Goal: Task Accomplishment & Management: Use online tool/utility

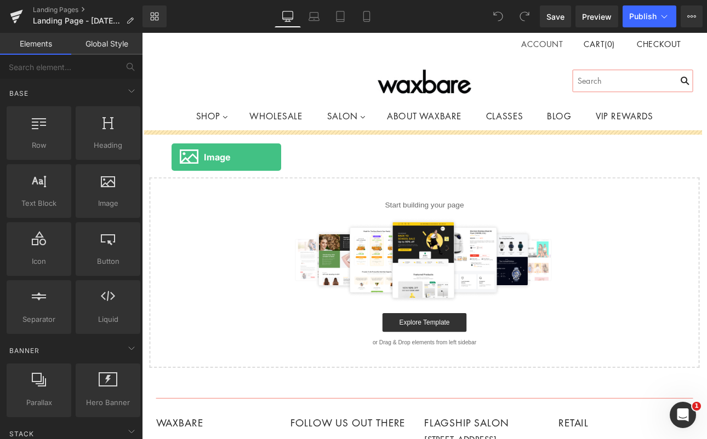
drag, startPoint x: 236, startPoint y: 227, endPoint x: 176, endPoint y: 179, distance: 76.7
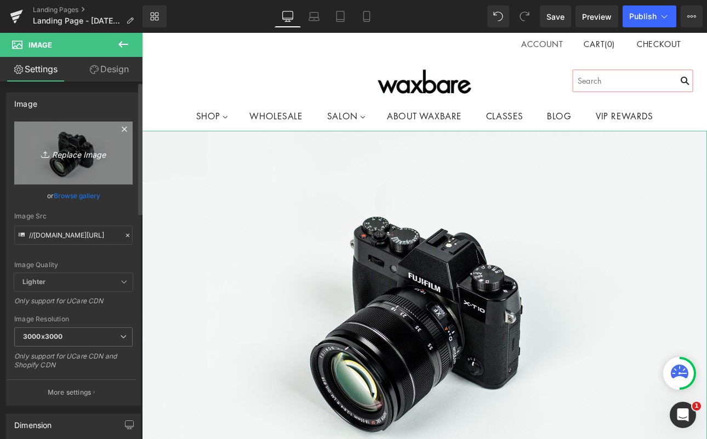
click at [58, 154] on icon "Replace Image" at bounding box center [74, 153] width 88 height 14
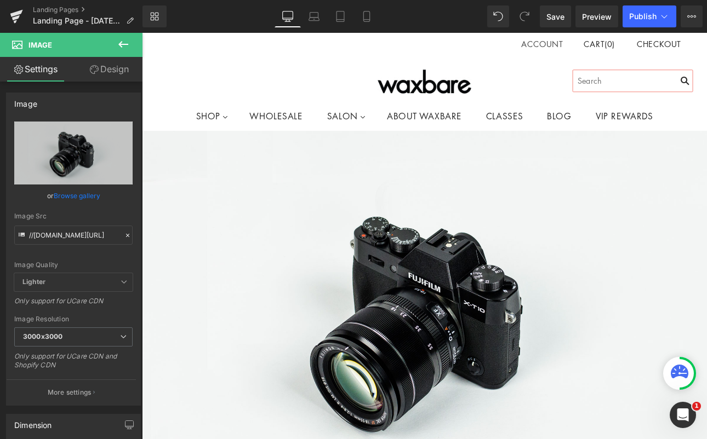
type input "C:\fakepath\Screenshot [DATE] 12.44.50 PM.png"
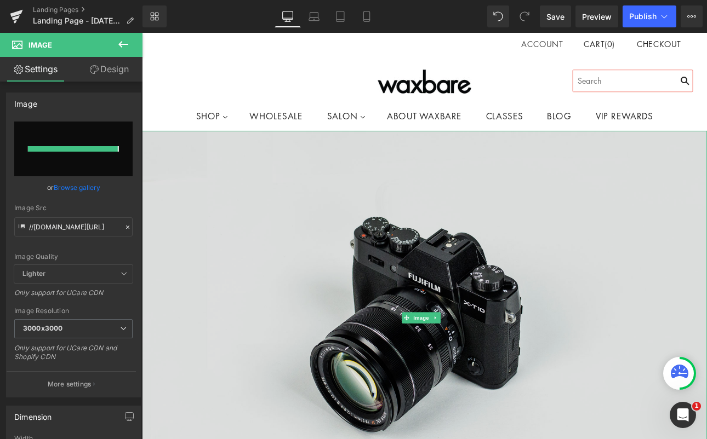
type input "[URL][DOMAIN_NAME]"
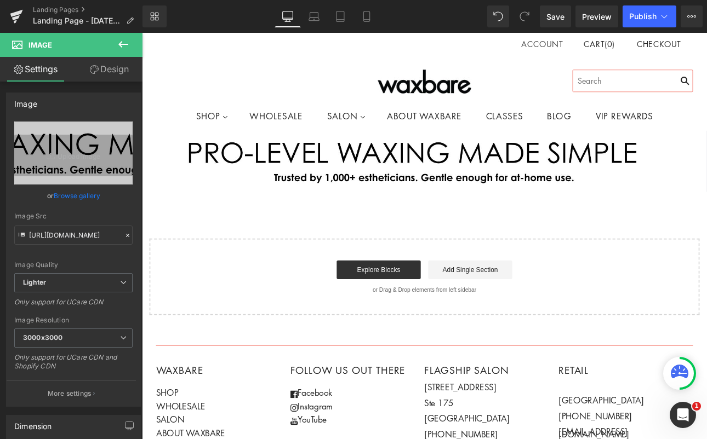
click at [128, 44] on icon at bounding box center [123, 44] width 10 height 7
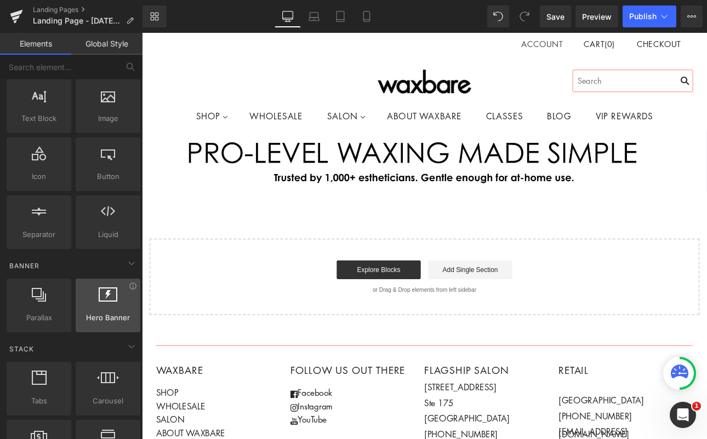
scroll to position [86, 0]
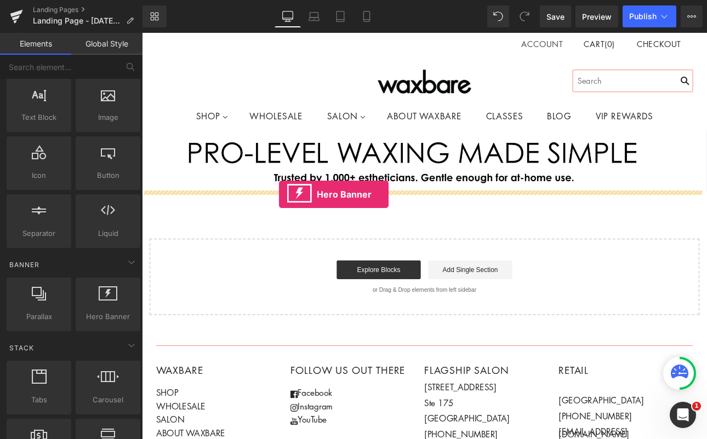
drag, startPoint x: 251, startPoint y: 324, endPoint x: 302, endPoint y: 222, distance: 114.2
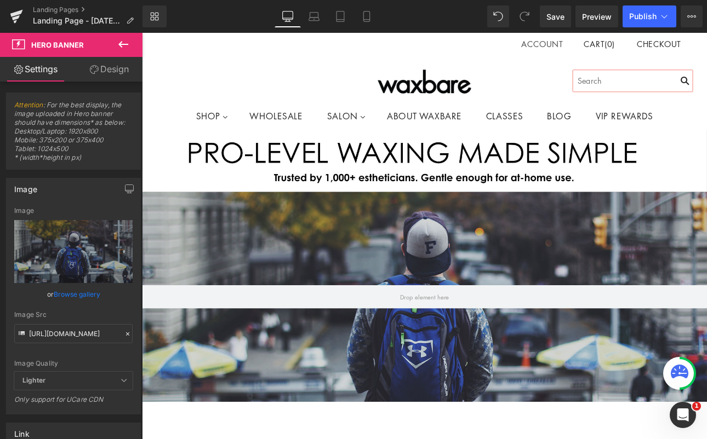
click at [123, 47] on icon at bounding box center [123, 44] width 13 height 13
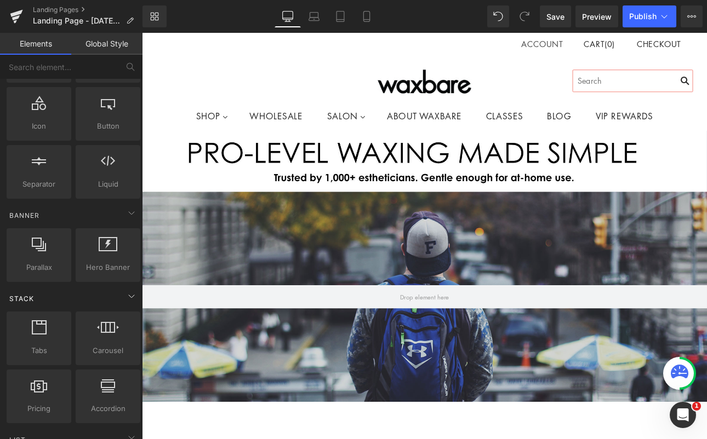
scroll to position [0, 0]
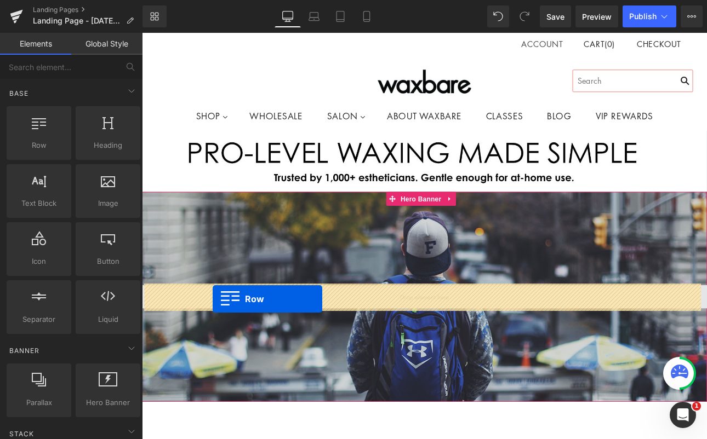
drag, startPoint x: 179, startPoint y: 165, endPoint x: 225, endPoint y: 345, distance: 185.5
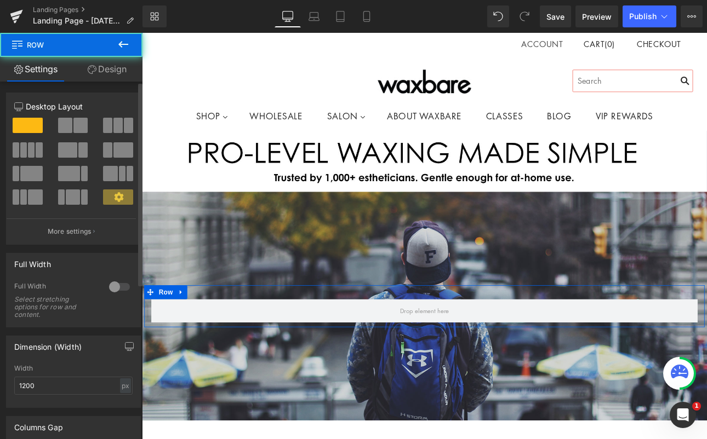
click at [82, 123] on span at bounding box center [80, 125] width 14 height 15
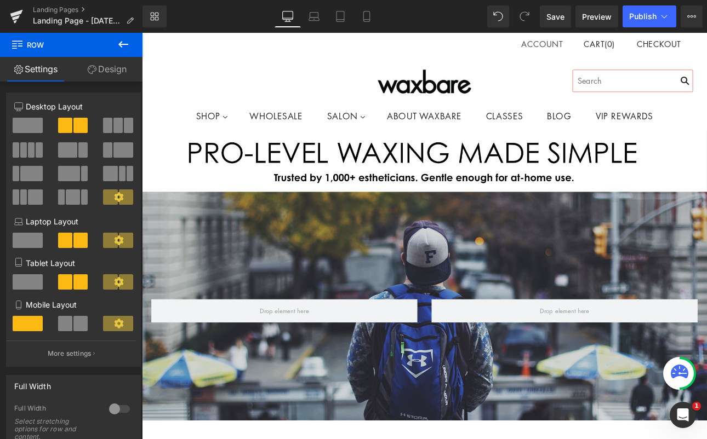
click at [124, 47] on icon at bounding box center [123, 44] width 13 height 13
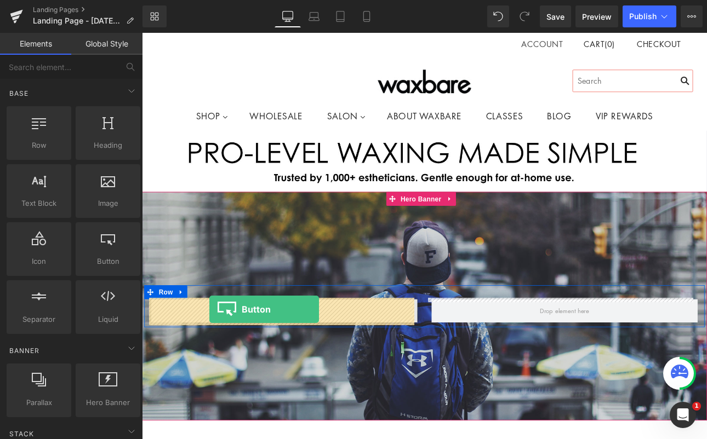
drag, startPoint x: 249, startPoint y: 298, endPoint x: 221, endPoint y: 358, distance: 65.9
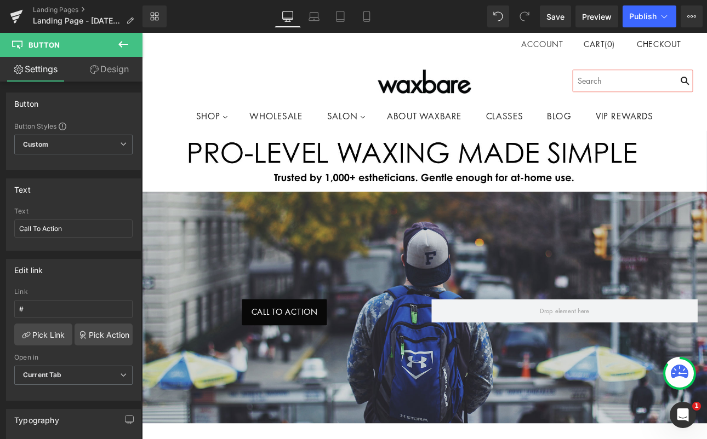
click at [127, 47] on icon at bounding box center [123, 44] width 13 height 13
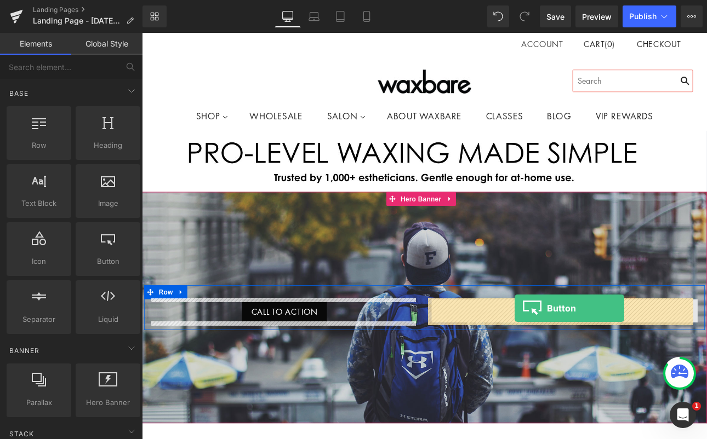
drag, startPoint x: 243, startPoint y: 299, endPoint x: 579, endPoint y: 356, distance: 340.6
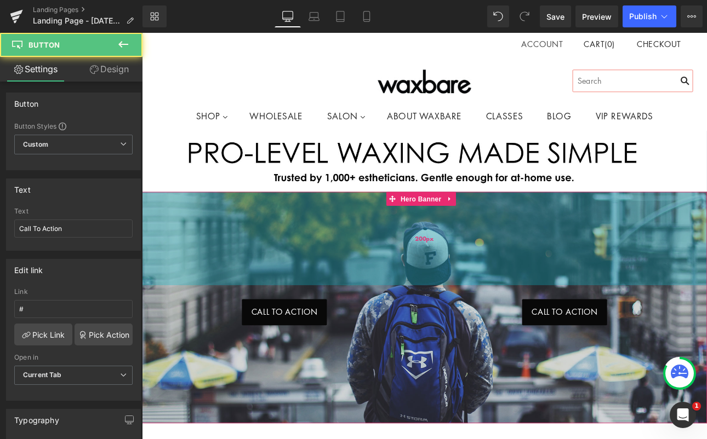
click at [222, 262] on div "200px" at bounding box center [473, 275] width 663 height 110
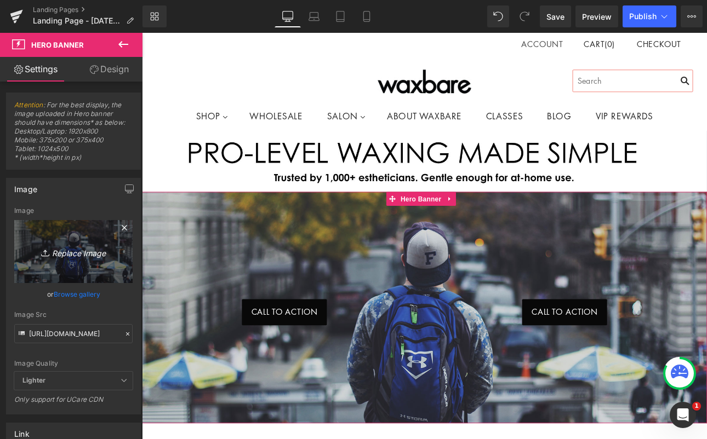
click at [62, 249] on icon "Replace Image" at bounding box center [74, 252] width 88 height 14
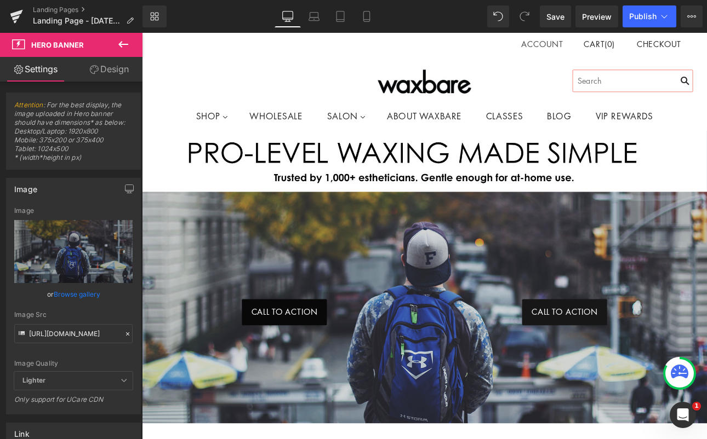
type input "C:\fakepath\IMG_6893_jpg 2.jpg"
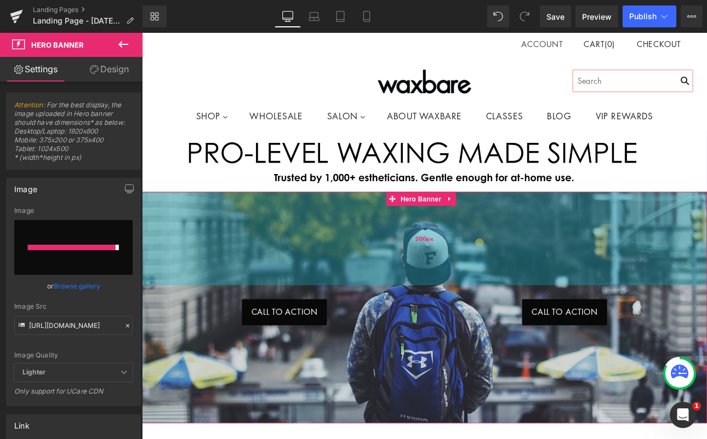
type input "[URL][DOMAIN_NAME]"
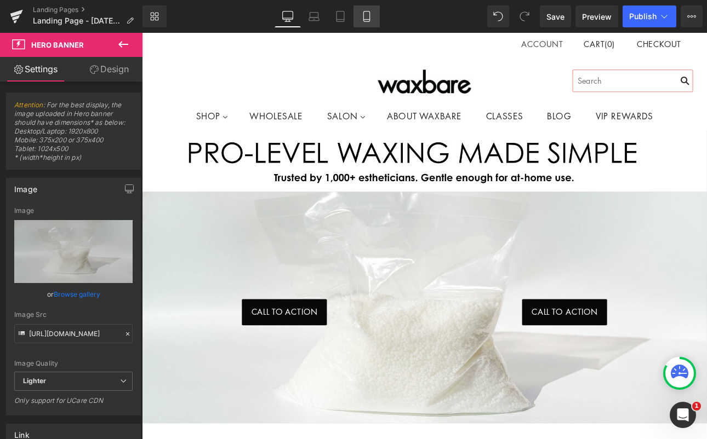
click at [369, 20] on icon at bounding box center [366, 17] width 6 height 10
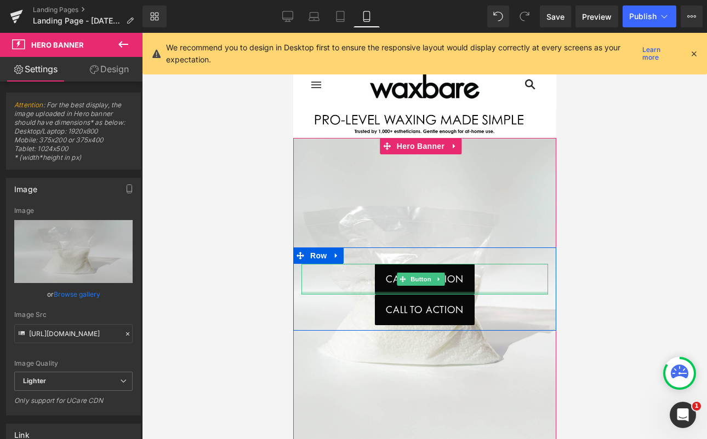
click at [416, 292] on div at bounding box center [424, 293] width 247 height 3
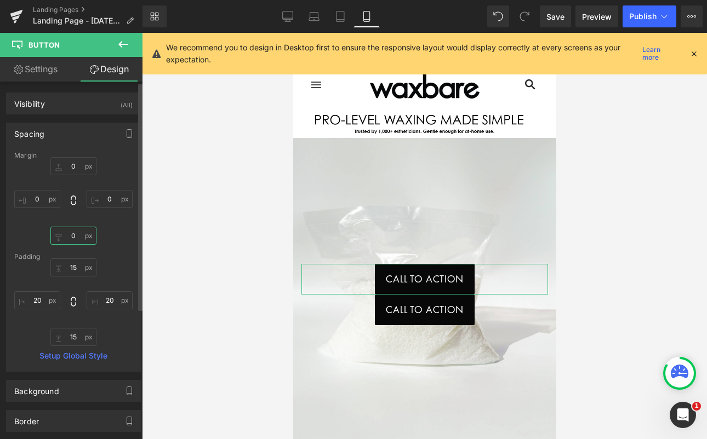
click at [78, 239] on input "0" at bounding box center [73, 236] width 46 height 18
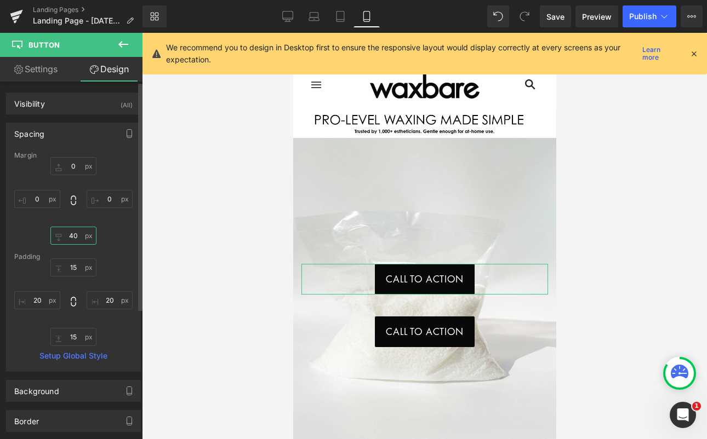
type input "4"
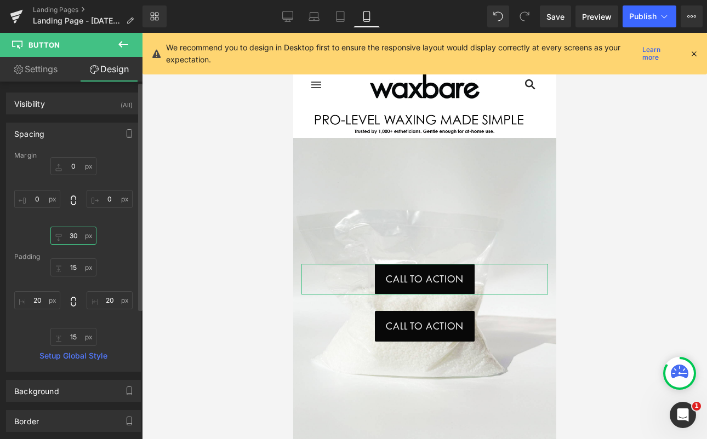
type input "3"
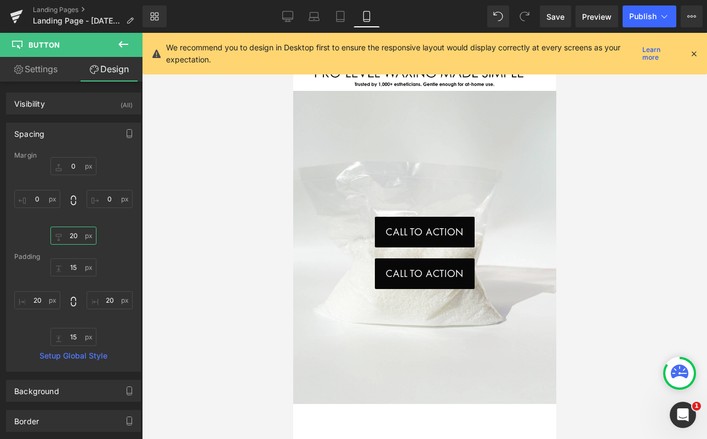
scroll to position [36, 0]
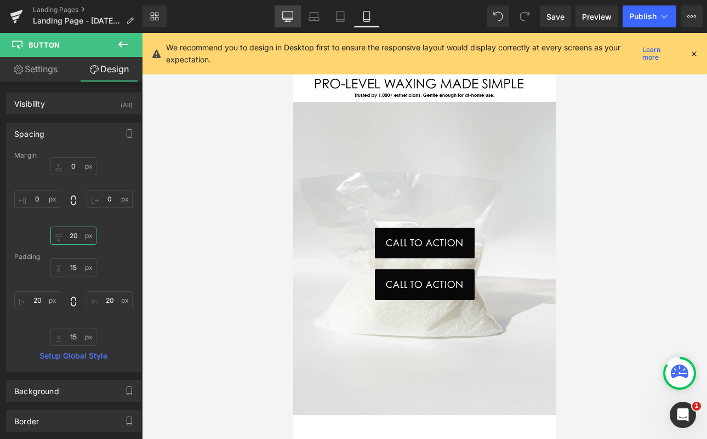
type input "20"
click at [291, 18] on icon at bounding box center [287, 16] width 11 height 11
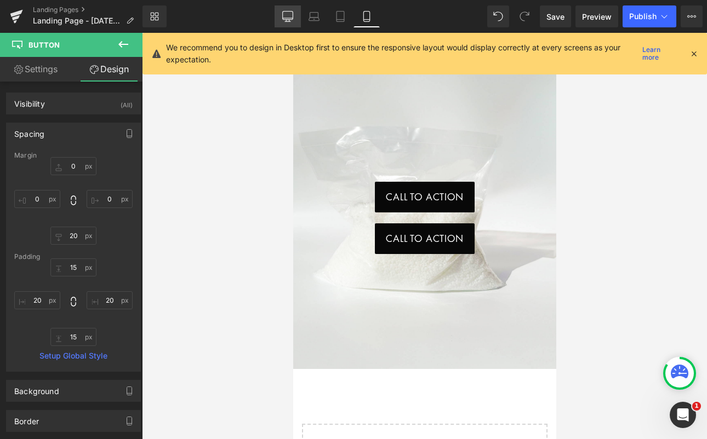
type input "0"
type input "15"
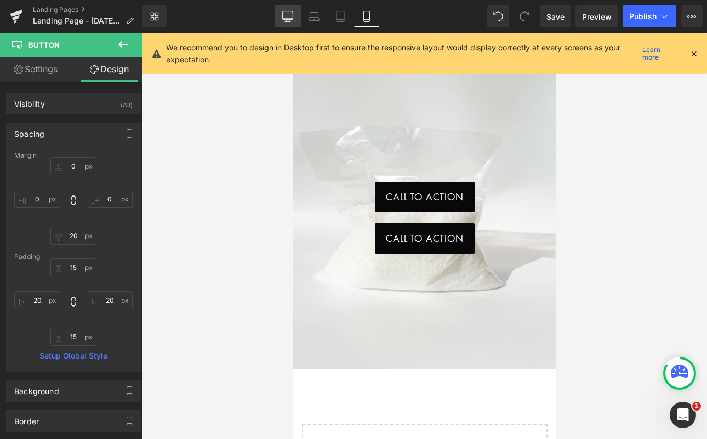
type input "20"
type input "15"
type input "20"
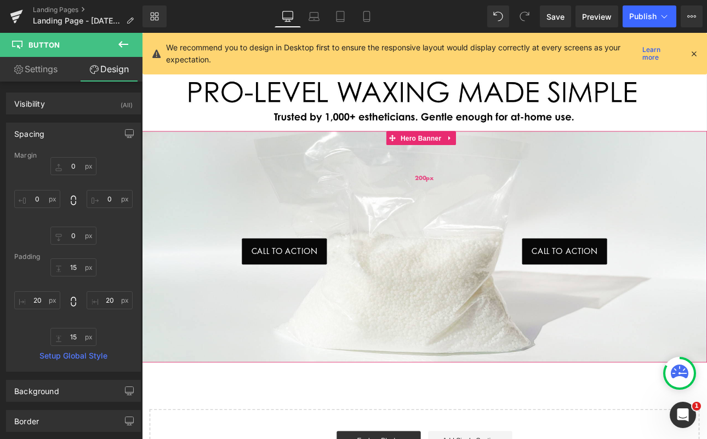
scroll to position [70, 0]
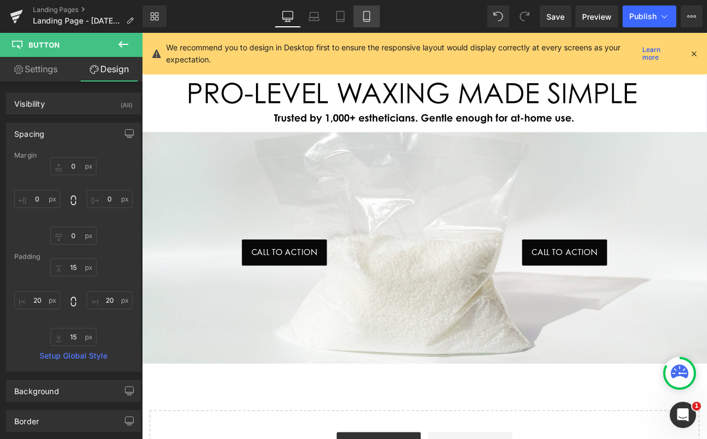
click at [372, 13] on icon at bounding box center [366, 16] width 11 height 11
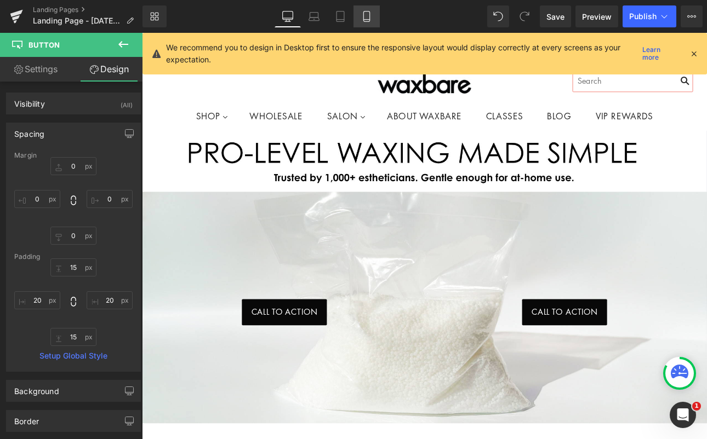
type input "0"
type input "20"
type input "0"
type input "15"
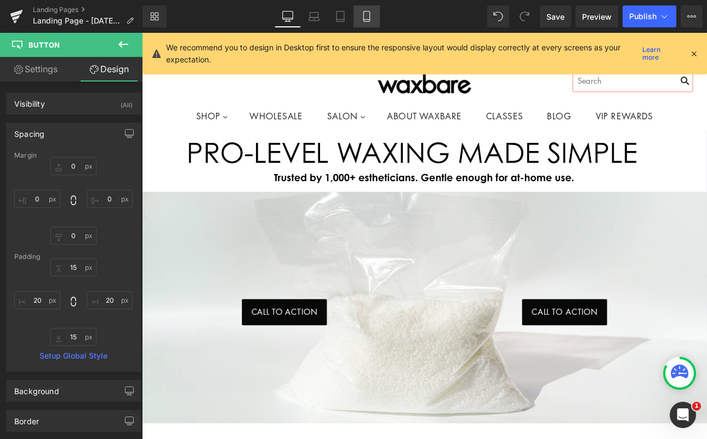
type input "20"
type input "15"
type input "20"
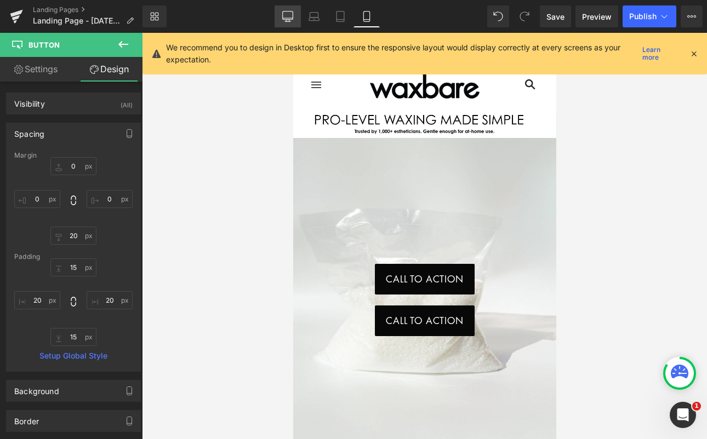
click at [293, 22] on link "Desktop" at bounding box center [288, 16] width 26 height 22
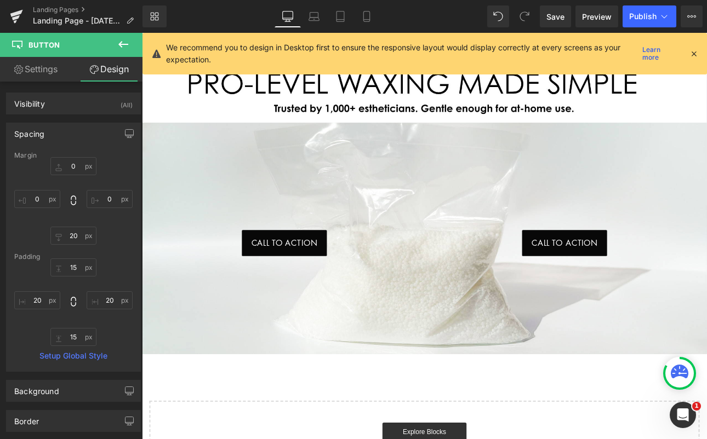
type input "0"
type input "15"
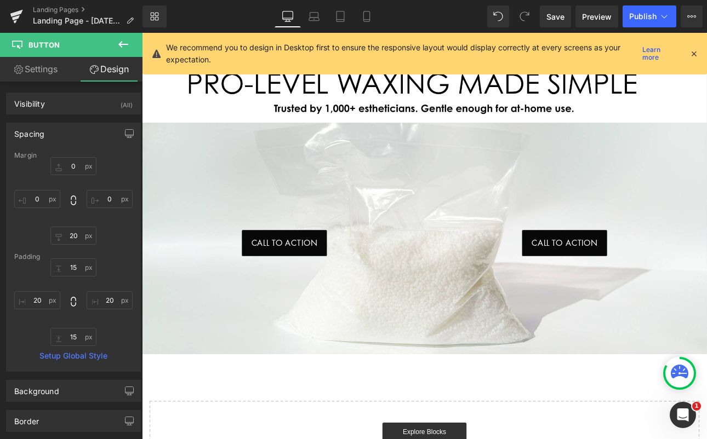
type input "20"
type input "15"
type input "20"
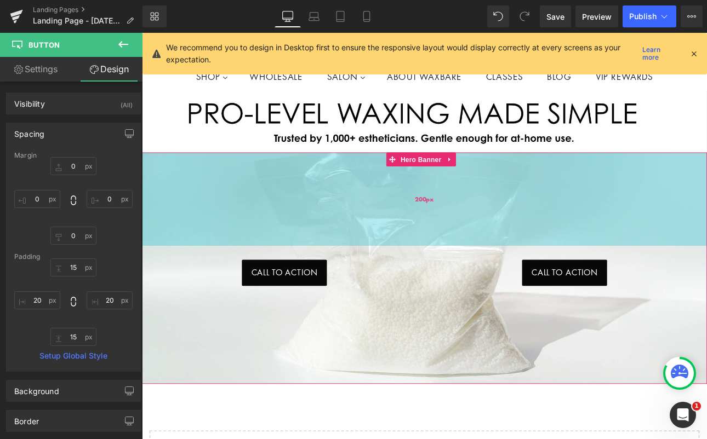
click at [324, 240] on div "200px" at bounding box center [473, 229] width 663 height 110
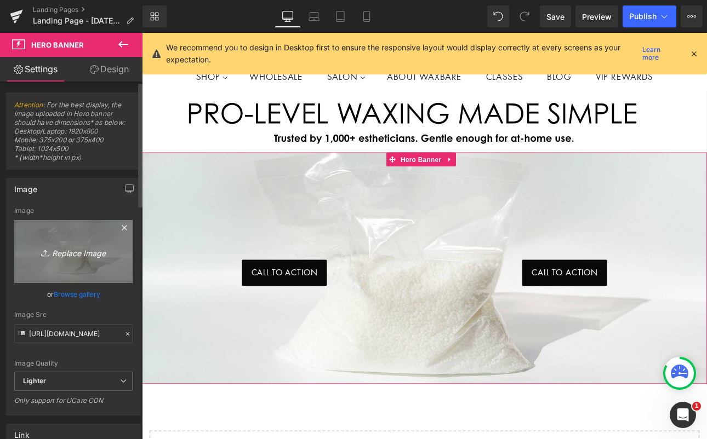
click at [77, 250] on icon "Replace Image" at bounding box center [74, 252] width 88 height 14
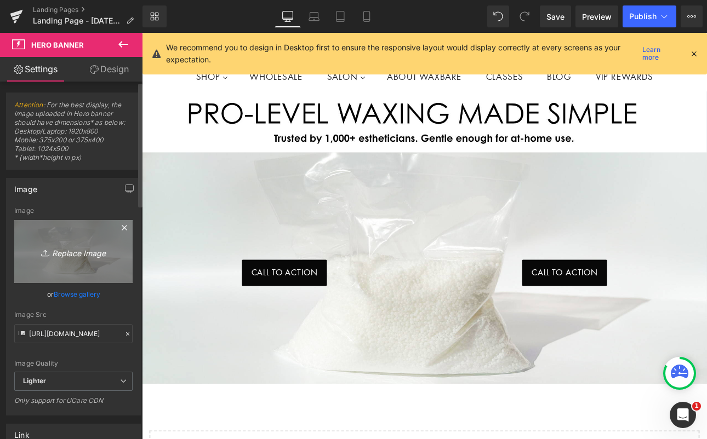
type input "C:\fakepath\Screenshot [DATE] 12.52.46 PM.png"
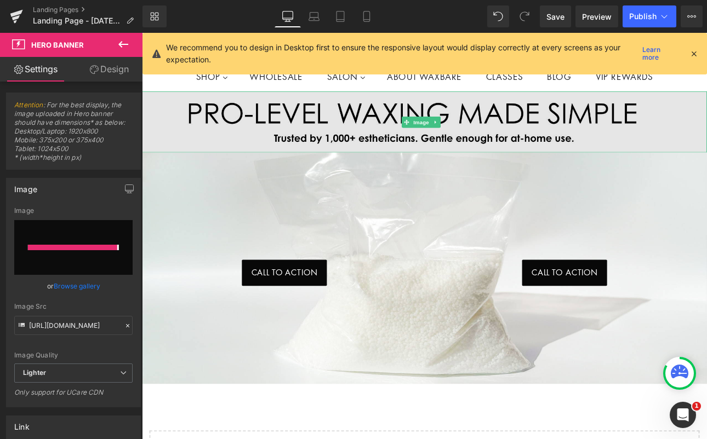
type input "[URL][DOMAIN_NAME]"
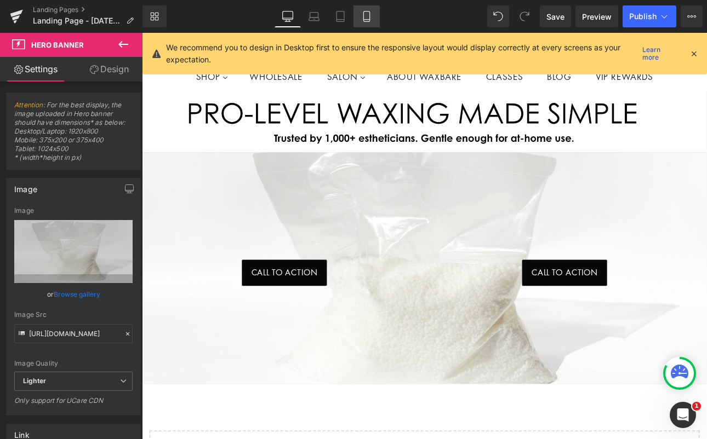
click at [367, 15] on icon at bounding box center [366, 16] width 11 height 11
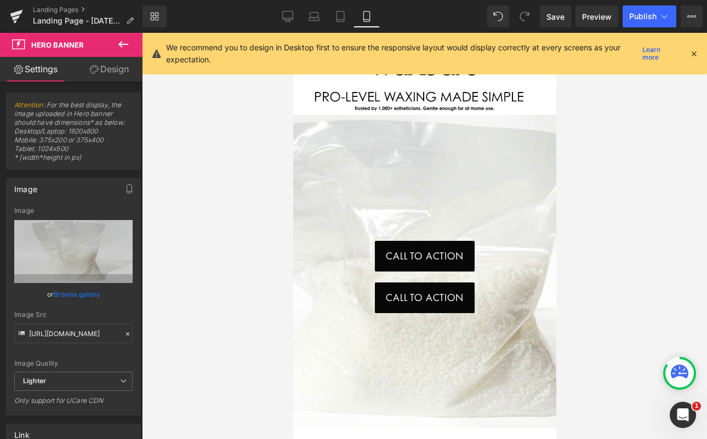
scroll to position [0, 0]
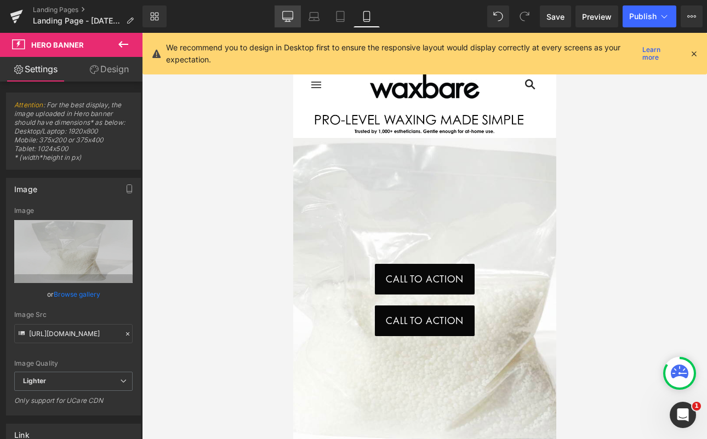
click at [290, 20] on icon at bounding box center [287, 16] width 11 height 11
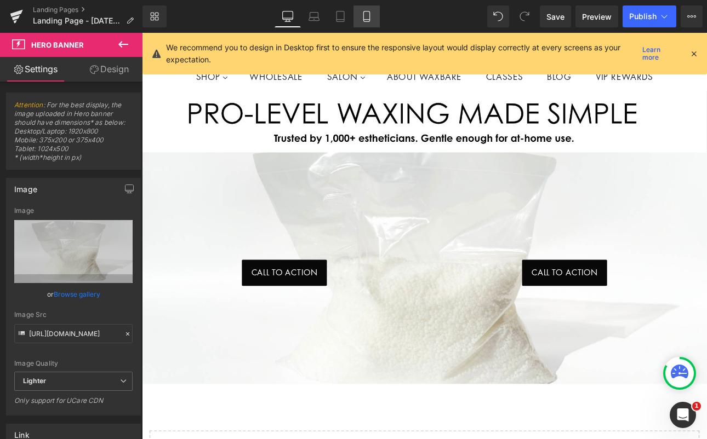
click at [365, 21] on icon at bounding box center [366, 16] width 11 height 11
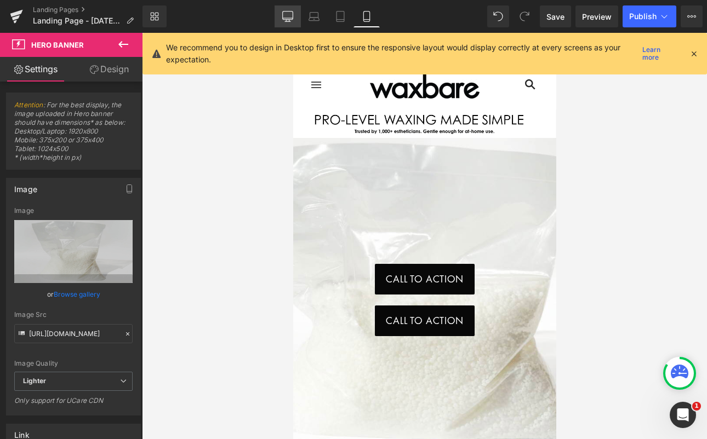
click at [287, 13] on icon at bounding box center [287, 16] width 11 height 11
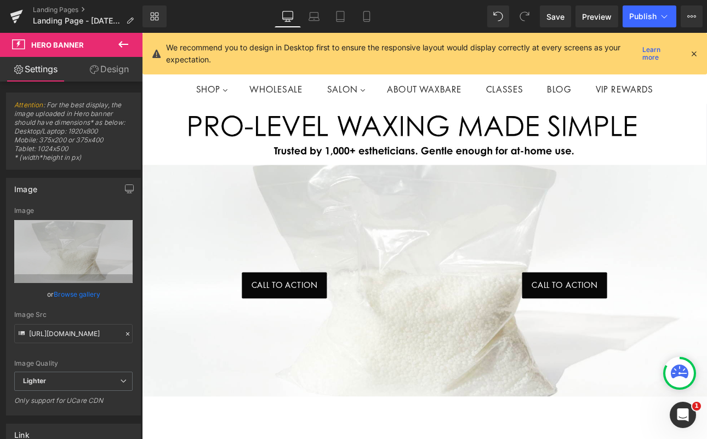
scroll to position [36, 0]
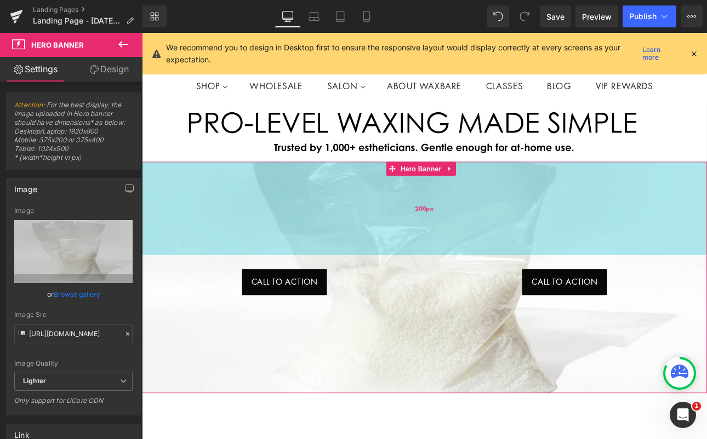
click at [424, 234] on div "200px" at bounding box center [473, 239] width 663 height 110
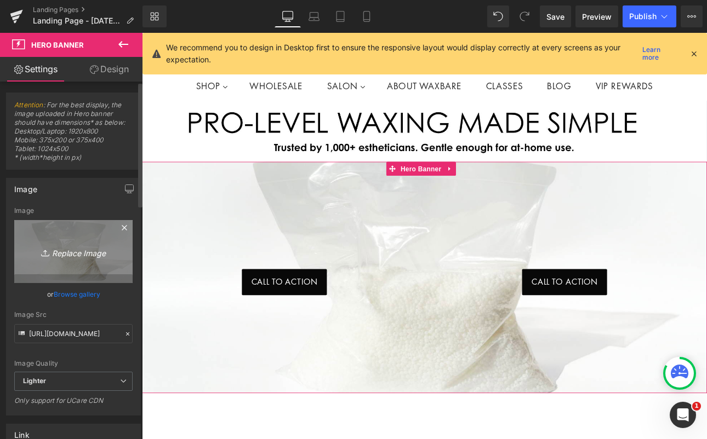
click at [92, 254] on icon "Replace Image" at bounding box center [74, 252] width 88 height 14
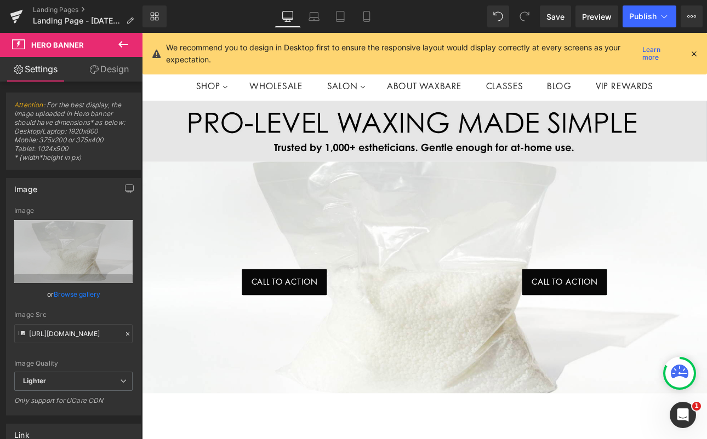
type input "C:\fakepath\Screenshot [DATE] 12.55.21 PM.png"
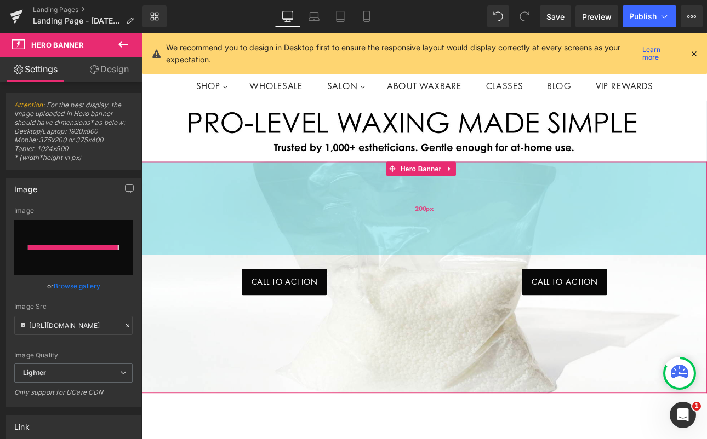
type input "[URL][DOMAIN_NAME]"
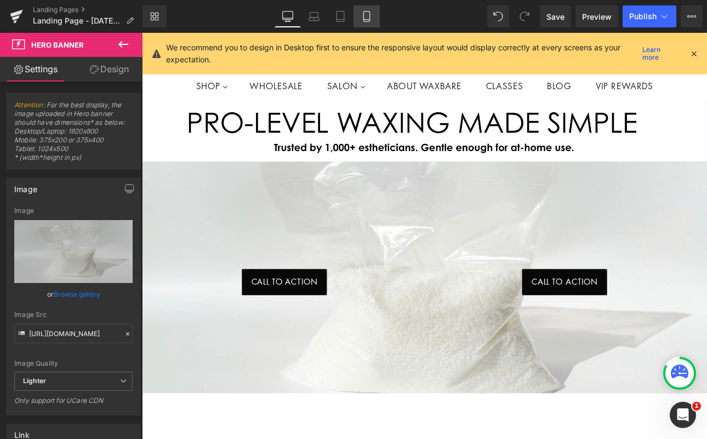
click at [361, 21] on link "Mobile" at bounding box center [366, 16] width 26 height 22
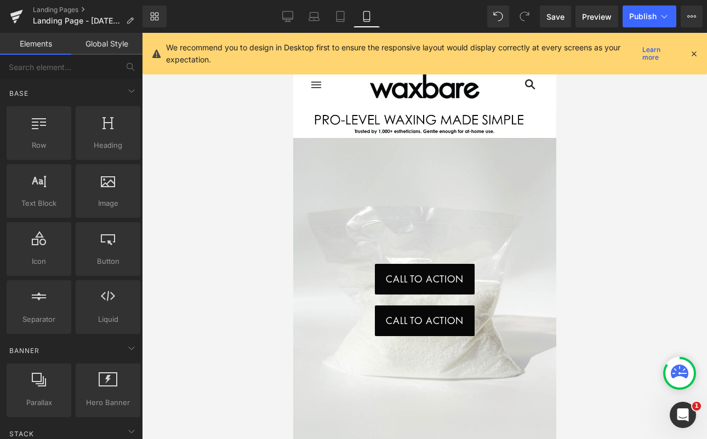
click at [631, 181] on div at bounding box center [424, 236] width 565 height 407
click at [287, 16] on icon at bounding box center [287, 16] width 11 height 11
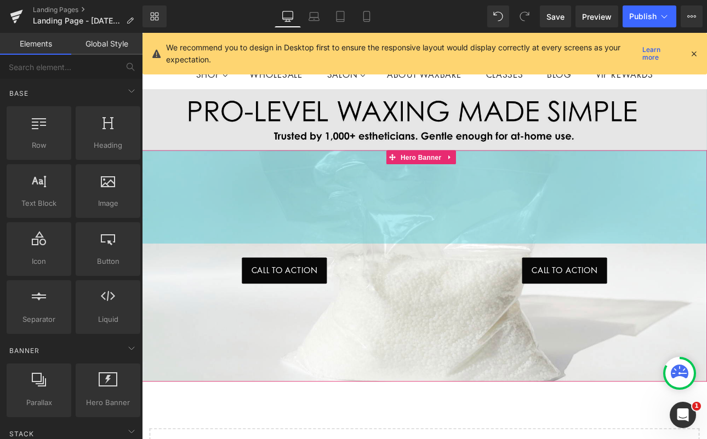
scroll to position [22, 0]
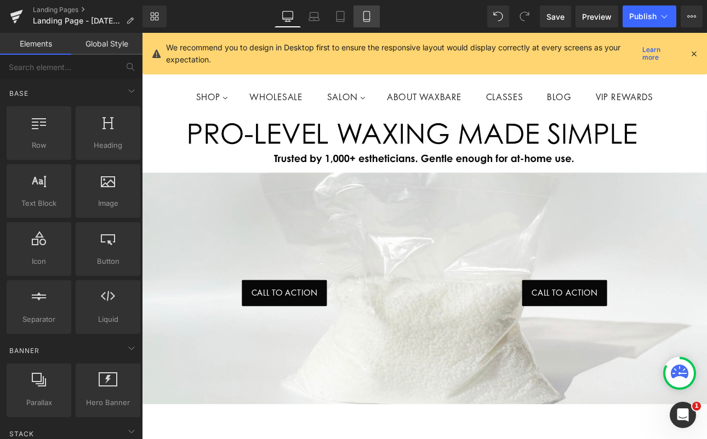
click at [363, 15] on icon at bounding box center [366, 16] width 11 height 11
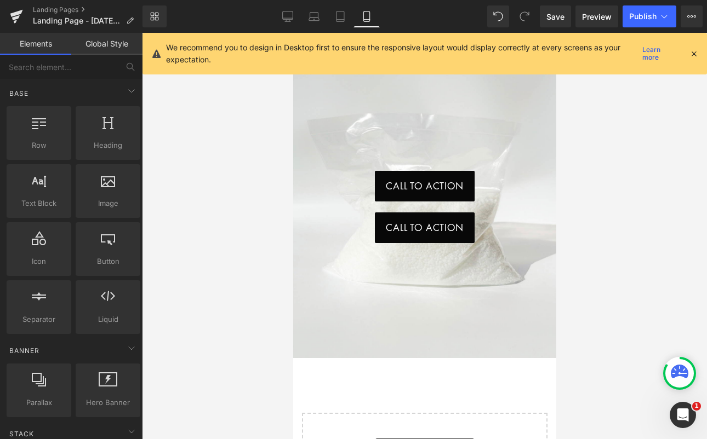
scroll to position [0, 0]
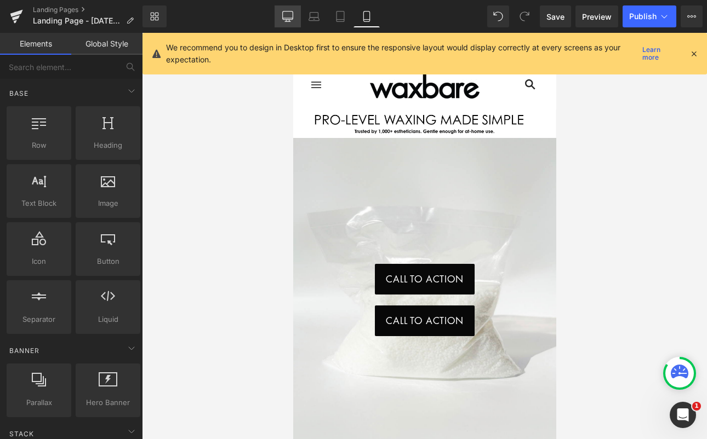
click at [290, 20] on icon at bounding box center [287, 16] width 11 height 11
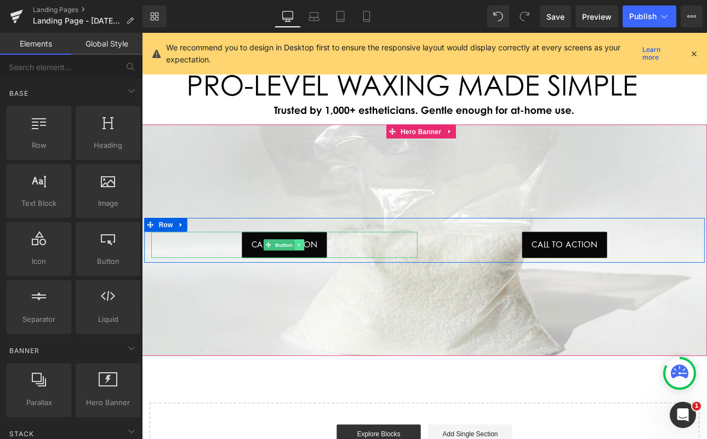
click at [329, 284] on link at bounding box center [327, 282] width 12 height 13
click at [318, 279] on icon at bounding box center [321, 282] width 6 height 6
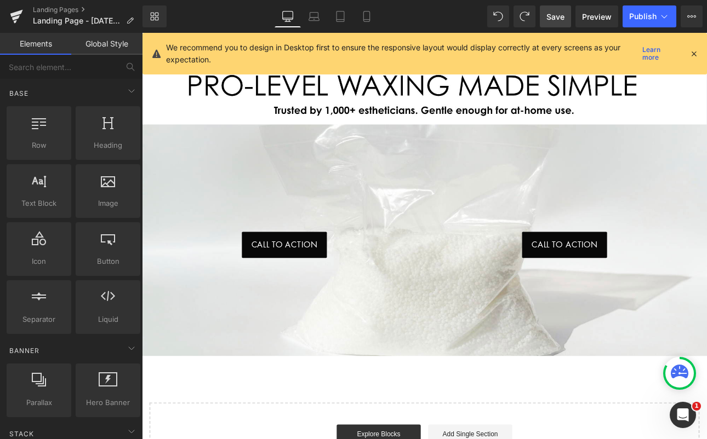
click at [558, 18] on span "Save" at bounding box center [555, 17] width 18 height 12
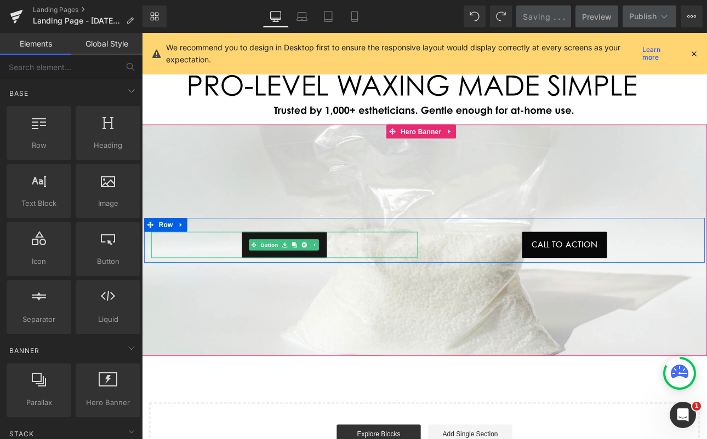
click at [295, 288] on link "Call To Action" at bounding box center [309, 282] width 100 height 31
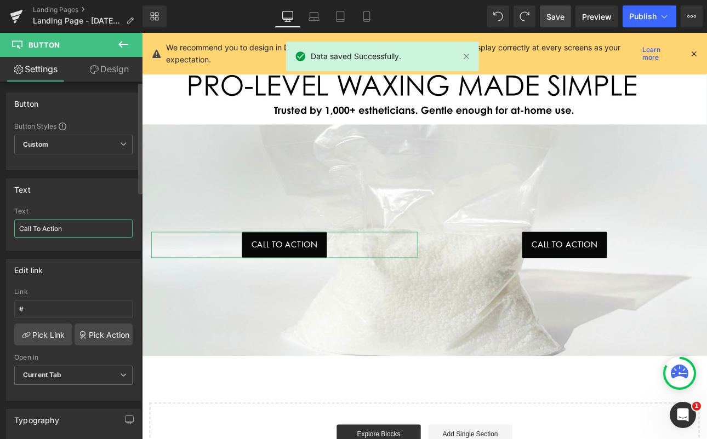
drag, startPoint x: 77, startPoint y: 230, endPoint x: 7, endPoint y: 219, distance: 71.1
click at [6, 219] on div "Text Call To Action Text Call To Action" at bounding box center [73, 215] width 135 height 72
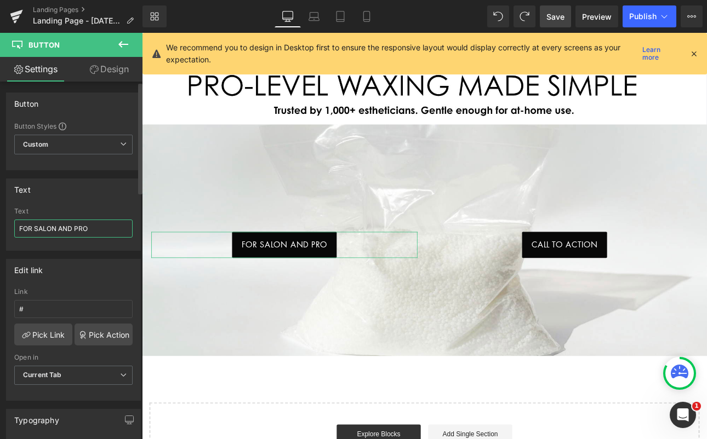
type input "FOR SALON AND PROS"
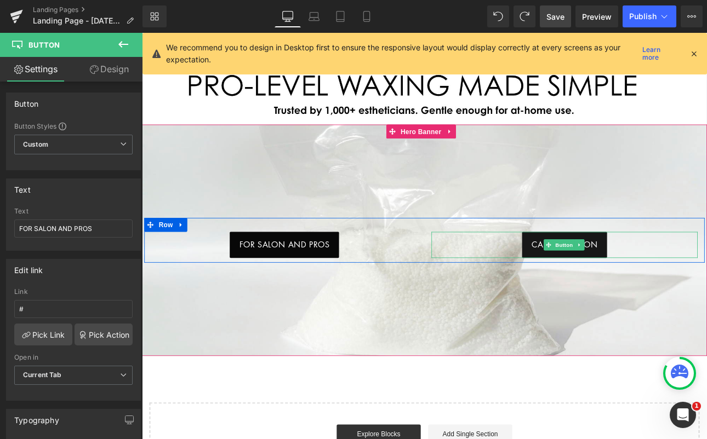
click at [661, 281] on span "Call To Action" at bounding box center [638, 282] width 78 height 14
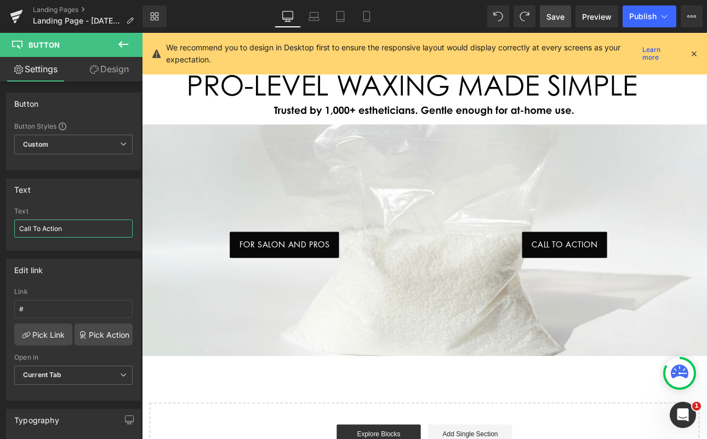
drag, startPoint x: 91, startPoint y: 226, endPoint x: -20, endPoint y: 225, distance: 110.7
click at [0, 225] on html "Button You are previewing how the will restyle your page. You can not edit Elem…" at bounding box center [353, 219] width 707 height 439
type input "FOR AT-HOME USERS"
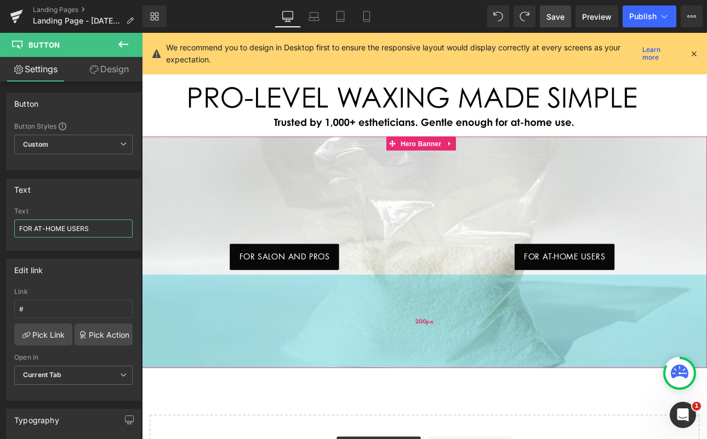
scroll to position [63, 0]
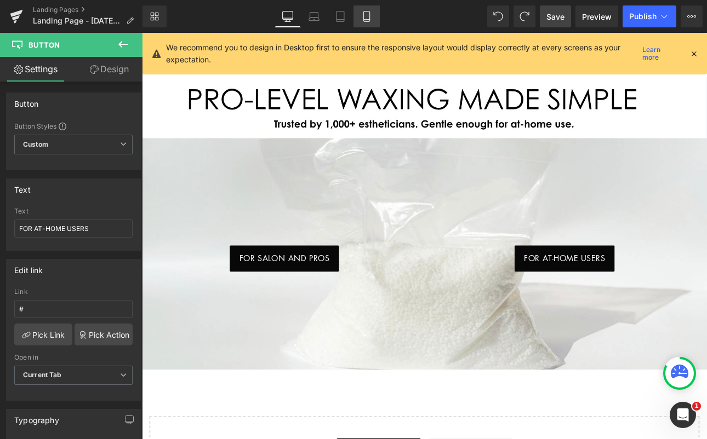
click at [365, 15] on icon at bounding box center [366, 16] width 11 height 11
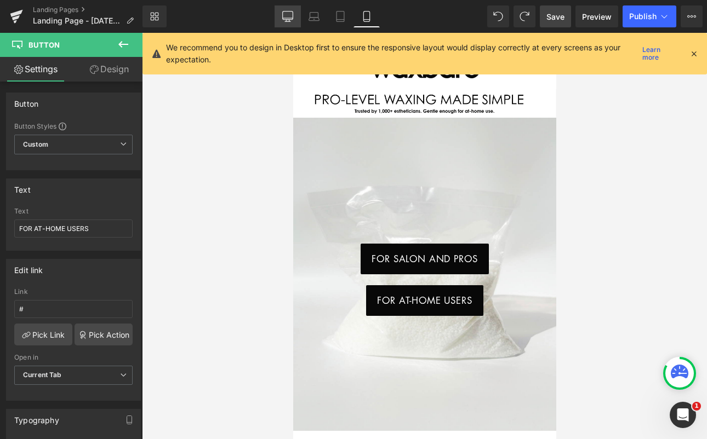
click at [288, 18] on icon at bounding box center [287, 18] width 10 height 0
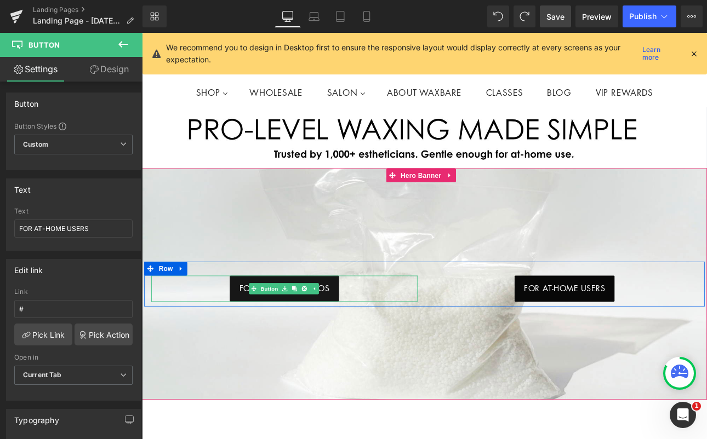
click at [298, 340] on link "FOR SALON AND PROS" at bounding box center [309, 333] width 128 height 31
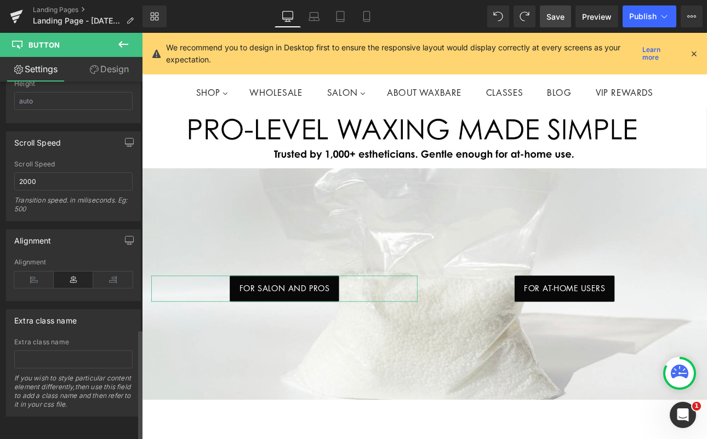
scroll to position [795, 0]
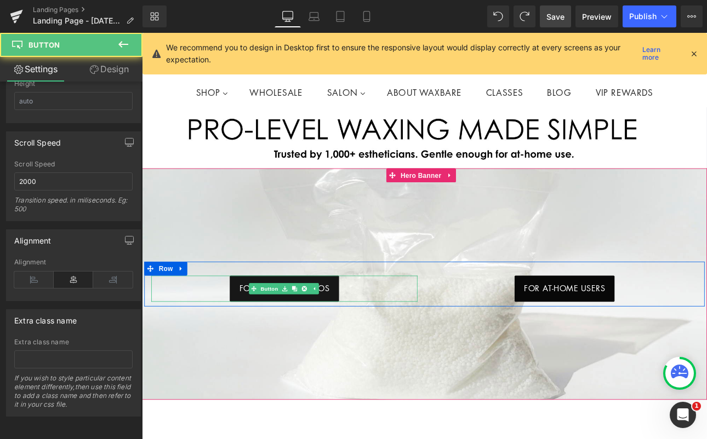
click at [248, 326] on link "FOR SALON AND PROS" at bounding box center [309, 333] width 128 height 31
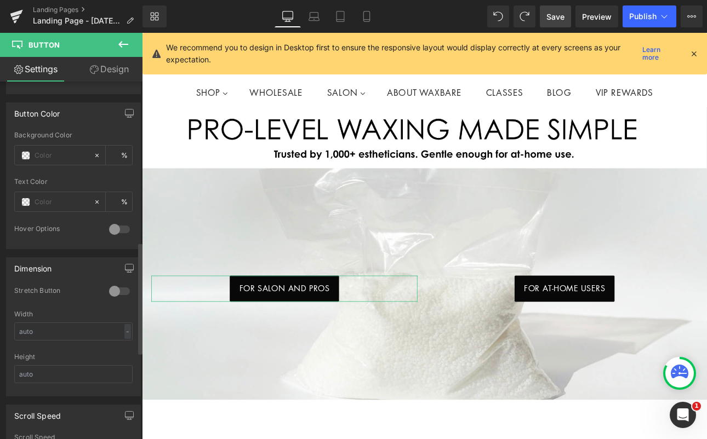
scroll to position [515, 0]
click at [112, 73] on link "Design" at bounding box center [108, 69] width 71 height 25
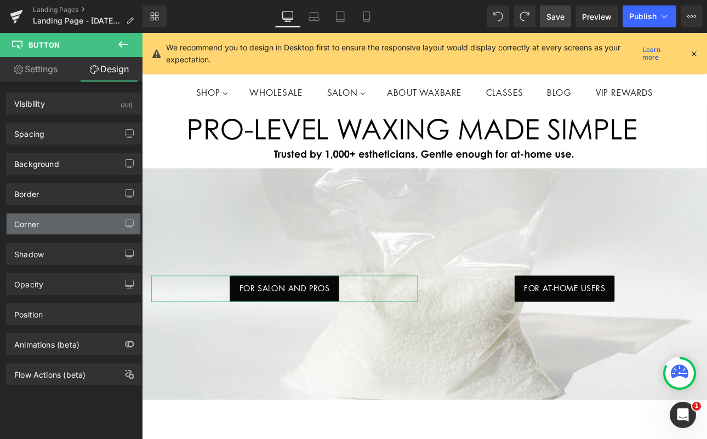
click at [78, 225] on div "Corner" at bounding box center [74, 224] width 134 height 21
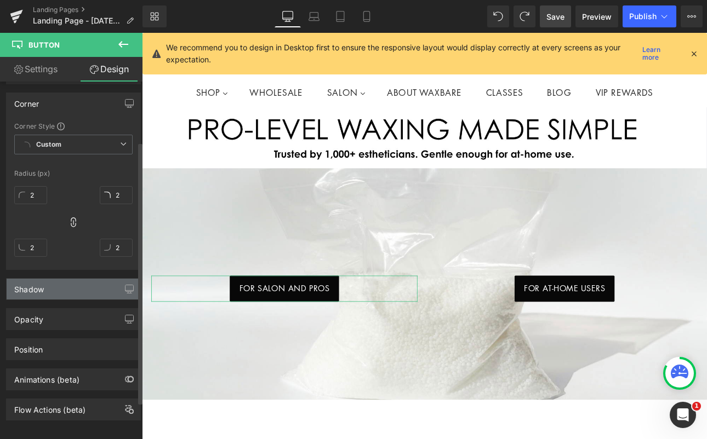
scroll to position [133, 0]
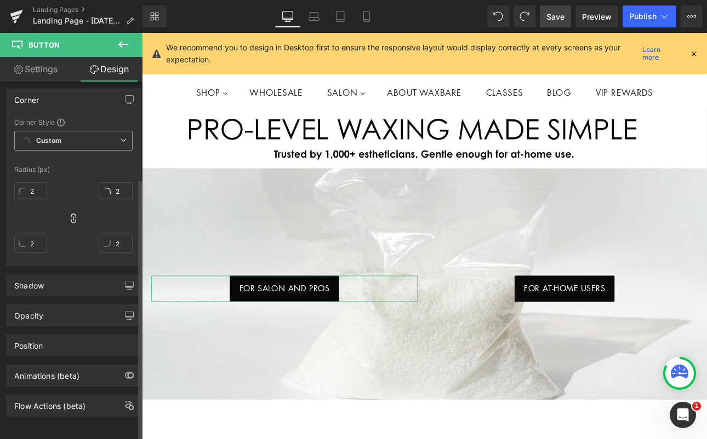
click at [75, 135] on span "Custom Setup Global Style" at bounding box center [73, 141] width 118 height 20
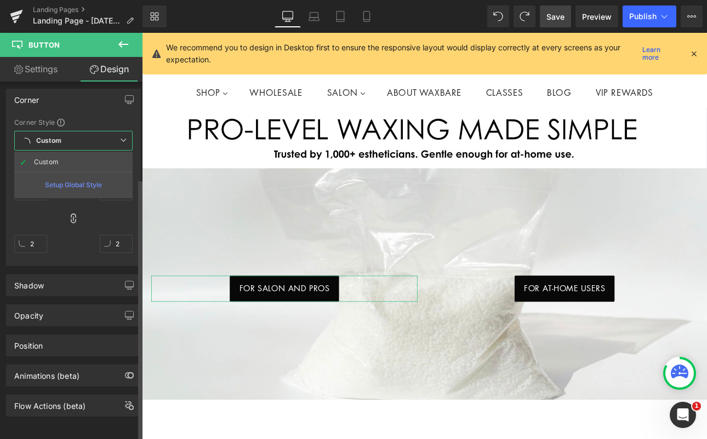
click at [92, 107] on div "Corner Corner Style Custom Custom Setup Global Style Custom Setup Global Style …" at bounding box center [73, 178] width 135 height 178
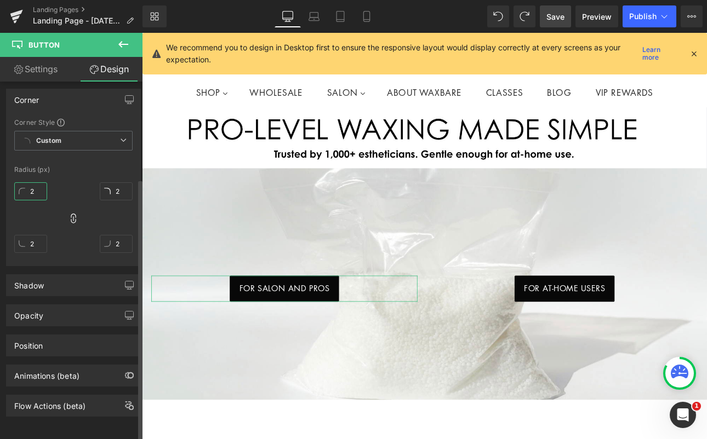
click at [27, 187] on input "2" at bounding box center [30, 191] width 33 height 18
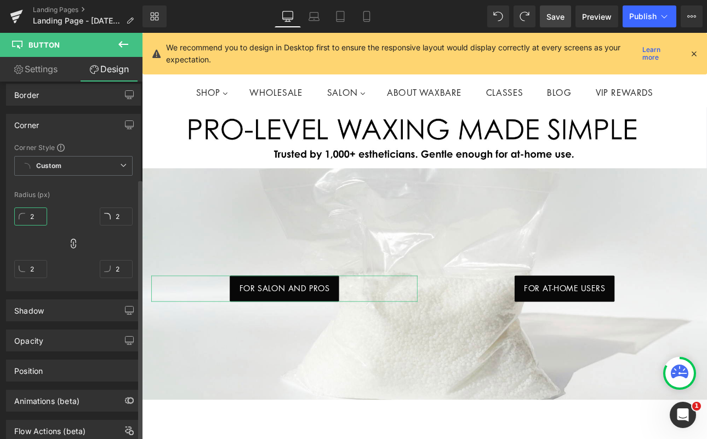
scroll to position [50, 0]
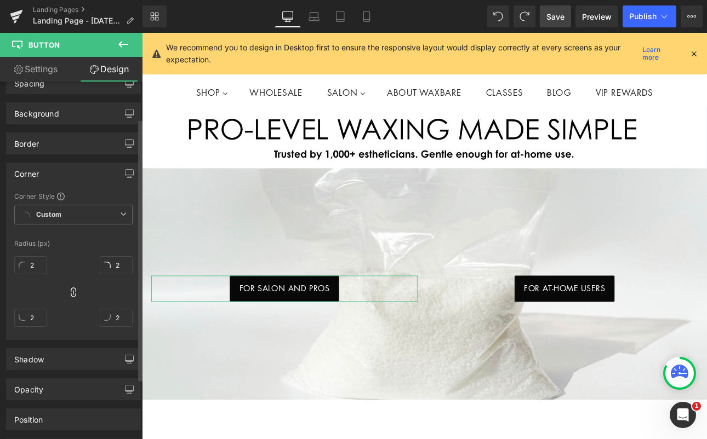
click at [112, 176] on div "Corner" at bounding box center [74, 173] width 134 height 21
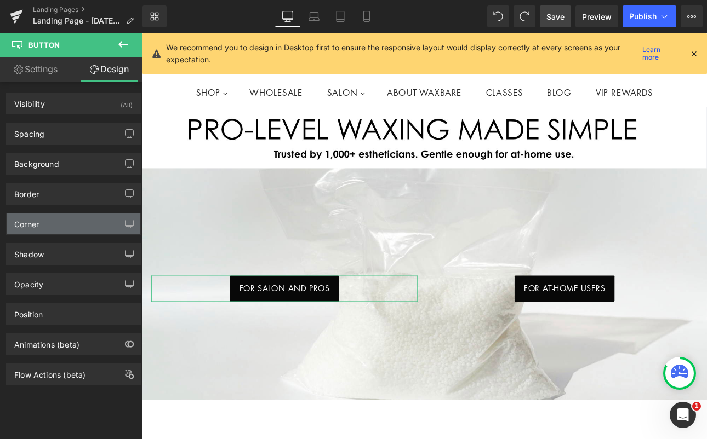
click at [36, 219] on div "Corner" at bounding box center [26, 221] width 25 height 15
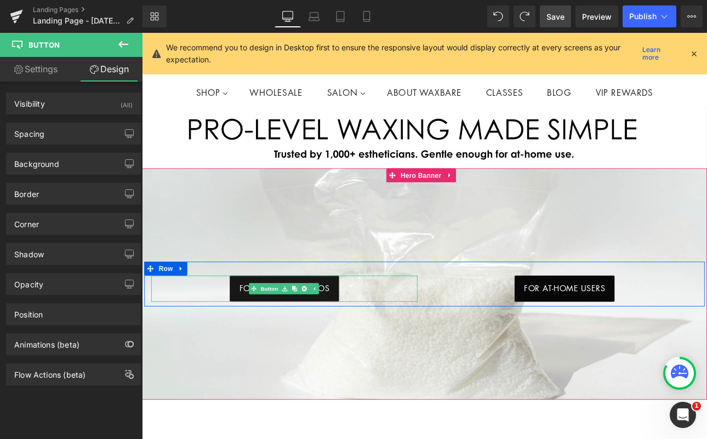
click at [256, 334] on span "FOR SALON AND PROS" at bounding box center [309, 334] width 106 height 14
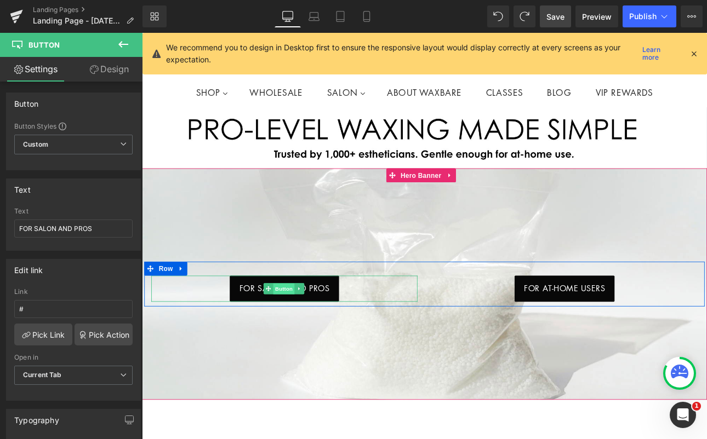
click at [288, 330] on link "Button" at bounding box center [302, 333] width 36 height 13
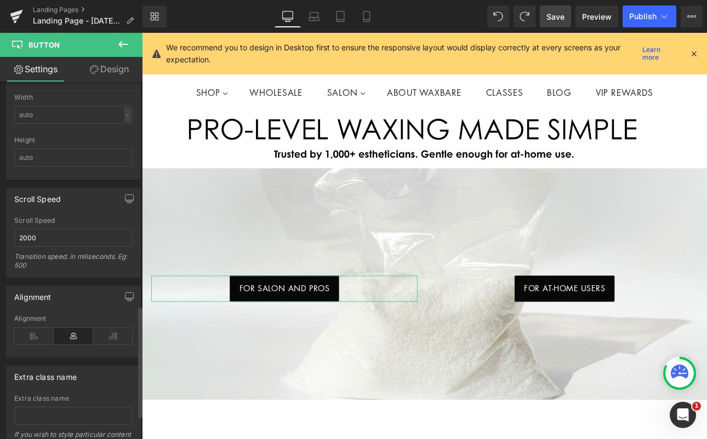
scroll to position [795, 0]
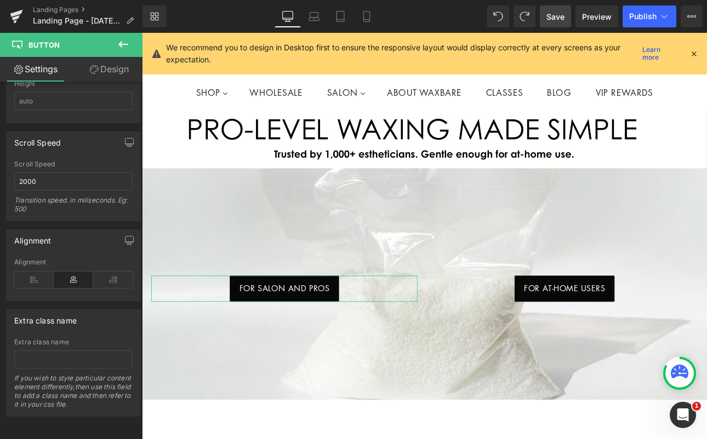
click at [118, 64] on link "Design" at bounding box center [108, 69] width 71 height 25
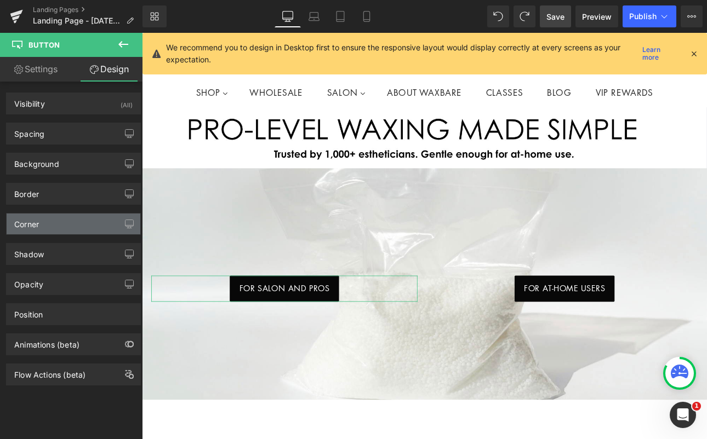
click at [38, 224] on div "Corner" at bounding box center [26, 221] width 25 height 15
click at [36, 220] on div "Corner" at bounding box center [26, 221] width 25 height 15
click at [32, 221] on div "Corner" at bounding box center [26, 221] width 25 height 15
click at [82, 223] on div "Corner" at bounding box center [74, 224] width 134 height 21
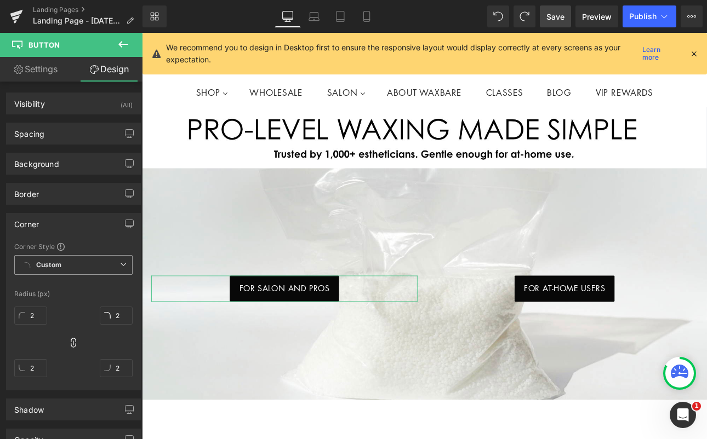
click at [40, 266] on b "Custom" at bounding box center [48, 265] width 25 height 9
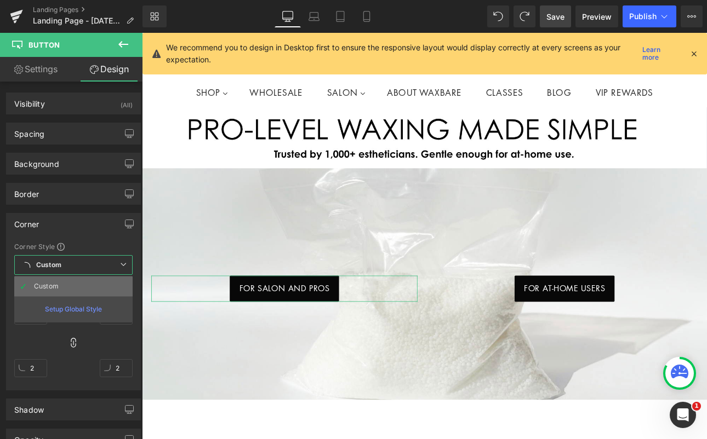
click at [31, 284] on li "Custom" at bounding box center [73, 287] width 118 height 20
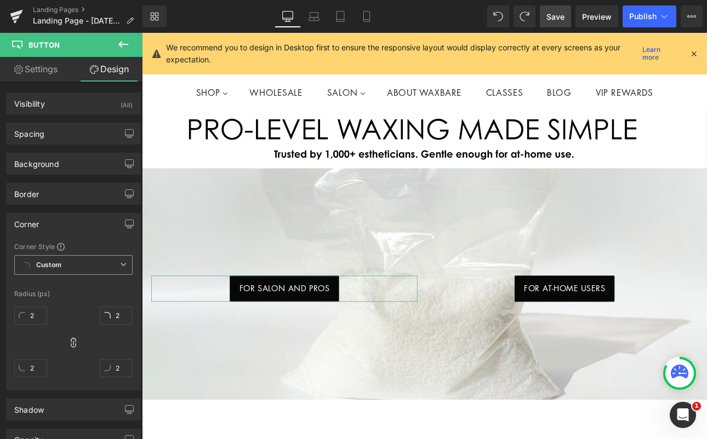
click at [49, 267] on b "Custom" at bounding box center [48, 265] width 25 height 9
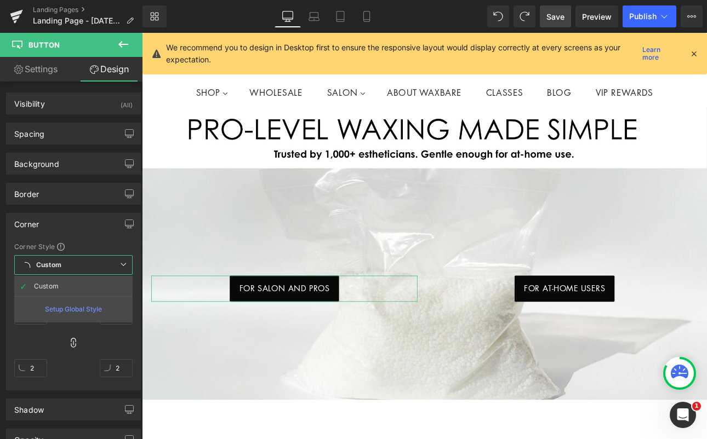
click at [49, 267] on b "Custom" at bounding box center [48, 265] width 25 height 9
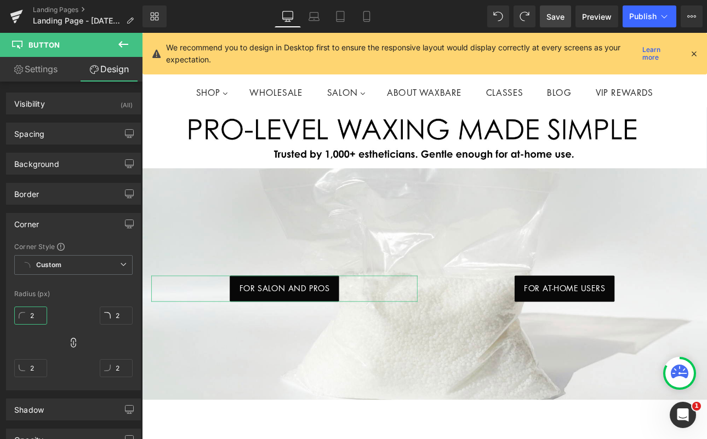
click at [39, 317] on input "2" at bounding box center [30, 316] width 33 height 18
type input "20"
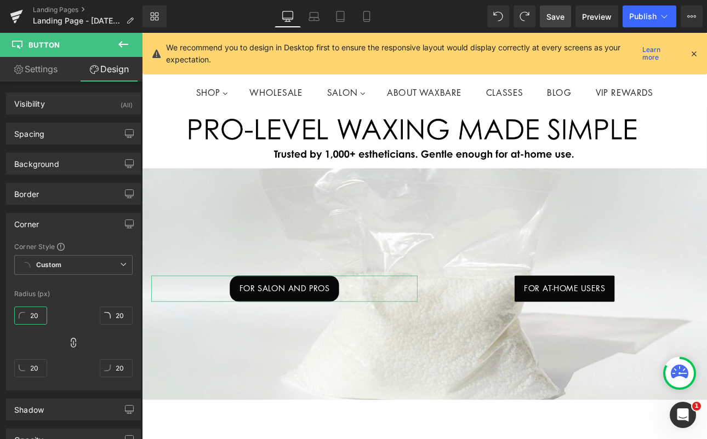
type input "2"
type input "1"
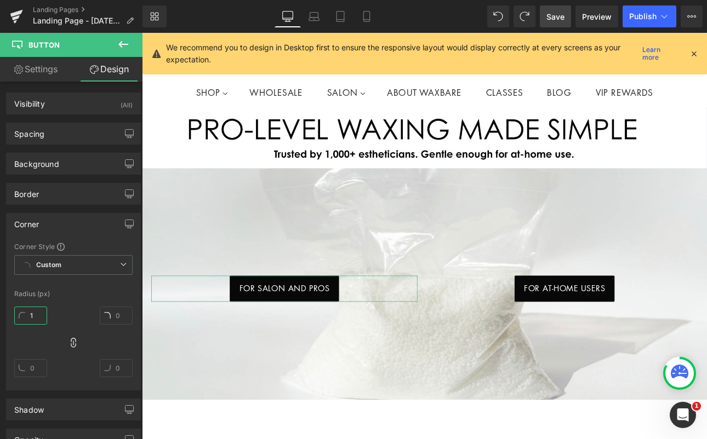
type input "1"
type input "15"
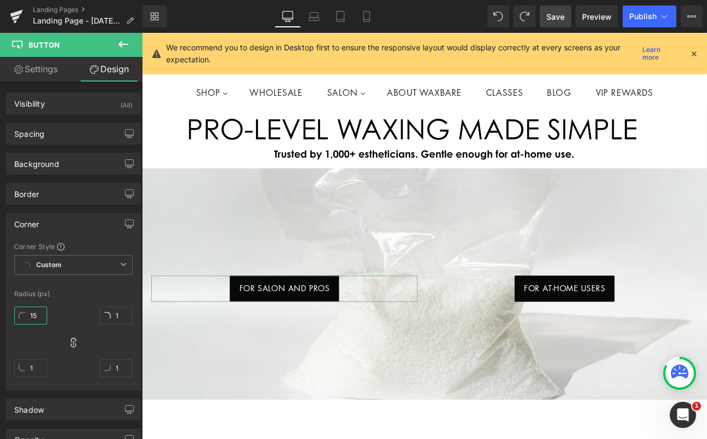
type input "15"
click at [368, 16] on icon at bounding box center [366, 16] width 11 height 11
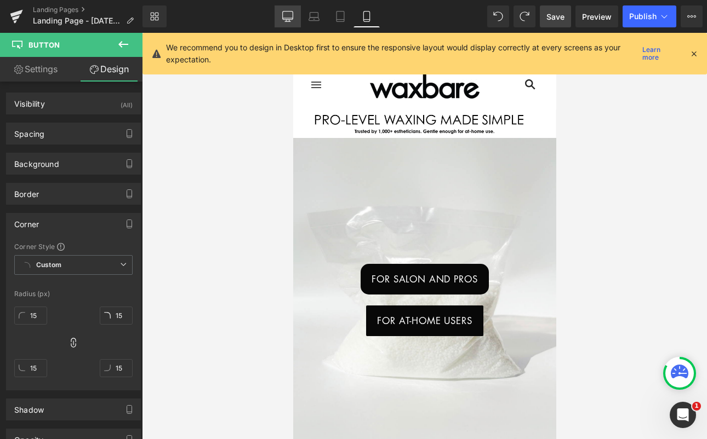
click at [288, 19] on icon at bounding box center [287, 16] width 10 height 8
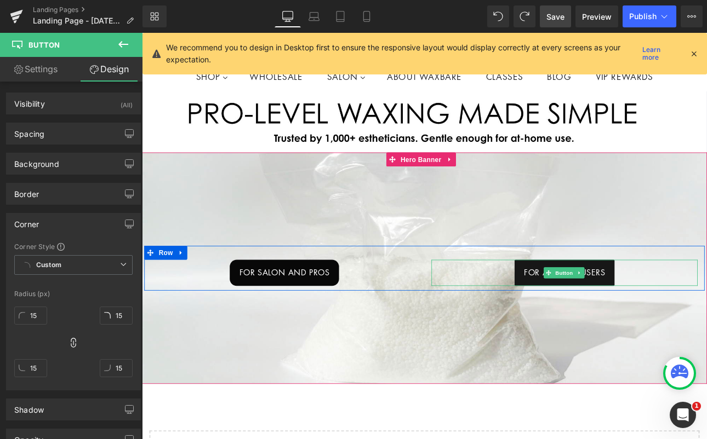
click at [604, 313] on span "FOR AT-HOME USERS" at bounding box center [637, 315] width 95 height 14
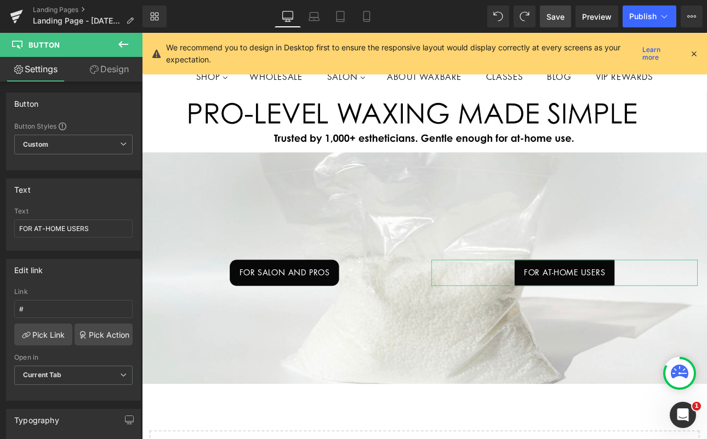
click at [115, 69] on link "Design" at bounding box center [108, 69] width 71 height 25
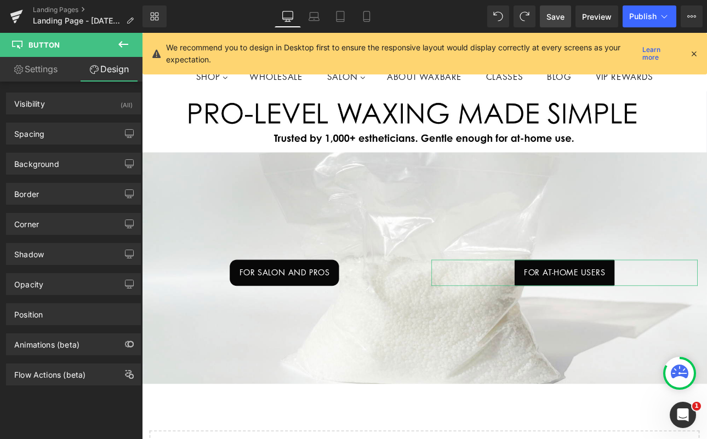
type input "2"
click at [72, 222] on div "Corner" at bounding box center [74, 224] width 134 height 21
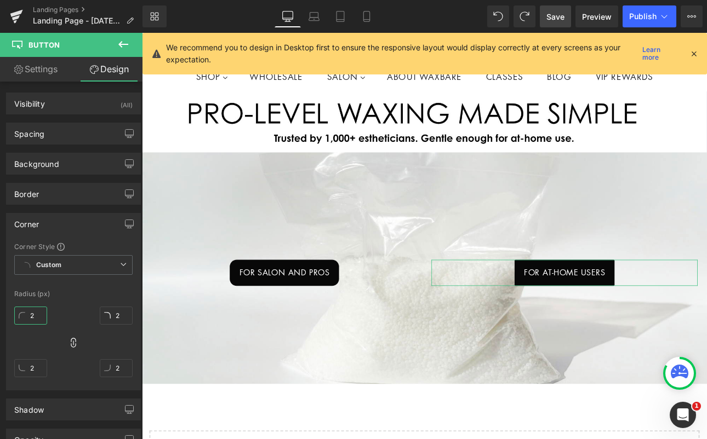
click at [36, 316] on input "2" at bounding box center [30, 316] width 33 height 18
type input "1"
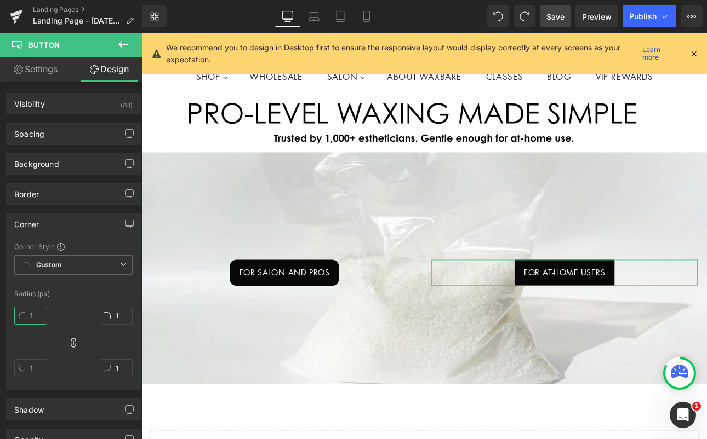
type input "15"
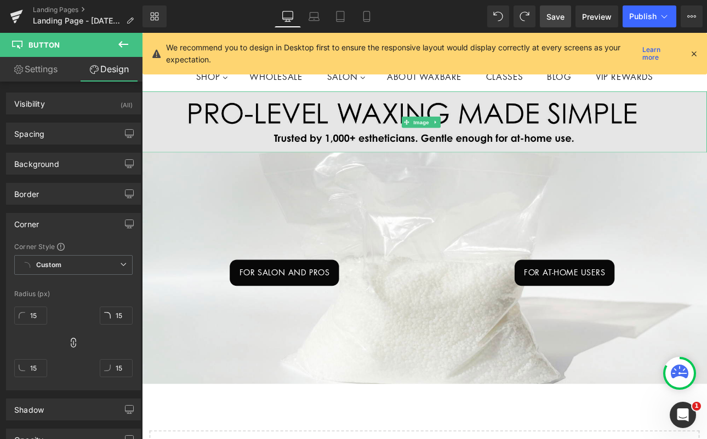
click at [706, 149] on img at bounding box center [473, 138] width 663 height 72
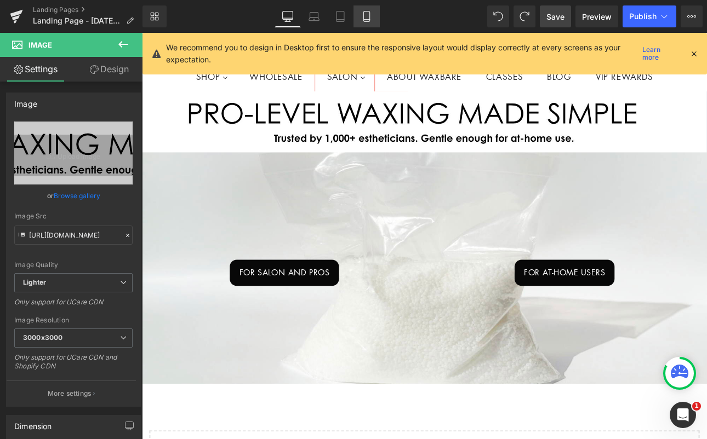
click at [364, 18] on icon at bounding box center [366, 16] width 11 height 11
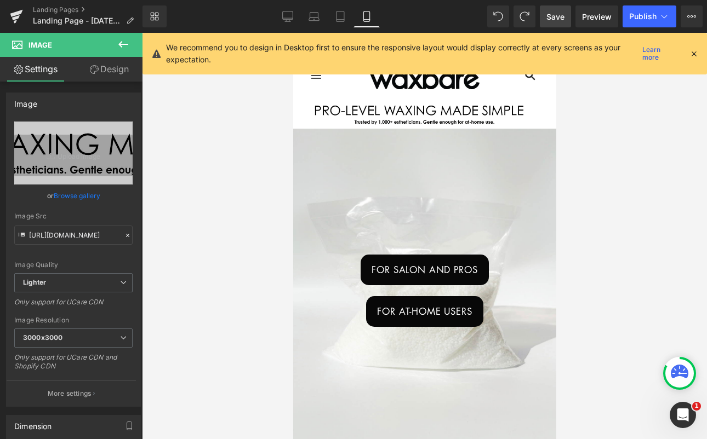
scroll to position [9, 0]
click at [287, 16] on icon at bounding box center [287, 16] width 11 height 11
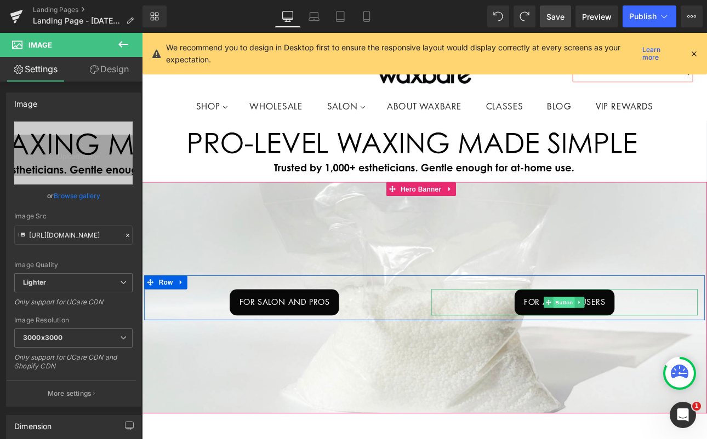
click at [625, 344] on span "Button" at bounding box center [637, 350] width 25 height 13
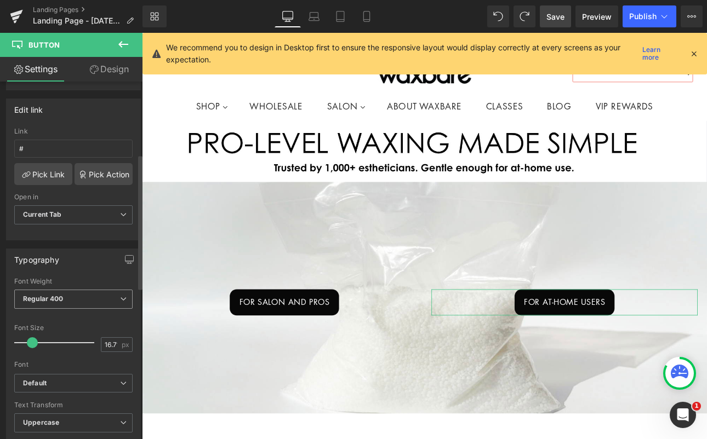
scroll to position [219, 0]
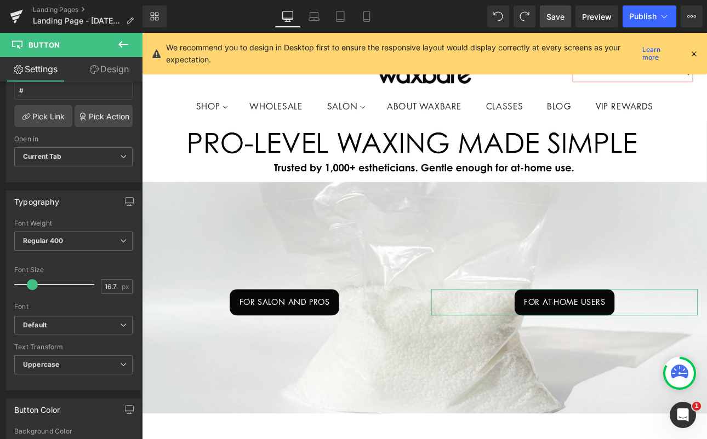
click at [111, 66] on link "Design" at bounding box center [108, 69] width 71 height 25
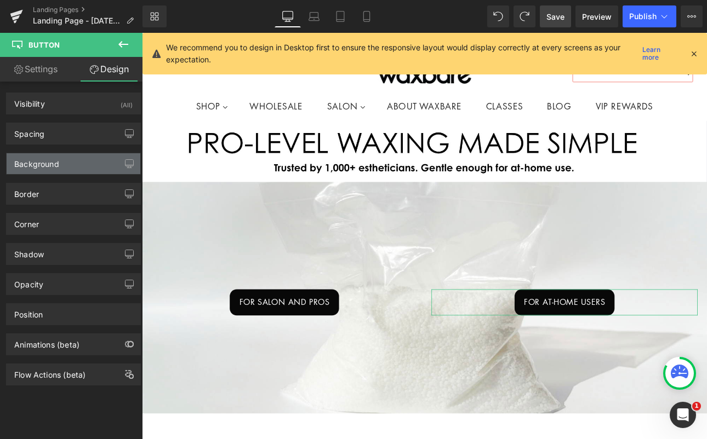
click at [68, 169] on div "Background" at bounding box center [74, 163] width 134 height 21
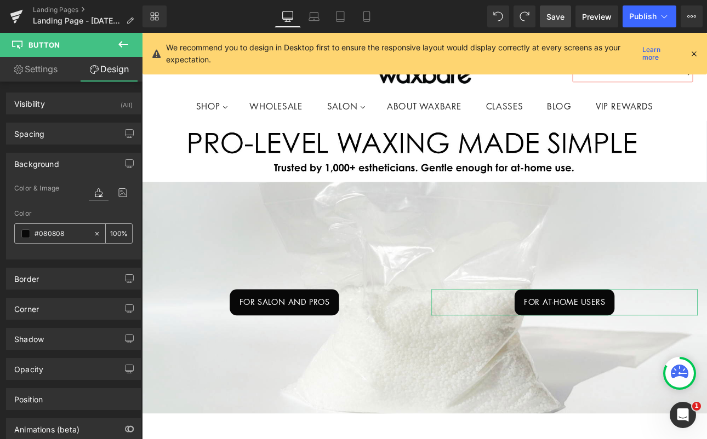
click at [41, 238] on input "#080808" at bounding box center [62, 234] width 54 height 12
click at [95, 233] on icon at bounding box center [96, 233] width 3 height 3
type input "none"
type input "0"
click at [37, 236] on input "none" at bounding box center [62, 234] width 54 height 12
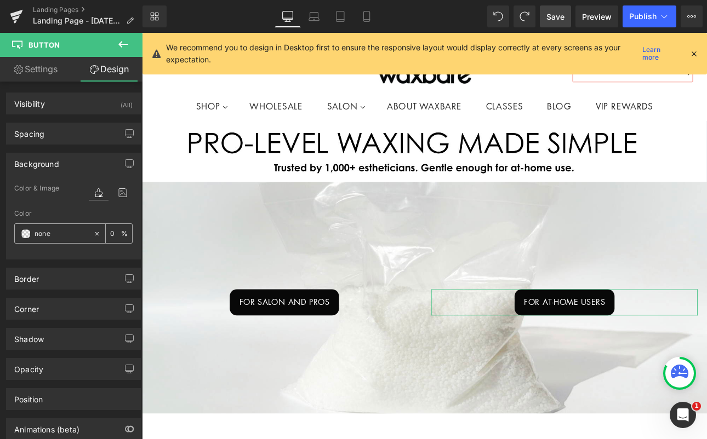
click at [26, 234] on span at bounding box center [25, 234] width 9 height 9
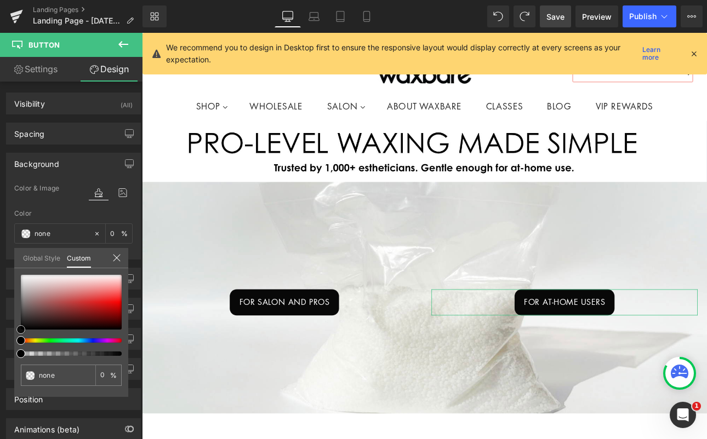
type input "#f2f1f1"
type input "100"
type input "#f2f1f1"
type input "100"
click at [23, 278] on div at bounding box center [71, 302] width 101 height 55
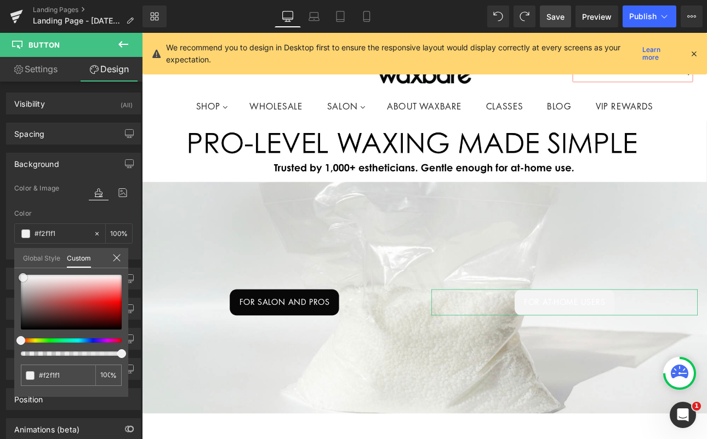
type input "#f5f4f4"
type input "#f7f7f7"
type input "#f9f9f9"
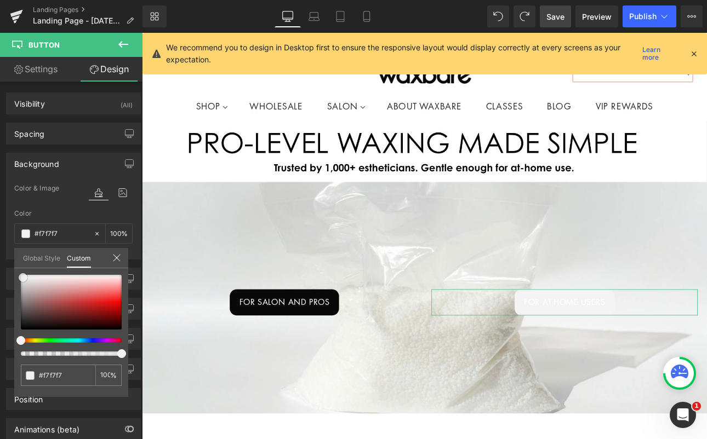
type input "#f9f9f9"
type input "#fcfcfc"
type input "#ffffff"
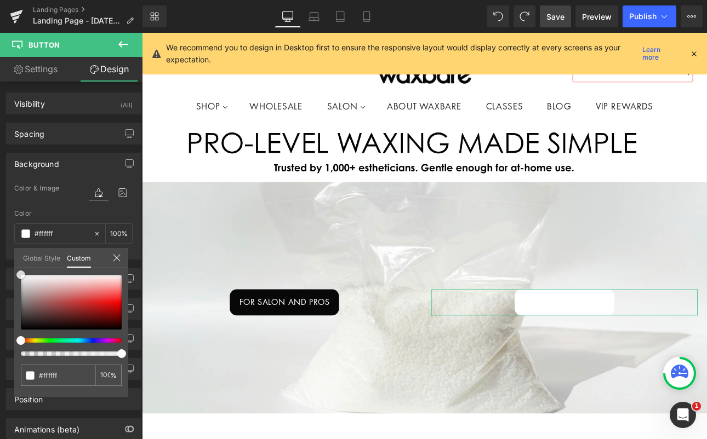
drag, startPoint x: 23, startPoint y: 277, endPoint x: 17, endPoint y: 268, distance: 10.6
click at [17, 268] on div "Global Style Custom Setup Global Style #ffffff 100 %" at bounding box center [71, 264] width 114 height 33
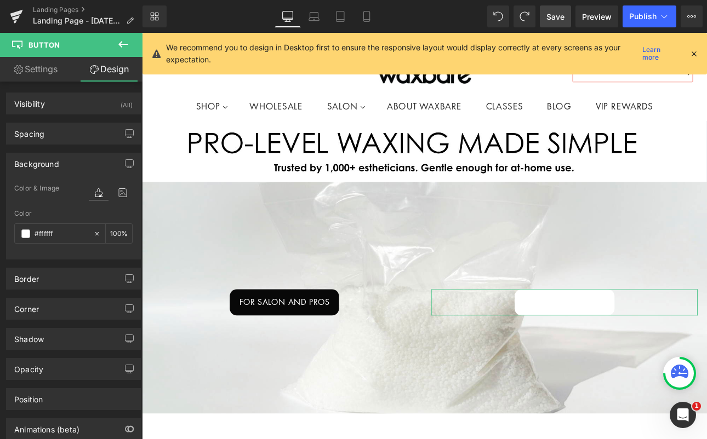
click at [49, 190] on span "Color & Image" at bounding box center [36, 189] width 45 height 8
click at [115, 71] on link "Design" at bounding box center [108, 69] width 71 height 25
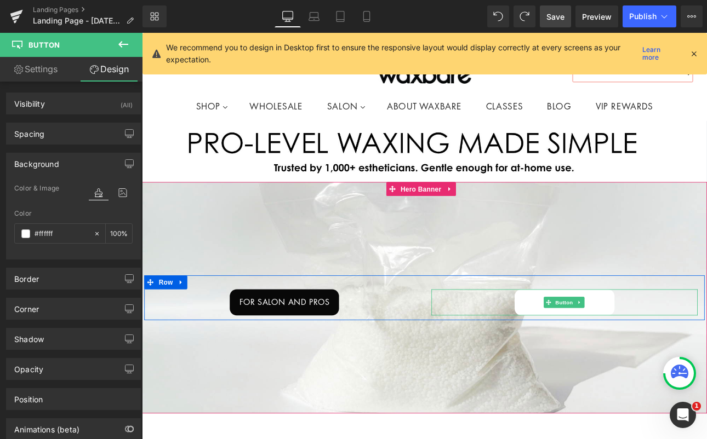
click at [584, 351] on link "FOR AT-HOME USERS" at bounding box center [637, 349] width 117 height 31
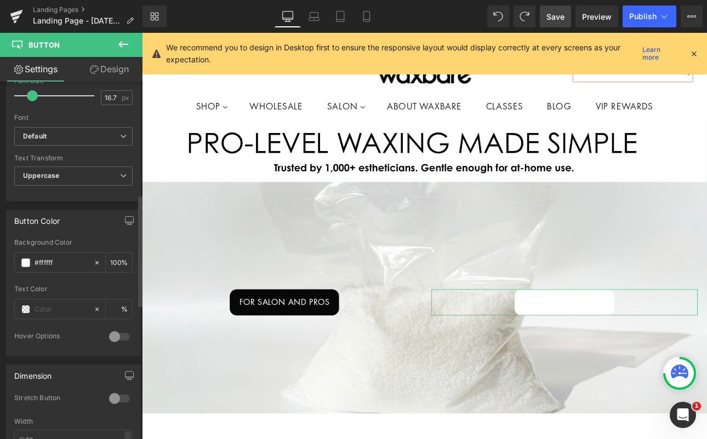
scroll to position [409, 0]
click at [39, 308] on input "text" at bounding box center [62, 308] width 54 height 12
type input "0"
click at [26, 307] on span at bounding box center [25, 308] width 9 height 9
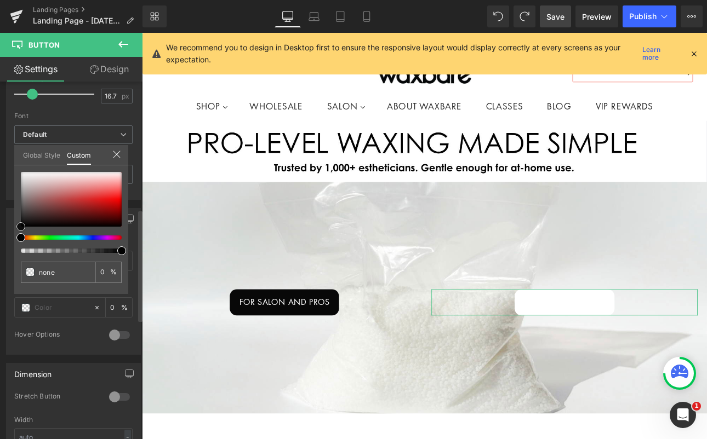
click at [22, 226] on span at bounding box center [20, 226] width 9 height 9
type input "#000000"
type input "100"
type input "#000000"
type input "100"
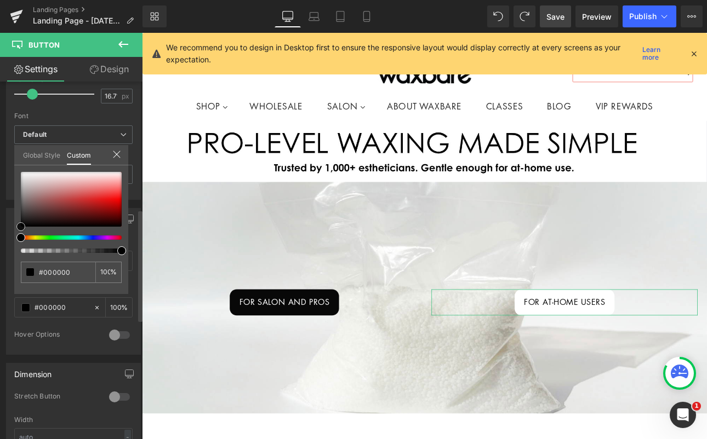
drag, startPoint x: 21, startPoint y: 226, endPoint x: 17, endPoint y: 231, distance: 6.6
click at [17, 231] on div "#000000 100 %" at bounding box center [71, 233] width 114 height 122
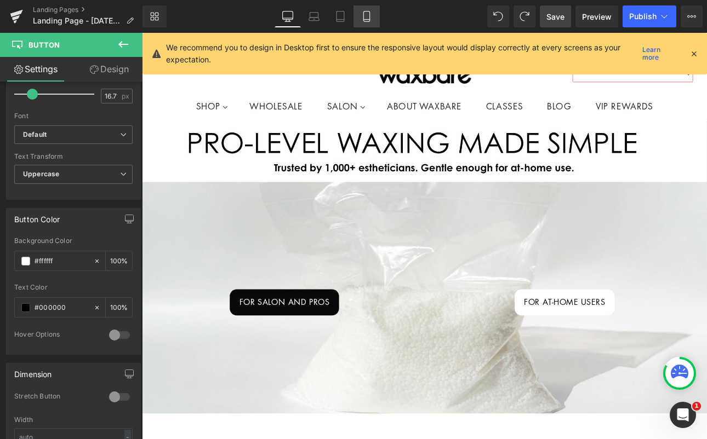
click at [364, 16] on icon at bounding box center [366, 16] width 11 height 11
type input "100"
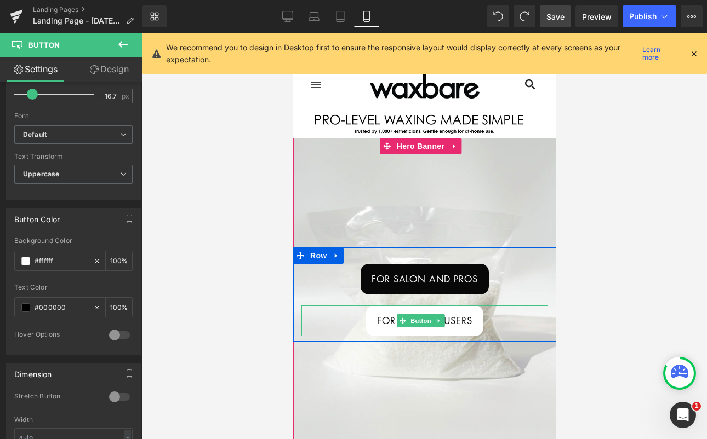
click at [471, 317] on link "FOR AT-HOME USERS" at bounding box center [424, 321] width 117 height 31
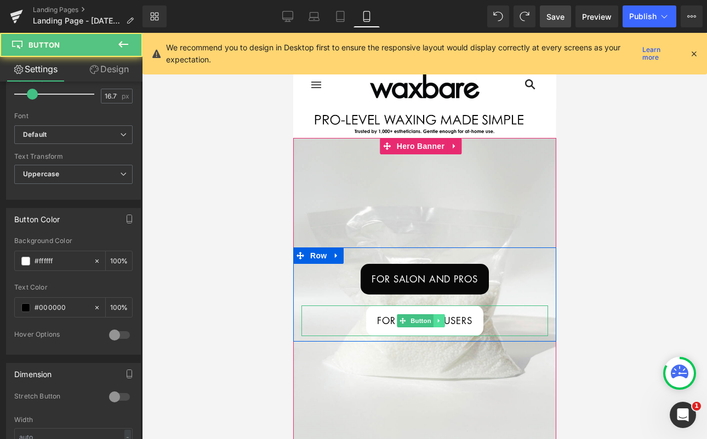
click at [442, 319] on link at bounding box center [438, 321] width 12 height 13
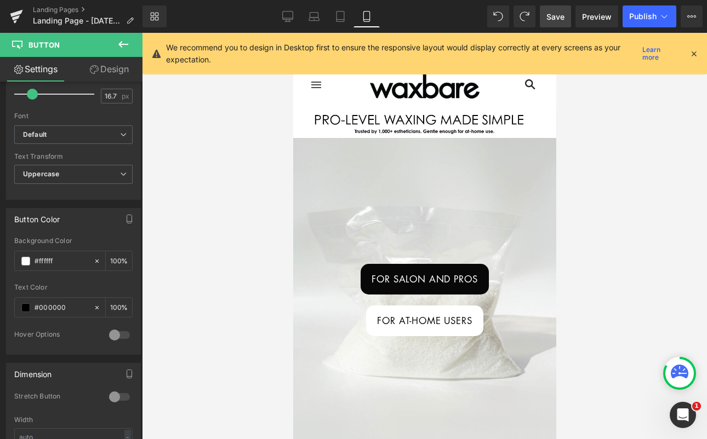
click at [122, 43] on icon at bounding box center [123, 44] width 13 height 13
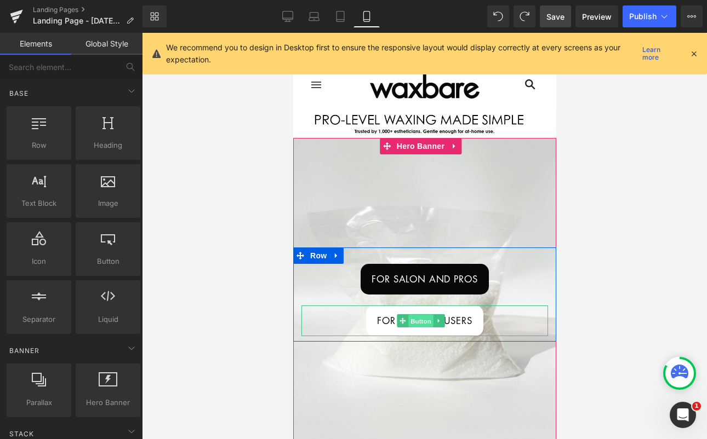
click at [409, 315] on span "Button" at bounding box center [420, 321] width 25 height 13
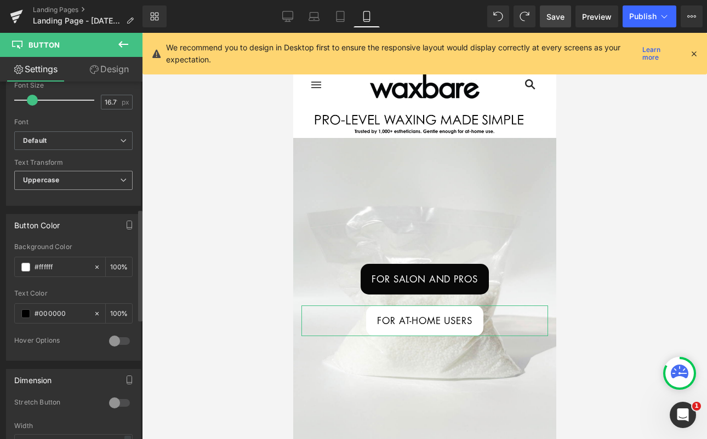
scroll to position [468, 0]
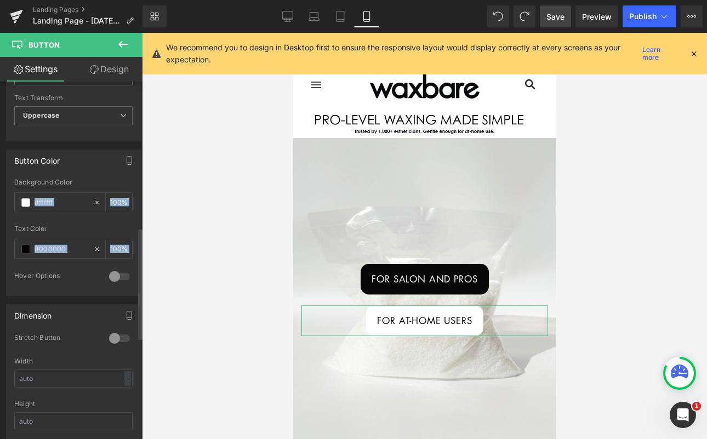
drag, startPoint x: 116, startPoint y: 276, endPoint x: 130, endPoint y: 276, distance: 14.8
click at [130, 276] on div "rgba(255, 255, 255, 1) Background Color #ffffff 100 % rgba(0, 0, 0, 1) Text Col…" at bounding box center [74, 237] width 134 height 117
click at [121, 277] on div at bounding box center [119, 277] width 26 height 18
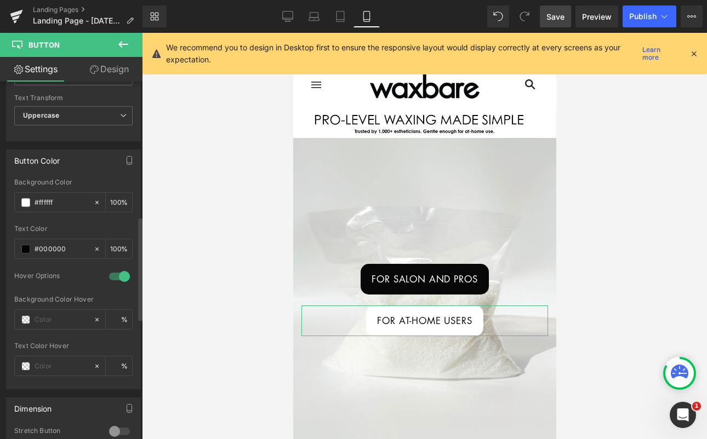
drag, startPoint x: 117, startPoint y: 277, endPoint x: 98, endPoint y: 276, distance: 19.2
click at [99, 276] on div "Hover Options" at bounding box center [73, 284] width 118 height 24
click at [74, 277] on div "Hover Options" at bounding box center [56, 278] width 84 height 12
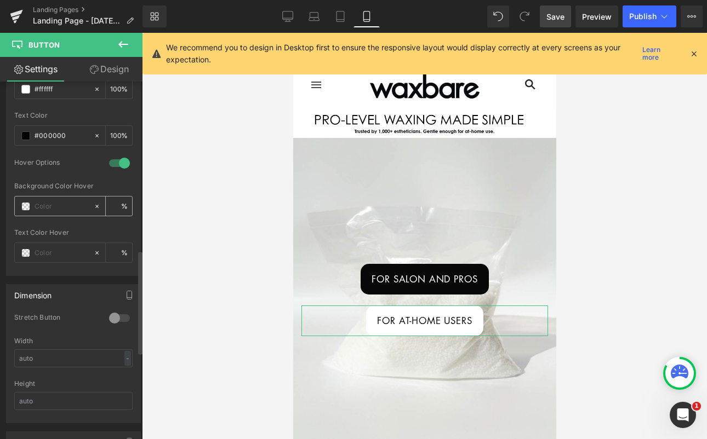
scroll to position [605, 0]
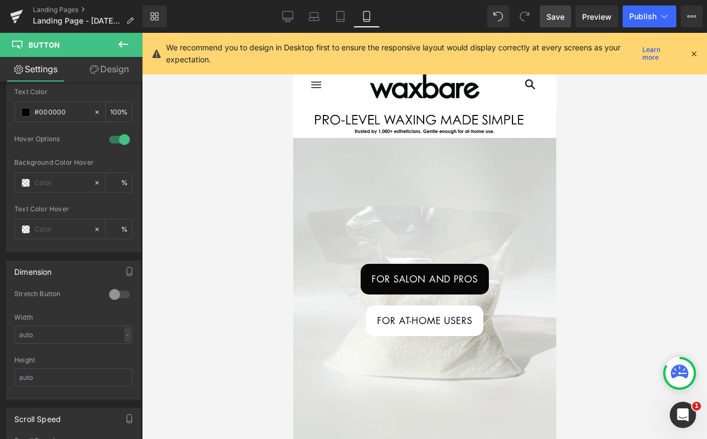
click at [598, 216] on div at bounding box center [424, 236] width 565 height 407
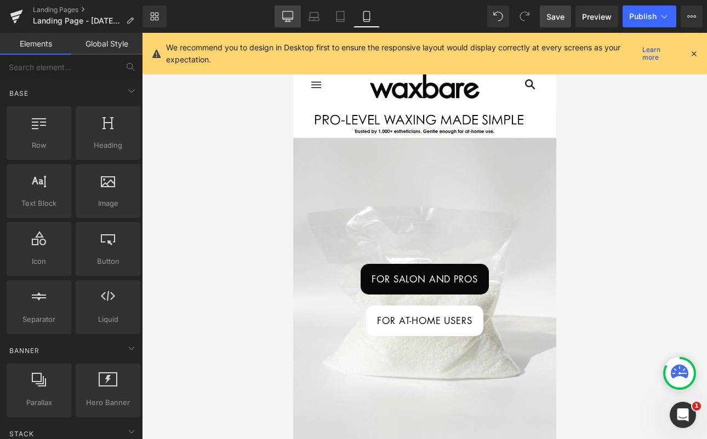
click at [290, 16] on icon at bounding box center [287, 16] width 11 height 11
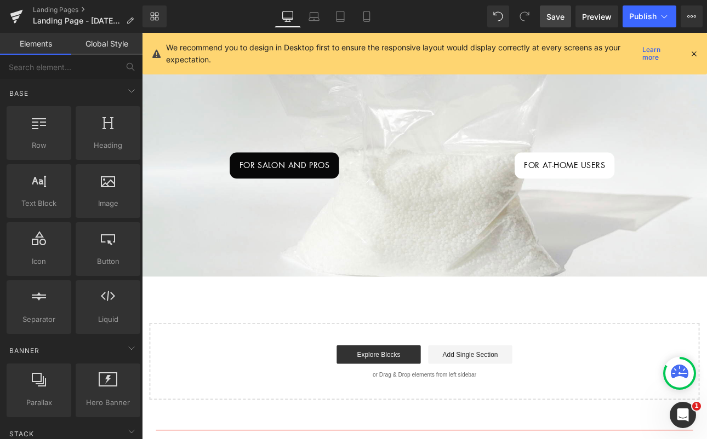
scroll to position [213, 0]
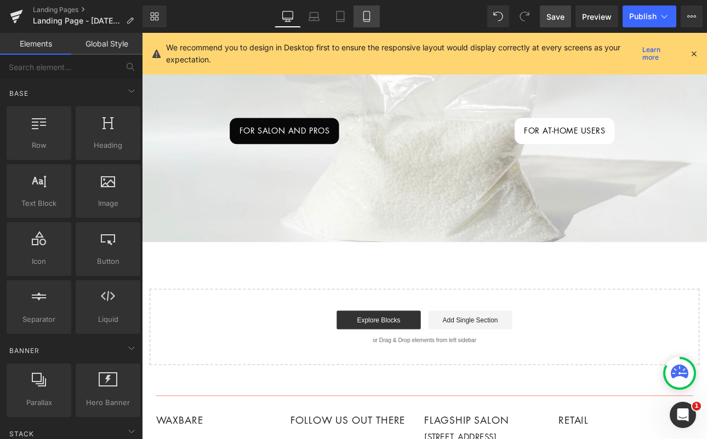
click at [367, 20] on icon at bounding box center [366, 20] width 6 height 0
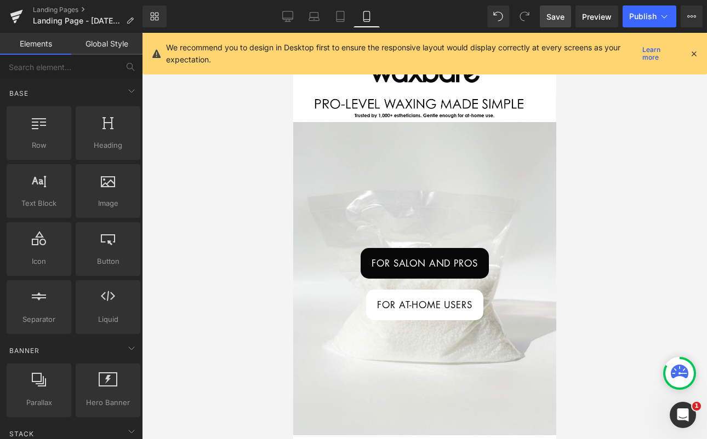
scroll to position [0, 0]
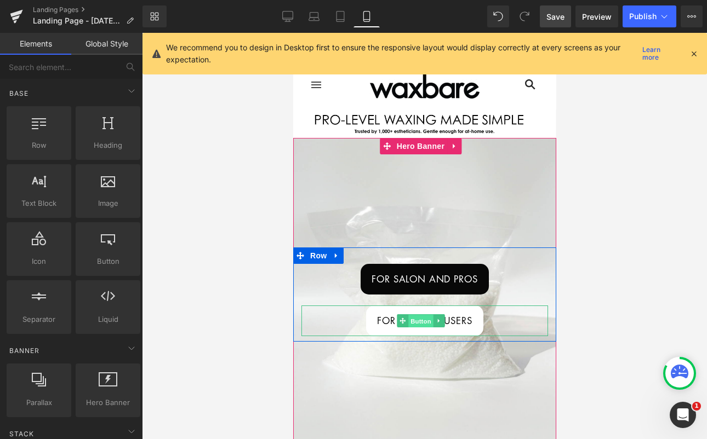
click at [429, 315] on span "Button" at bounding box center [420, 321] width 25 height 13
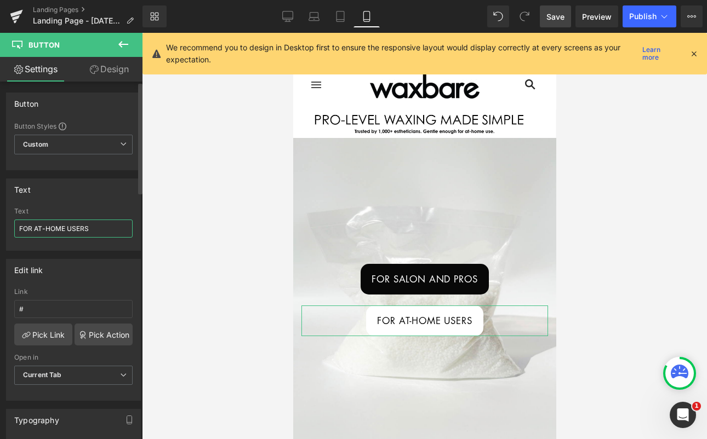
click at [91, 231] on input "FOR AT-HOME USERS" at bounding box center [73, 229] width 118 height 18
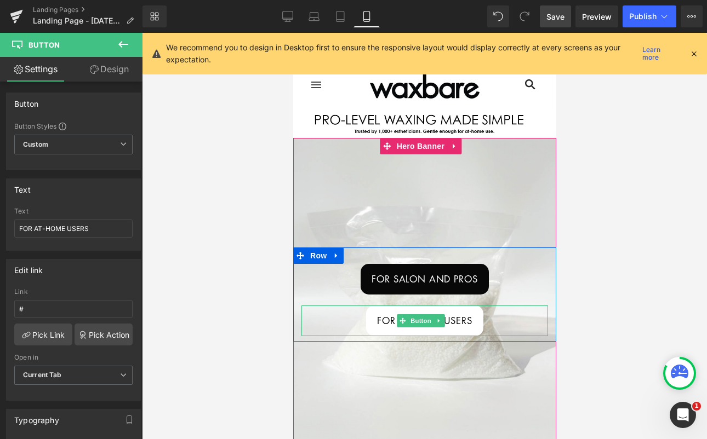
click at [452, 316] on span "FOR AT-HOME USERS" at bounding box center [423, 321] width 95 height 14
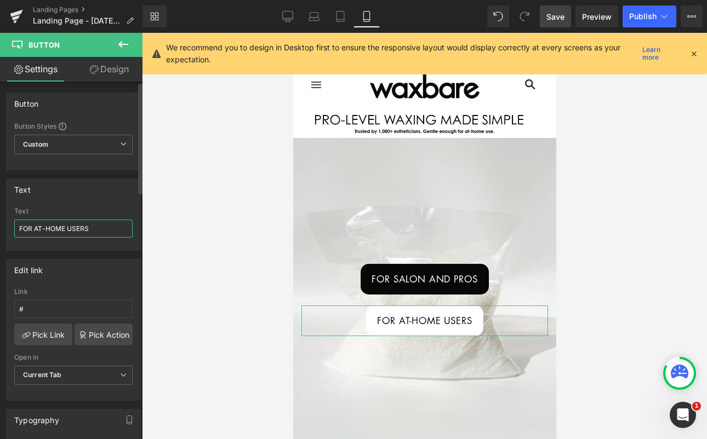
click at [102, 234] on input "FOR AT-HOME USERS" at bounding box center [73, 229] width 118 height 18
drag, startPoint x: 101, startPoint y: 233, endPoint x: 1, endPoint y: 226, distance: 101.0
click at [1, 226] on div "Text FOR AT-HOME USERS Text FOR AT-HOME USERS" at bounding box center [73, 210] width 147 height 81
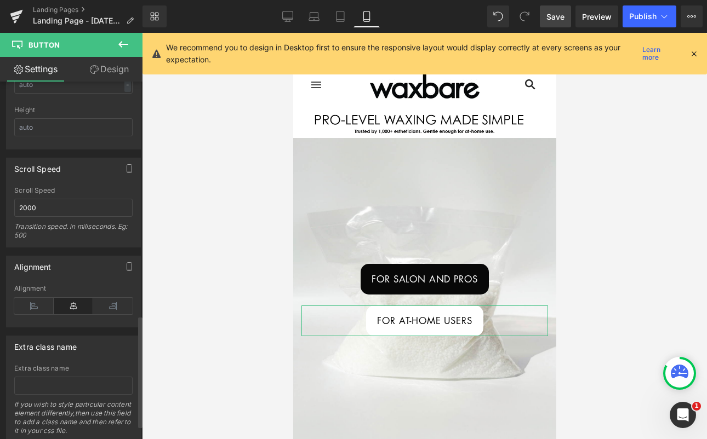
scroll to position [795, 0]
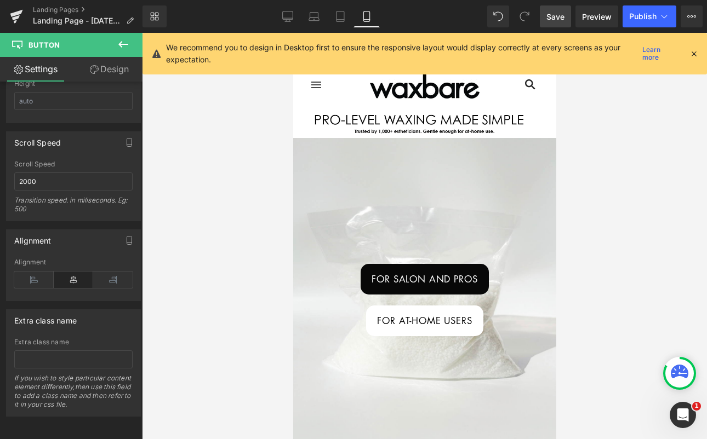
click at [599, 217] on div at bounding box center [424, 236] width 565 height 407
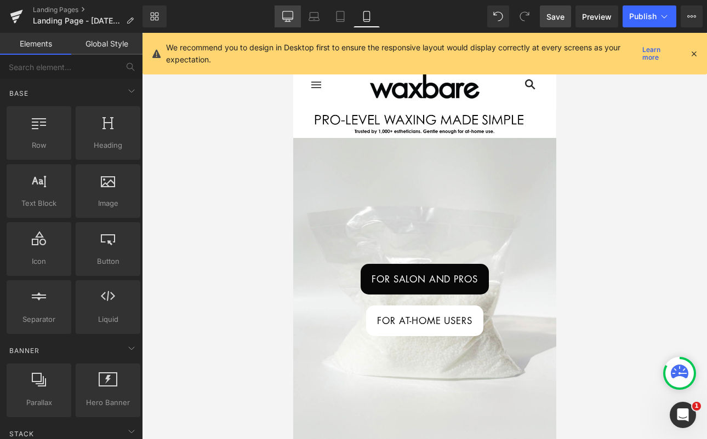
click at [285, 19] on icon at bounding box center [287, 16] width 11 height 11
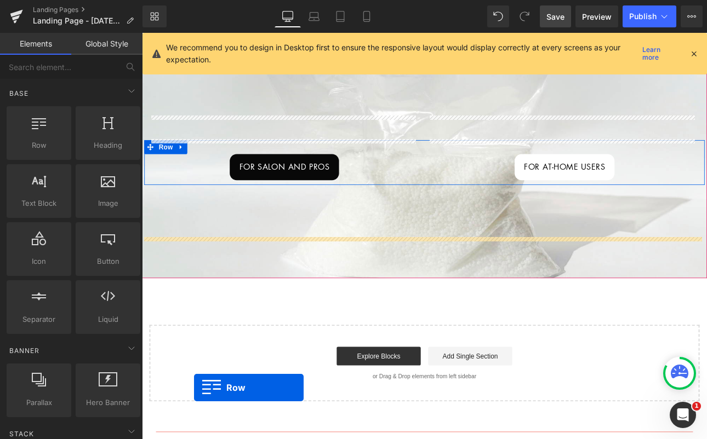
scroll to position [225, 0]
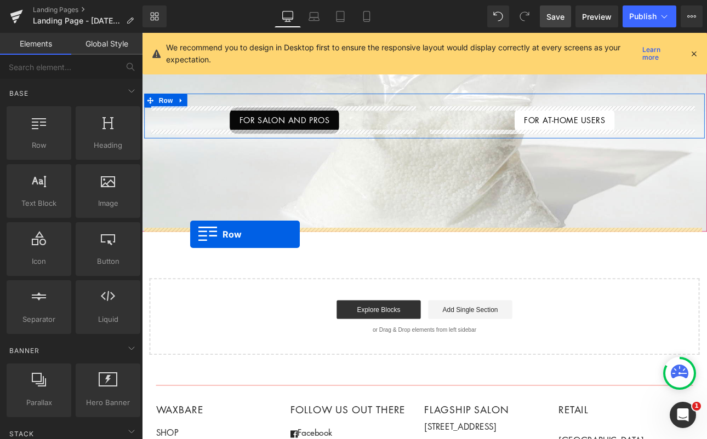
drag, startPoint x: 182, startPoint y: 163, endPoint x: 198, endPoint y: 270, distance: 108.0
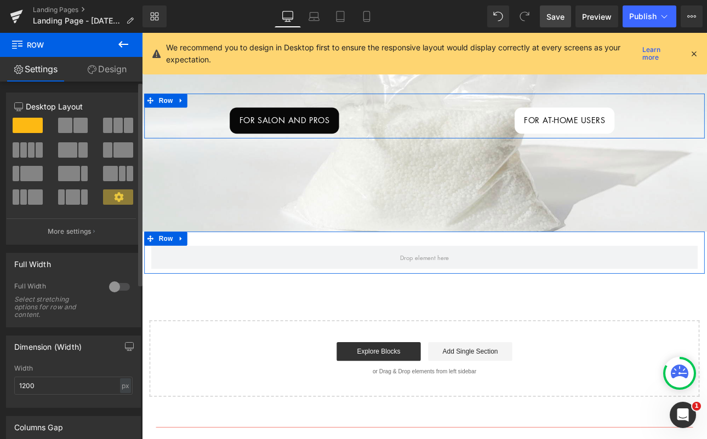
click at [68, 128] on span at bounding box center [65, 125] width 14 height 15
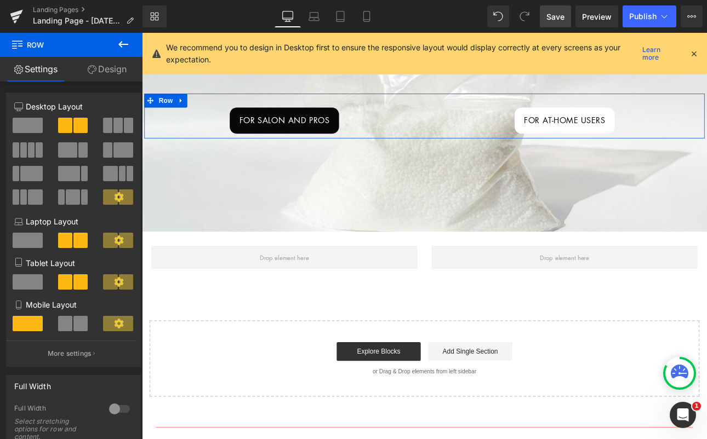
click at [118, 44] on icon at bounding box center [123, 44] width 13 height 13
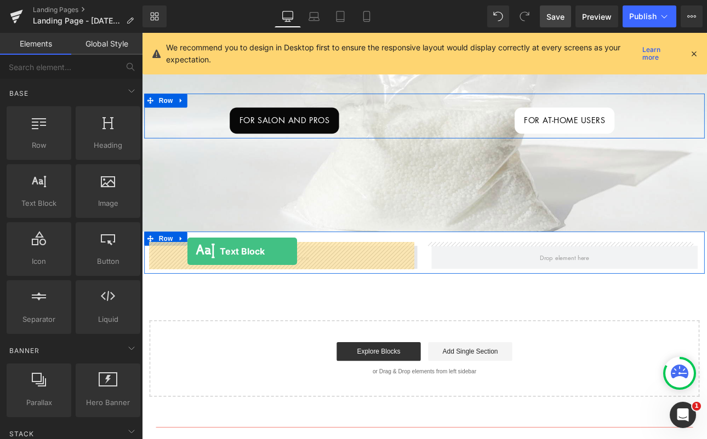
drag, startPoint x: 174, startPoint y: 219, endPoint x: 195, endPoint y: 289, distance: 73.2
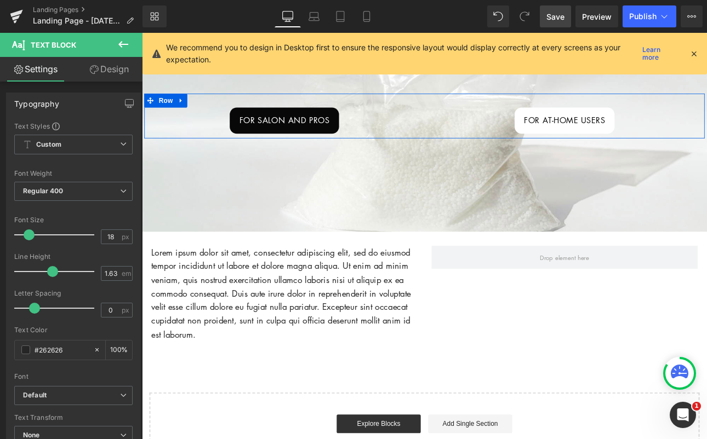
click at [122, 41] on icon at bounding box center [123, 44] width 13 height 13
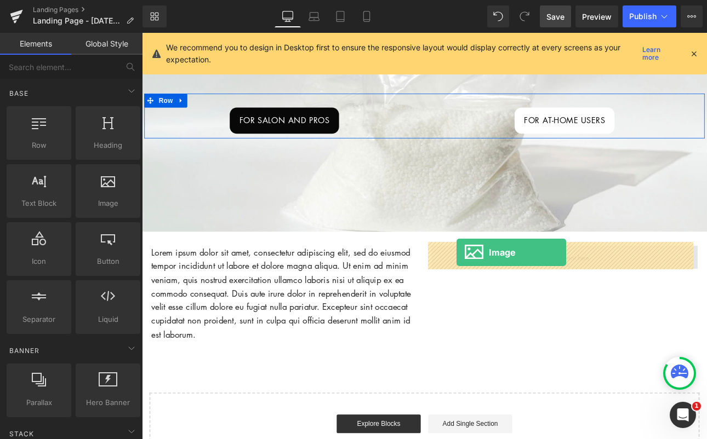
drag, startPoint x: 248, startPoint y: 238, endPoint x: 511, endPoint y: 291, distance: 268.4
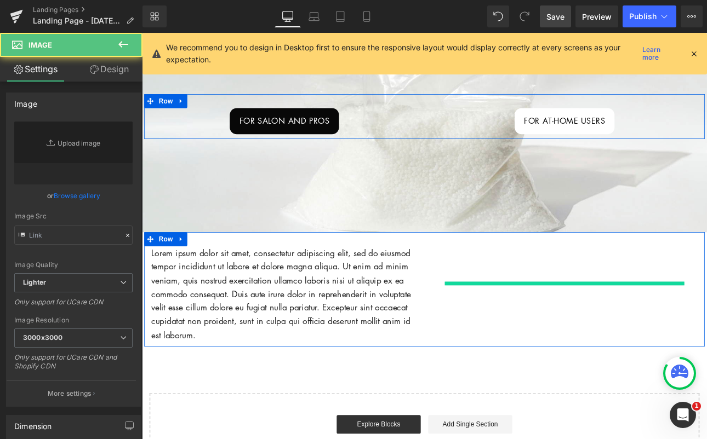
type input "//[DOMAIN_NAME][URL]"
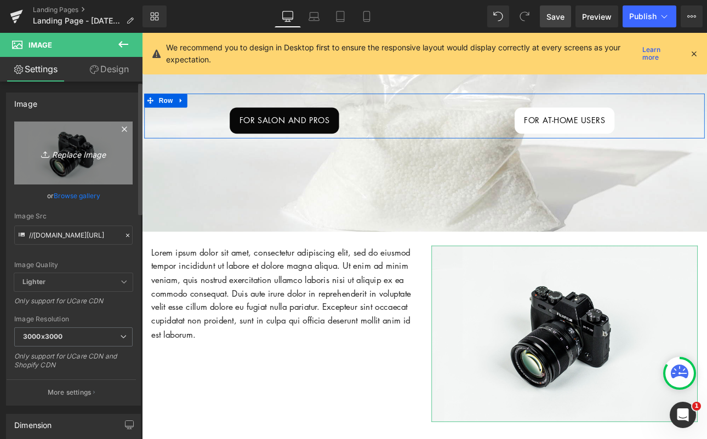
click at [71, 152] on icon "Replace Image" at bounding box center [74, 153] width 88 height 14
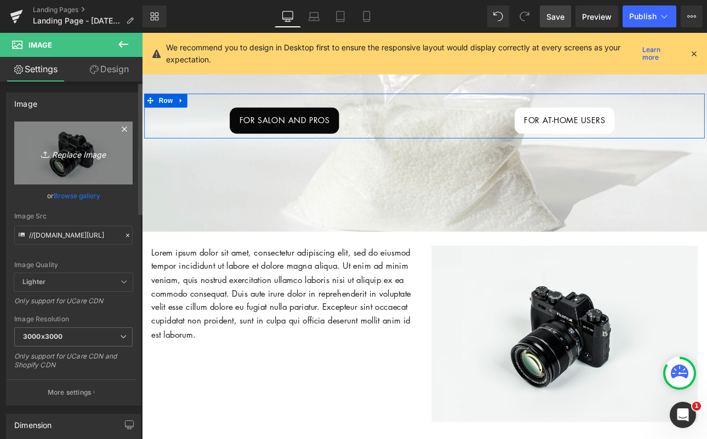
type input "C:\fakepath\IMG_6883_jpg.jpg"
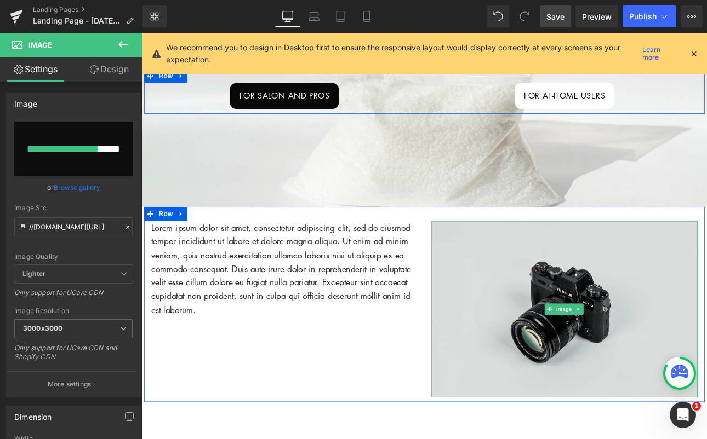
scroll to position [139, 0]
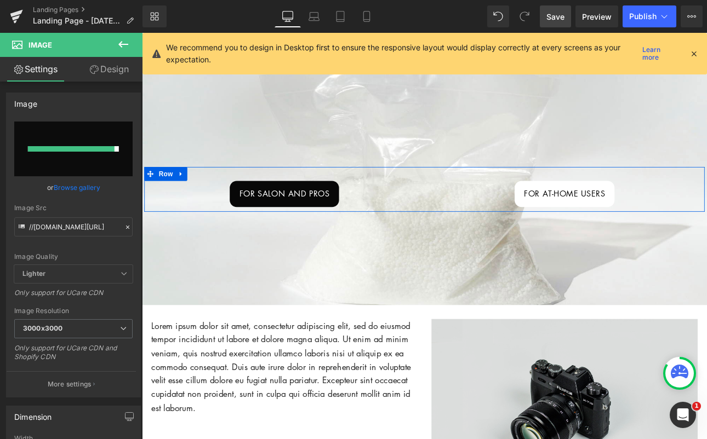
type input "[URL][DOMAIN_NAME]"
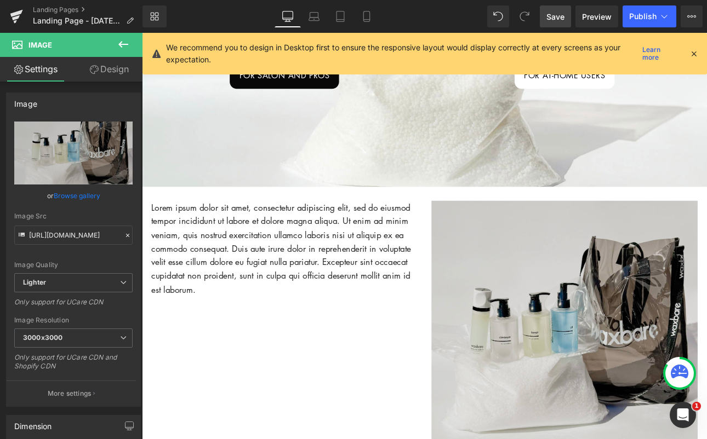
scroll to position [284, 0]
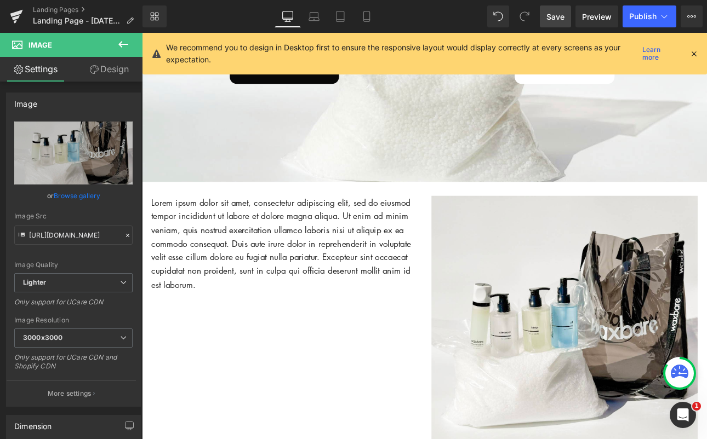
click at [121, 43] on icon at bounding box center [123, 44] width 10 height 7
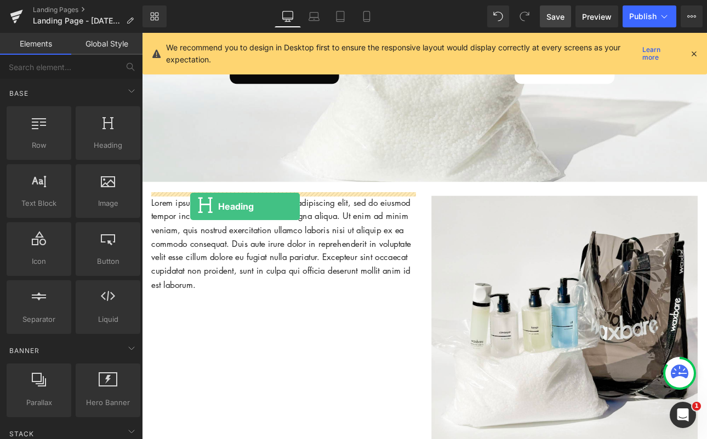
drag, startPoint x: 249, startPoint y: 178, endPoint x: 198, endPoint y: 237, distance: 77.7
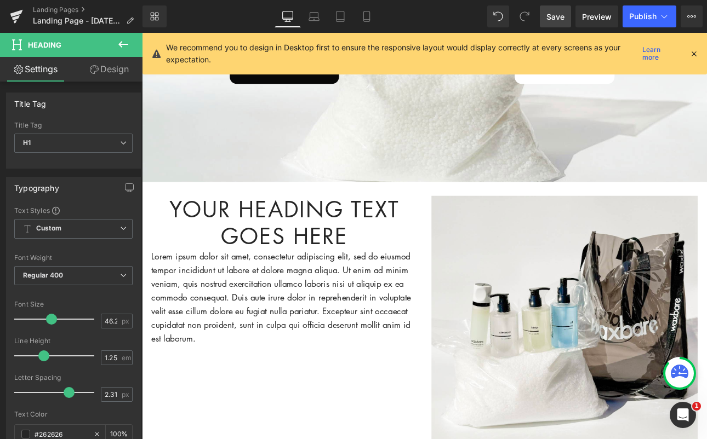
click at [390, 262] on h1 "Your heading text goes here" at bounding box center [309, 256] width 312 height 64
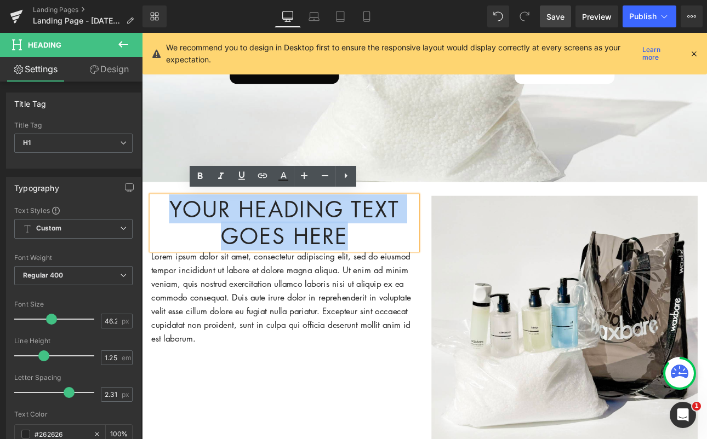
drag, startPoint x: 390, startPoint y: 262, endPoint x: 174, endPoint y: 231, distance: 217.6
click at [174, 231] on h1 "Your heading text goes here" at bounding box center [309, 256] width 312 height 64
paste div
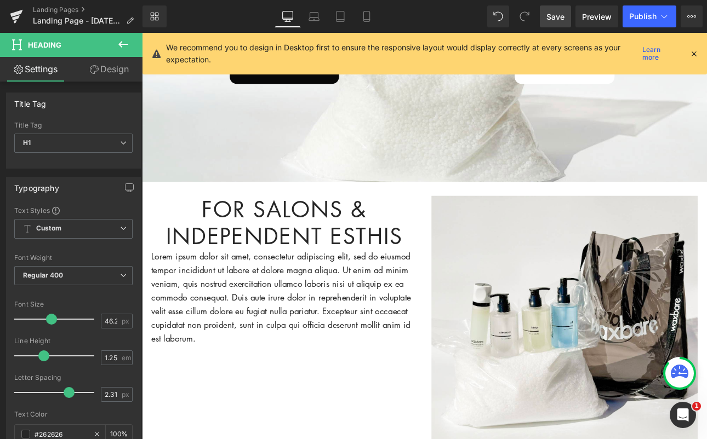
click at [120, 42] on icon at bounding box center [123, 44] width 13 height 13
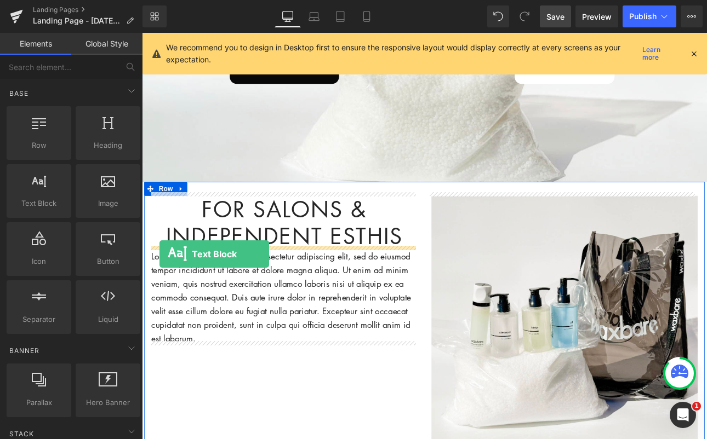
drag, startPoint x: 178, startPoint y: 230, endPoint x: 162, endPoint y: 293, distance: 64.5
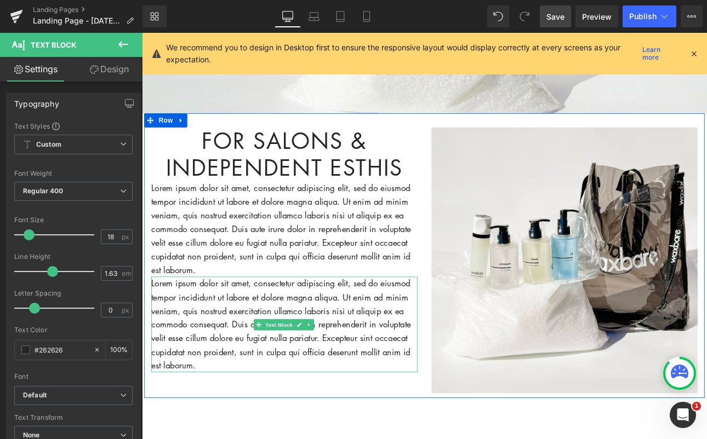
scroll to position [372, 0]
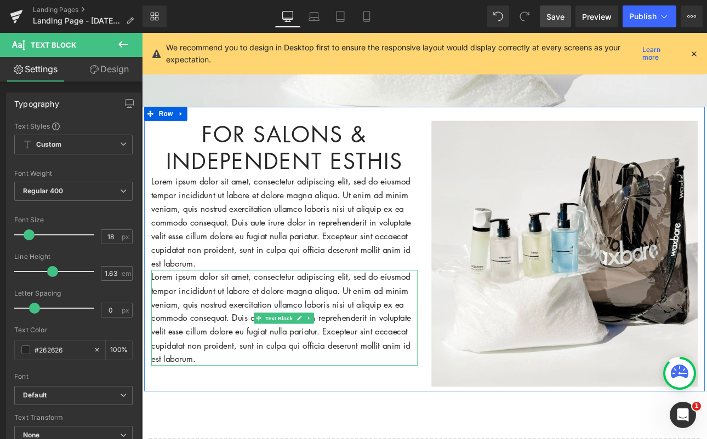
click at [232, 413] on p "Lorem ipsum dolor sit amet, consectetur adipiscing elit, sed do eiusmod tempor …" at bounding box center [309, 368] width 312 height 112
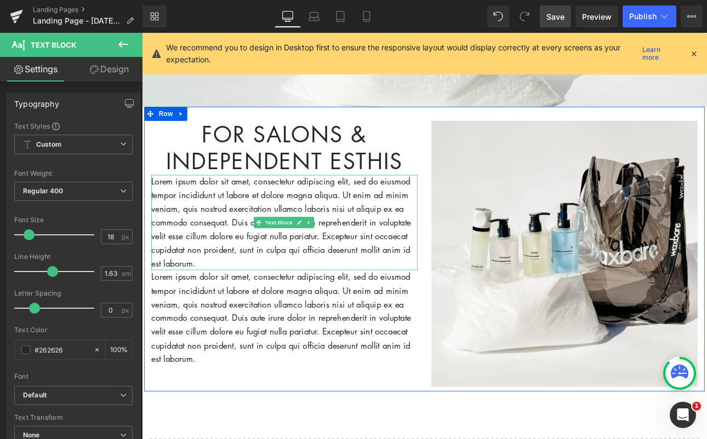
click at [246, 297] on p "Lorem ipsum dolor sit amet, consectetur adipiscing elit, sed do eiusmod tempor …" at bounding box center [309, 256] width 312 height 112
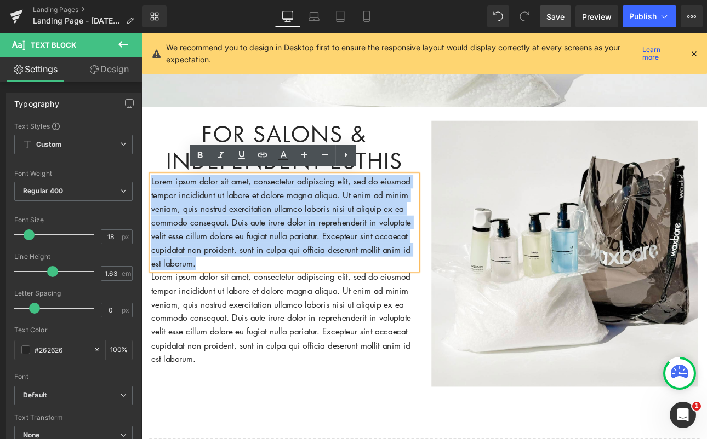
drag, startPoint x: 230, startPoint y: 298, endPoint x: 151, endPoint y: 204, distance: 122.4
click at [153, 204] on p "Lorem ipsum dolor sit amet, consectetur adipiscing elit, sed do eiusmod tempor …" at bounding box center [309, 256] width 312 height 112
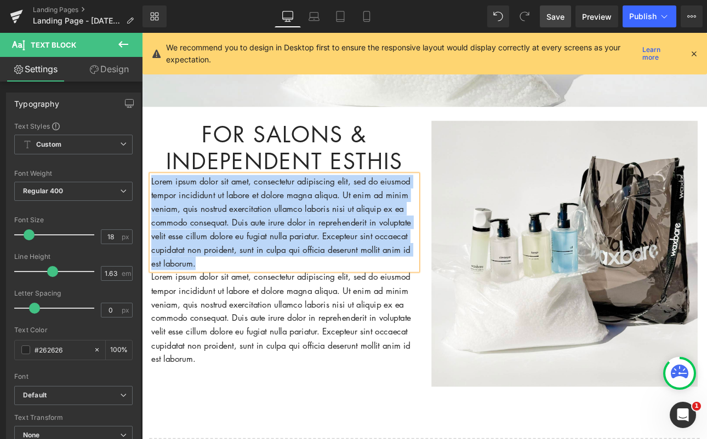
paste div
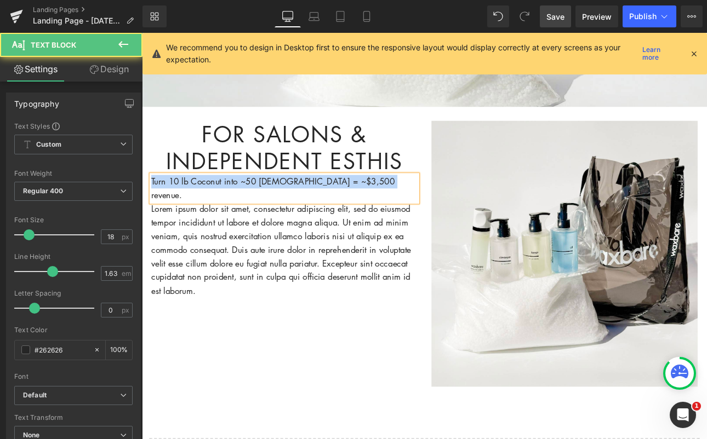
drag, startPoint x: 421, startPoint y: 201, endPoint x: 145, endPoint y: 195, distance: 276.3
click at [145, 195] on div "For Salons & Independent Esthis Heading Turn 10 lb Coconut into ~50 Brazilians …" at bounding box center [309, 240] width 329 height 208
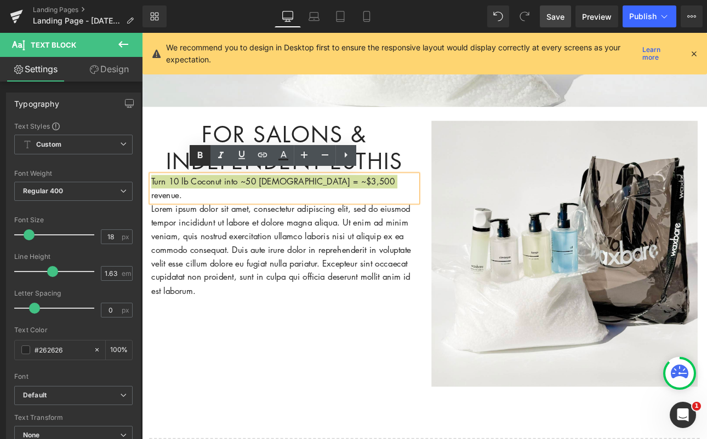
click at [201, 152] on icon at bounding box center [200, 155] width 5 height 7
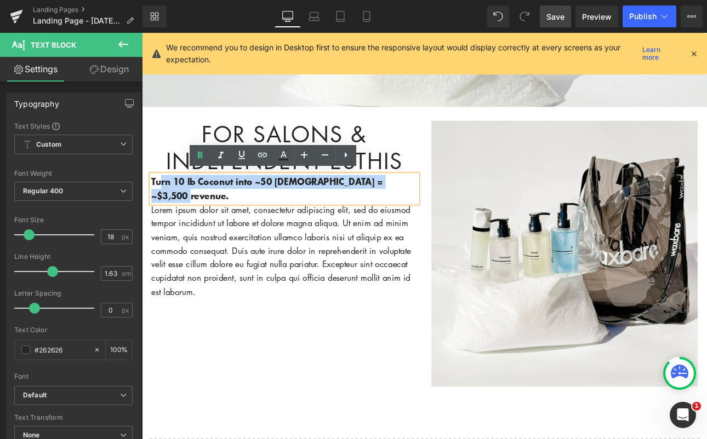
drag, startPoint x: 456, startPoint y: 203, endPoint x: 161, endPoint y: 205, distance: 295.4
click at [161, 205] on p "Turn 10 lb Coconut into ~50 [DEMOGRAPHIC_DATA] = ~$3,500 revenue." at bounding box center [309, 216] width 312 height 33
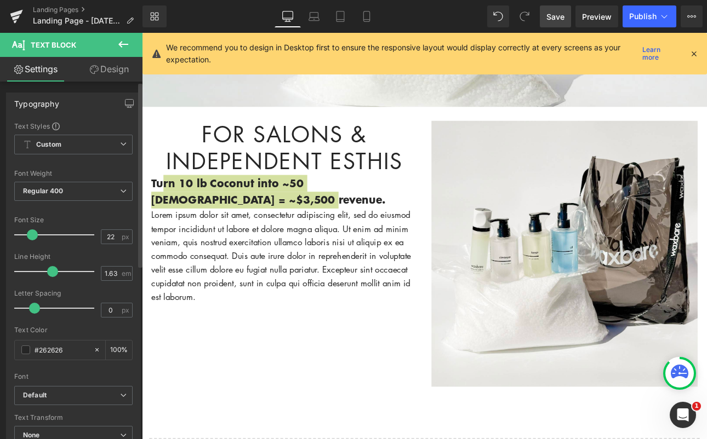
type input "21"
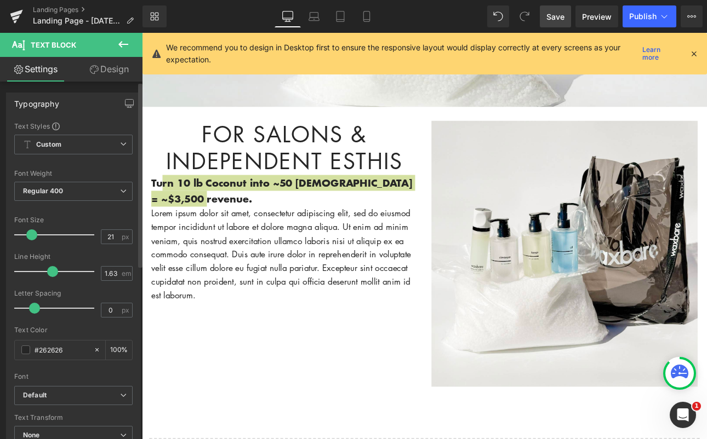
click at [36, 237] on span at bounding box center [31, 235] width 11 height 11
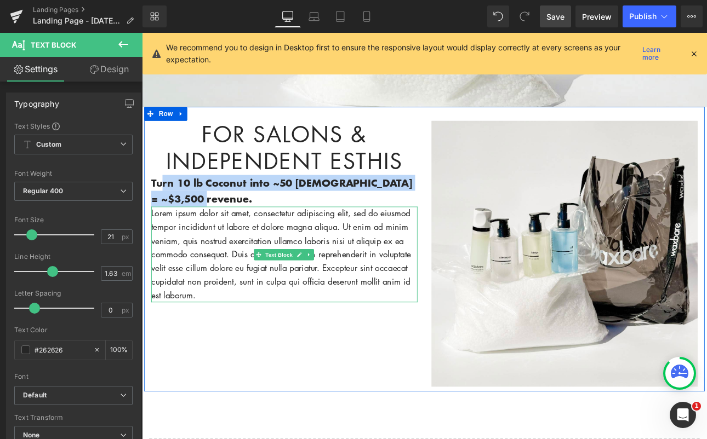
click at [304, 317] on p "Lorem ipsum dolor sit amet, consectetur adipiscing elit, sed do eiusmod tempor …" at bounding box center [309, 293] width 312 height 112
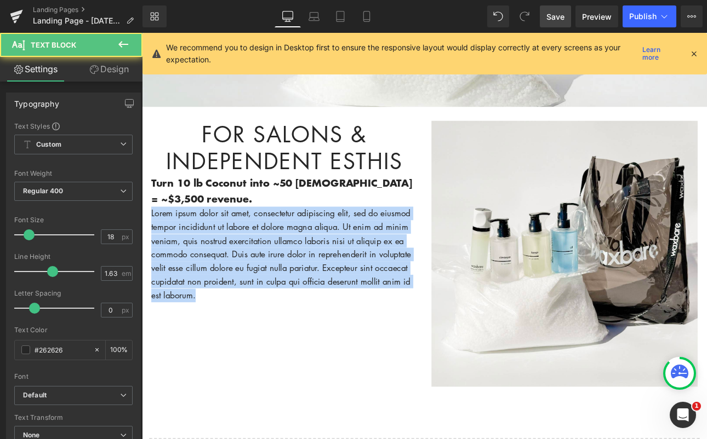
drag, startPoint x: 246, startPoint y: 341, endPoint x: 271, endPoint y: 242, distance: 103.0
click at [142, 239] on html "Account Cart ( 0 ) Subtotal $0.00 View cart Check out Checkout" at bounding box center [473, 305] width 663 height 1288
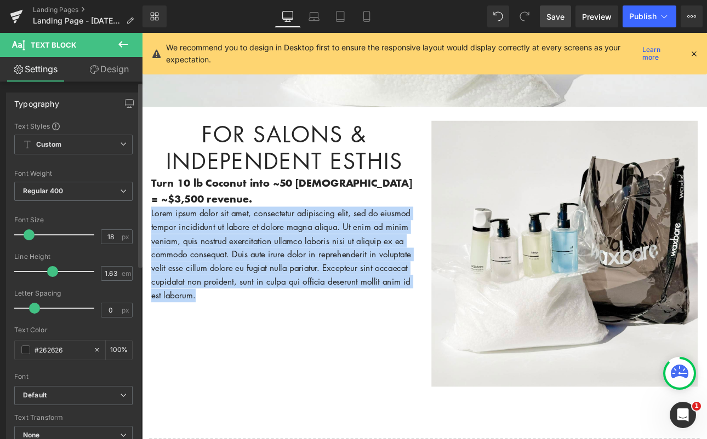
paste div
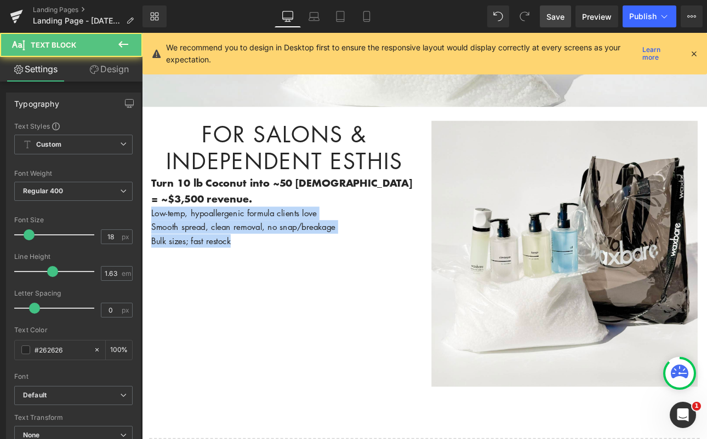
drag, startPoint x: 252, startPoint y: 275, endPoint x: 127, endPoint y: 241, distance: 129.3
click at [142, 241] on html "Account Cart ( 0 ) Subtotal $0.00 View cart Check out Checkout" at bounding box center [473, 305] width 663 height 1288
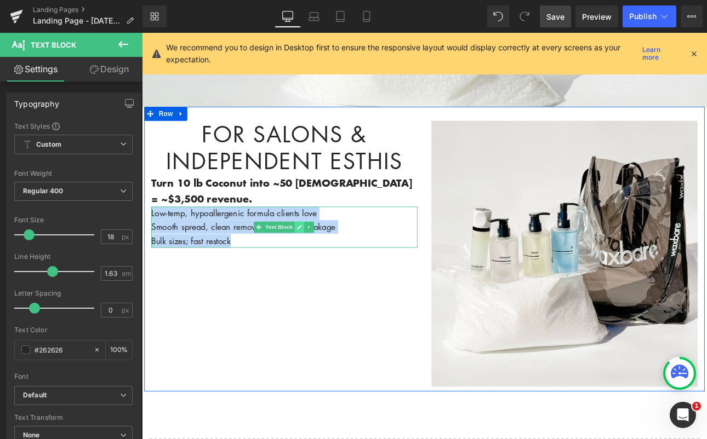
click at [324, 259] on icon at bounding box center [326, 261] width 5 height 5
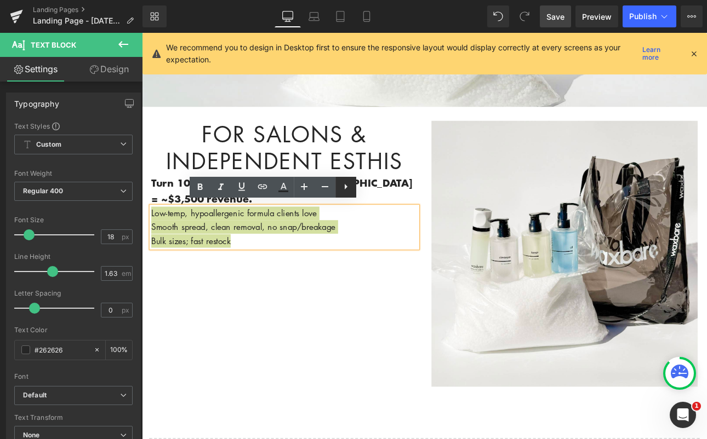
click at [345, 186] on icon at bounding box center [346, 186] width 3 height 5
click at [349, 189] on icon at bounding box center [345, 186] width 13 height 13
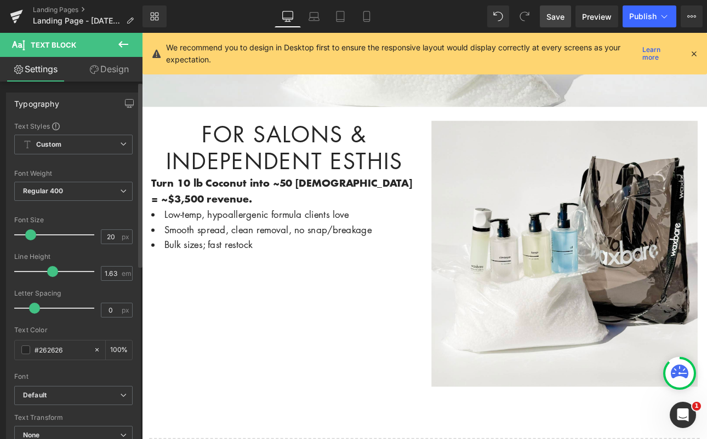
click at [35, 237] on span at bounding box center [30, 235] width 11 height 11
type input "21"
click at [36, 238] on div at bounding box center [57, 235] width 75 height 22
click at [293, 351] on div "For Salons & Independent Esthis Heading Turn 10 lb Coconut into ~50 Brazilians …" at bounding box center [474, 287] width 658 height 334
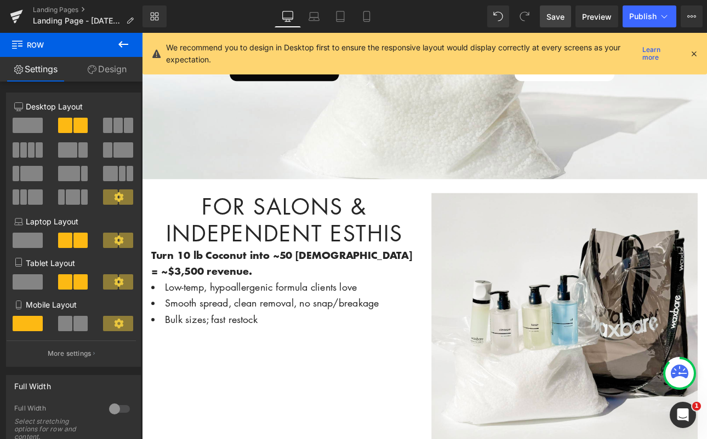
scroll to position [261, 0]
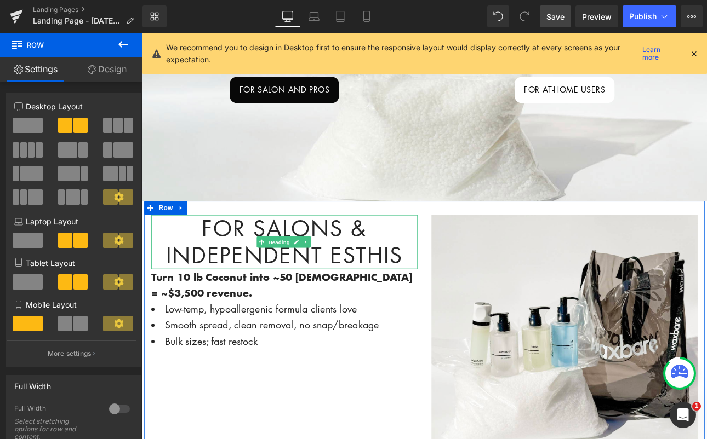
click at [441, 284] on h1 "For Salons & Independent Esthis" at bounding box center [309, 279] width 312 height 64
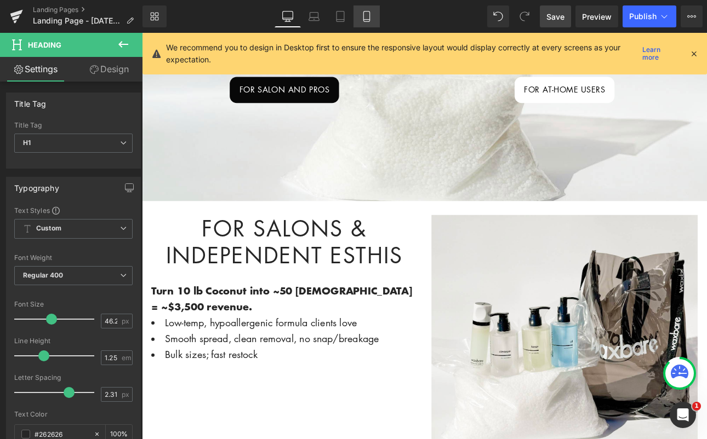
click at [369, 18] on icon at bounding box center [366, 16] width 11 height 11
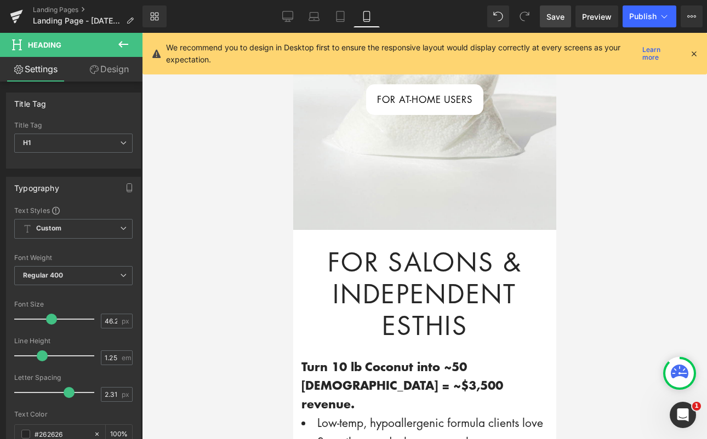
scroll to position [0, 0]
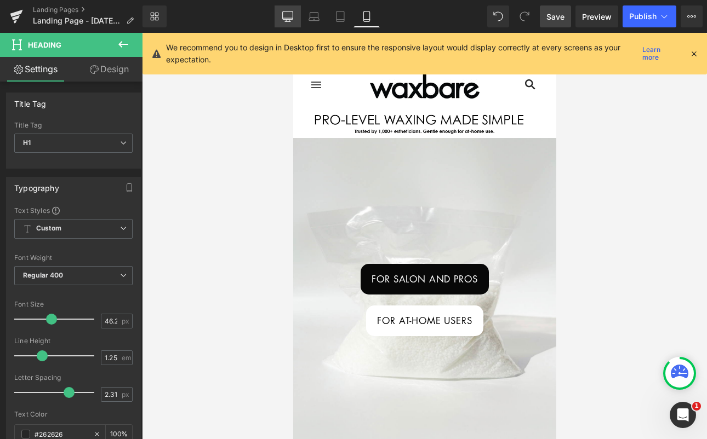
click at [283, 13] on icon at bounding box center [287, 16] width 11 height 11
type input "100"
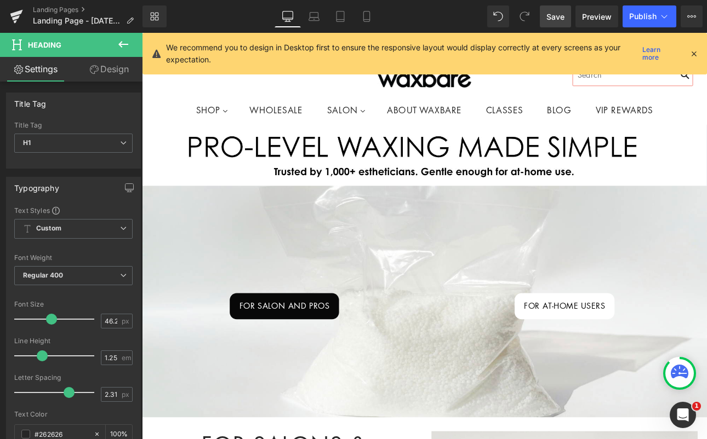
click at [118, 38] on icon at bounding box center [123, 44] width 13 height 13
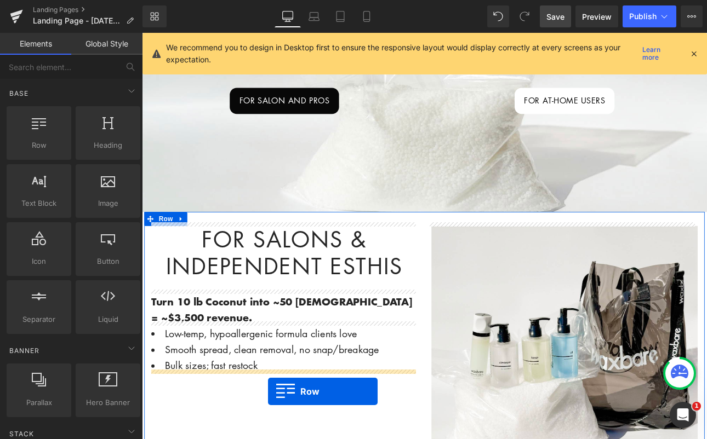
scroll to position [314, 0]
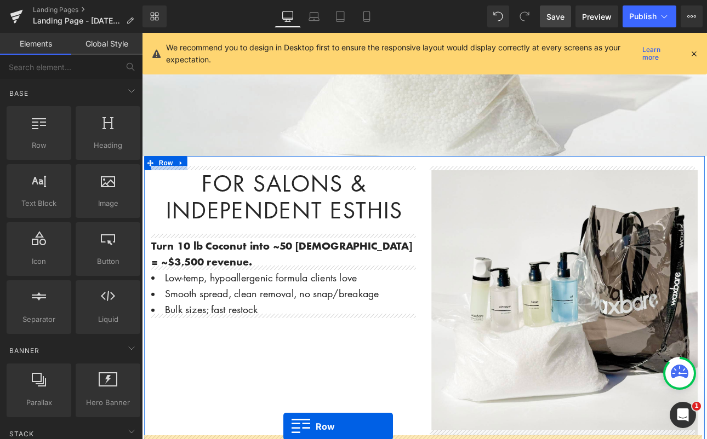
drag, startPoint x: 31, startPoint y: 140, endPoint x: 295, endPoint y: 442, distance: 401.2
click at [295, 439] on html "Row You are previewing how the will restyle your page. You can not edit Element…" at bounding box center [353, 219] width 707 height 439
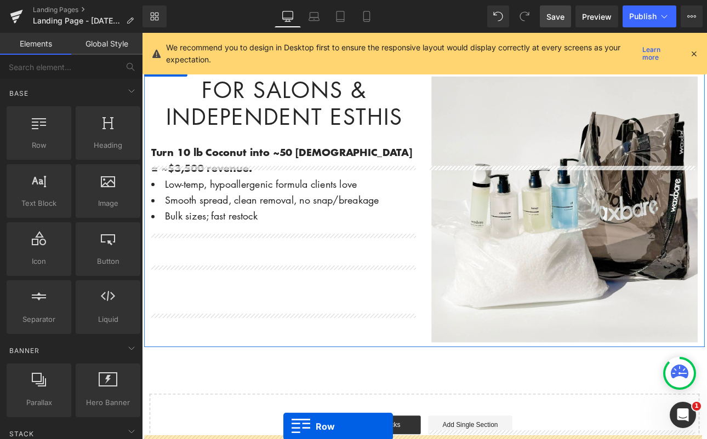
scroll to position [435, 0]
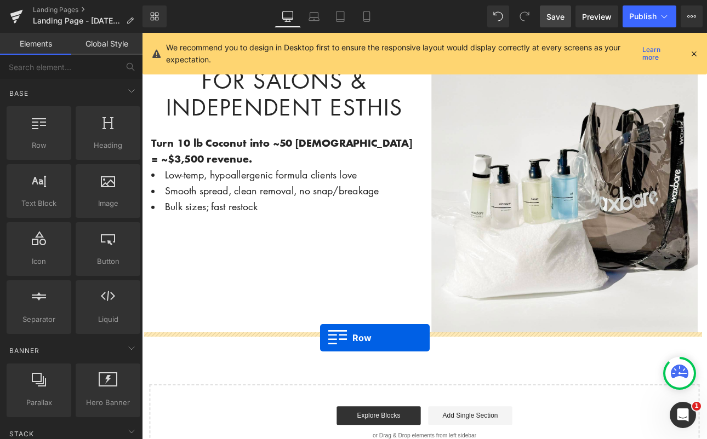
click at [351, 391] on div "Image FOR SALON AND PROS Button FOR AT-HOME USERS [GEOGRAPHIC_DATA] Hero Banner…" at bounding box center [473, 124] width 663 height 823
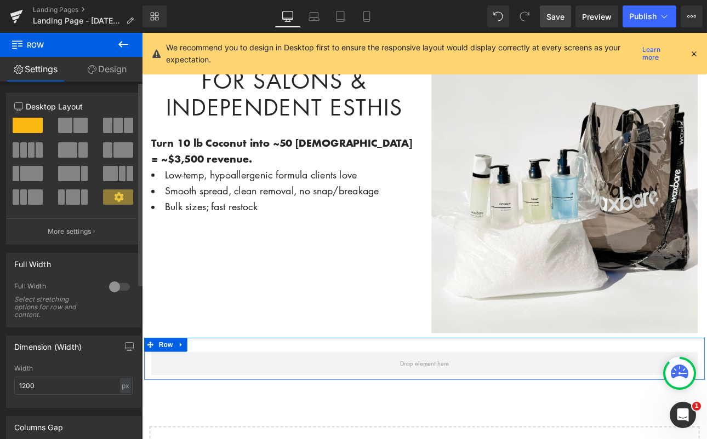
click at [77, 123] on span at bounding box center [80, 125] width 14 height 15
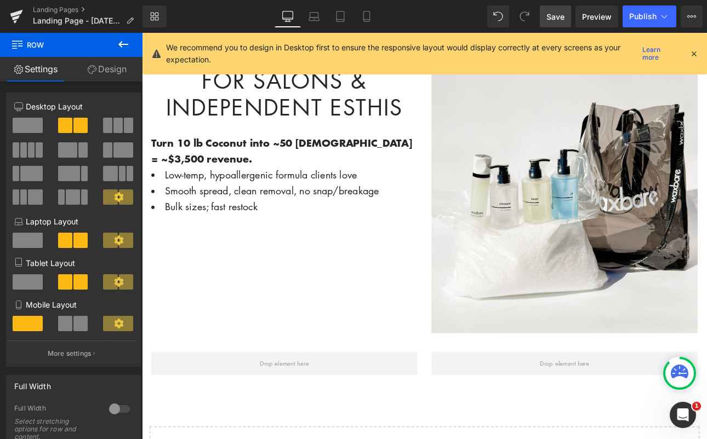
click at [128, 46] on icon at bounding box center [123, 44] width 13 height 13
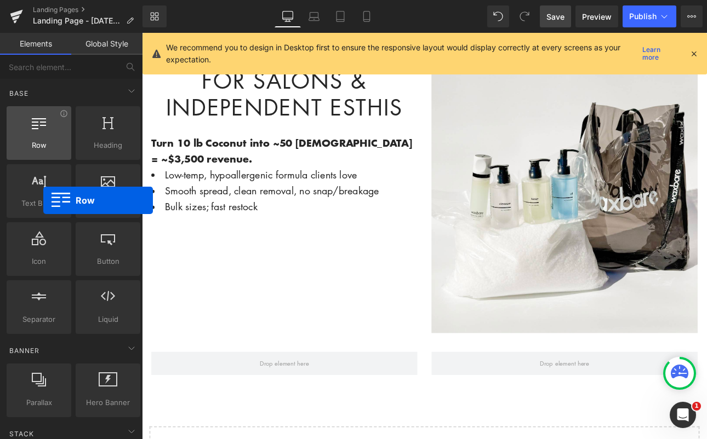
click at [43, 136] on div at bounding box center [39, 127] width 58 height 25
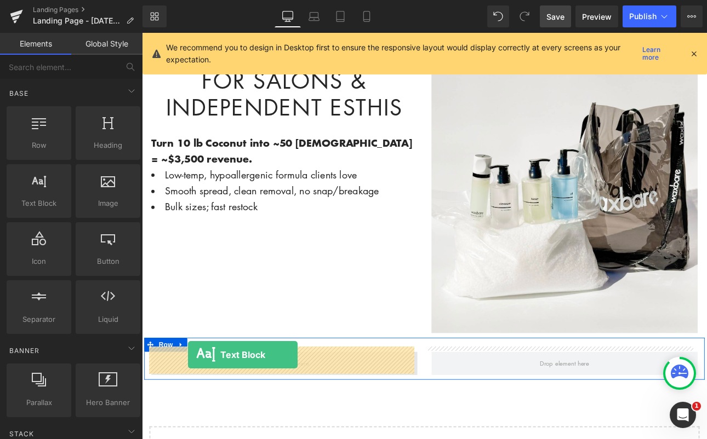
drag, startPoint x: 176, startPoint y: 229, endPoint x: 196, endPoint y: 411, distance: 183.5
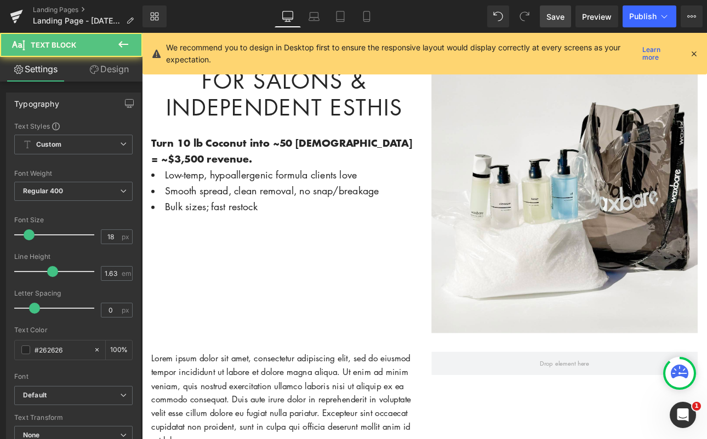
click at [123, 37] on button at bounding box center [123, 45] width 38 height 24
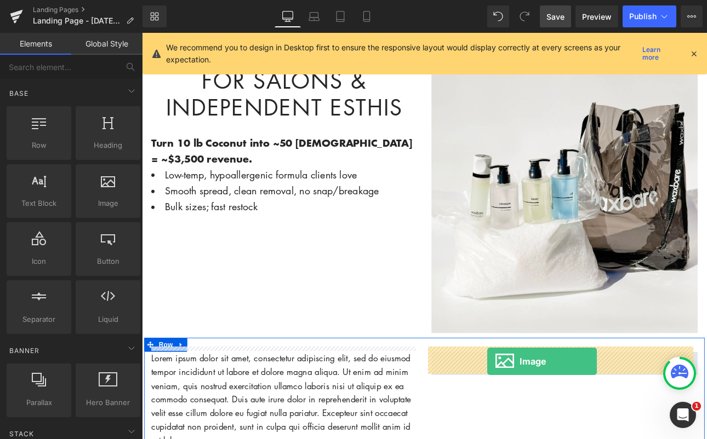
drag, startPoint x: 251, startPoint y: 224, endPoint x: 547, endPoint y: 419, distance: 354.4
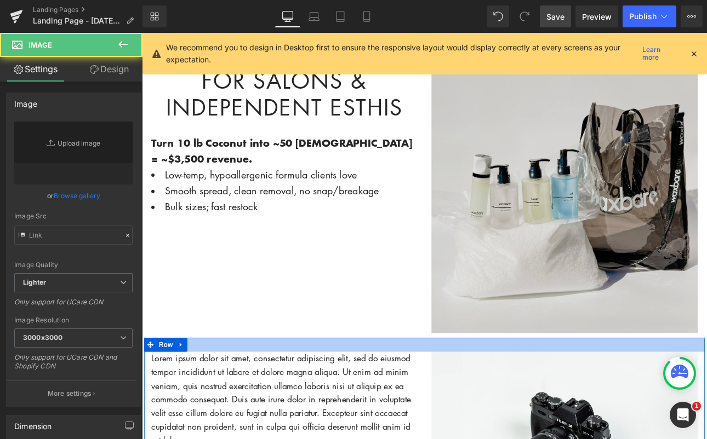
type input "//[DOMAIN_NAME][URL]"
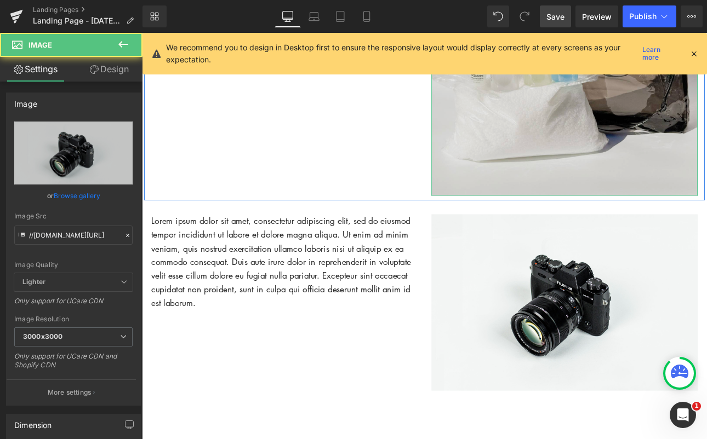
scroll to position [602, 0]
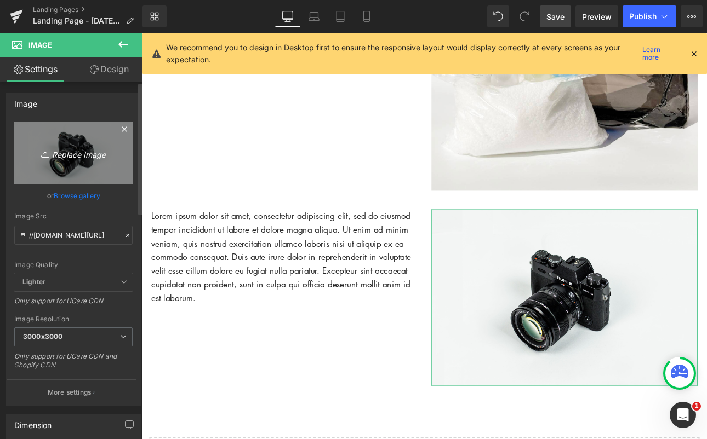
click at [86, 143] on link "Replace Image" at bounding box center [73, 153] width 118 height 63
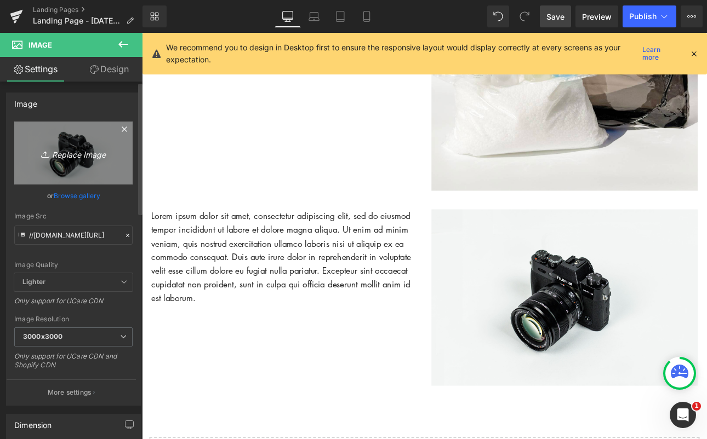
type input "C:\fakepath\IMG_6927_jpg.jpg"
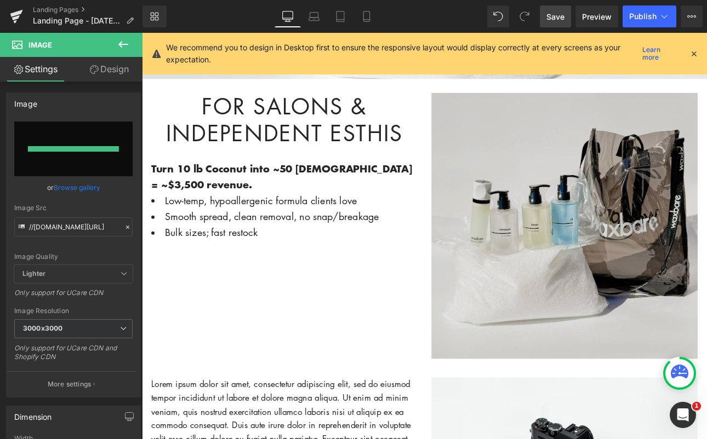
type input "[URL][DOMAIN_NAME]"
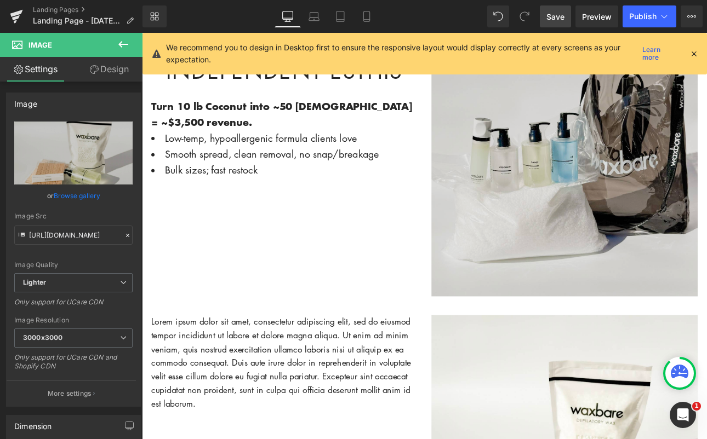
scroll to position [530, 0]
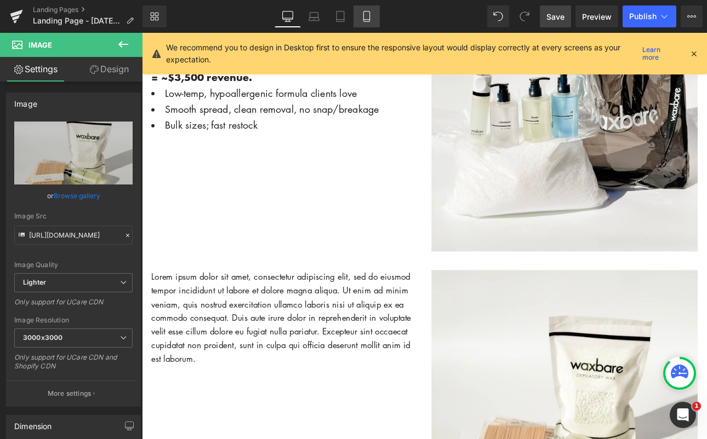
click at [369, 13] on icon at bounding box center [366, 17] width 6 height 10
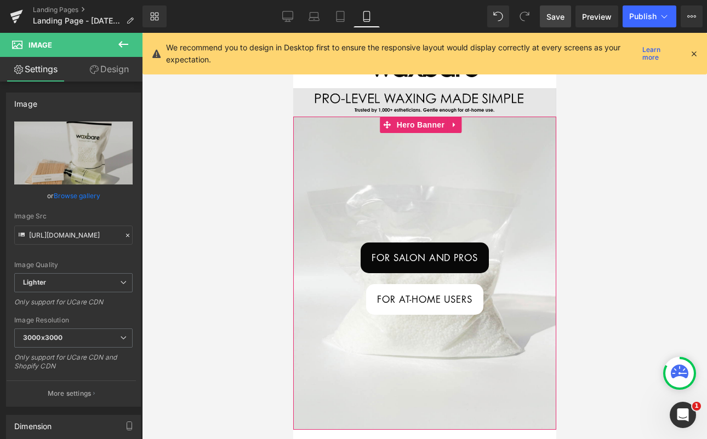
scroll to position [22, 0]
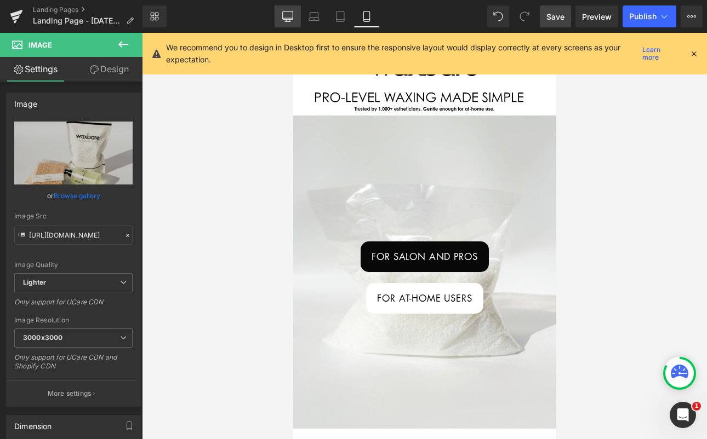
click at [290, 17] on icon at bounding box center [287, 16] width 11 height 11
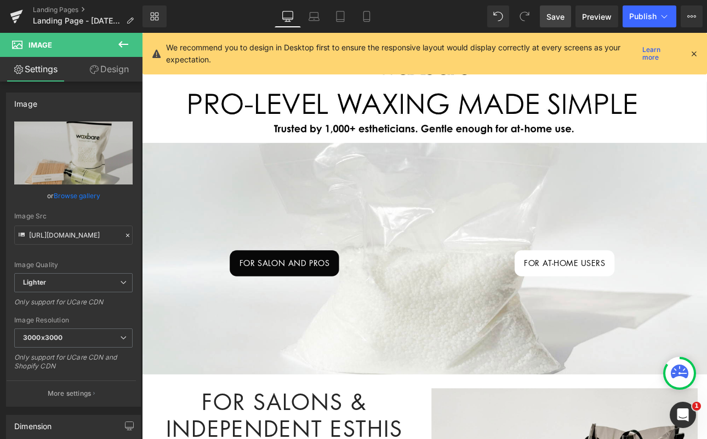
scroll to position [0, 0]
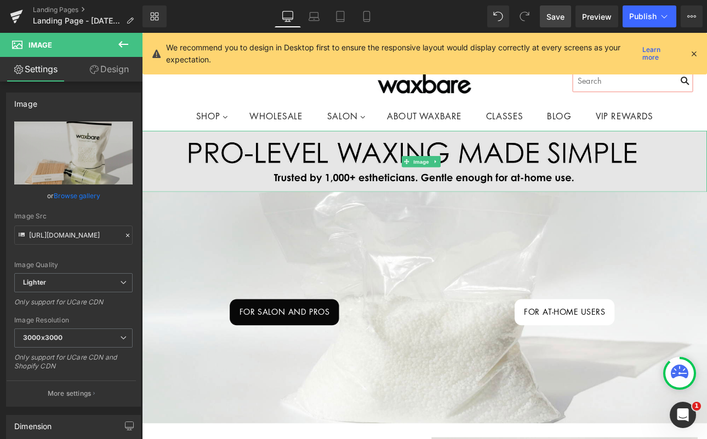
click at [470, 198] on img at bounding box center [473, 184] width 663 height 72
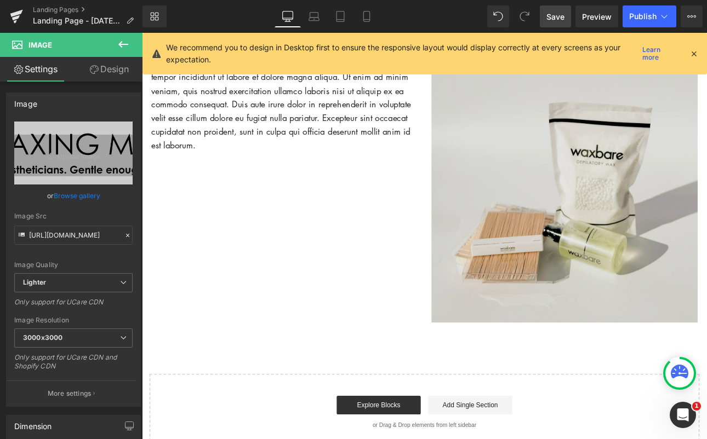
scroll to position [637, 0]
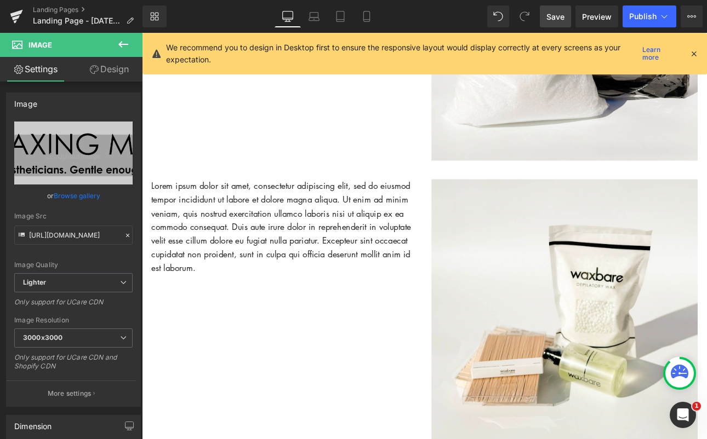
click at [120, 43] on icon at bounding box center [123, 44] width 10 height 7
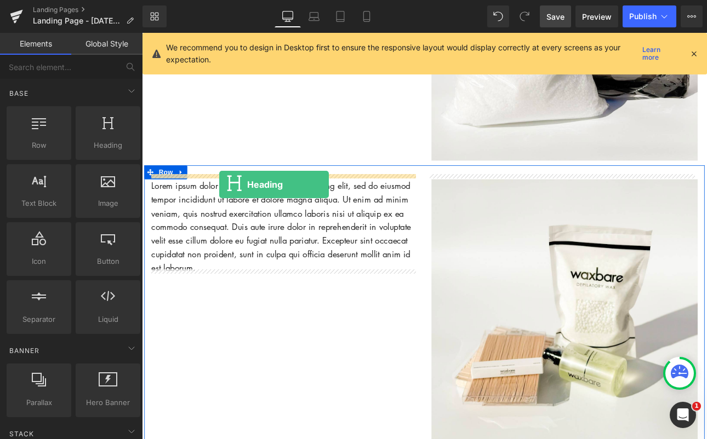
drag, startPoint x: 243, startPoint y: 178, endPoint x: 233, endPoint y: 211, distance: 34.3
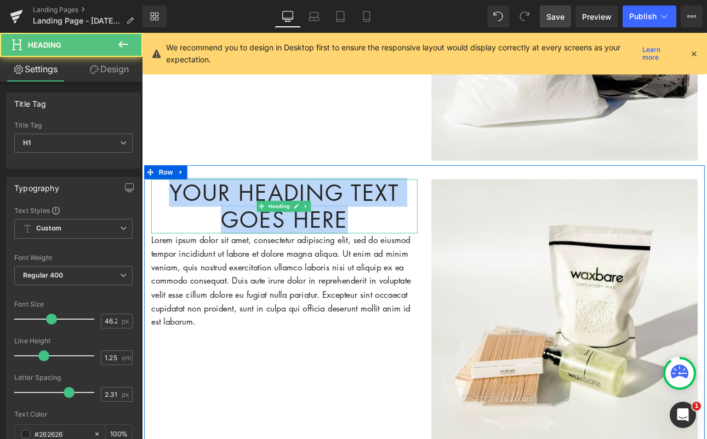
drag, startPoint x: 389, startPoint y: 248, endPoint x: 163, endPoint y: 208, distance: 228.7
click at [163, 208] on h1 "Your heading text goes here" at bounding box center [309, 237] width 312 height 64
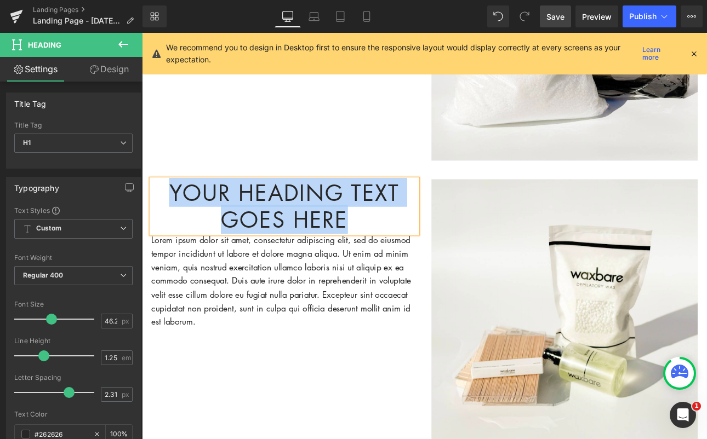
paste div
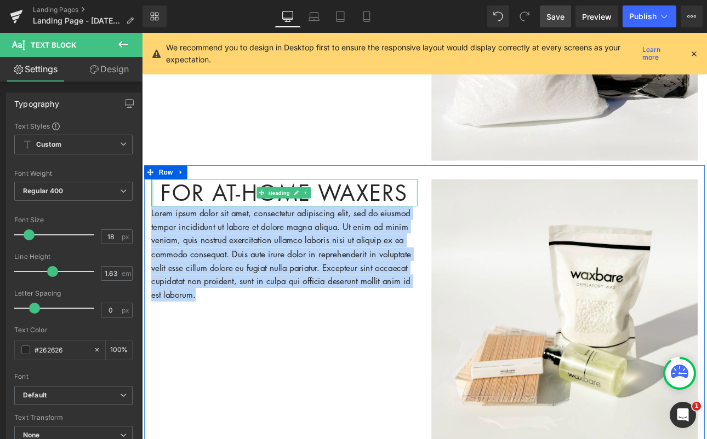
drag, startPoint x: 214, startPoint y: 335, endPoint x: 152, endPoint y: 227, distance: 124.0
click at [152, 227] on div "For At-Home Waxers Heading Lorem ipsum dolor sit amet, consectetur adipiscing e…" at bounding box center [309, 277] width 329 height 144
paste div
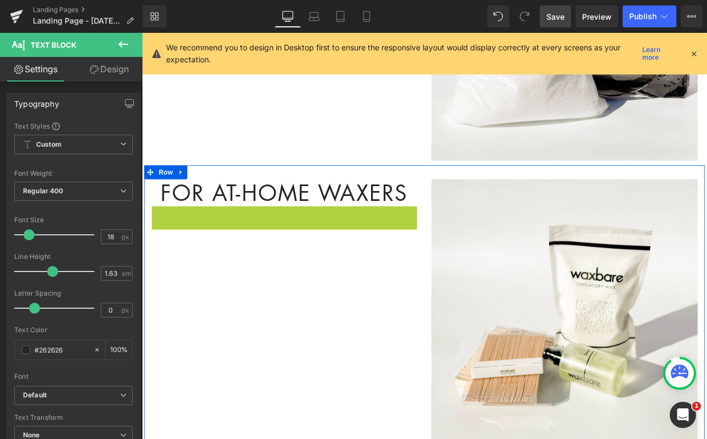
drag, startPoint x: 289, startPoint y: 237, endPoint x: 282, endPoint y: 235, distance: 7.3
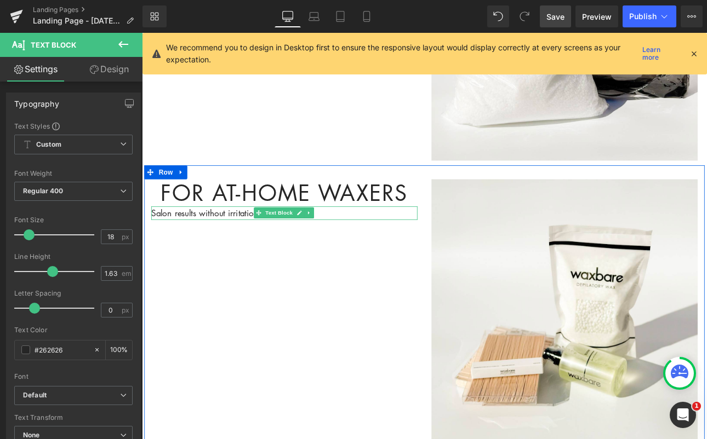
click at [324, 242] on icon at bounding box center [326, 244] width 5 height 5
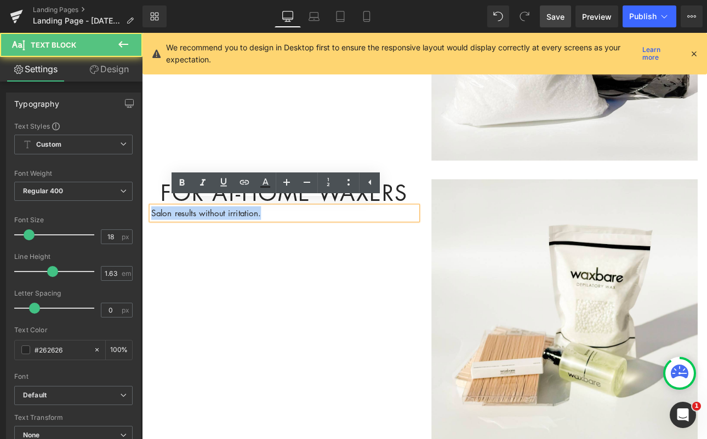
drag, startPoint x: 288, startPoint y: 238, endPoint x: 142, endPoint y: 233, distance: 145.8
click at [145, 233] on div "For At-Home Waxers Heading Salon results without irritation. Text Block" at bounding box center [309, 229] width 329 height 48
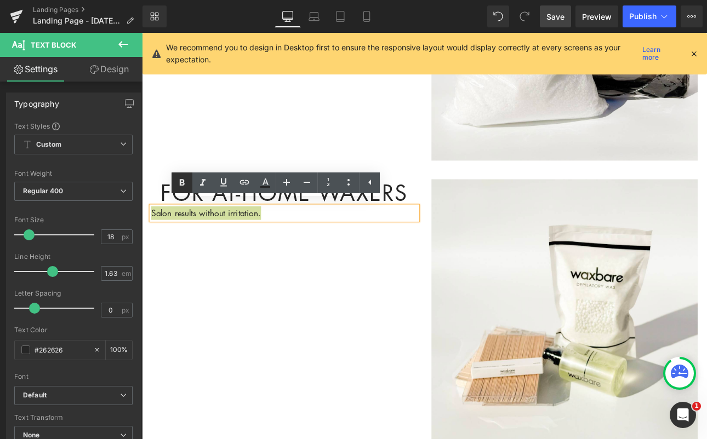
click at [179, 185] on icon at bounding box center [181, 182] width 13 height 13
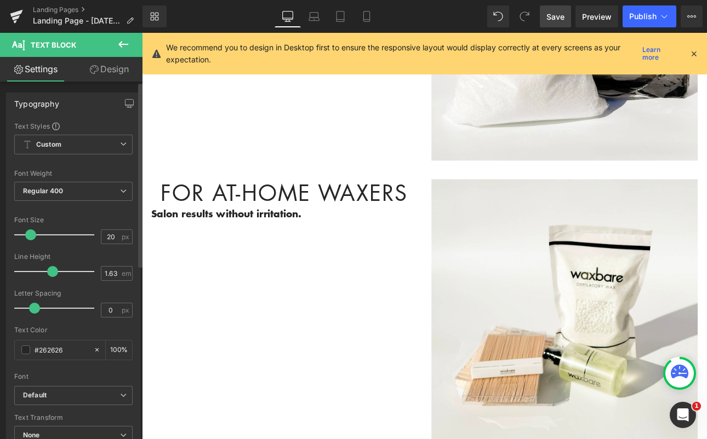
type input "21"
click at [31, 238] on span at bounding box center [31, 235] width 11 height 11
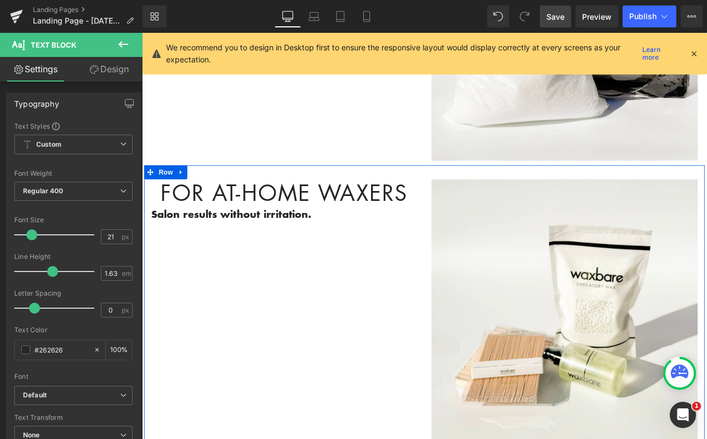
click at [411, 276] on div "For At-Home Waxers Heading Salon results without irritation. Text Block Image R…" at bounding box center [474, 356] width 658 height 334
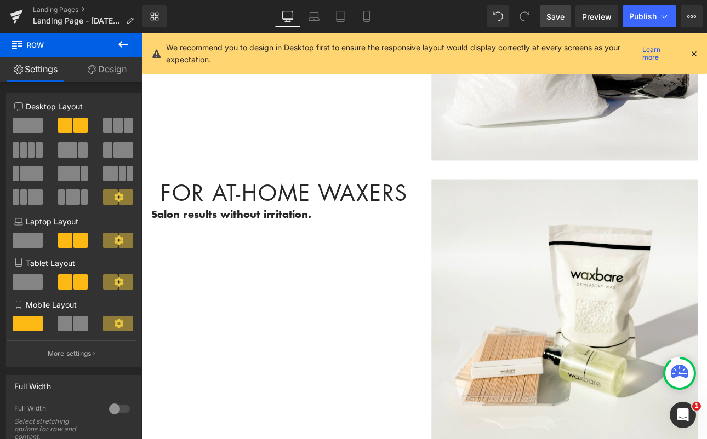
click at [131, 41] on button at bounding box center [123, 45] width 38 height 24
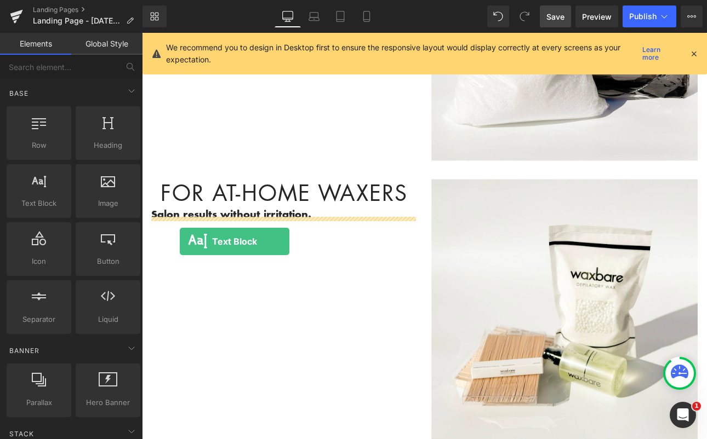
drag, startPoint x: 185, startPoint y: 230, endPoint x: 186, endPoint y: 278, distance: 48.8
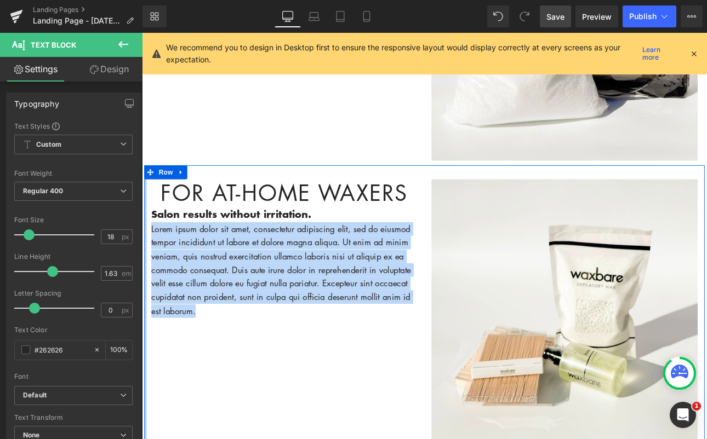
drag, startPoint x: 251, startPoint y: 355, endPoint x: 144, endPoint y: 254, distance: 146.9
click at [145, 254] on div "For At-Home Waxers Heading Salon results without irritation. Text Block Lorem i…" at bounding box center [474, 356] width 658 height 334
paste div
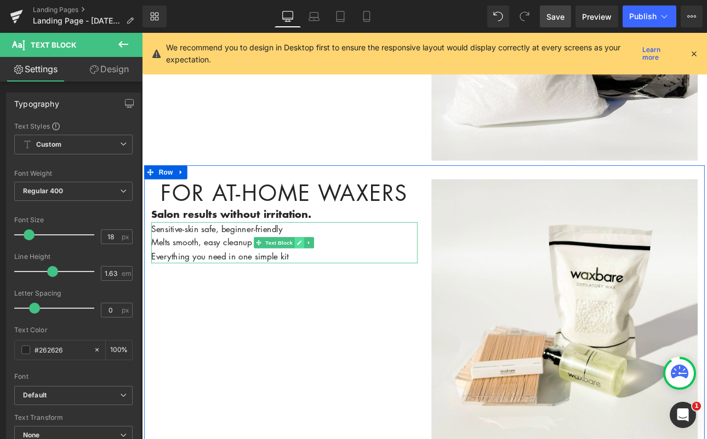
click at [326, 276] on icon at bounding box center [326, 279] width 6 height 7
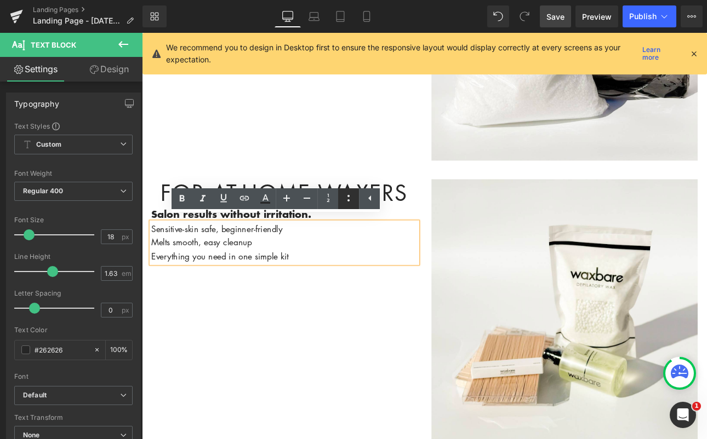
click at [347, 197] on icon at bounding box center [348, 198] width 13 height 13
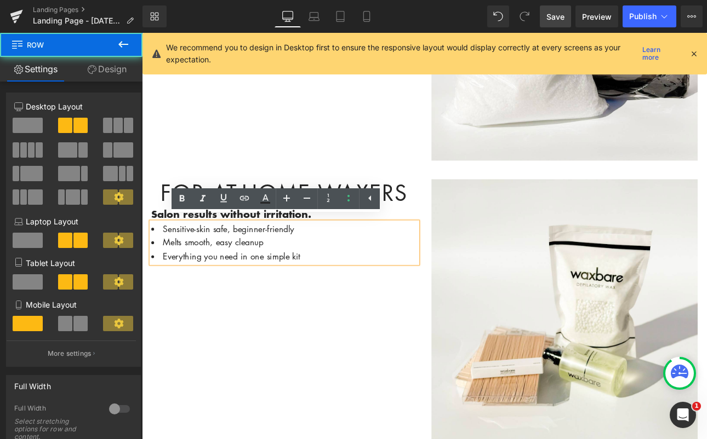
click at [381, 354] on div "For At-Home Waxers Heading Salon results without irritation. Text Block Sensiti…" at bounding box center [474, 356] width 658 height 334
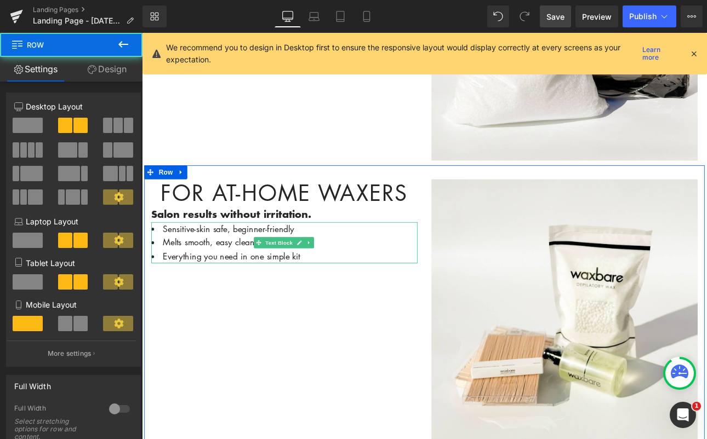
click at [347, 288] on li "Everything you need in one simple kit" at bounding box center [309, 296] width 312 height 16
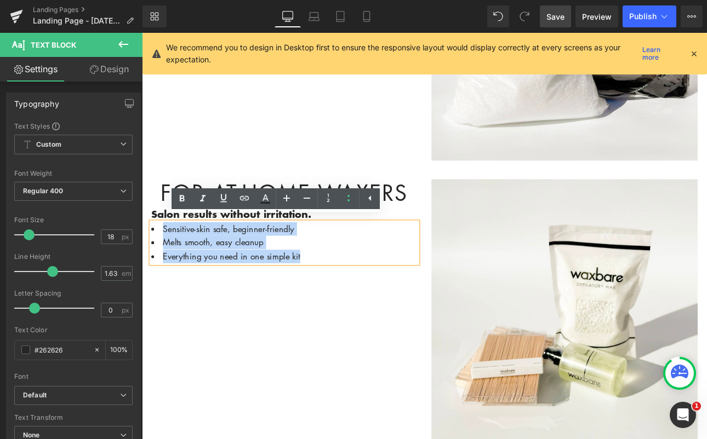
drag, startPoint x: 346, startPoint y: 290, endPoint x: 145, endPoint y: 252, distance: 204.3
click at [145, 252] on div "For At-Home Waxers Heading Salon results without irritation. Text Block Sensiti…" at bounding box center [309, 254] width 329 height 99
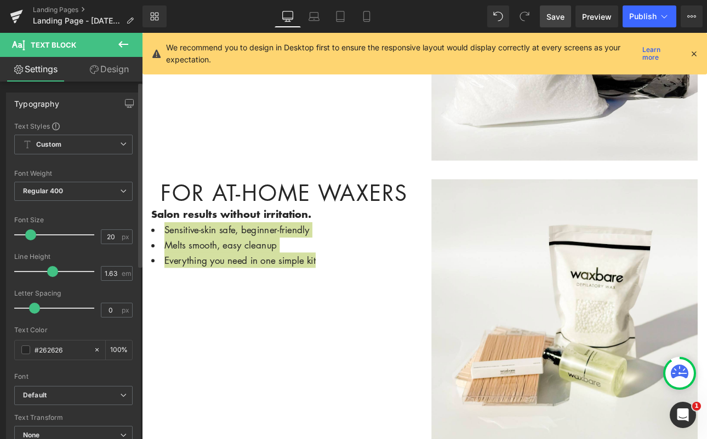
type input "21"
click at [35, 238] on div at bounding box center [57, 235] width 75 height 22
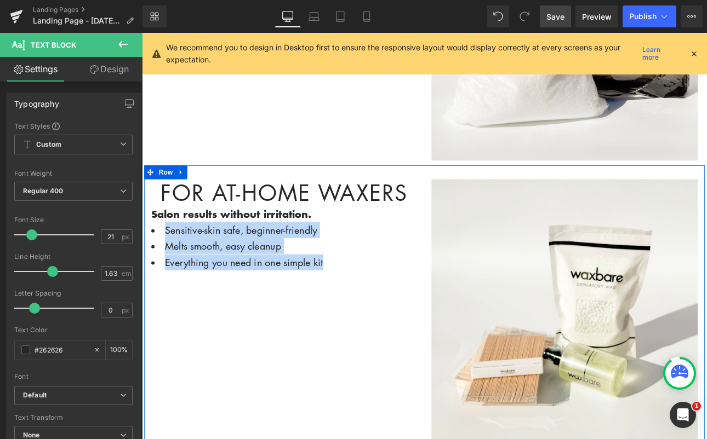
click at [408, 406] on div "For At-Home Waxers Heading Salon results without irritation. Text Block Sensiti…" at bounding box center [474, 356] width 658 height 334
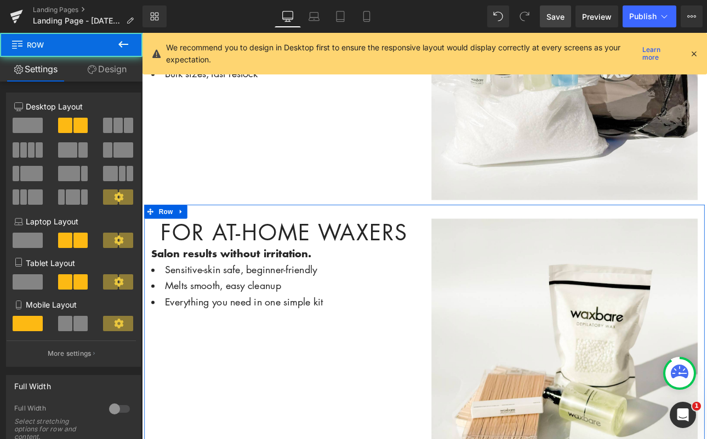
scroll to position [457, 0]
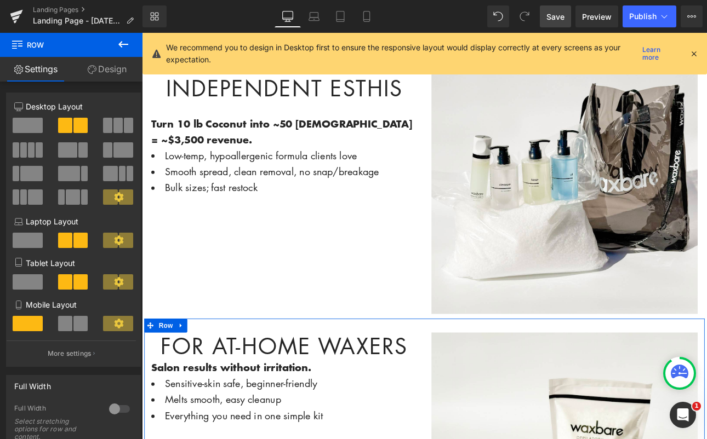
click at [446, 392] on h1 "For At-Home Waxers" at bounding box center [309, 401] width 312 height 32
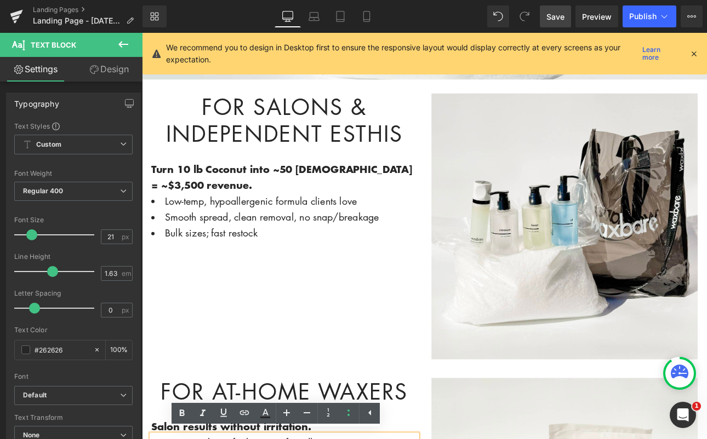
scroll to position [223, 0]
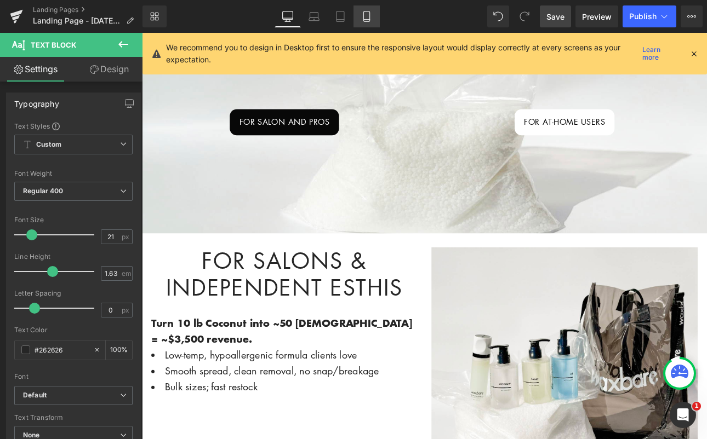
click at [369, 18] on icon at bounding box center [366, 16] width 11 height 11
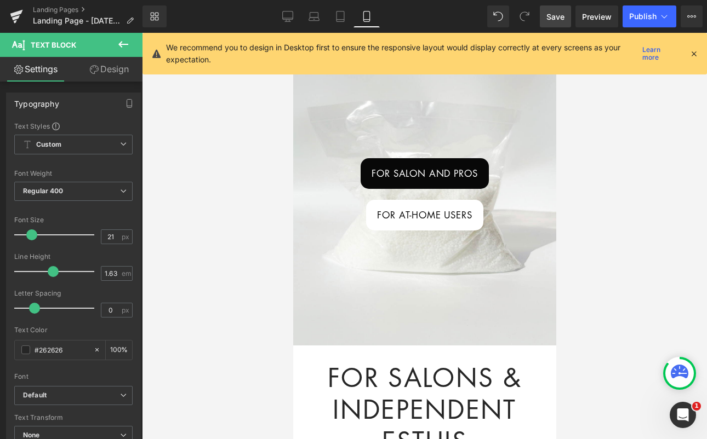
scroll to position [91, 0]
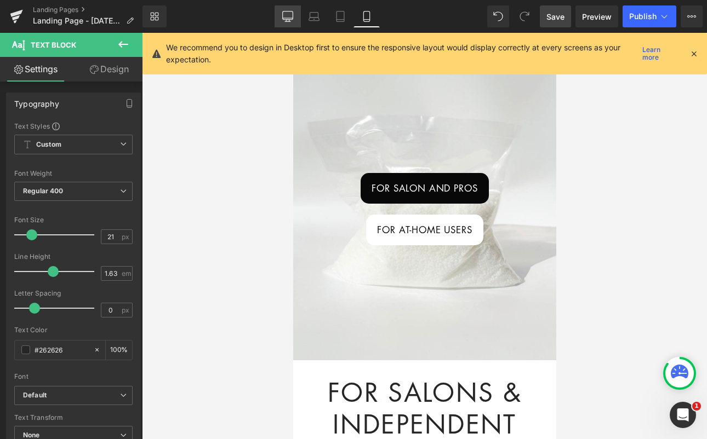
click at [287, 17] on icon at bounding box center [287, 16] width 11 height 11
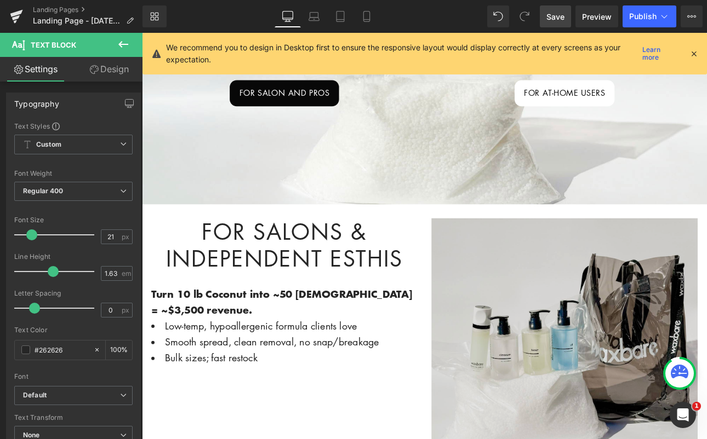
scroll to position [249, 0]
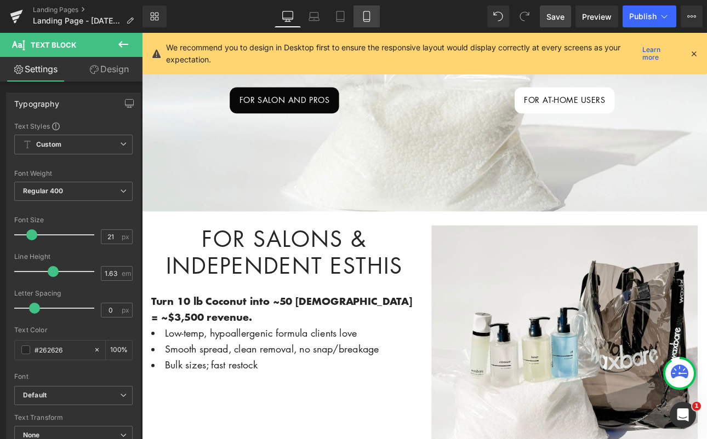
click at [368, 16] on icon at bounding box center [366, 16] width 11 height 11
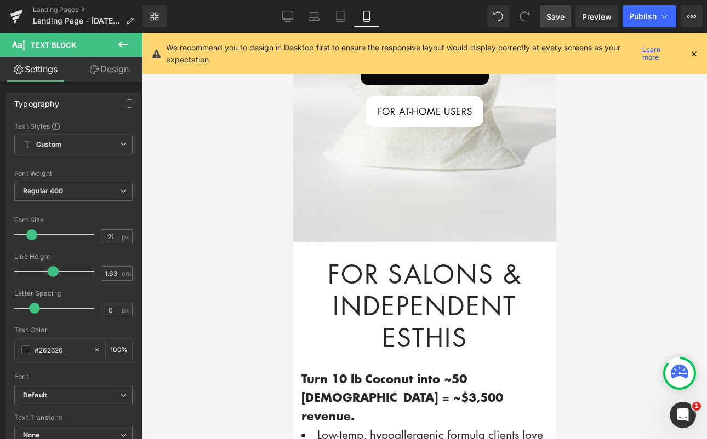
scroll to position [0, 0]
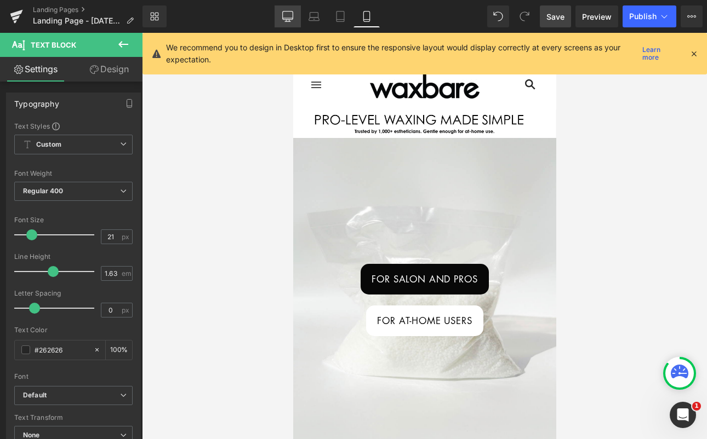
click at [283, 15] on icon at bounding box center [287, 16] width 11 height 11
type input "100"
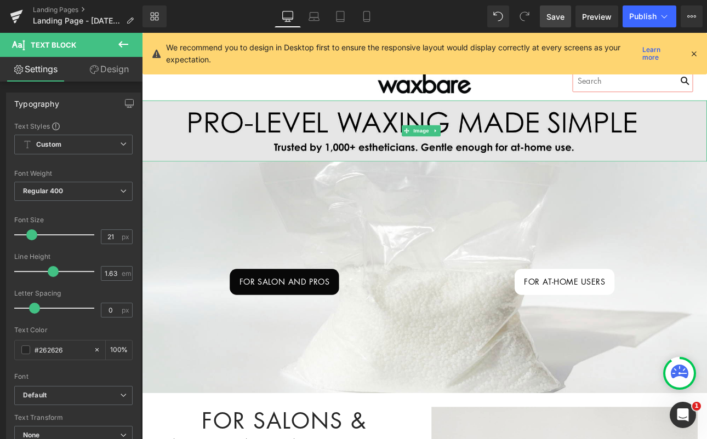
click at [311, 144] on img at bounding box center [473, 148] width 663 height 72
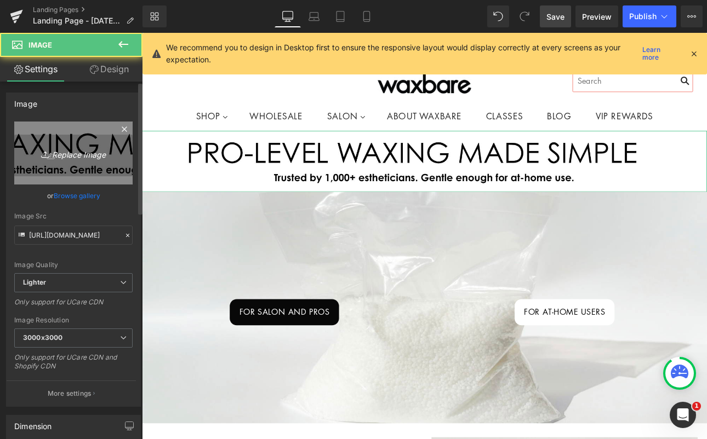
click at [68, 147] on icon "Replace Image" at bounding box center [74, 153] width 88 height 14
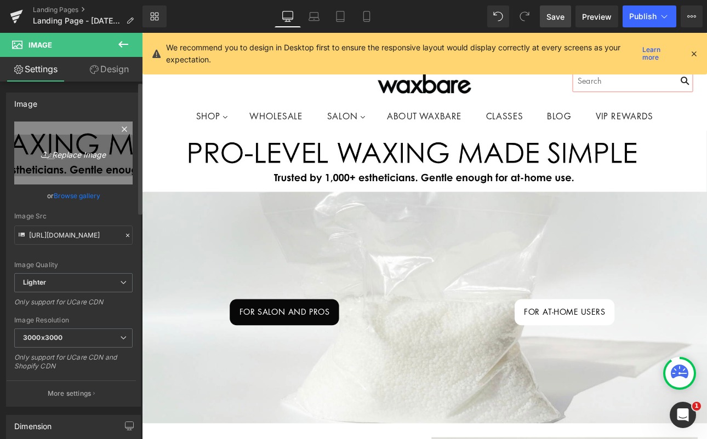
type input "C:\fakepath\Screenshot [DATE] 1.05.56 PM.png"
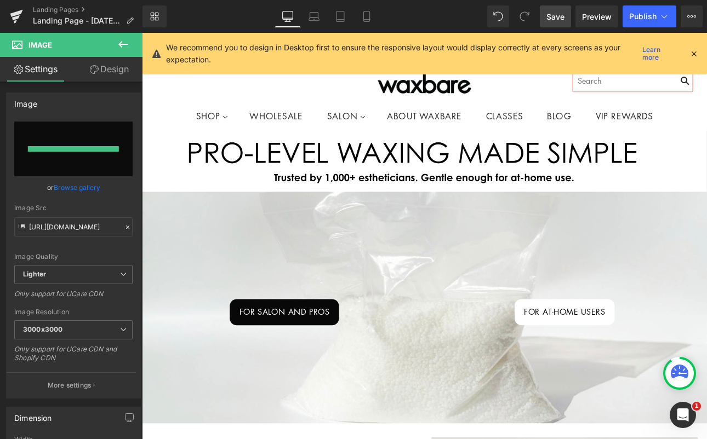
type input "[URL][DOMAIN_NAME]"
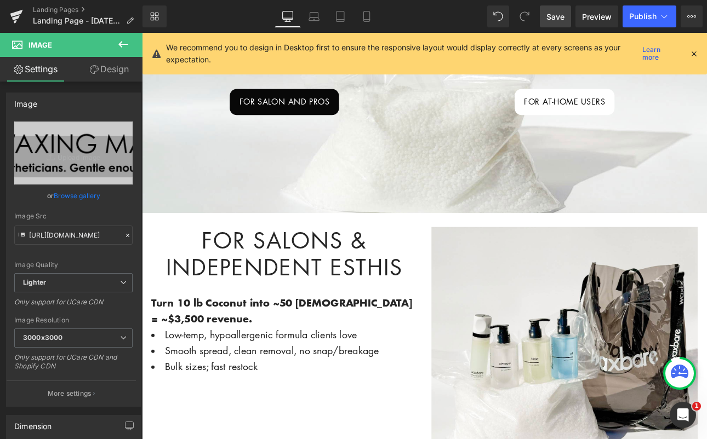
scroll to position [89, 0]
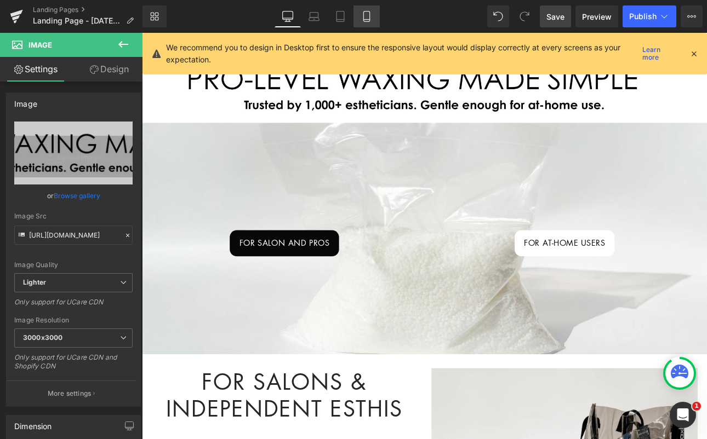
click at [369, 20] on icon at bounding box center [366, 17] width 6 height 10
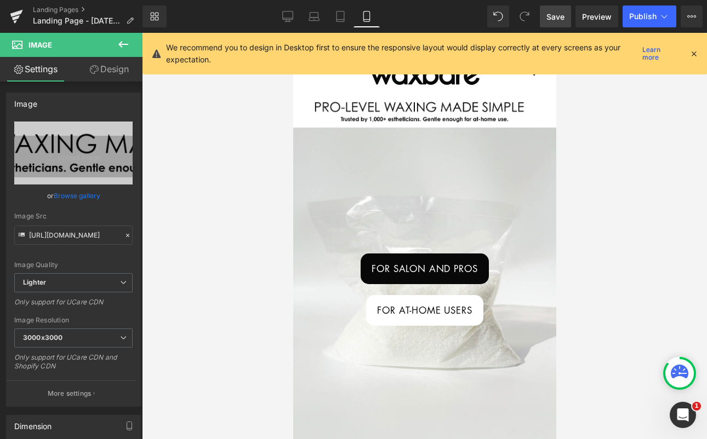
scroll to position [0, 0]
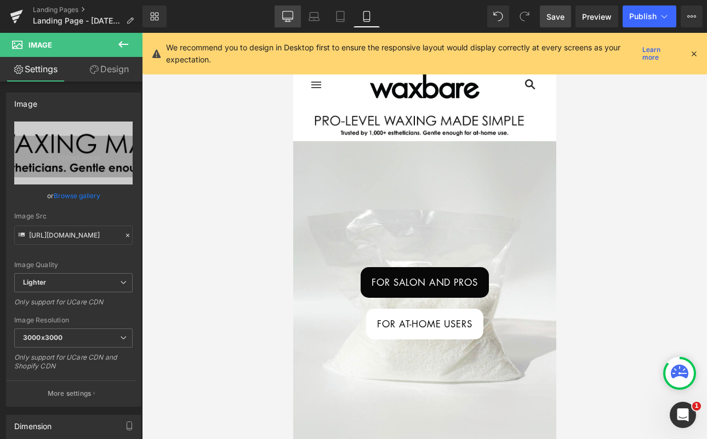
click at [282, 16] on link "Desktop" at bounding box center [288, 16] width 26 height 22
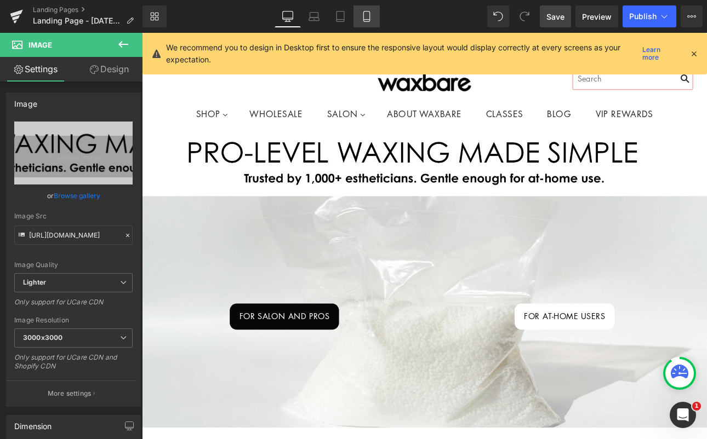
click at [376, 13] on link "Mobile" at bounding box center [366, 16] width 26 height 22
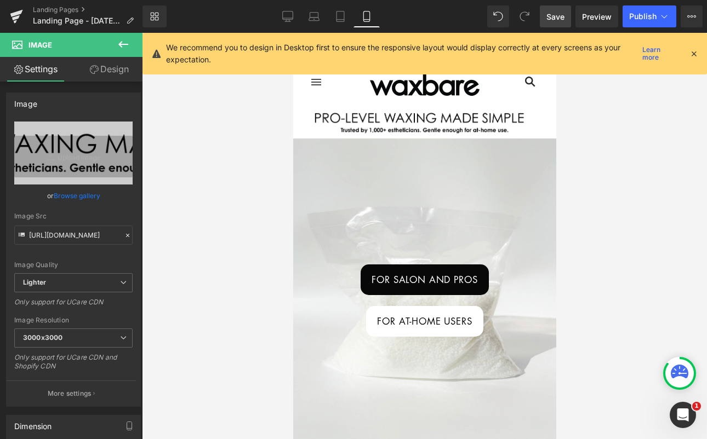
scroll to position [0, 0]
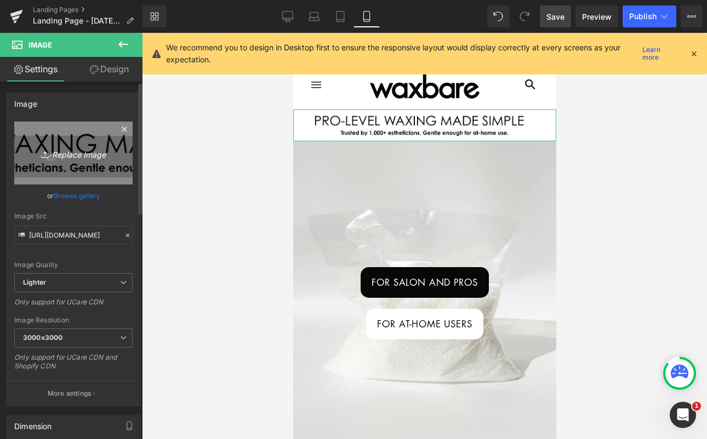
click at [74, 160] on link "Replace Image" at bounding box center [73, 153] width 118 height 63
type input "C:\fakepath\Screenshot [DATE] 1.07.21 PM.png"
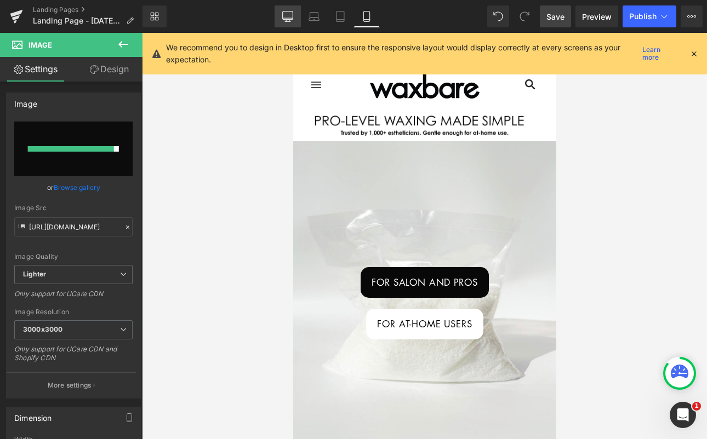
type input "[URL][DOMAIN_NAME]"
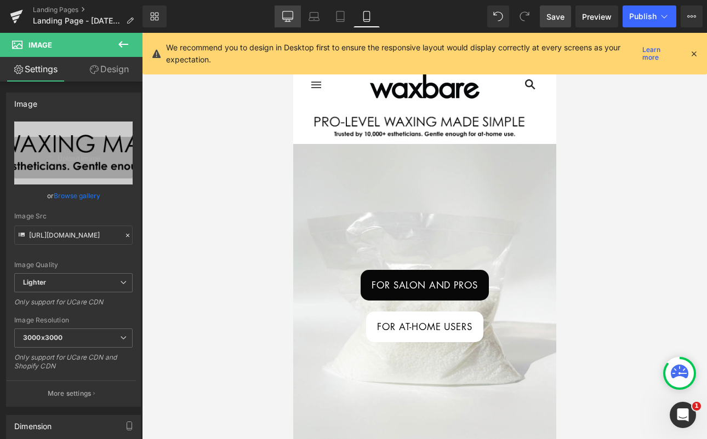
click at [286, 17] on icon at bounding box center [287, 16] width 11 height 11
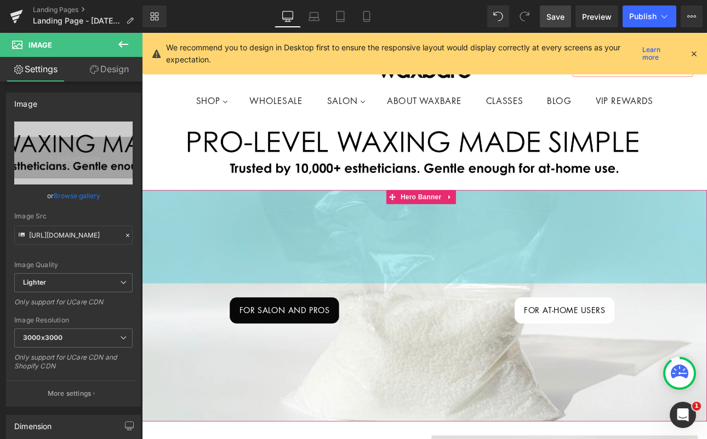
scroll to position [20, 0]
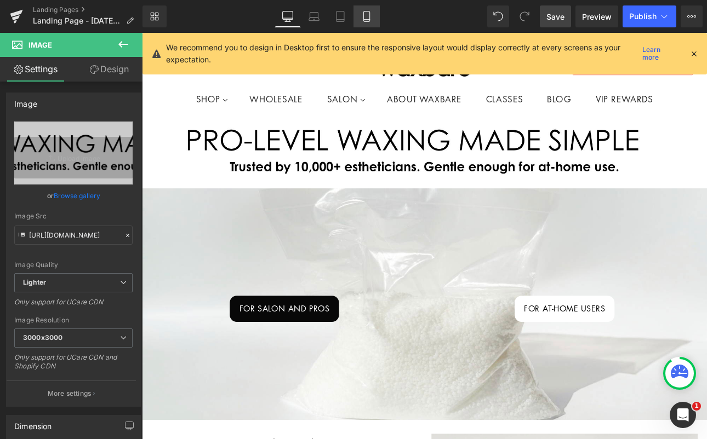
click at [369, 18] on icon at bounding box center [366, 16] width 11 height 11
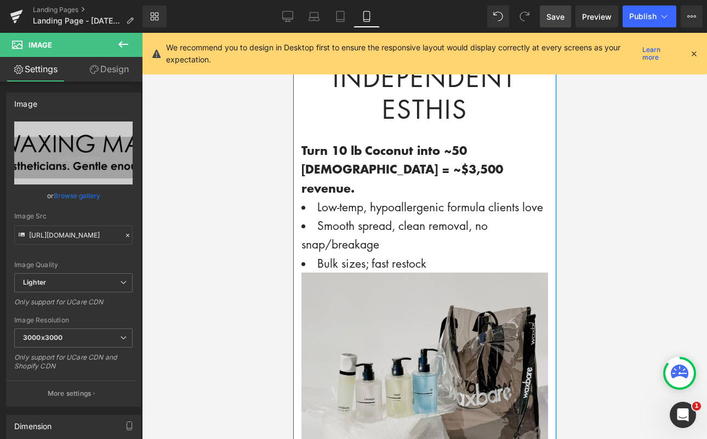
scroll to position [450, 0]
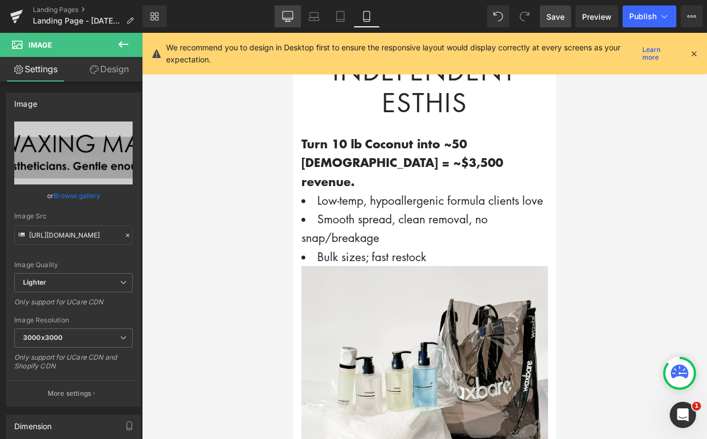
click at [282, 18] on icon at bounding box center [287, 16] width 10 height 8
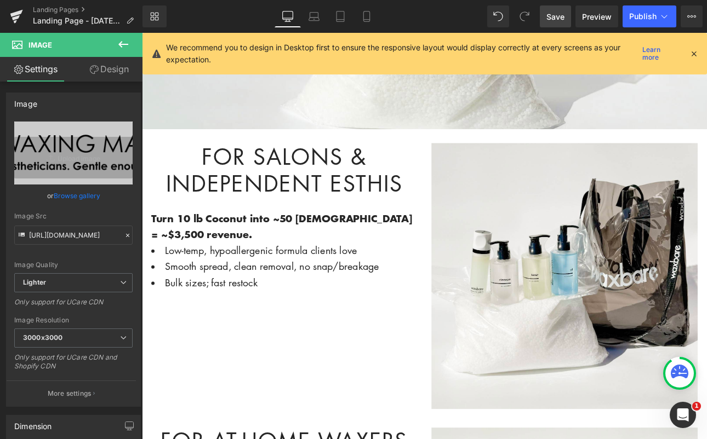
scroll to position [370, 0]
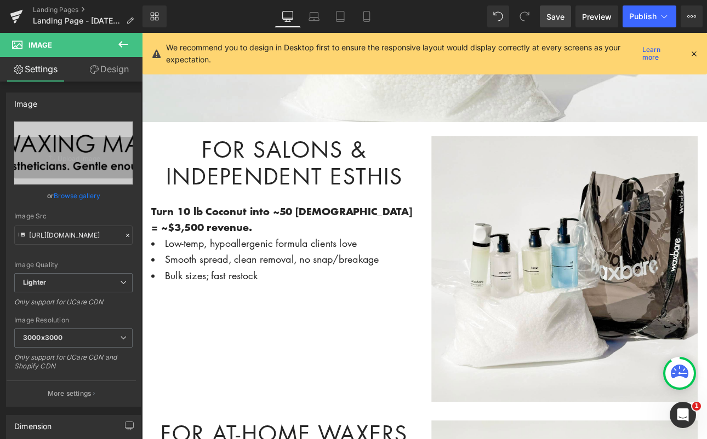
click at [292, 316] on li "Bulk sizes; fast restock" at bounding box center [309, 318] width 312 height 19
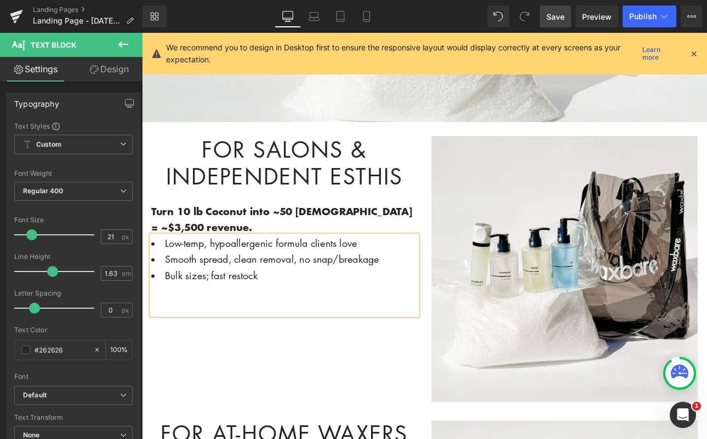
click at [319, 375] on div "For Salons & Independent Esthis Heading Turn 10 lb Coconut into ~50 Brazilians …" at bounding box center [474, 305] width 658 height 334
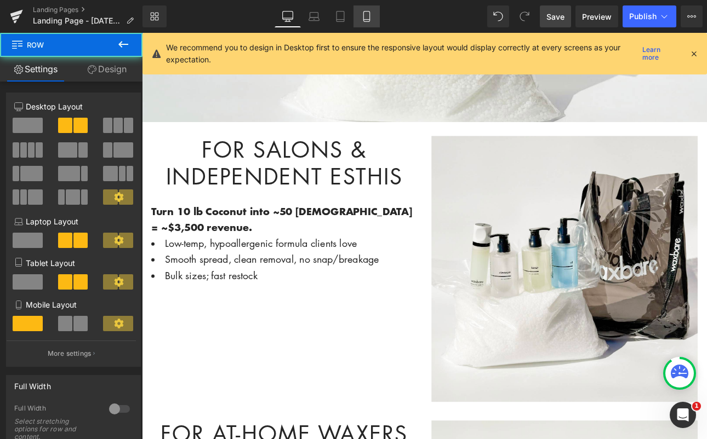
click at [365, 16] on icon at bounding box center [366, 16] width 11 height 11
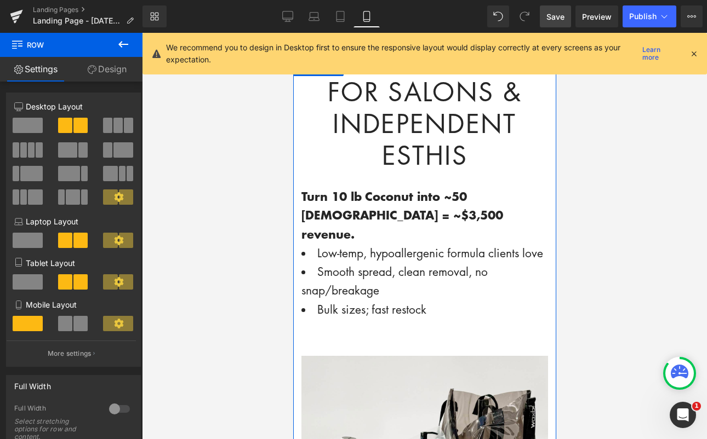
scroll to position [420, 0]
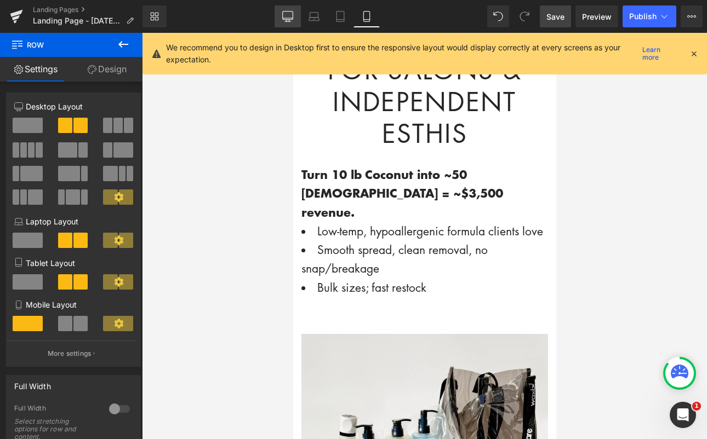
click at [283, 22] on link "Desktop" at bounding box center [288, 16] width 26 height 22
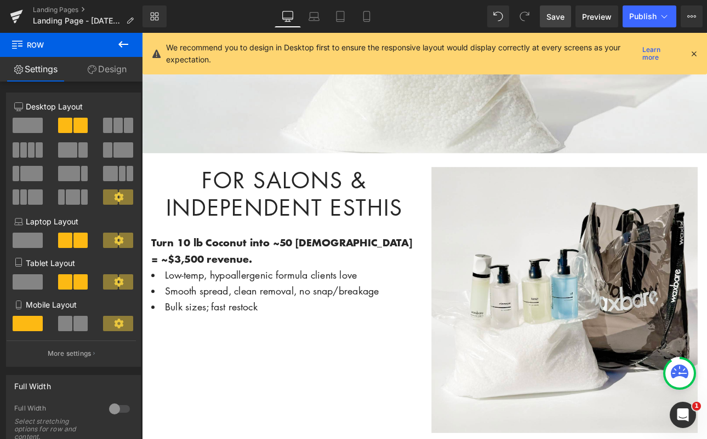
scroll to position [333, 0]
click at [243, 374] on div at bounding box center [309, 373] width 312 height 19
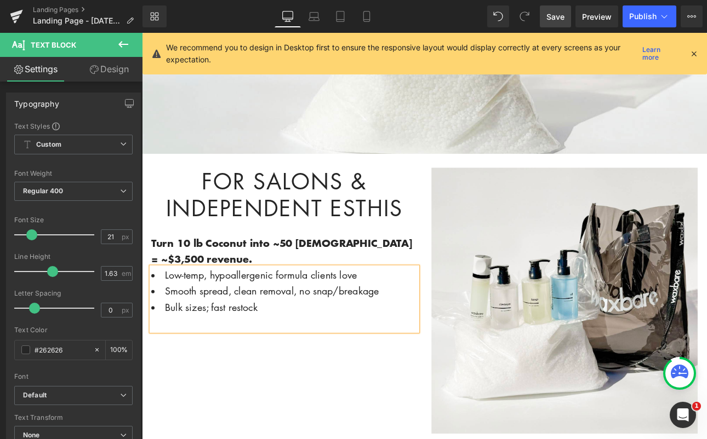
click at [345, 429] on div "For Salons & Independent Esthis Heading Turn 10 lb Coconut into ~50 Brazilians …" at bounding box center [474, 342] width 658 height 334
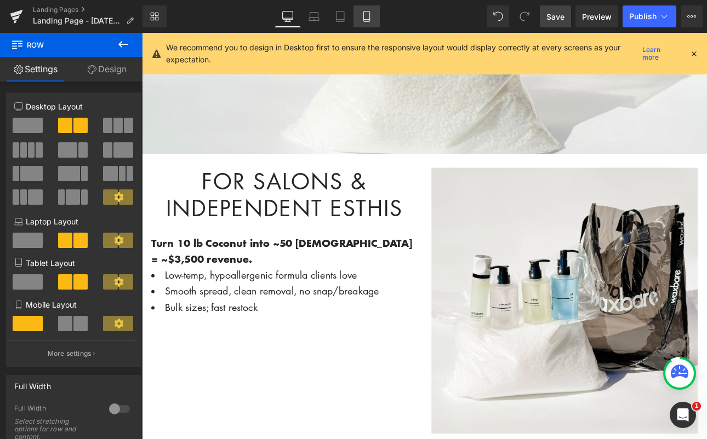
click at [373, 15] on link "Mobile" at bounding box center [366, 16] width 26 height 22
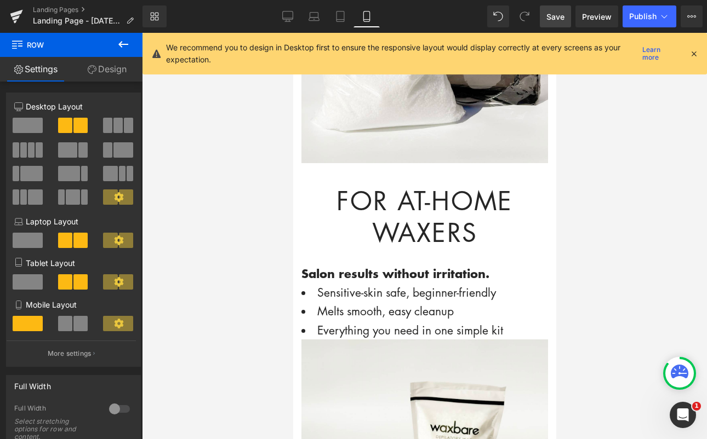
scroll to position [848, 0]
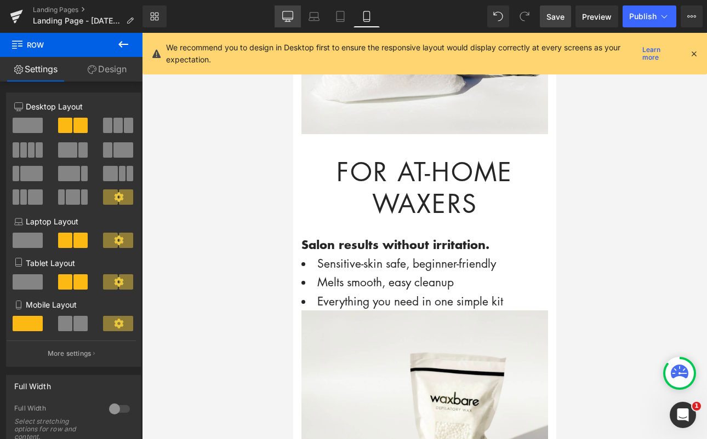
click at [294, 21] on link "Desktop" at bounding box center [288, 16] width 26 height 22
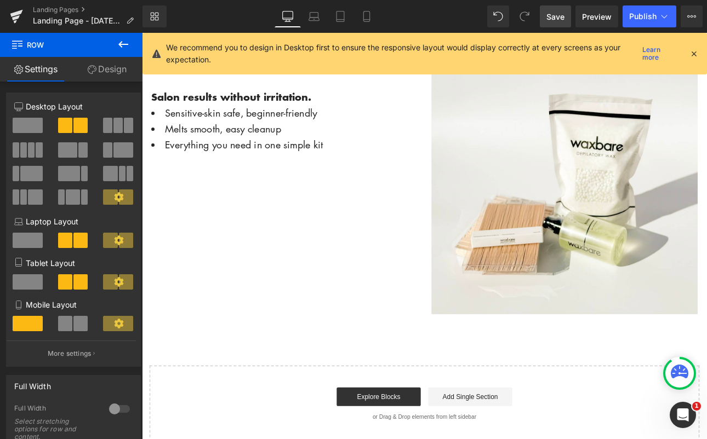
scroll to position [808, 0]
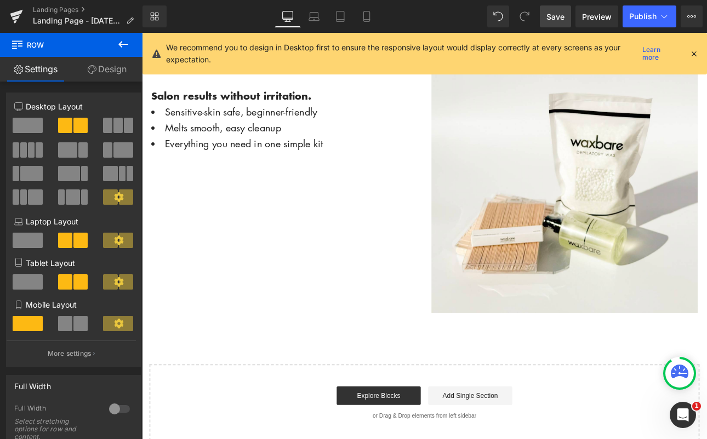
click at [378, 157] on li "Everything you need in one simple kit" at bounding box center [309, 162] width 312 height 19
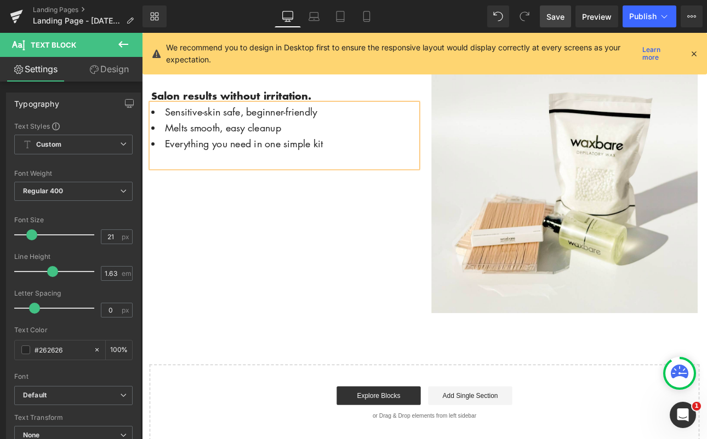
click at [440, 194] on div "For At-Home Waxers Heading Salon results without irritation. Text Block Sensiti…" at bounding box center [474, 200] width 658 height 334
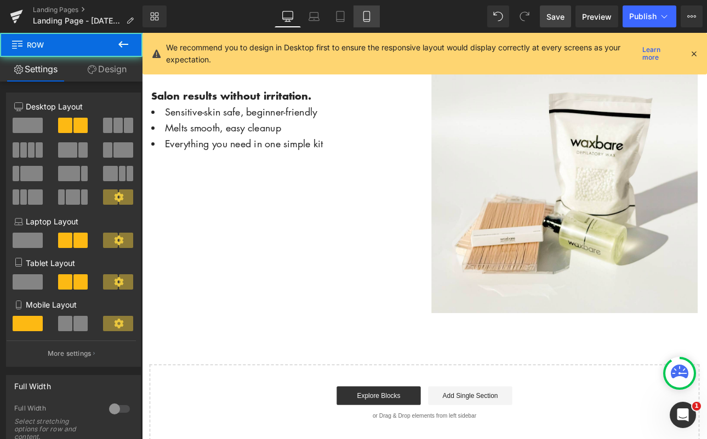
click at [368, 20] on icon at bounding box center [366, 16] width 11 height 11
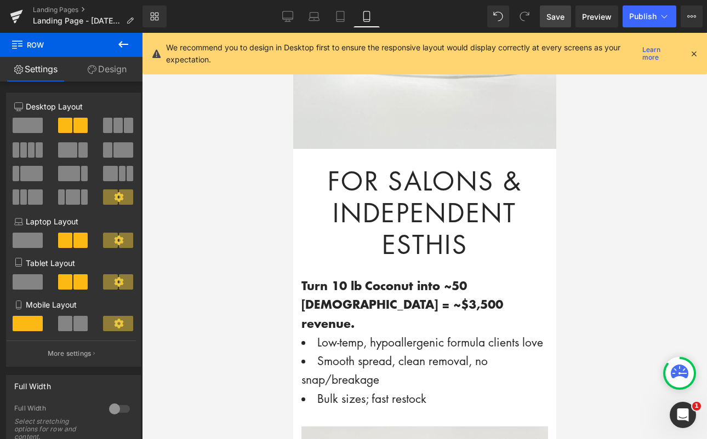
scroll to position [307, 0]
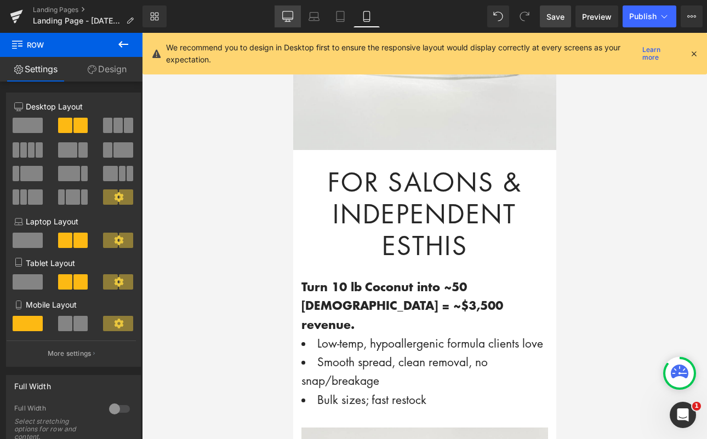
click at [286, 23] on link "Desktop" at bounding box center [288, 16] width 26 height 22
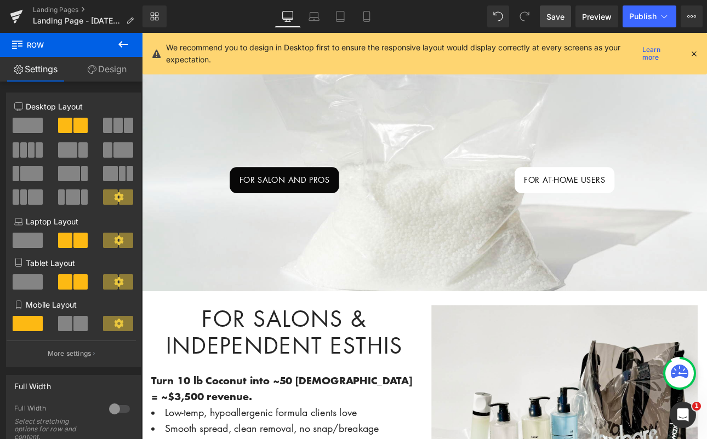
scroll to position [173, 0]
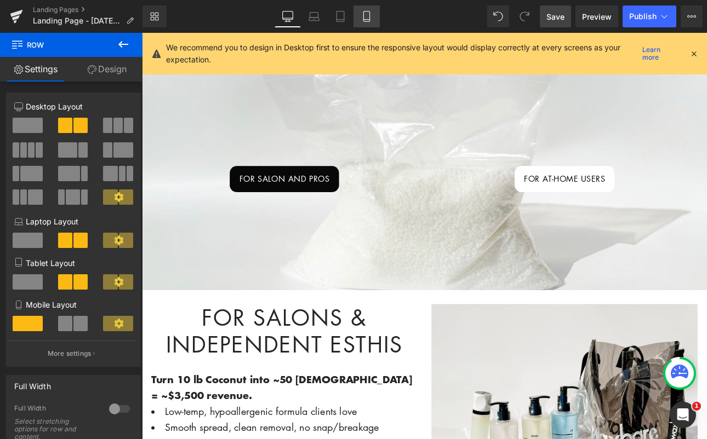
click at [368, 20] on icon at bounding box center [366, 16] width 11 height 11
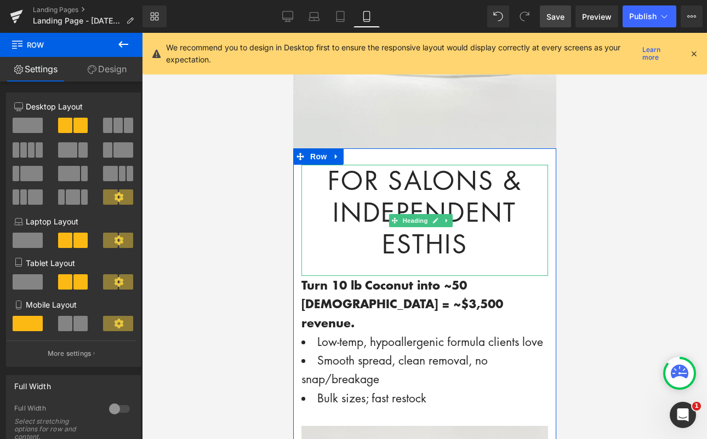
scroll to position [311, 0]
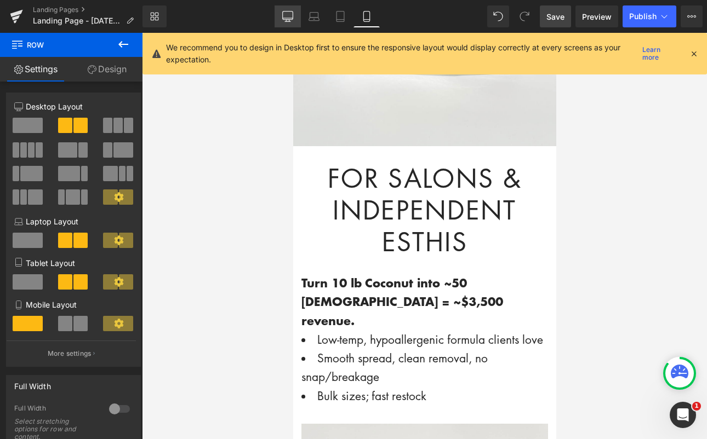
click at [292, 14] on icon at bounding box center [287, 16] width 11 height 11
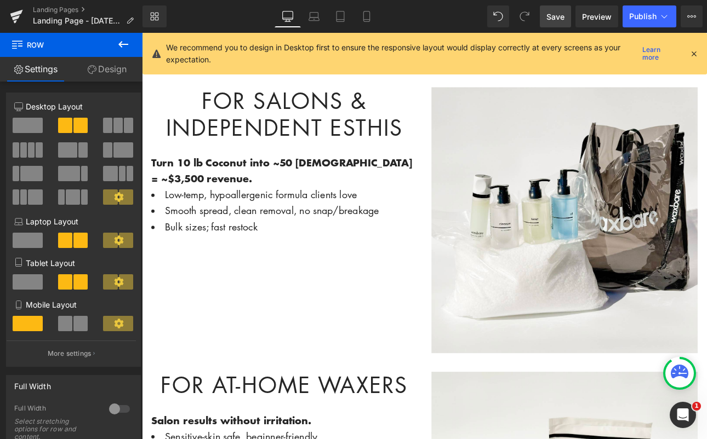
scroll to position [429, 0]
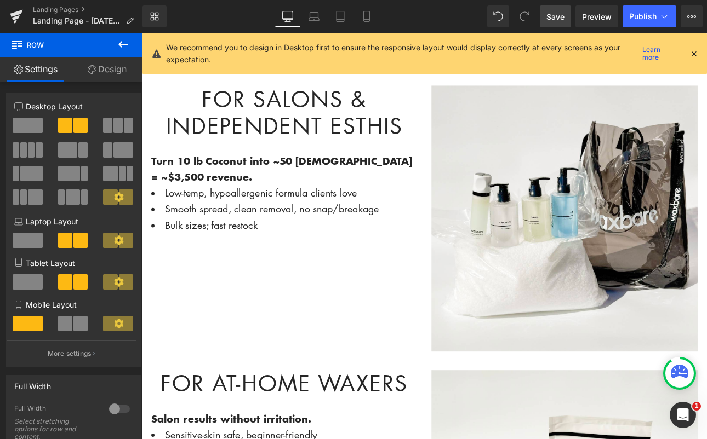
click at [124, 44] on icon at bounding box center [123, 44] width 10 height 7
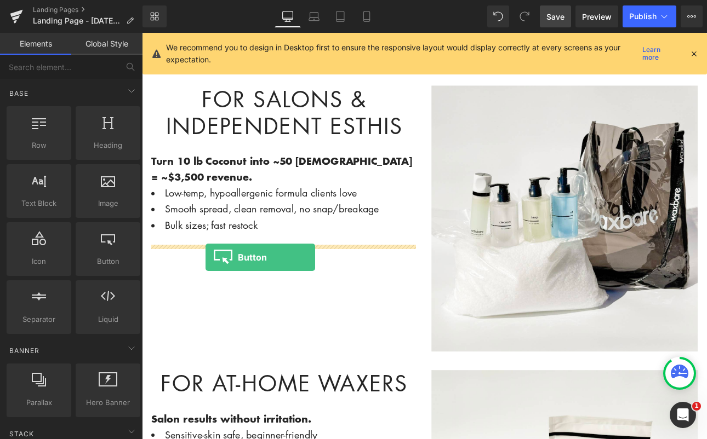
drag, startPoint x: 248, startPoint y: 288, endPoint x: 216, endPoint y: 297, distance: 32.4
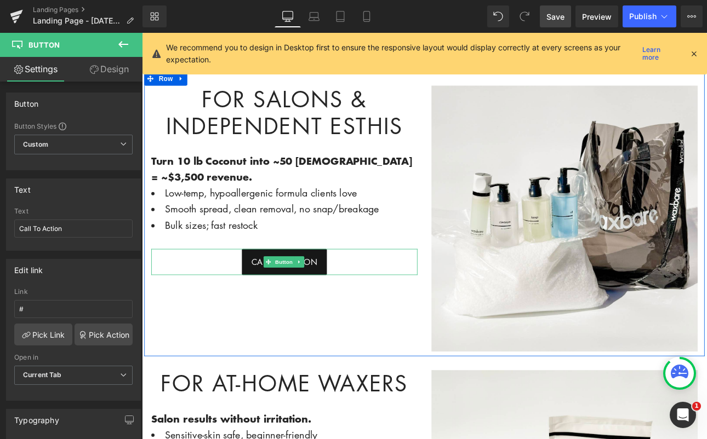
click at [338, 296] on span "Call To Action" at bounding box center [309, 302] width 78 height 14
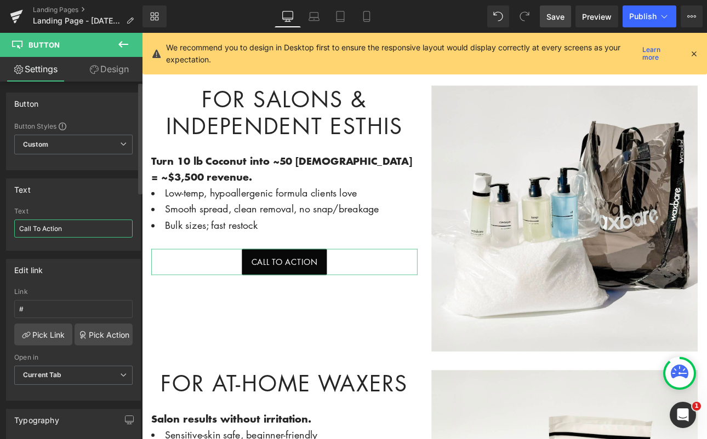
drag, startPoint x: 79, startPoint y: 229, endPoint x: 0, endPoint y: 225, distance: 79.6
click at [0, 225] on div "Text Call To Action Text Call To Action" at bounding box center [73, 210] width 147 height 81
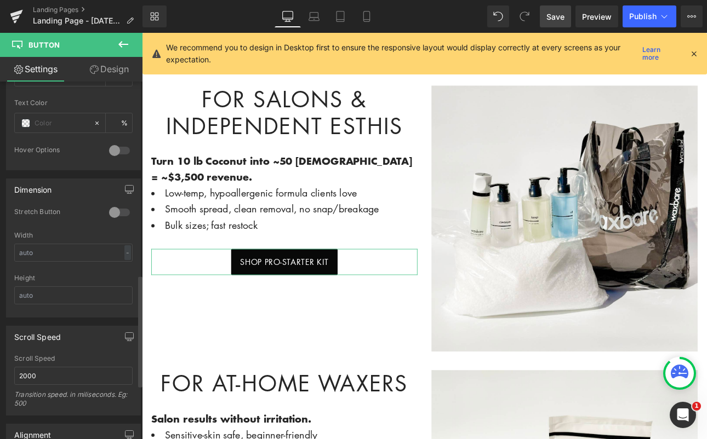
scroll to position [620, 0]
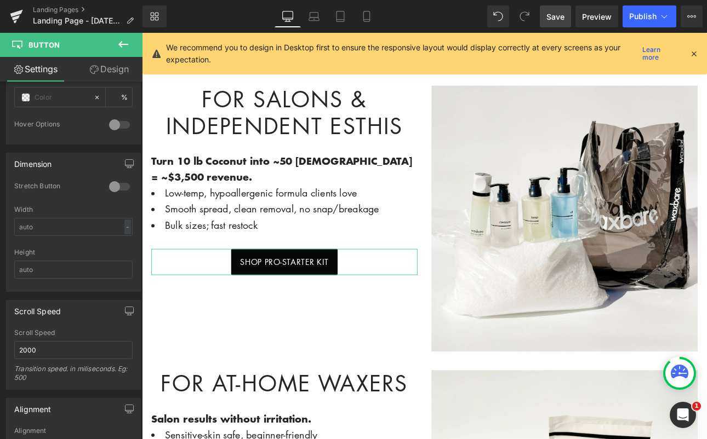
type input "SHOP PRO-STARTER KIT"
click at [112, 70] on link "Design" at bounding box center [108, 69] width 71 height 25
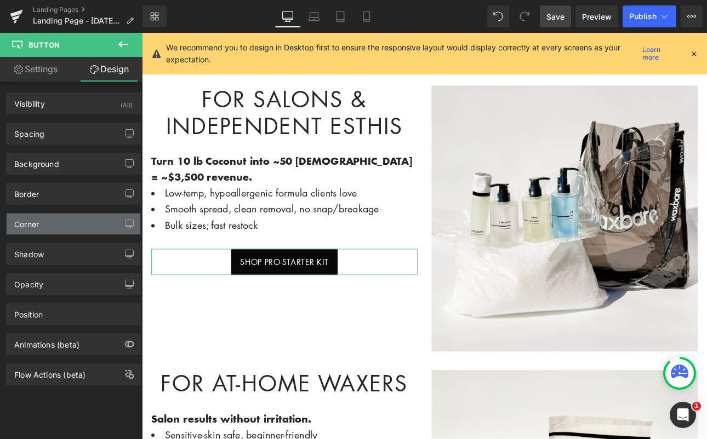
click at [52, 222] on div "Corner" at bounding box center [74, 224] width 134 height 21
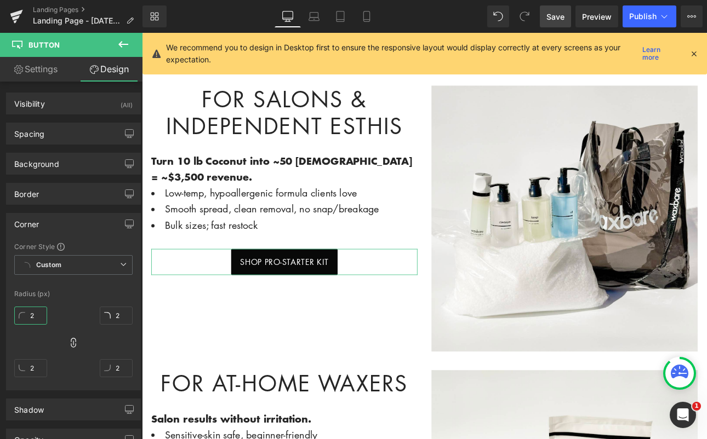
click at [44, 317] on input "2" at bounding box center [30, 316] width 33 height 18
type input "1"
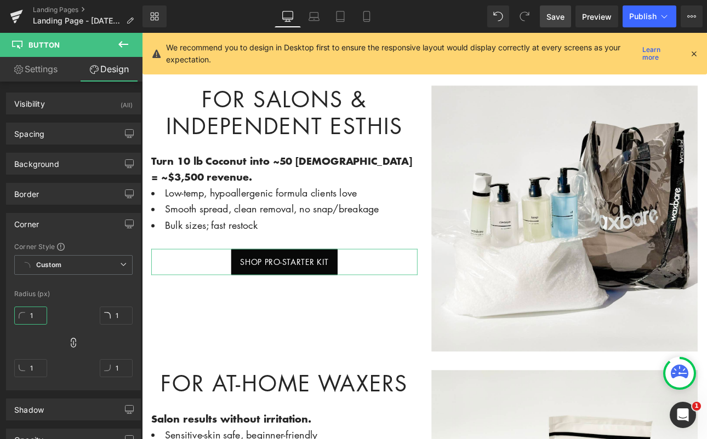
type input "15"
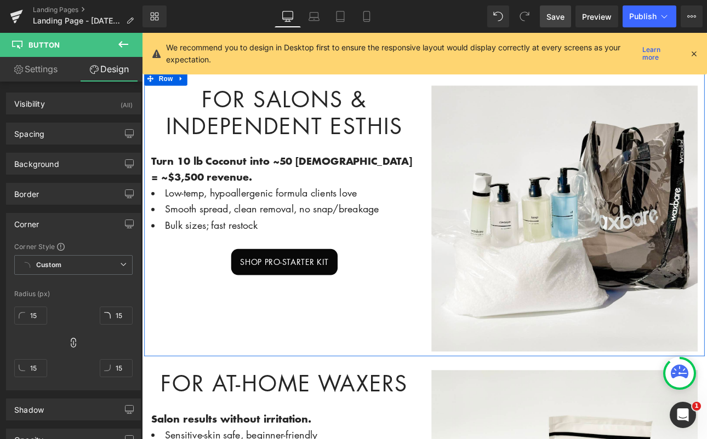
click at [285, 372] on div "For Salons & Independent Esthis Heading Turn 10 lb Coconut into ~50 Brazilians …" at bounding box center [474, 245] width 658 height 334
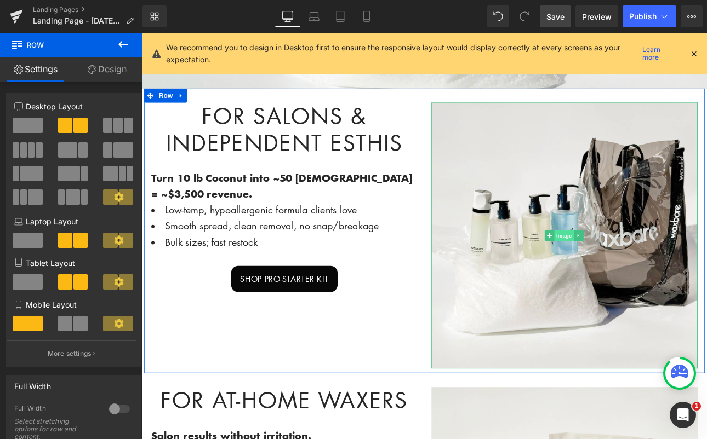
scroll to position [255, 0]
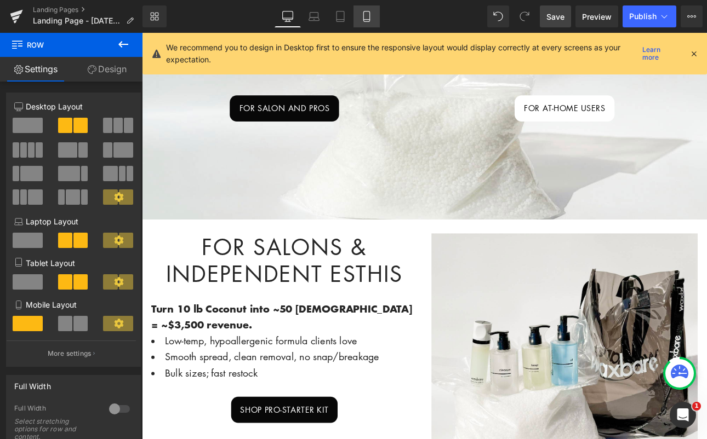
click at [363, 17] on icon at bounding box center [366, 16] width 11 height 11
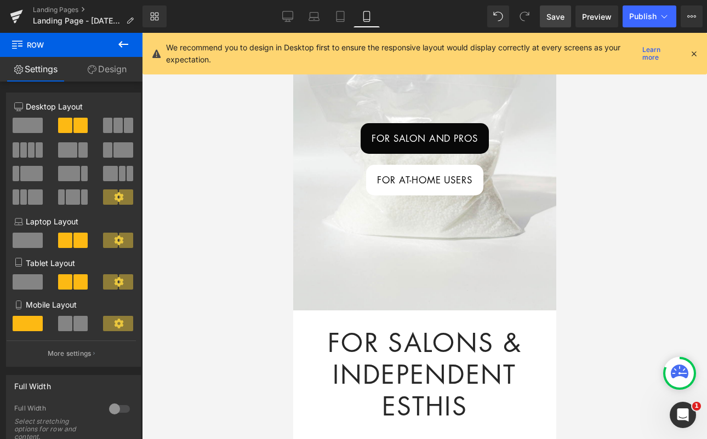
scroll to position [152, 0]
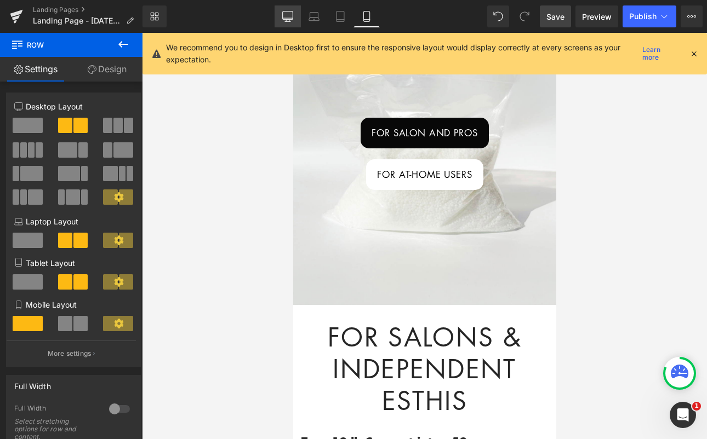
click at [282, 15] on icon at bounding box center [287, 16] width 11 height 11
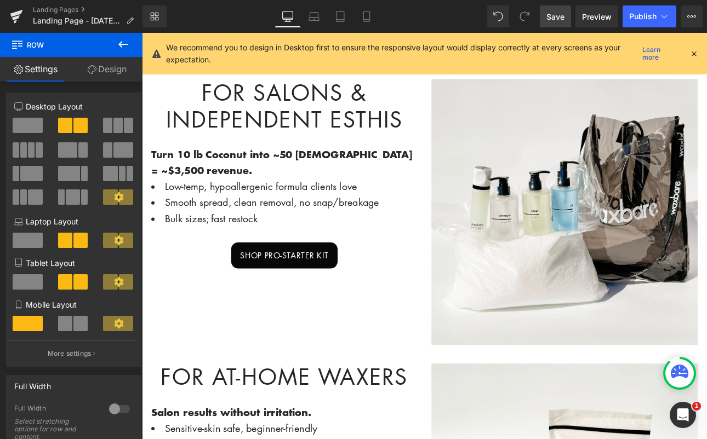
scroll to position [444, 0]
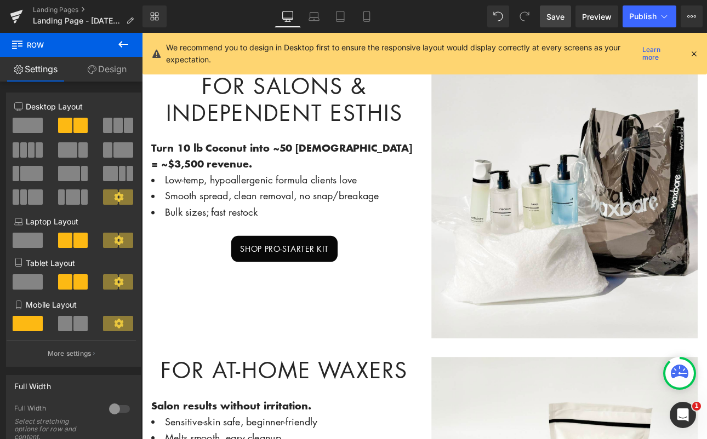
click at [385, 283] on div "SHOP PRO-STARTER KIT" at bounding box center [309, 286] width 312 height 31
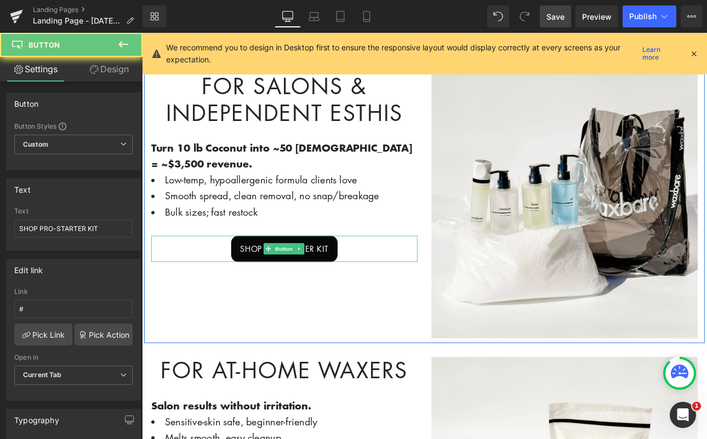
click at [377, 286] on div "SHOP PRO-STARTER KIT" at bounding box center [309, 286] width 312 height 31
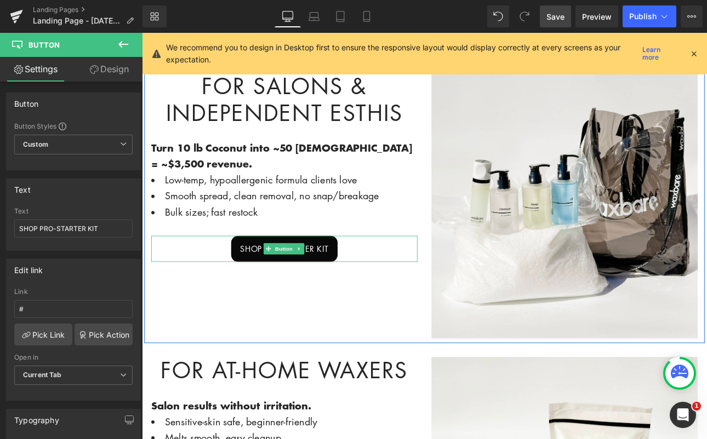
click at [374, 281] on div "SHOP PRO-STARTER KIT" at bounding box center [309, 286] width 312 height 31
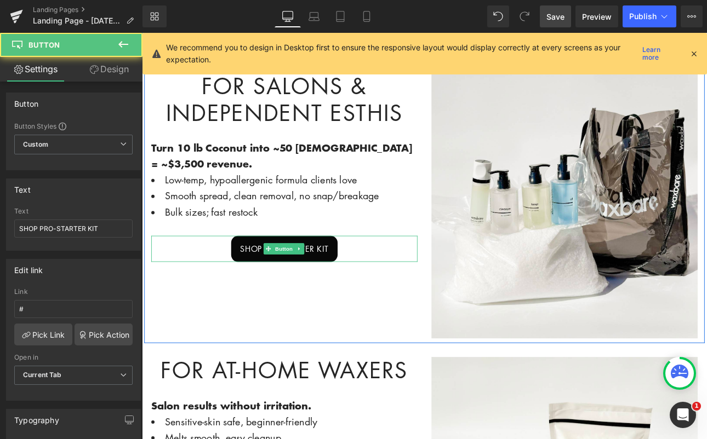
click at [374, 281] on div "SHOP PRO-STARTER KIT" at bounding box center [309, 286] width 312 height 31
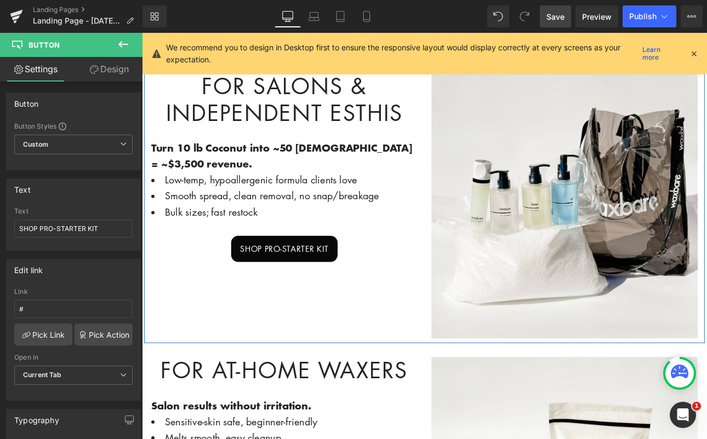
click at [385, 316] on div "For Salons & Independent Esthis Heading Turn 10 lb Coconut into ~50 Brazilians …" at bounding box center [474, 230] width 658 height 334
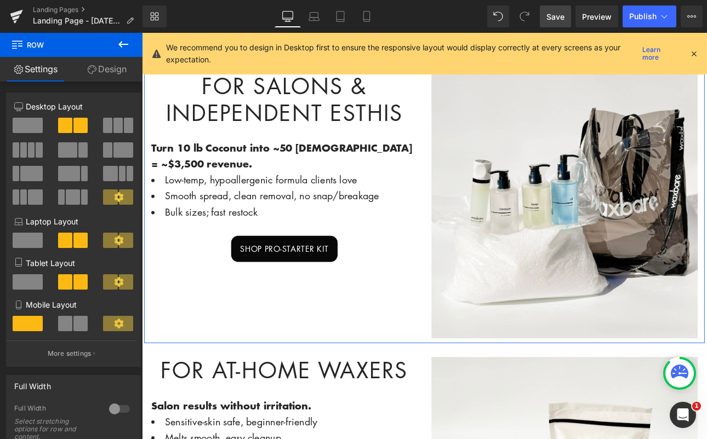
click at [318, 317] on div "For Salons & Independent Esthis Heading Turn 10 lb Coconut into ~50 Brazilians …" at bounding box center [474, 230] width 658 height 334
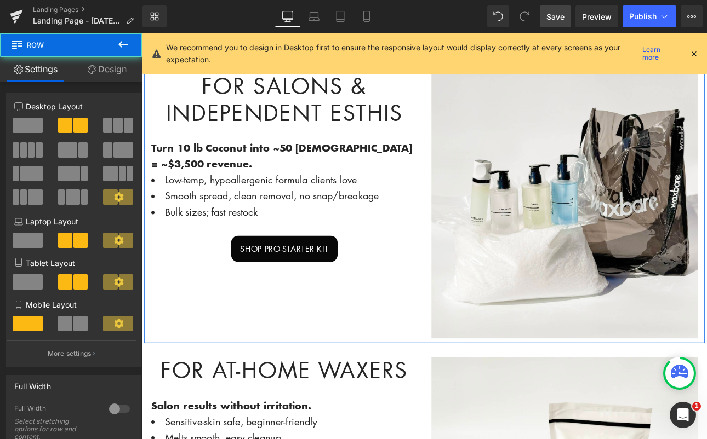
click at [289, 318] on div "For Salons & Independent Esthis Heading Turn 10 lb Coconut into ~50 Brazilians …" at bounding box center [474, 230] width 658 height 334
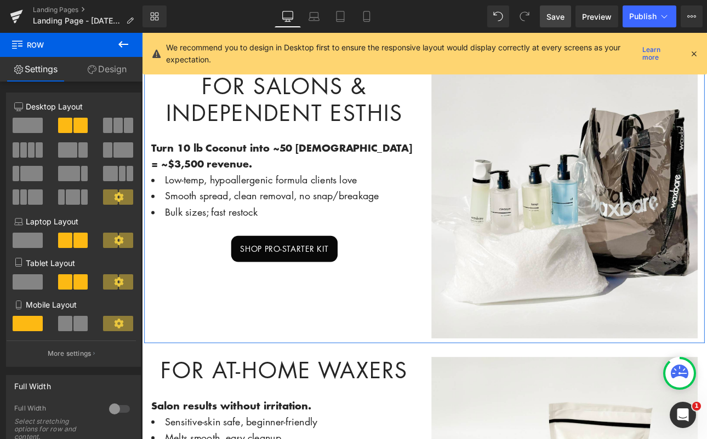
click at [289, 318] on div "For Salons & Independent Esthis Heading Turn 10 lb Coconut into ~50 Brazilians …" at bounding box center [474, 230] width 658 height 334
click at [378, 274] on div "SHOP PRO-STARTER KIT" at bounding box center [309, 286] width 312 height 31
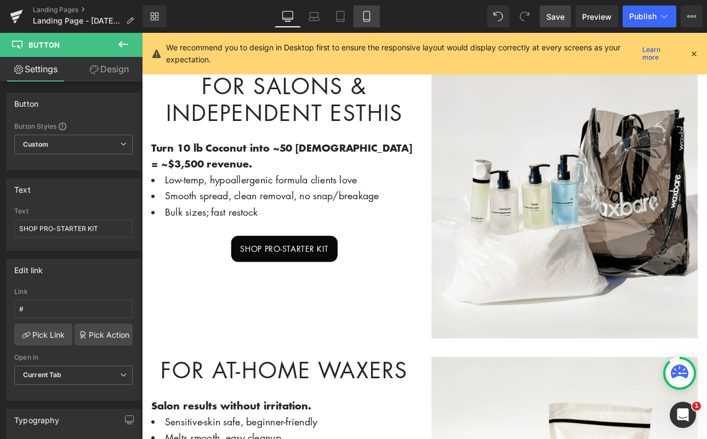
click at [360, 18] on link "Mobile" at bounding box center [366, 16] width 26 height 22
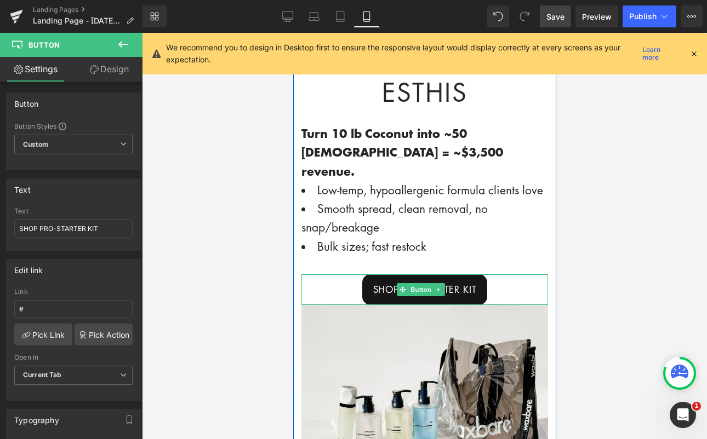
click at [415, 289] on link "SHOP PRO-STARTER KIT" at bounding box center [424, 290] width 125 height 31
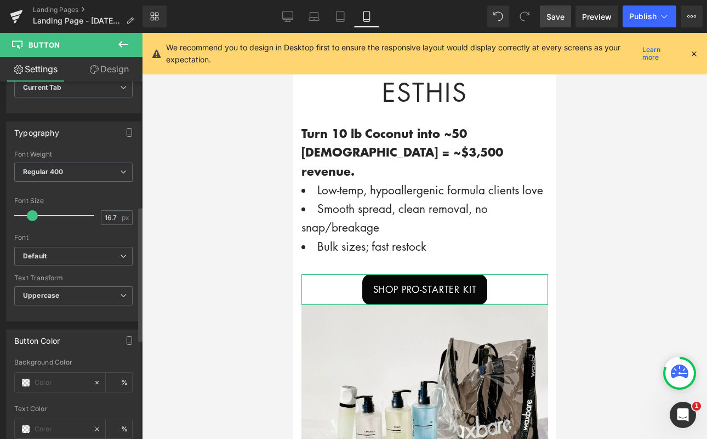
scroll to position [397, 0]
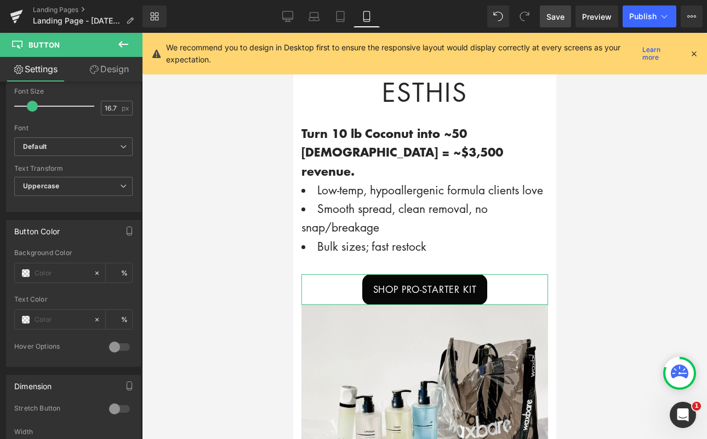
click at [119, 74] on link "Design" at bounding box center [108, 69] width 71 height 25
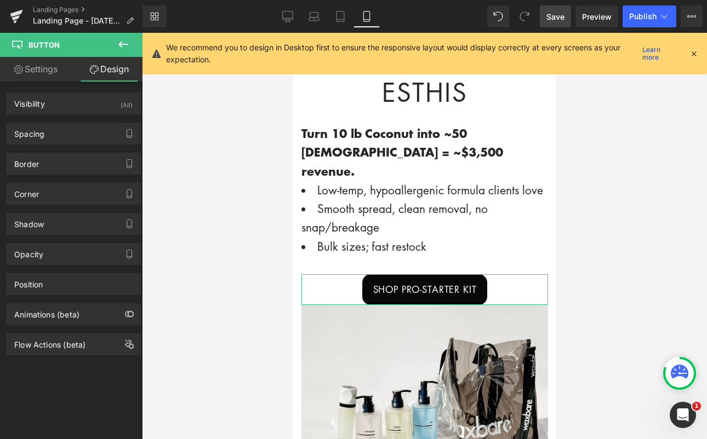
type input "0"
type input "15"
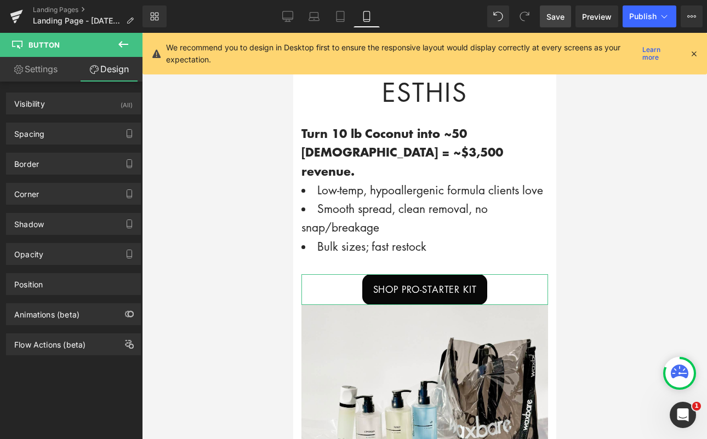
type input "20"
type input "15"
type input "20"
click at [60, 136] on div "Spacing" at bounding box center [74, 133] width 134 height 21
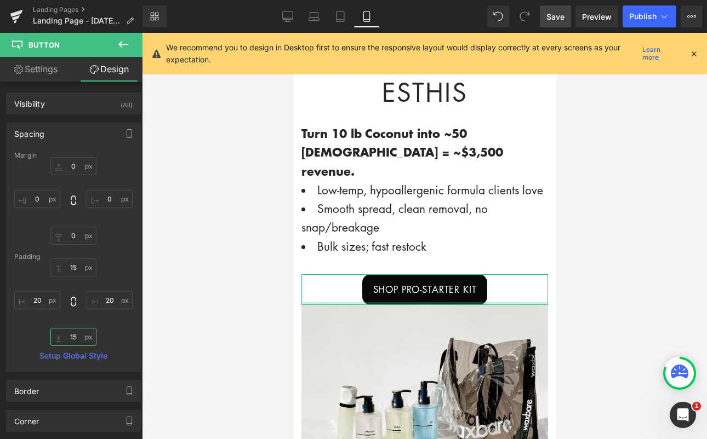
click at [82, 339] on input "15" at bounding box center [73, 337] width 46 height 18
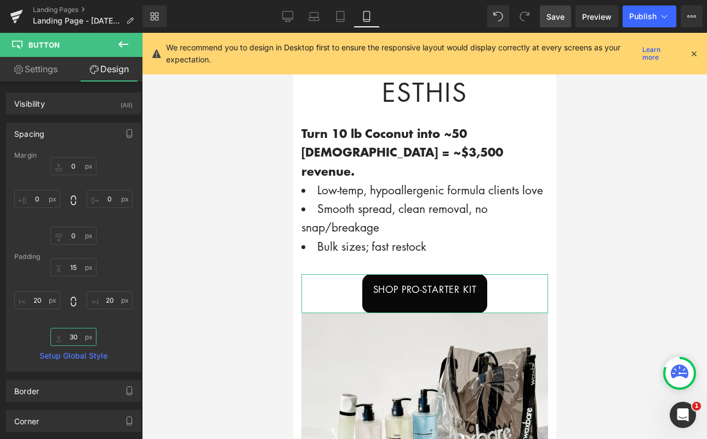
type input "3"
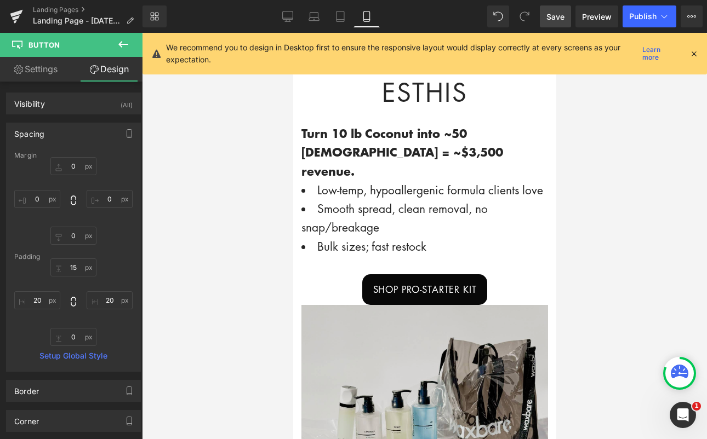
click at [356, 321] on img at bounding box center [424, 428] width 247 height 247
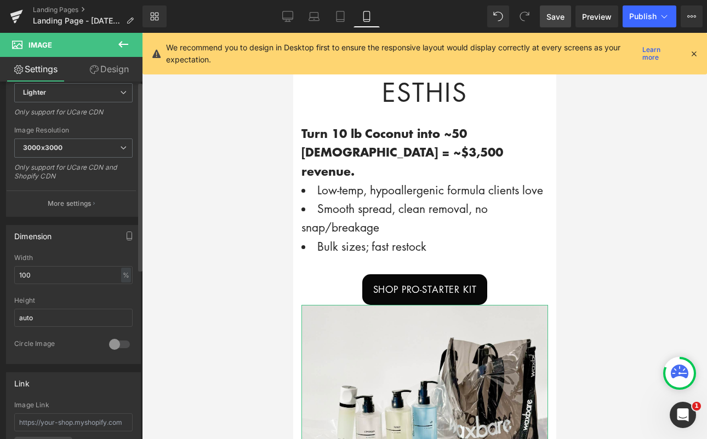
scroll to position [212, 0]
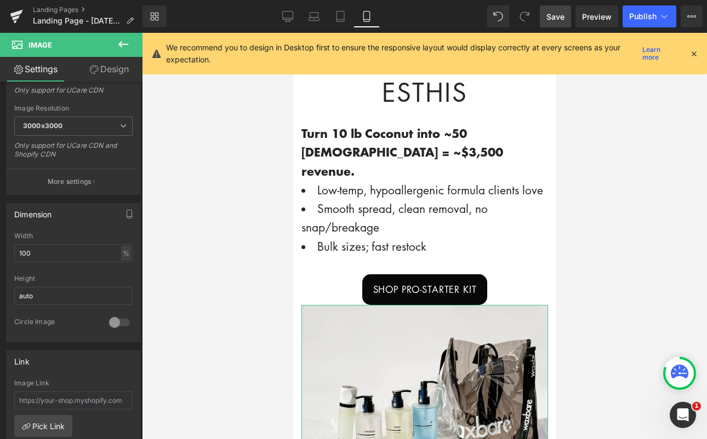
click at [117, 70] on link "Design" at bounding box center [108, 69] width 71 height 25
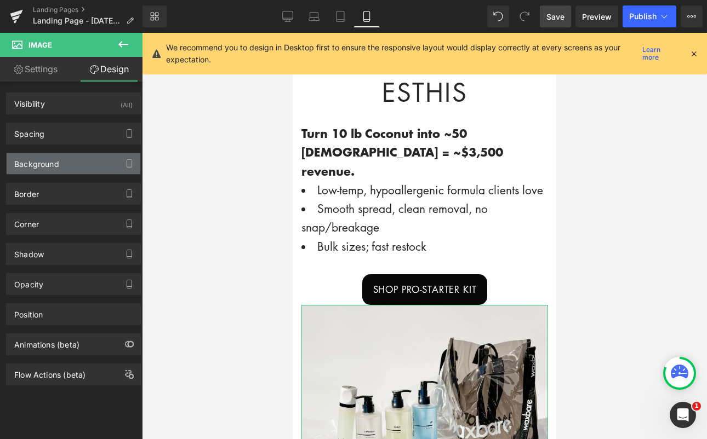
type input "0"
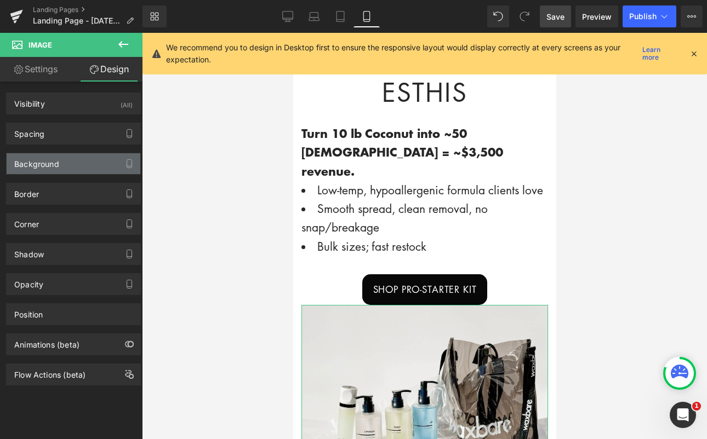
type input "0"
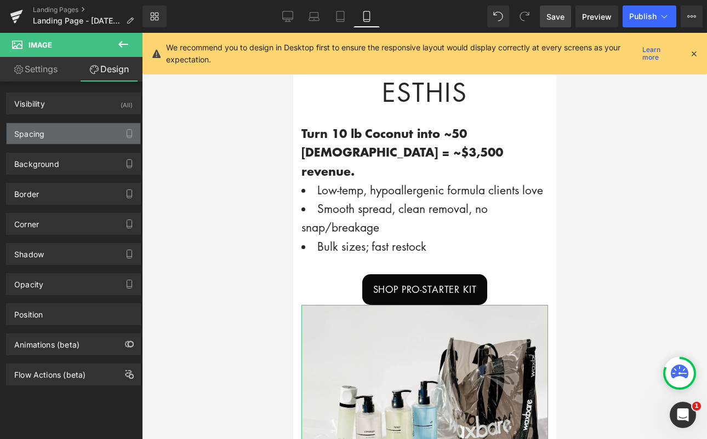
click at [71, 141] on div "Spacing" at bounding box center [74, 133] width 134 height 21
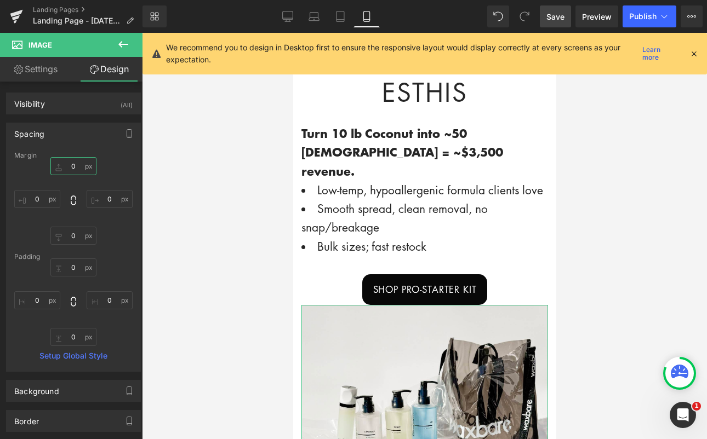
click at [74, 170] on input "0" at bounding box center [73, 166] width 46 height 18
type input "20"
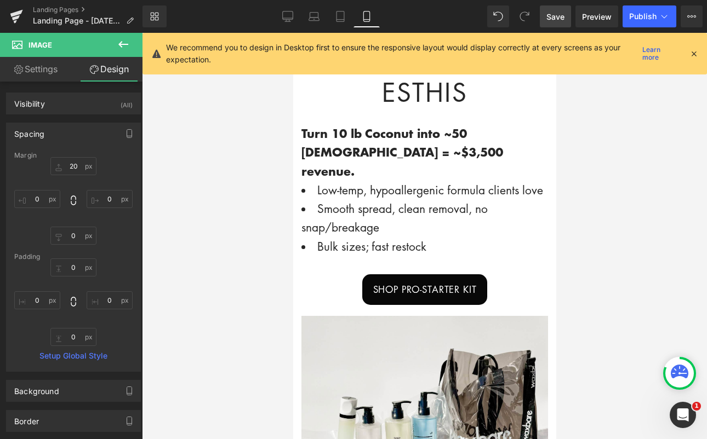
click at [637, 207] on div at bounding box center [424, 236] width 565 height 407
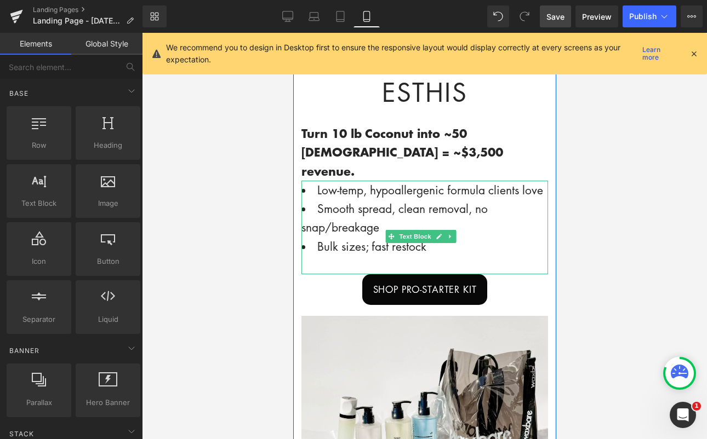
click at [415, 256] on div at bounding box center [424, 265] width 247 height 19
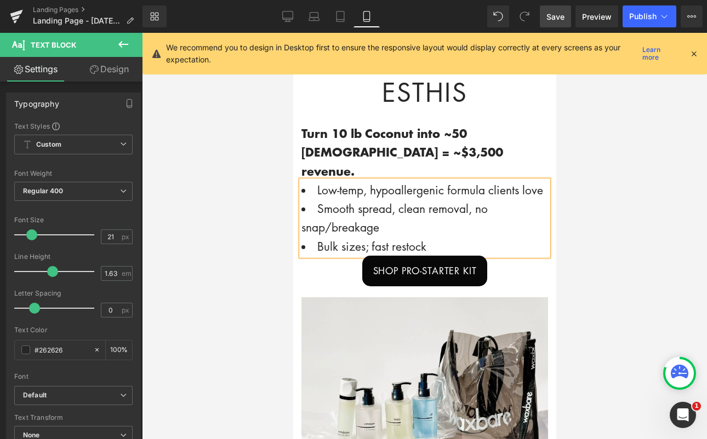
click at [654, 201] on div at bounding box center [424, 236] width 565 height 407
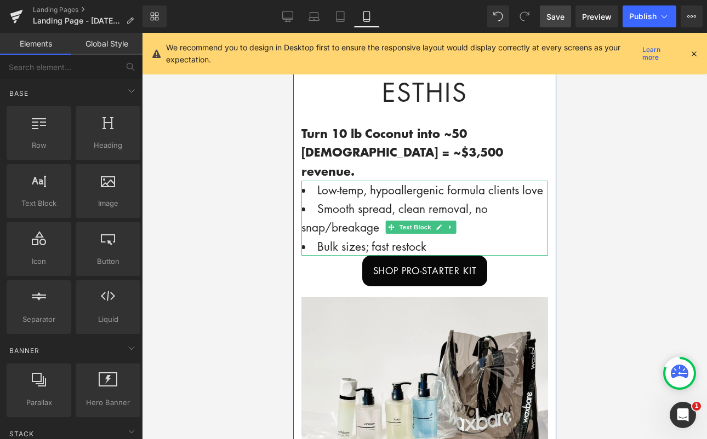
click at [395, 220] on li "Smooth spread, clean removal, no snap/breakage" at bounding box center [424, 217] width 247 height 37
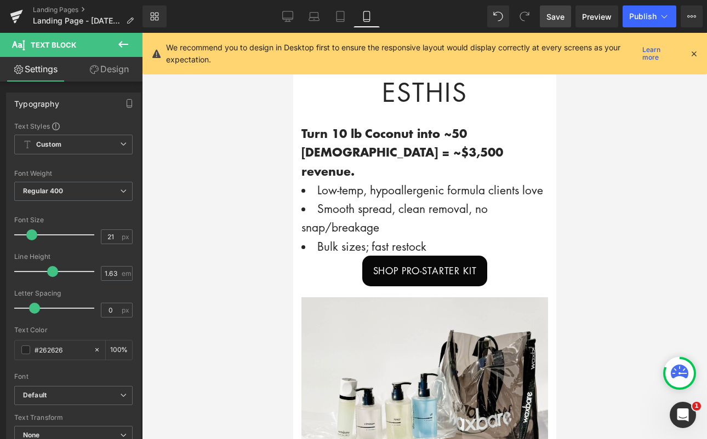
click at [123, 65] on link "Design" at bounding box center [108, 69] width 71 height 25
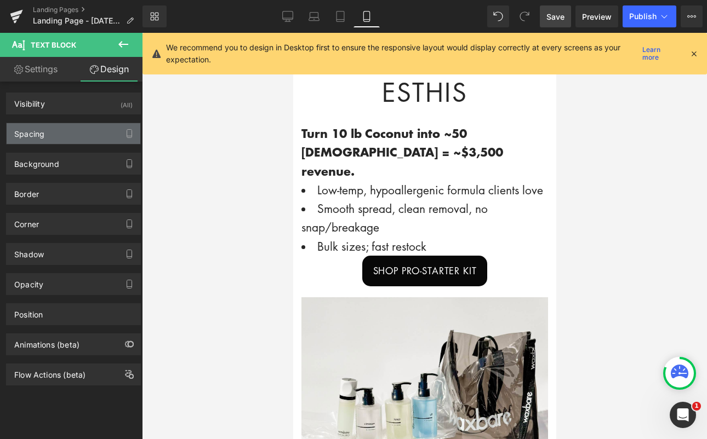
click at [73, 135] on div "Spacing" at bounding box center [74, 133] width 134 height 21
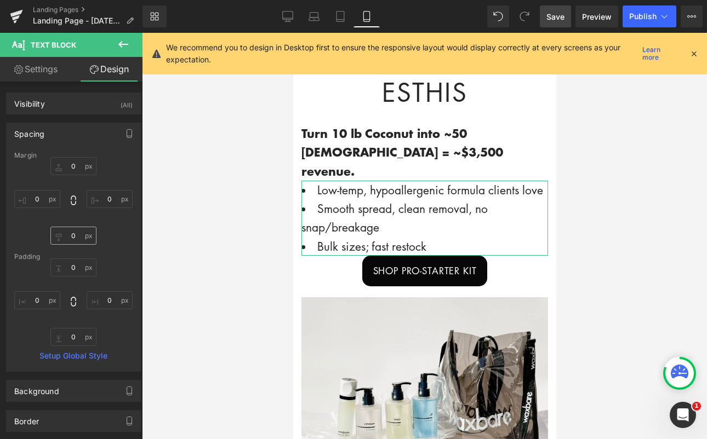
drag, startPoint x: 73, startPoint y: 246, endPoint x: 76, endPoint y: 241, distance: 5.9
click at [74, 246] on div "Margin 0px 0 0px 0 0px 0 0px 0 [GEOGRAPHIC_DATA] 0px 0 0px 0 0px 0 0px 0 Setup …" at bounding box center [74, 262] width 134 height 220
click at [76, 241] on input "0" at bounding box center [73, 236] width 46 height 18
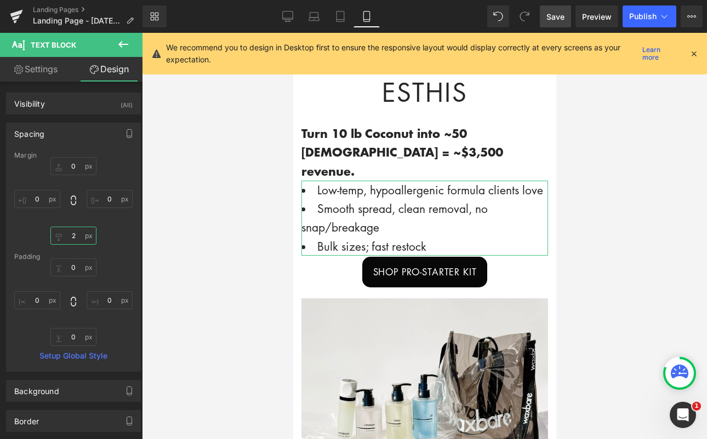
type input "20"
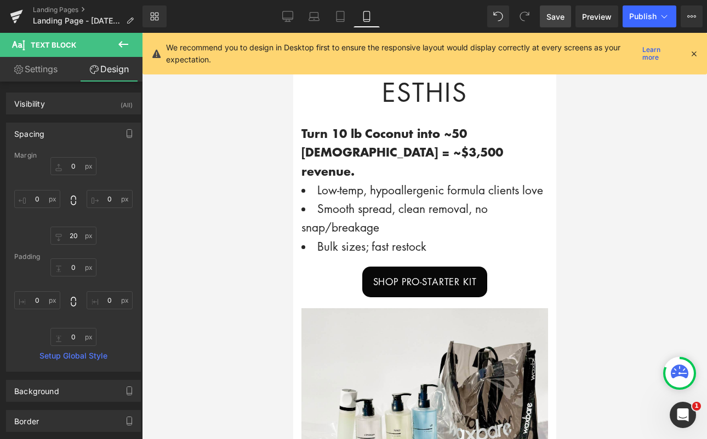
click at [633, 243] on div at bounding box center [424, 236] width 565 height 407
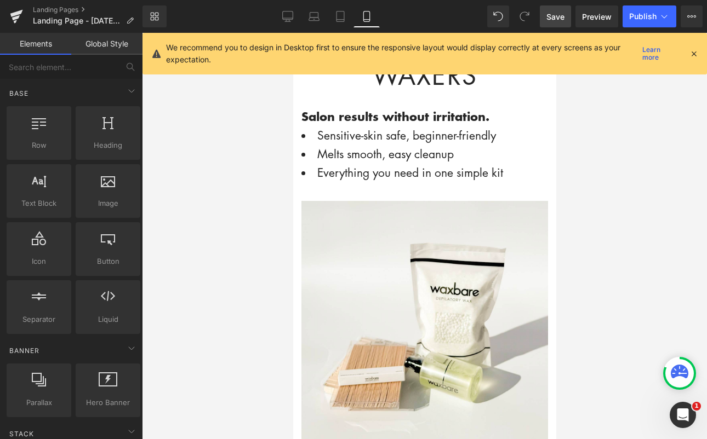
scroll to position [1025, 0]
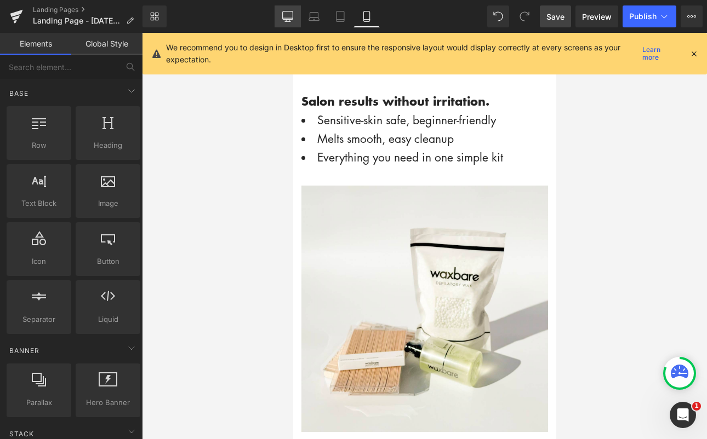
click at [282, 13] on icon at bounding box center [287, 16] width 10 height 8
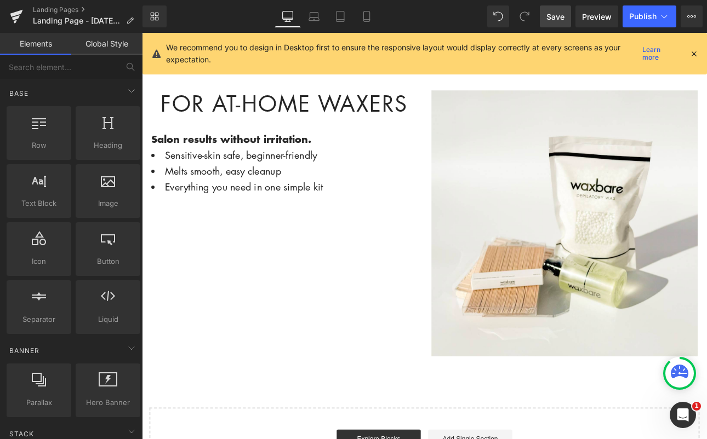
scroll to position [756, 0]
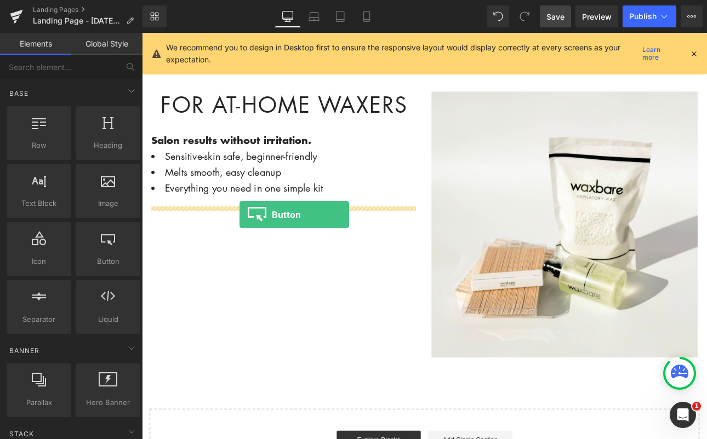
drag, startPoint x: 250, startPoint y: 290, endPoint x: 256, endPoint y: 246, distance: 44.3
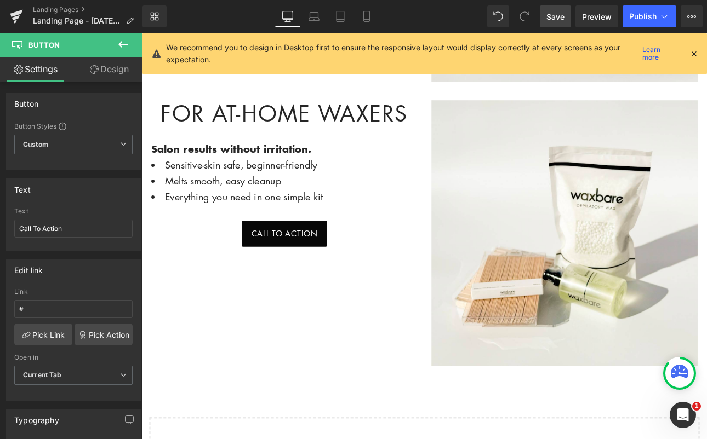
scroll to position [738, 0]
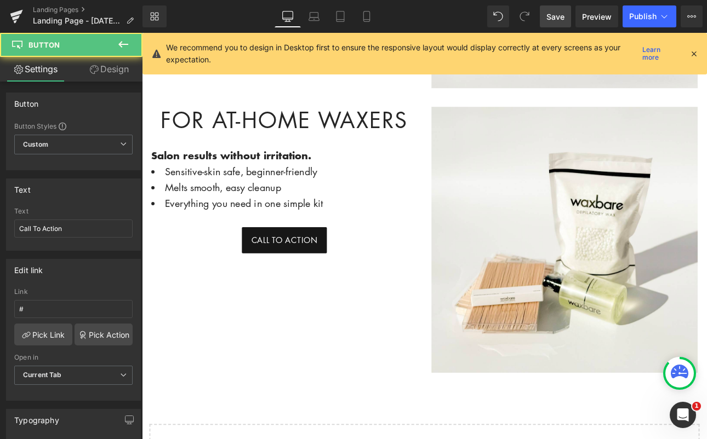
click at [337, 270] on span "Call To Action" at bounding box center [309, 277] width 78 height 14
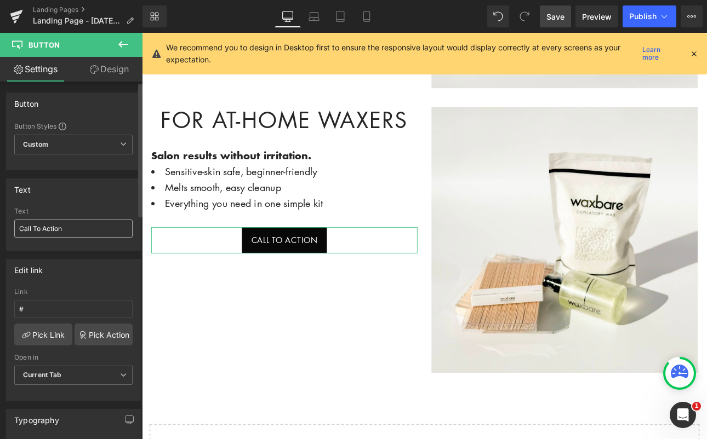
drag, startPoint x: 76, startPoint y: 237, endPoint x: 33, endPoint y: 228, distance: 43.7
click at [3, 230] on div "Text Call To Action Text Call To Action" at bounding box center [73, 210] width 147 height 81
click at [63, 227] on input "Call To Action" at bounding box center [73, 229] width 118 height 18
drag, startPoint x: 64, startPoint y: 228, endPoint x: 10, endPoint y: 226, distance: 53.7
click at [10, 226] on div "Call To Action Text Call To Action" at bounding box center [74, 229] width 134 height 43
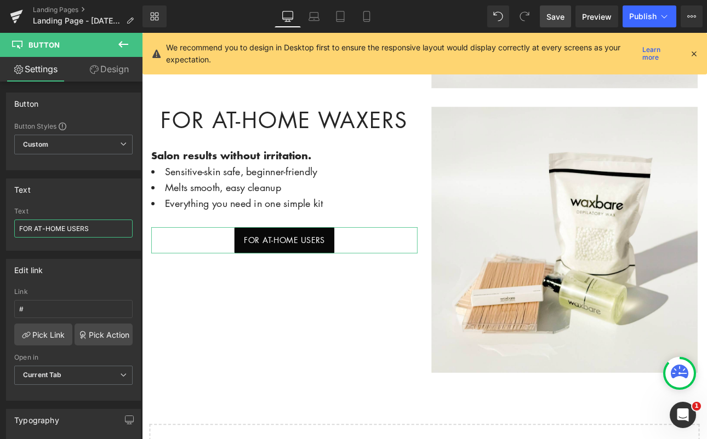
type input "FOR AT-HOME USERS"
click at [112, 66] on link "Design" at bounding box center [108, 69] width 71 height 25
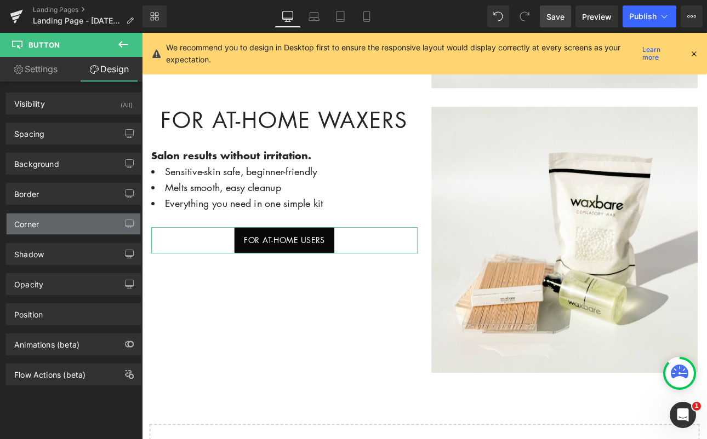
click at [82, 232] on div "Corner" at bounding box center [74, 224] width 134 height 21
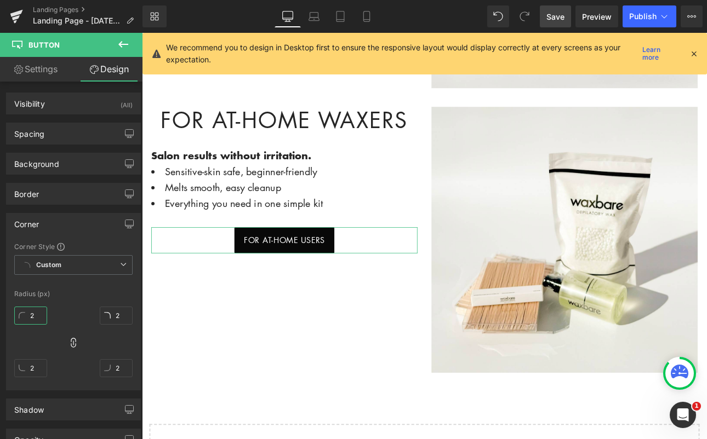
click at [35, 320] on input "2" at bounding box center [30, 316] width 33 height 18
type input "21"
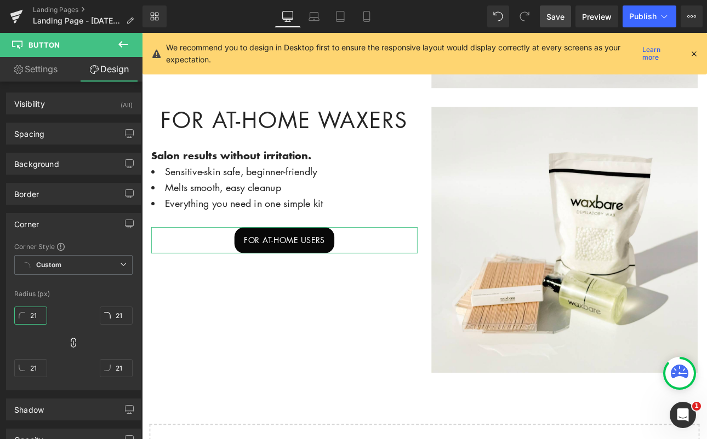
type input "215"
type input "21"
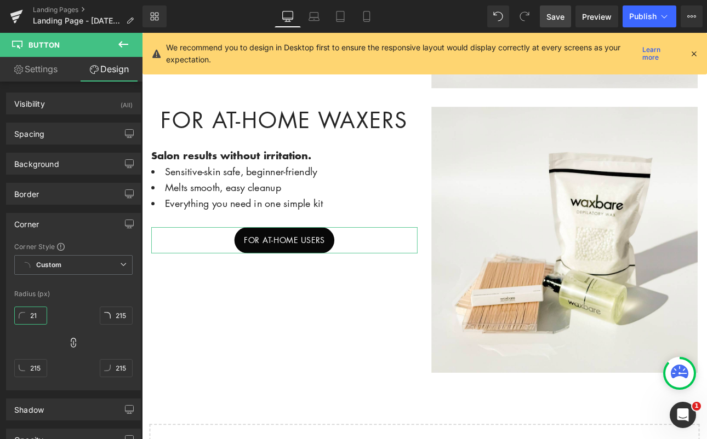
type input "21"
type input "2"
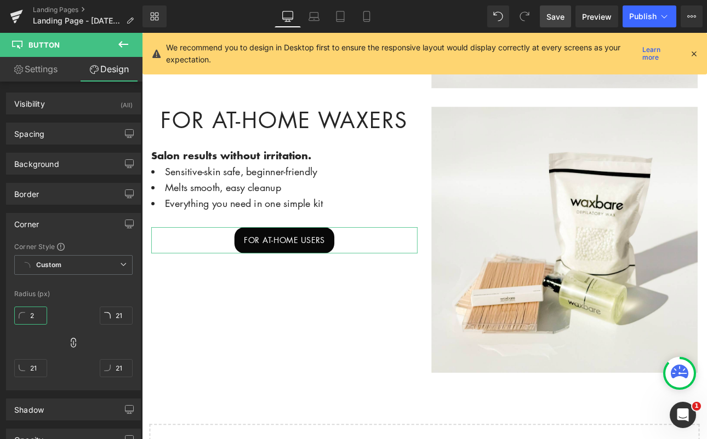
type input "2"
type input "15"
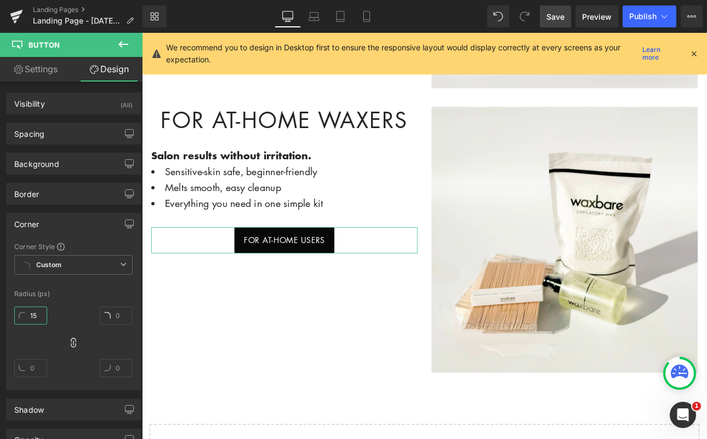
type input "15"
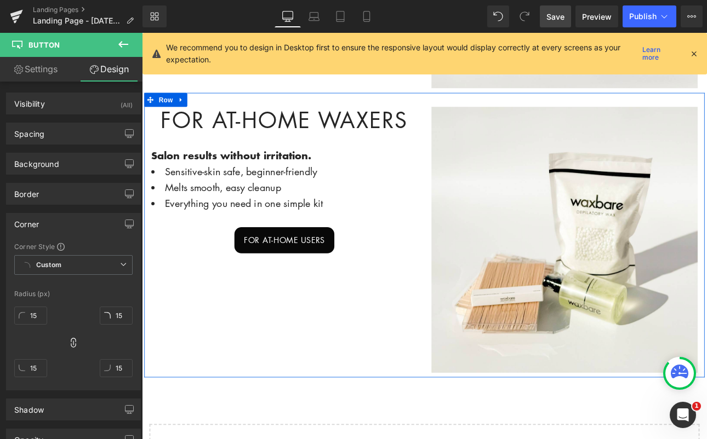
click at [287, 344] on div "For At-Home Waxers Heading Salon results without irritation. Text Block Sensiti…" at bounding box center [474, 271] width 658 height 334
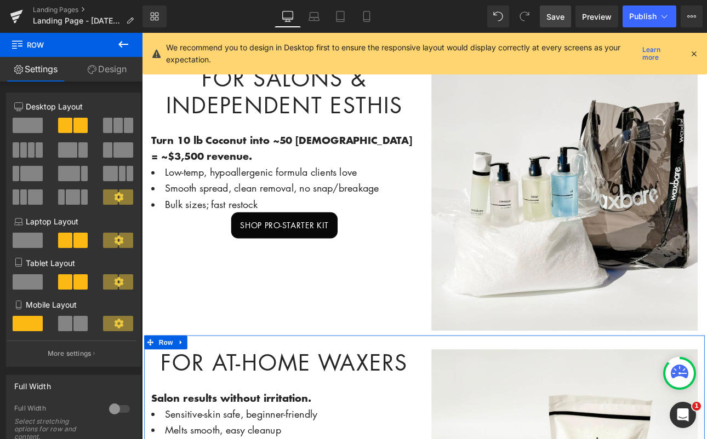
scroll to position [451, 0]
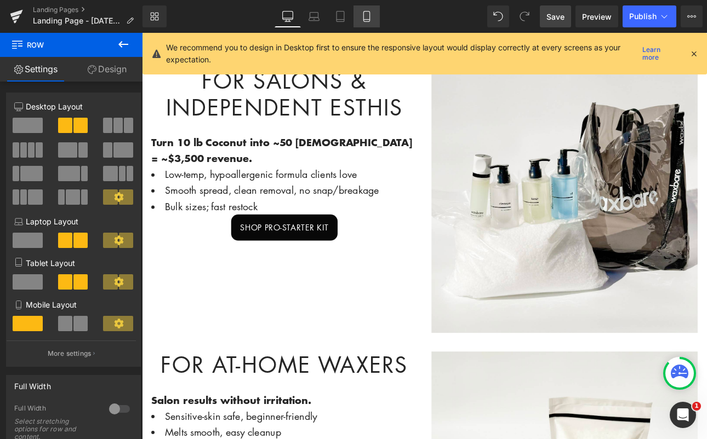
click at [364, 20] on icon at bounding box center [366, 16] width 11 height 11
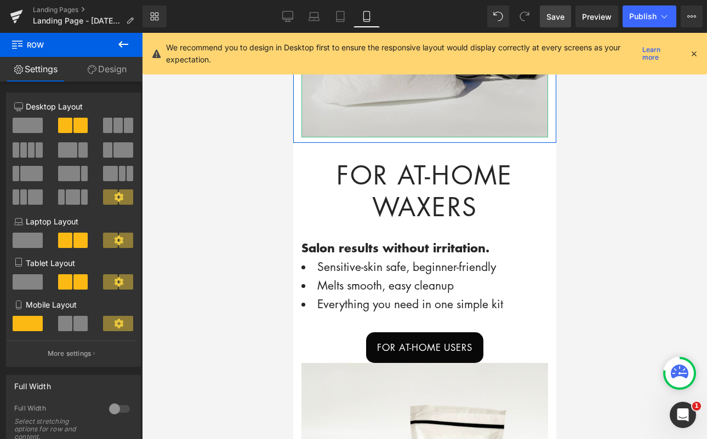
scroll to position [905, 0]
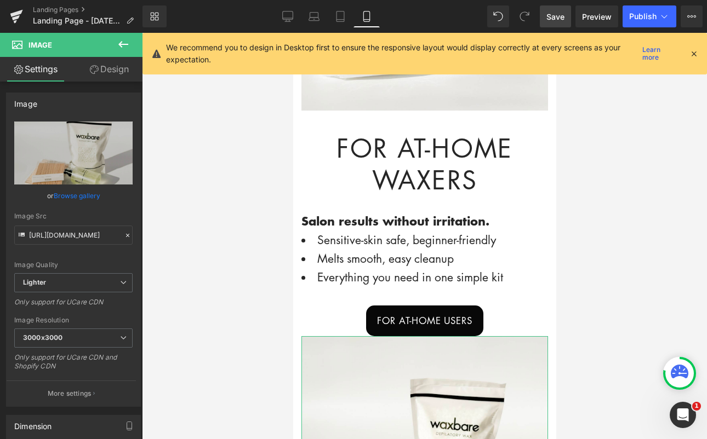
click at [114, 71] on link "Design" at bounding box center [108, 69] width 71 height 25
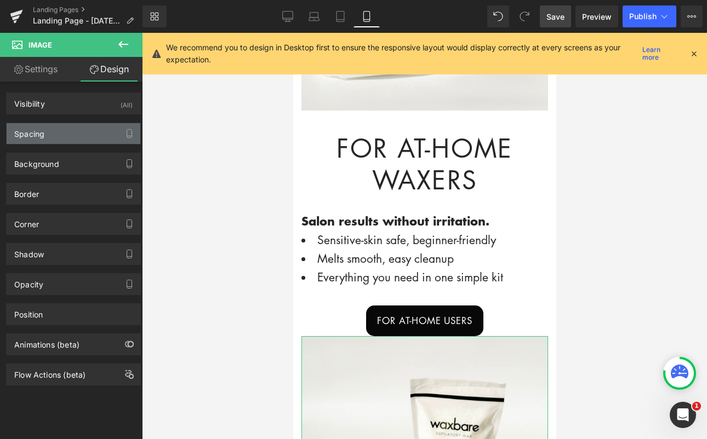
click at [67, 130] on div "Spacing" at bounding box center [74, 133] width 134 height 21
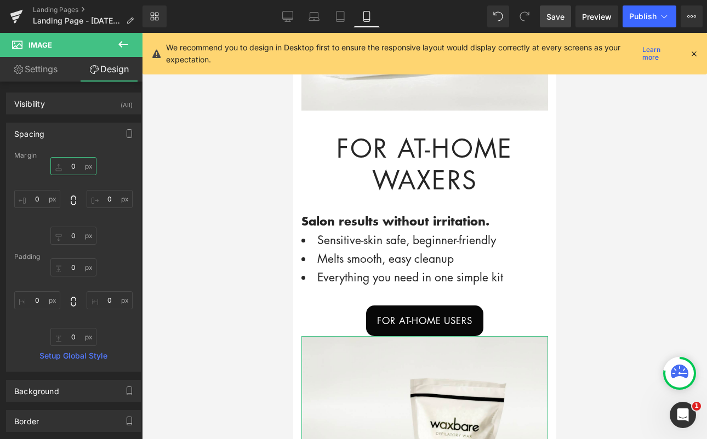
click at [77, 164] on input "0" at bounding box center [73, 166] width 46 height 18
type input "20"
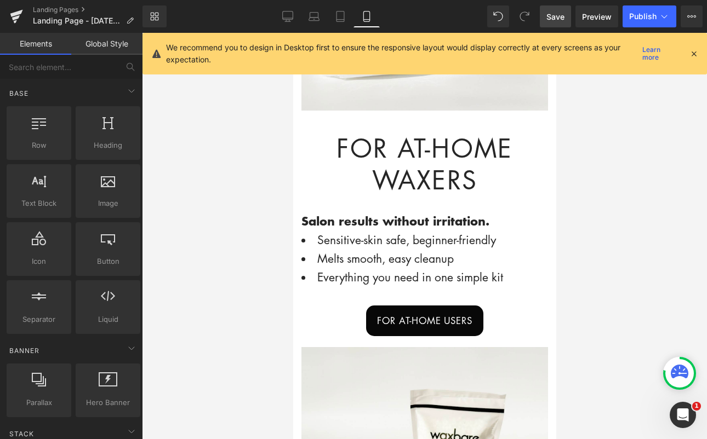
click at [613, 206] on div at bounding box center [424, 236] width 565 height 407
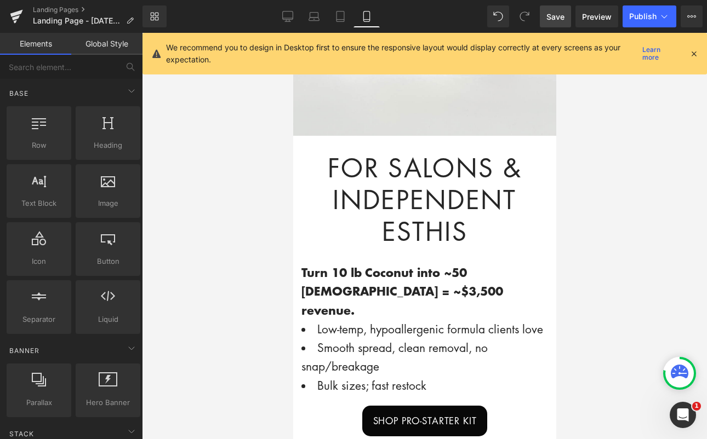
scroll to position [324, 0]
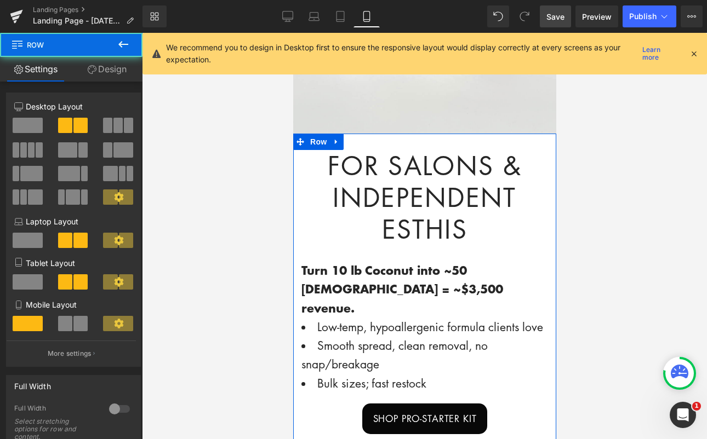
click at [298, 164] on div "For Salons & Independent Esthis Heading Turn 10 lb Coconut into ~50 Brazilians …" at bounding box center [424, 292] width 263 height 284
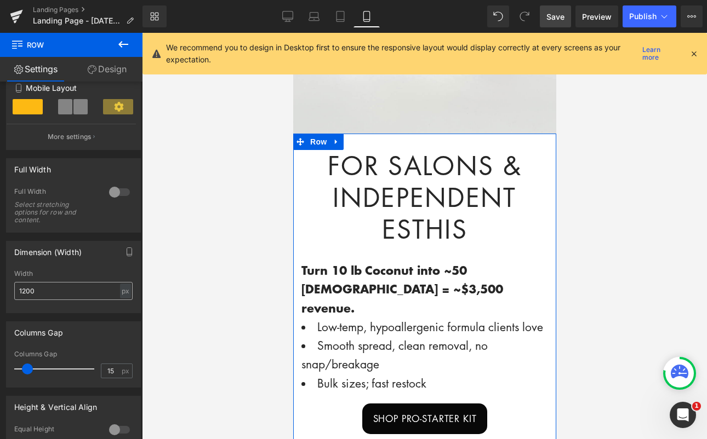
scroll to position [396, 0]
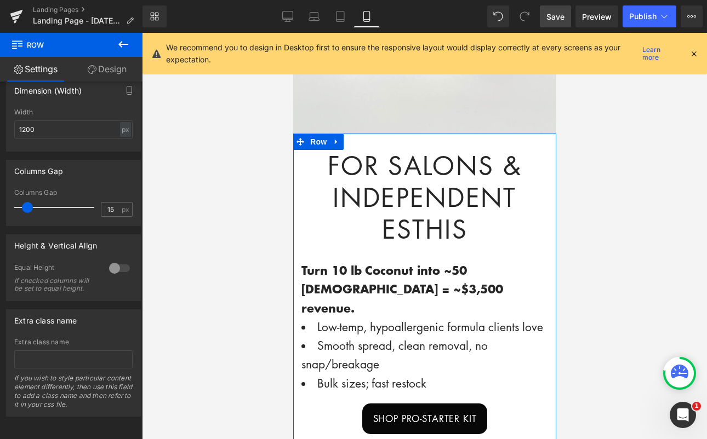
click at [111, 71] on link "Design" at bounding box center [106, 69] width 71 height 25
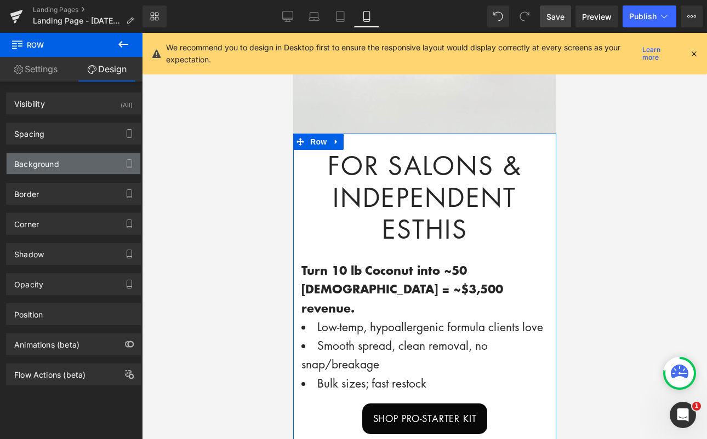
click at [46, 172] on div "Background" at bounding box center [74, 163] width 134 height 21
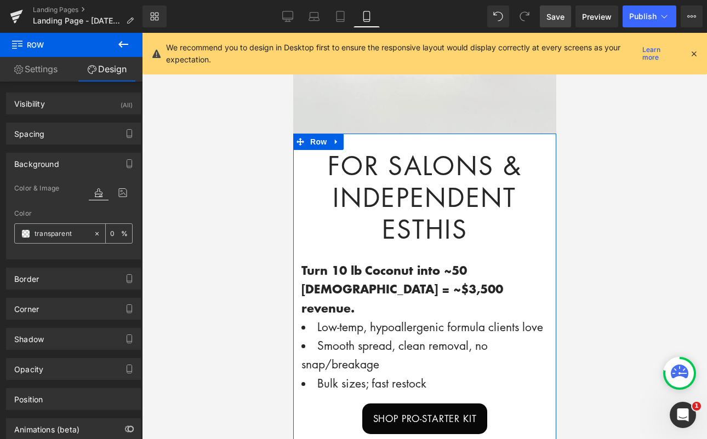
click at [25, 235] on span at bounding box center [25, 234] width 9 height 9
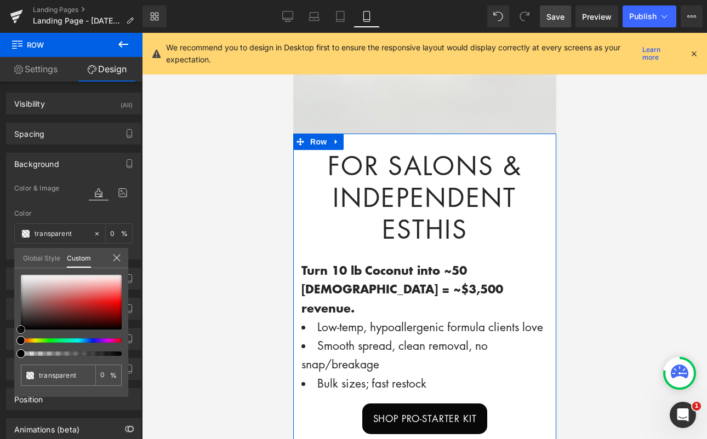
click at [24, 329] on span at bounding box center [20, 330] width 9 height 9
click at [20, 328] on span at bounding box center [20, 330] width 9 height 9
type input "#020202"
type input "100"
type input "#020202"
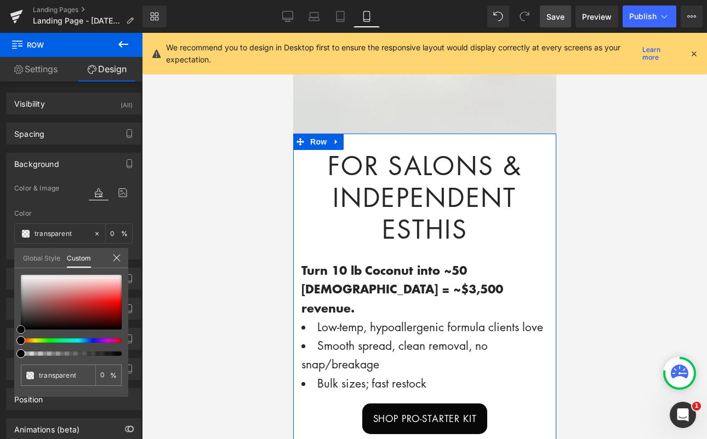
type input "100"
type input "#050505"
type input "#0a0a0a"
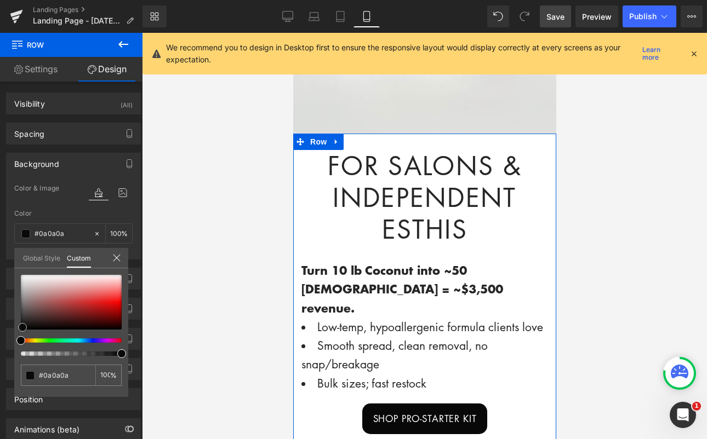
type input "#0d0c0c"
type input "#0f0e0e"
type input "#121111"
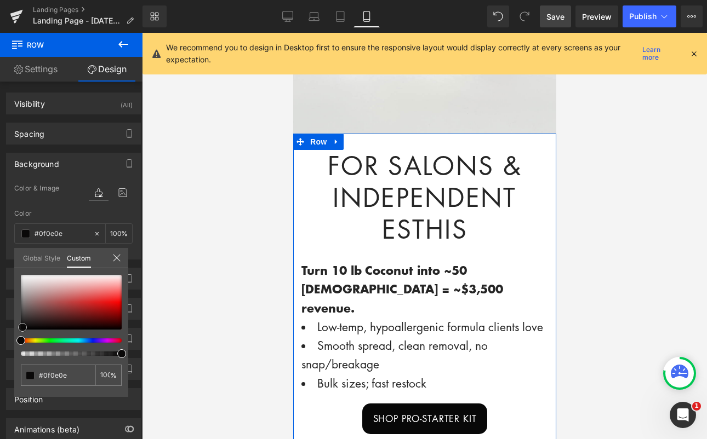
type input "#121111"
type input "#151313"
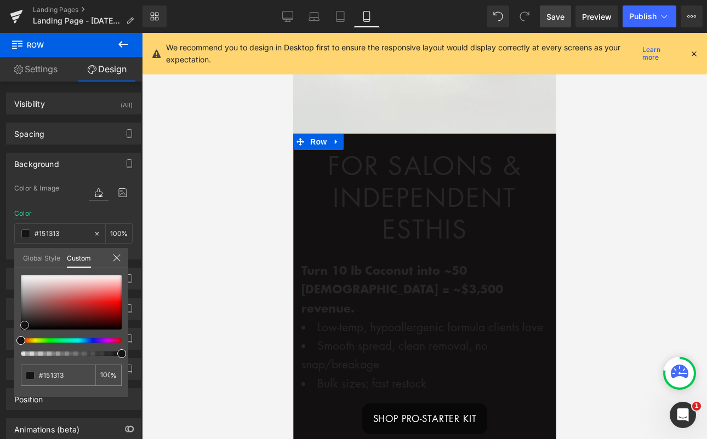
type input "#121010"
type input "#121111"
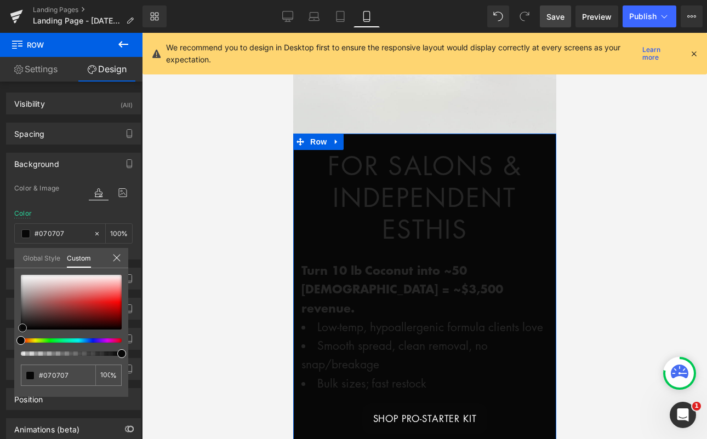
click at [22, 330] on span at bounding box center [22, 328] width 9 height 9
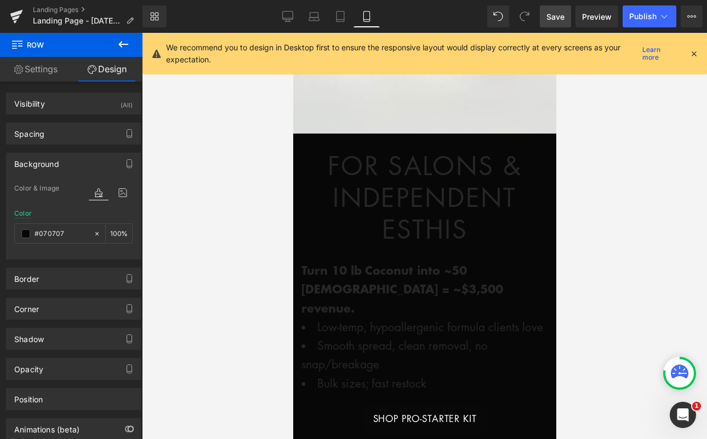
click at [243, 224] on div at bounding box center [424, 236] width 565 height 407
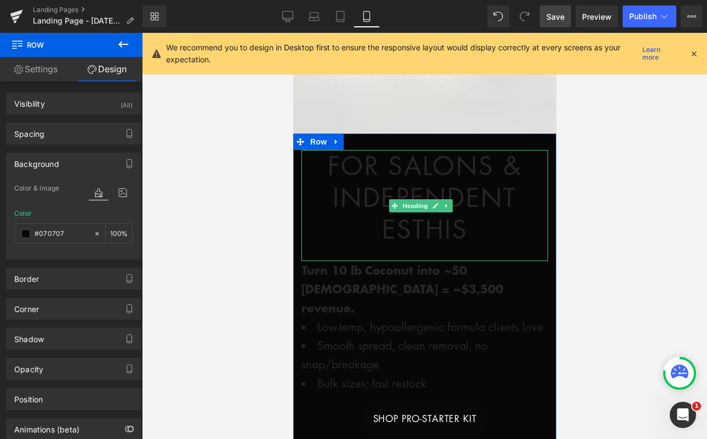
click at [364, 196] on h1 "For Salons & Independent Esthis" at bounding box center [424, 197] width 247 height 95
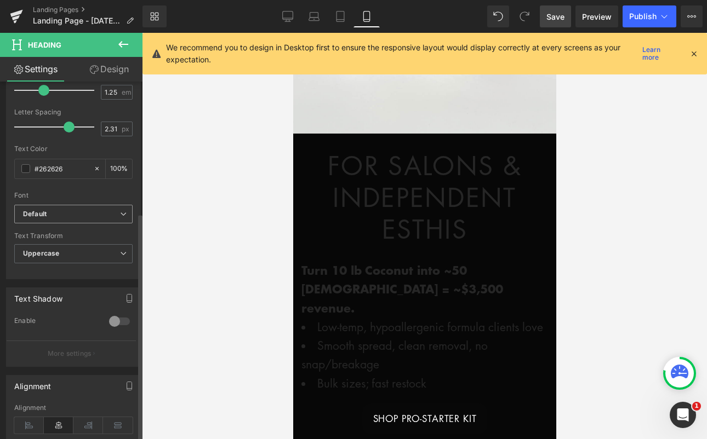
scroll to position [269, 0]
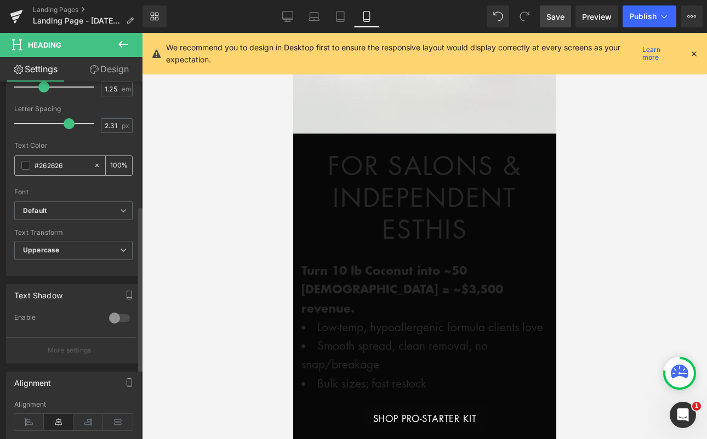
click at [39, 164] on input "#262626" at bounding box center [62, 165] width 54 height 12
click at [24, 165] on span at bounding box center [25, 165] width 9 height 9
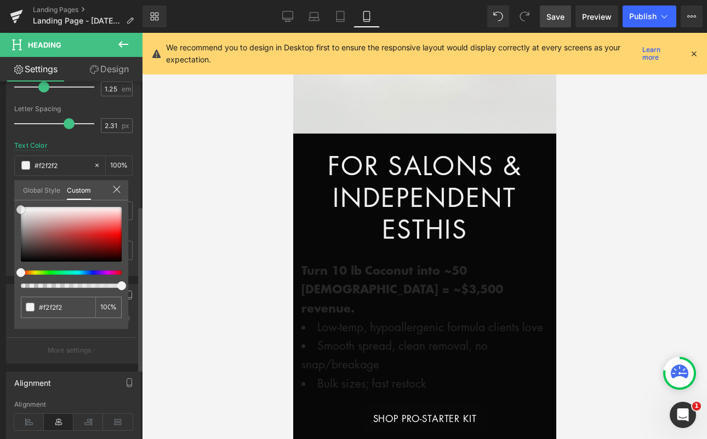
drag, startPoint x: 21, startPoint y: 250, endPoint x: 17, endPoint y: 206, distance: 44.0
click at [17, 206] on span at bounding box center [20, 209] width 9 height 9
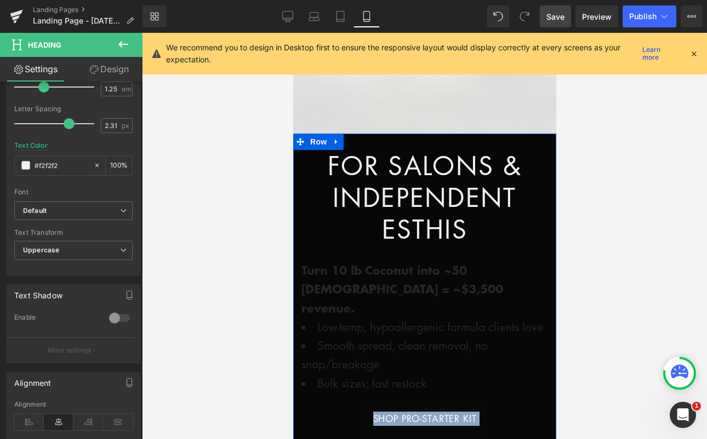
click at [363, 267] on strong "Turn 10 lb Coconut into ~50 [DEMOGRAPHIC_DATA] = ~$3,500 revenue." at bounding box center [402, 289] width 202 height 54
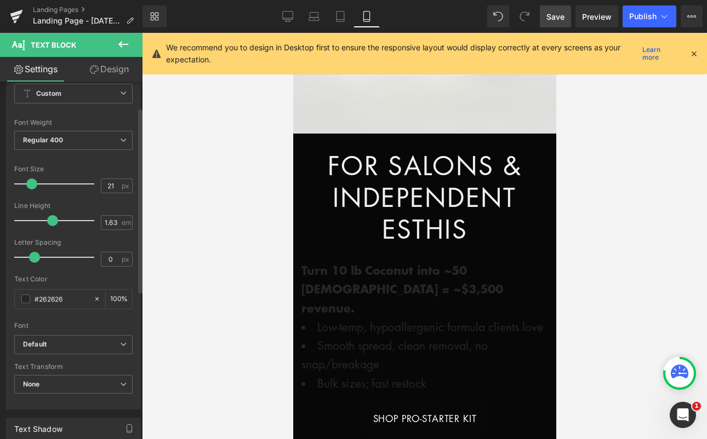
scroll to position [54, 0]
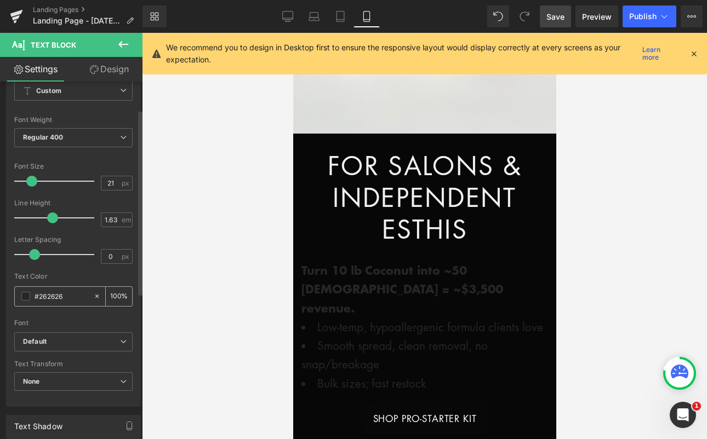
click at [25, 300] on span at bounding box center [25, 296] width 9 height 9
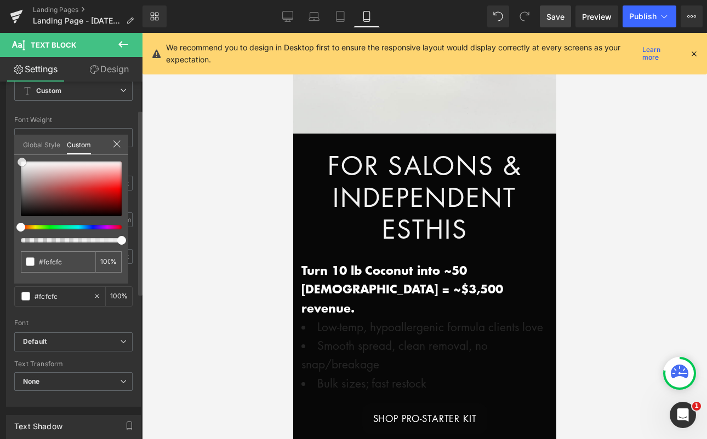
drag, startPoint x: 22, startPoint y: 210, endPoint x: 24, endPoint y: 164, distance: 46.0
click at [24, 164] on span at bounding box center [22, 162] width 9 height 9
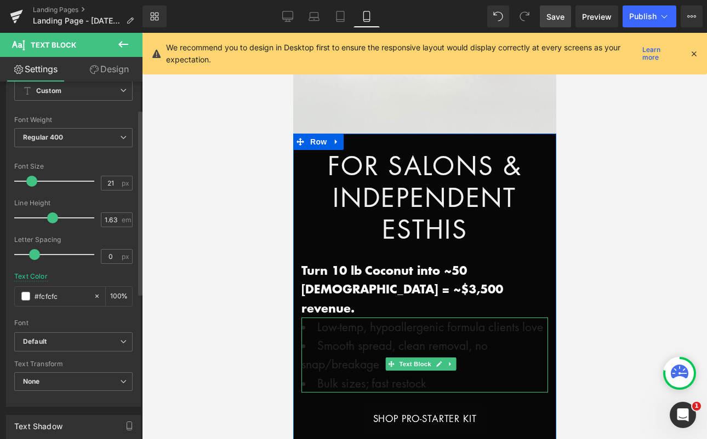
click at [359, 348] on li "Smooth spread, clean removal, no snap/breakage" at bounding box center [424, 354] width 247 height 37
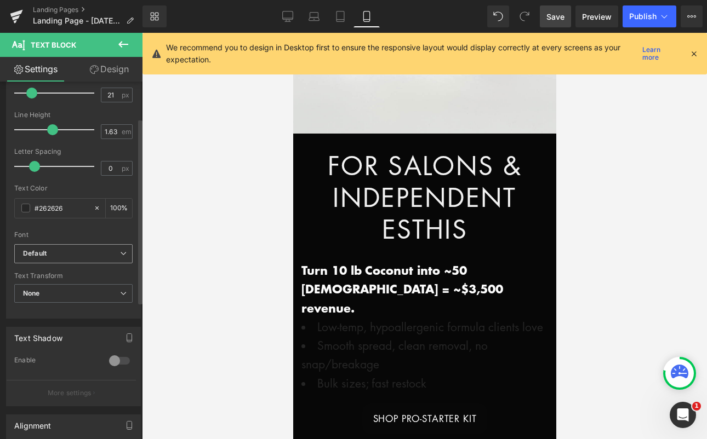
scroll to position [142, 0]
click at [24, 208] on span at bounding box center [25, 207] width 9 height 9
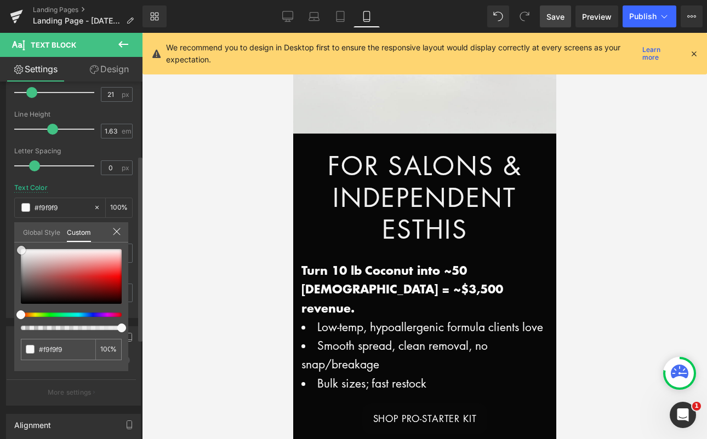
drag, startPoint x: 19, startPoint y: 293, endPoint x: 19, endPoint y: 247, distance: 46.0
click at [19, 247] on span at bounding box center [21, 250] width 9 height 9
click at [569, 320] on div at bounding box center [424, 236] width 565 height 407
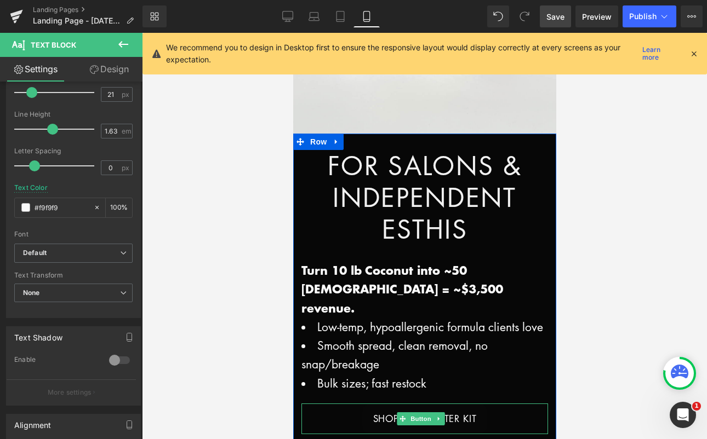
click at [510, 406] on div "SHOP PRO-STARTER KIT" at bounding box center [424, 419] width 247 height 31
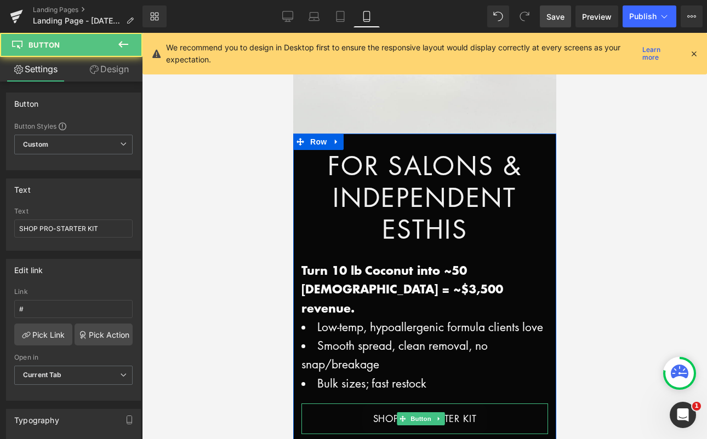
click at [310, 408] on div "SHOP PRO-STARTER KIT" at bounding box center [424, 419] width 247 height 31
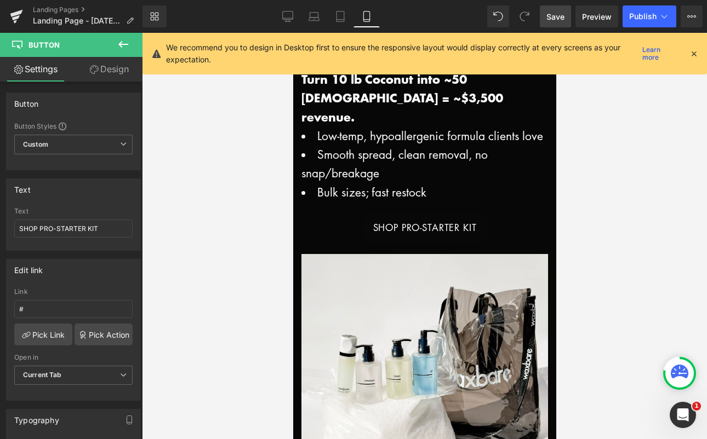
scroll to position [509, 0]
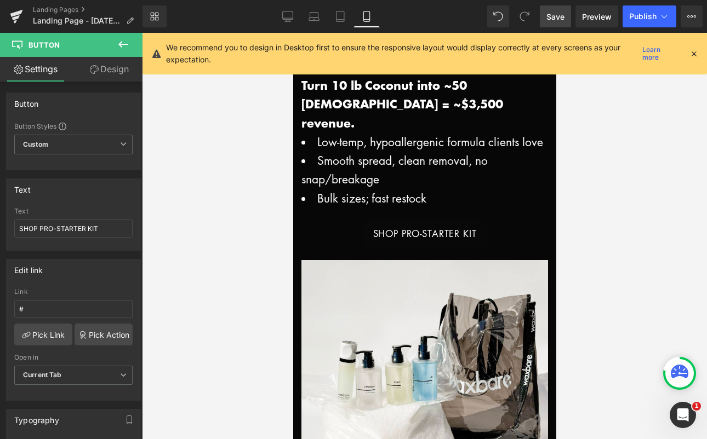
drag, startPoint x: 552, startPoint y: 149, endPoint x: 848, endPoint y: 225, distance: 305.4
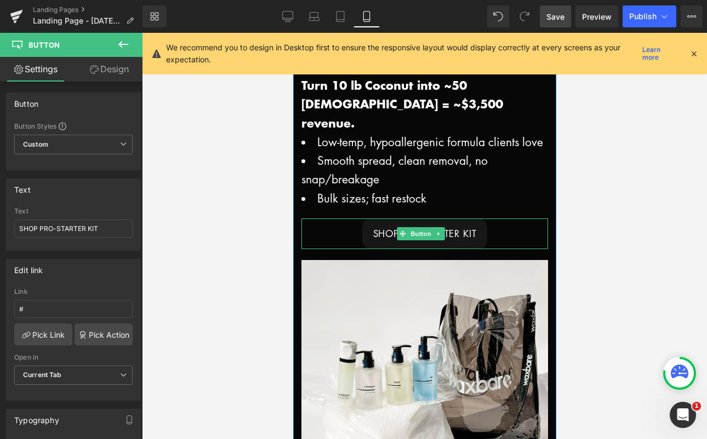
click at [364, 223] on link "SHOP PRO-STARTER KIT" at bounding box center [424, 234] width 125 height 31
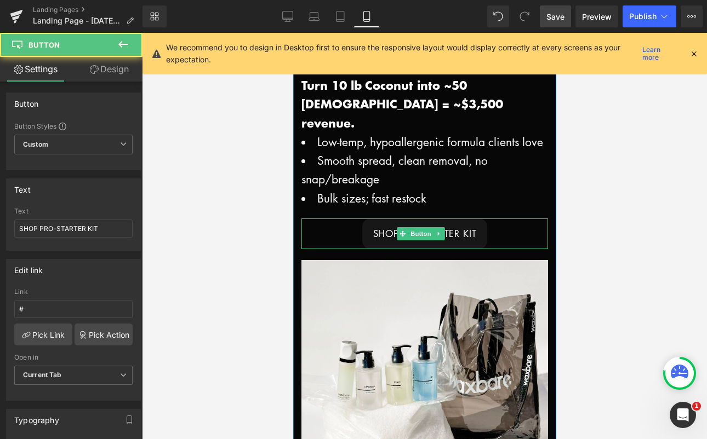
click at [363, 223] on link "SHOP PRO-STARTER KIT" at bounding box center [424, 234] width 125 height 31
click at [313, 219] on div "SHOP PRO-STARTER KIT" at bounding box center [424, 234] width 247 height 31
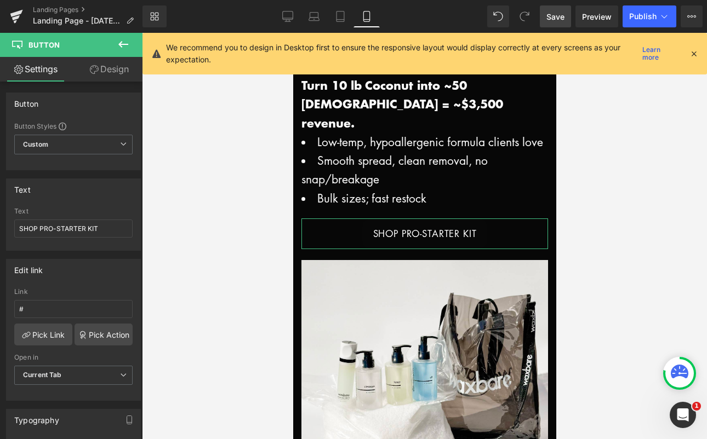
click at [114, 64] on link "Design" at bounding box center [108, 69] width 71 height 25
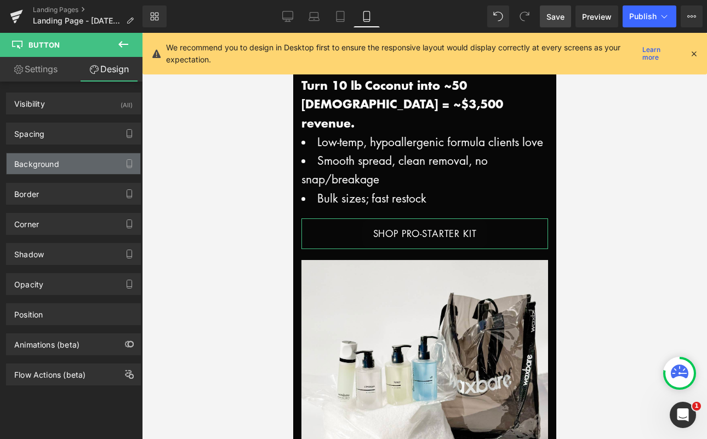
click at [72, 169] on div "Background" at bounding box center [74, 163] width 134 height 21
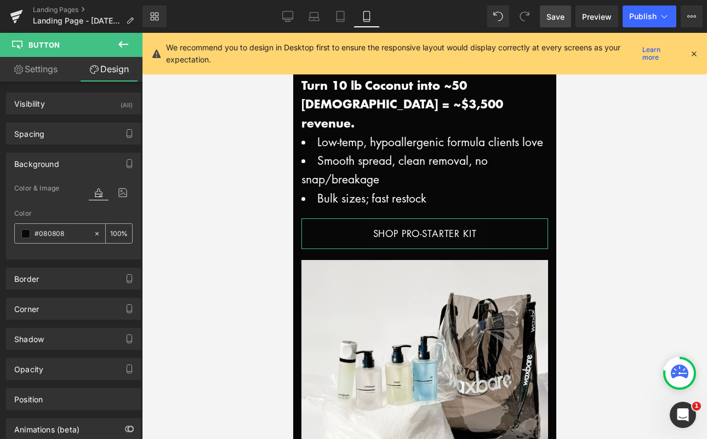
click at [23, 235] on span at bounding box center [25, 234] width 9 height 9
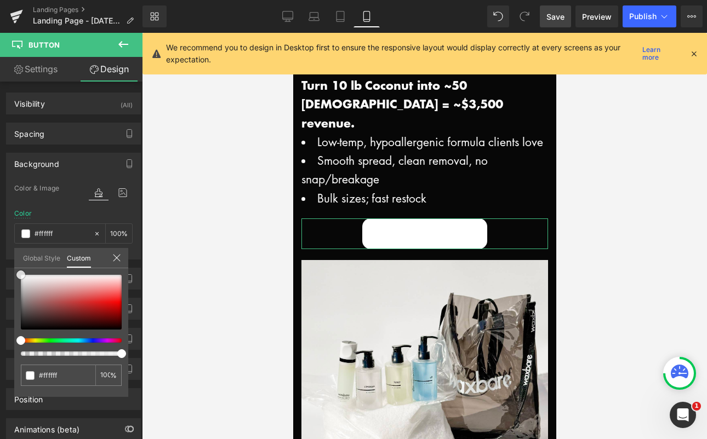
drag, startPoint x: 22, startPoint y: 277, endPoint x: 21, endPoint y: 265, distance: 12.1
click at [21, 275] on div at bounding box center [71, 302] width 101 height 55
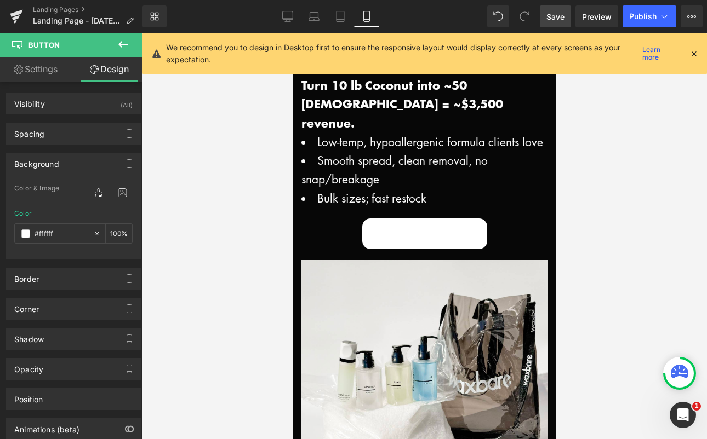
click at [44, 70] on link "Settings" at bounding box center [35, 69] width 71 height 25
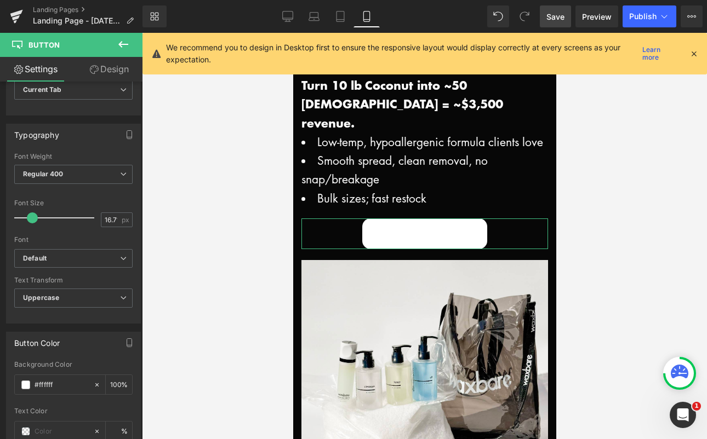
scroll to position [308, 0]
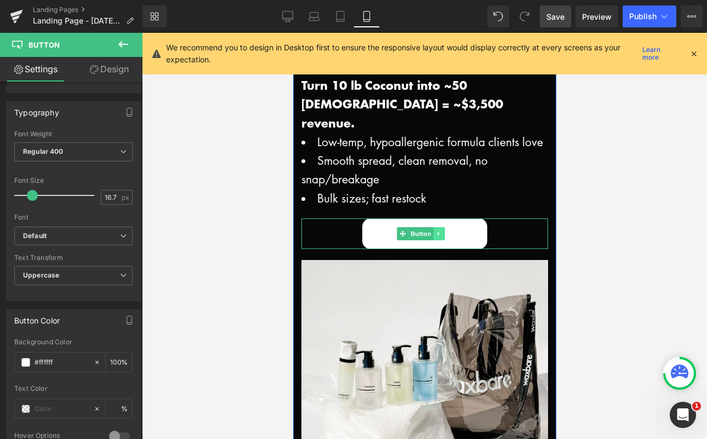
click at [442, 227] on link at bounding box center [438, 233] width 12 height 13
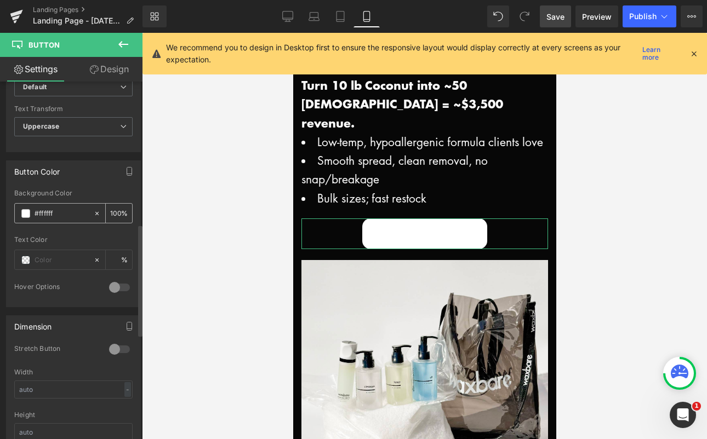
scroll to position [458, 0]
click at [22, 264] on div at bounding box center [54, 259] width 78 height 19
click at [25, 256] on span at bounding box center [25, 259] width 9 height 9
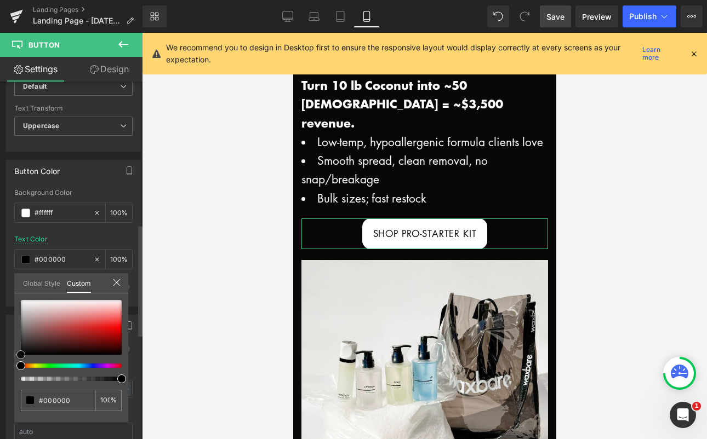
click at [22, 356] on span at bounding box center [20, 355] width 9 height 9
click at [603, 282] on div at bounding box center [424, 236] width 565 height 407
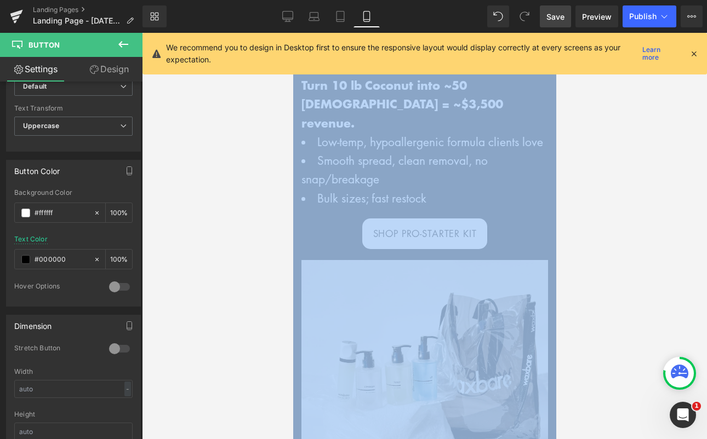
click at [603, 282] on div at bounding box center [424, 236] width 565 height 407
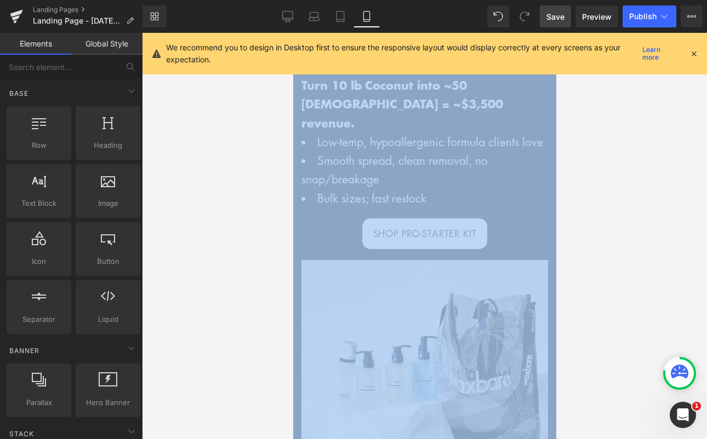
click at [624, 262] on div at bounding box center [424, 236] width 565 height 407
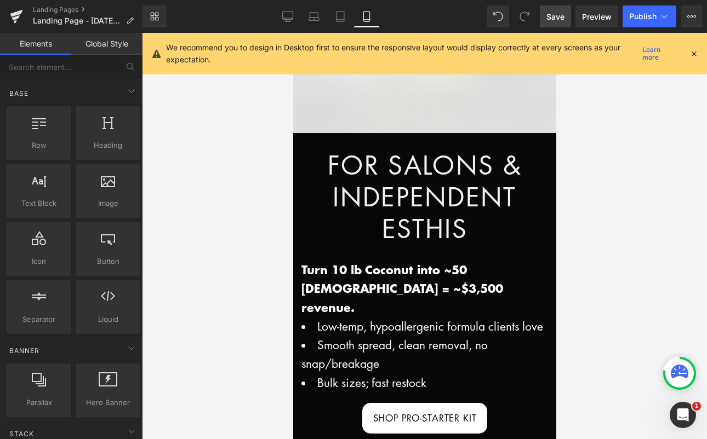
scroll to position [330, 0]
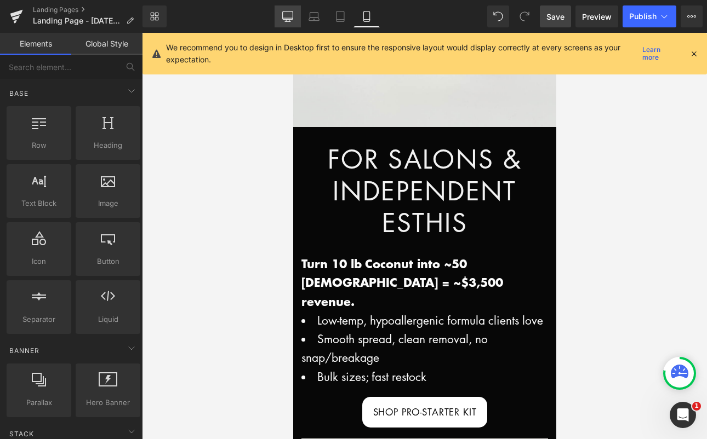
click at [282, 18] on link "Desktop" at bounding box center [288, 16] width 26 height 22
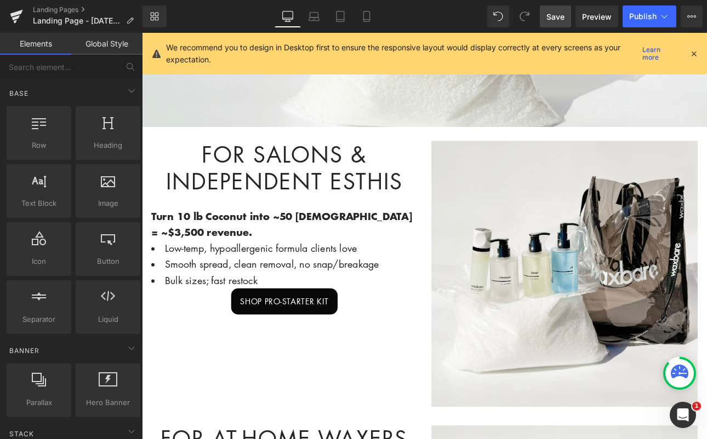
scroll to position [163, 0]
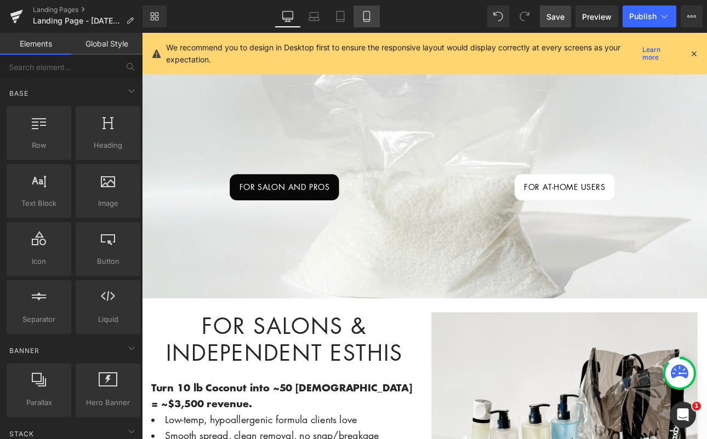
click at [373, 15] on link "Mobile" at bounding box center [366, 16] width 26 height 22
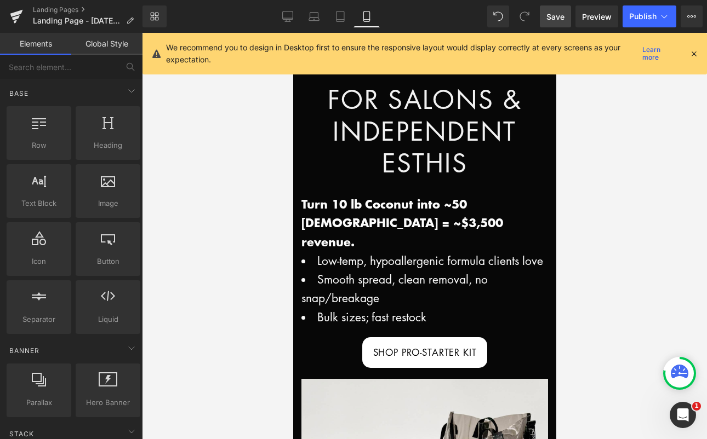
scroll to position [384, 0]
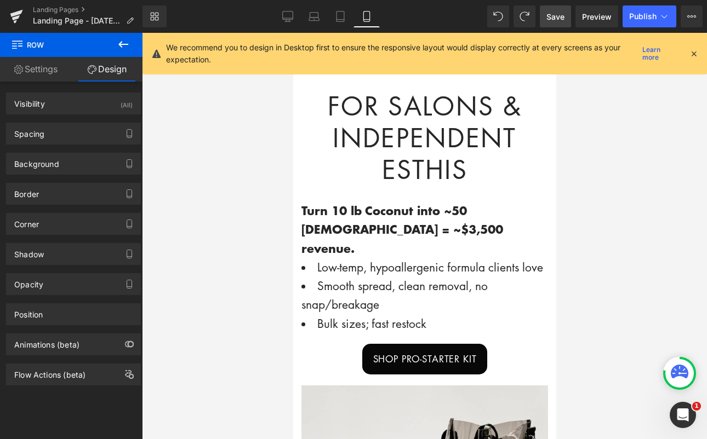
click at [630, 220] on div at bounding box center [424, 236] width 565 height 407
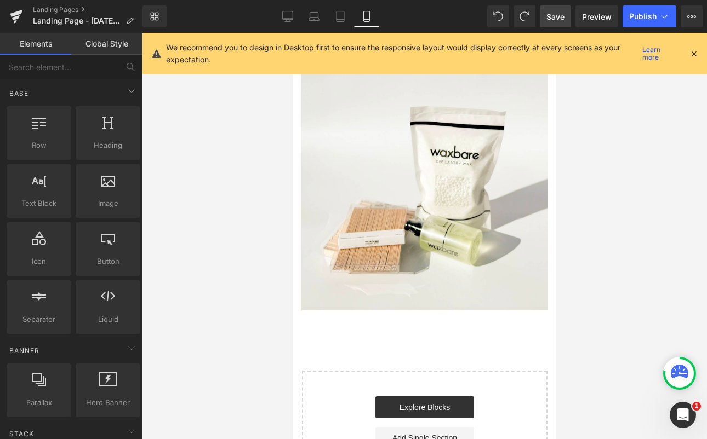
scroll to position [1211, 0]
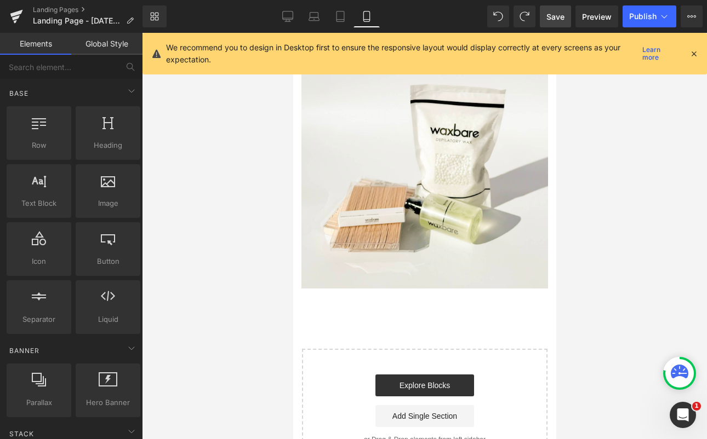
drag, startPoint x: 552, startPoint y: 158, endPoint x: 863, endPoint y: 293, distance: 339.4
click at [293, 19] on link "Desktop" at bounding box center [288, 16] width 26 height 22
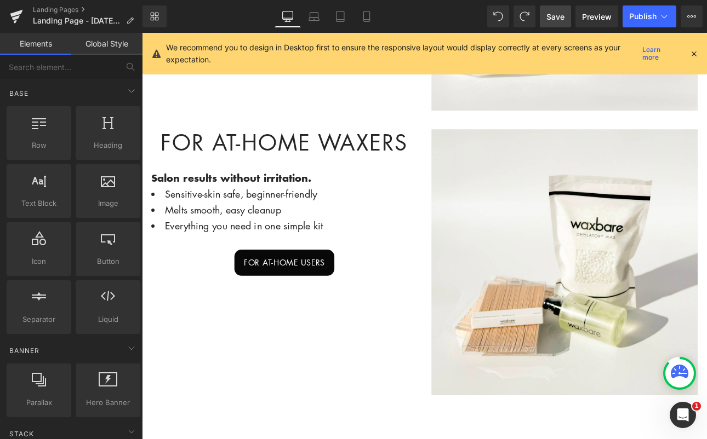
scroll to position [707, 0]
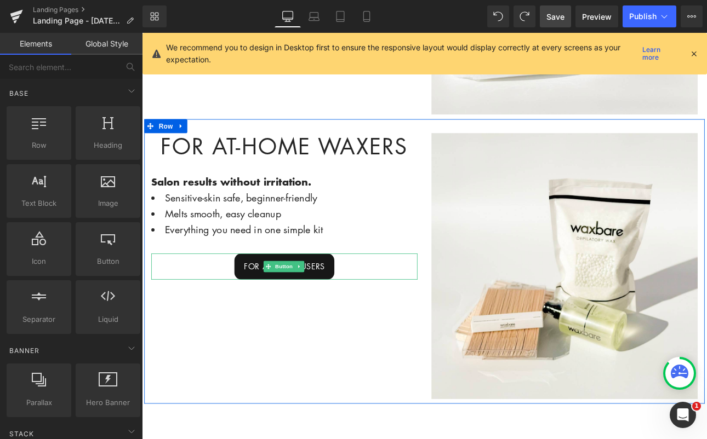
click at [347, 302] on span "FOR AT-HOME USERS" at bounding box center [308, 307] width 95 height 14
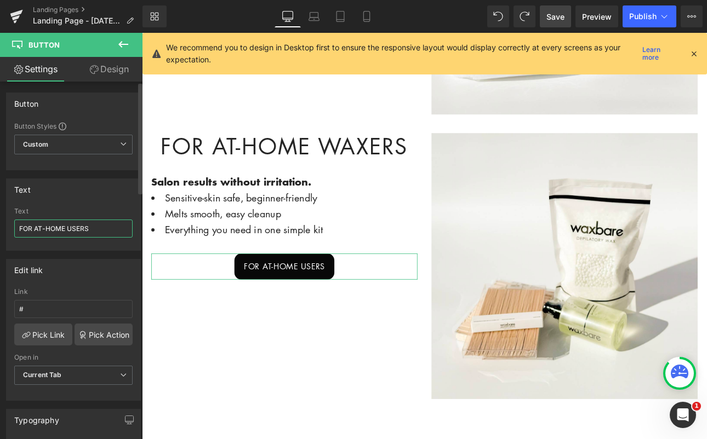
click at [111, 226] on input "FOR AT-HOME USERS" at bounding box center [73, 229] width 118 height 18
drag, startPoint x: 110, startPoint y: 226, endPoint x: 95, endPoint y: 228, distance: 15.0
click at [95, 228] on input "FOR AT-HOME USERS" at bounding box center [73, 229] width 118 height 18
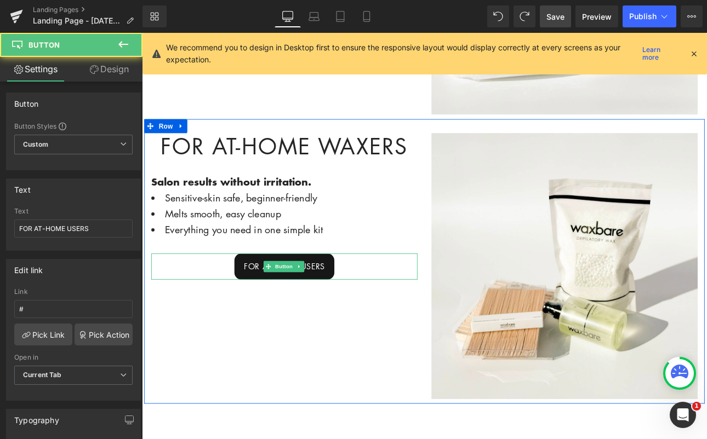
click at [353, 299] on link "FOR AT-HOME USERS" at bounding box center [308, 307] width 117 height 31
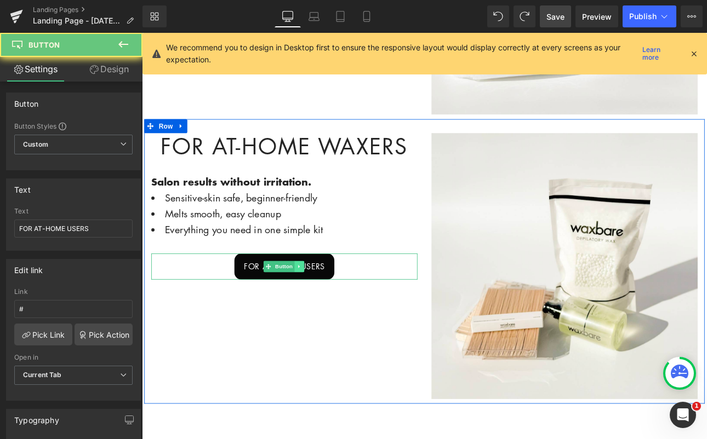
click at [329, 301] on link at bounding box center [327, 307] width 12 height 13
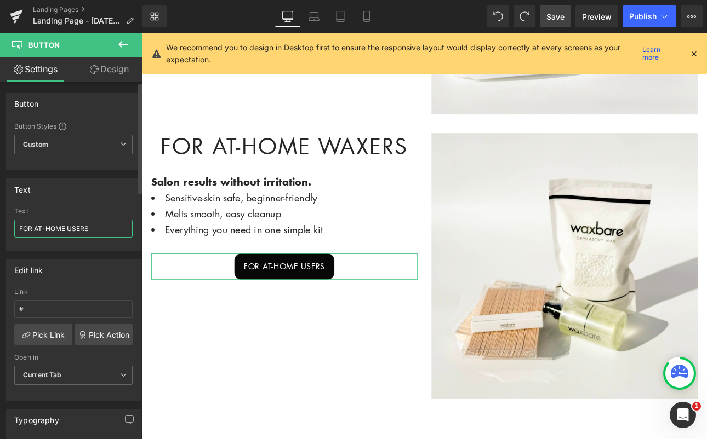
click at [100, 230] on input "FOR AT-HOME USERS" at bounding box center [73, 229] width 118 height 18
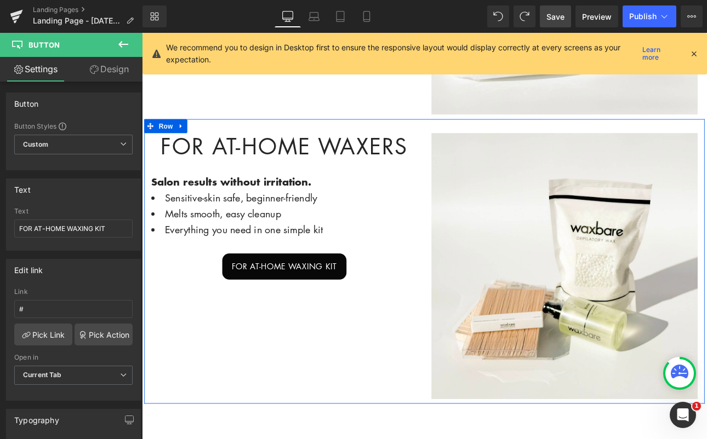
click at [274, 372] on div "For At-Home Waxers Heading Salon results without irritation. Text Block Sensiti…" at bounding box center [474, 301] width 658 height 334
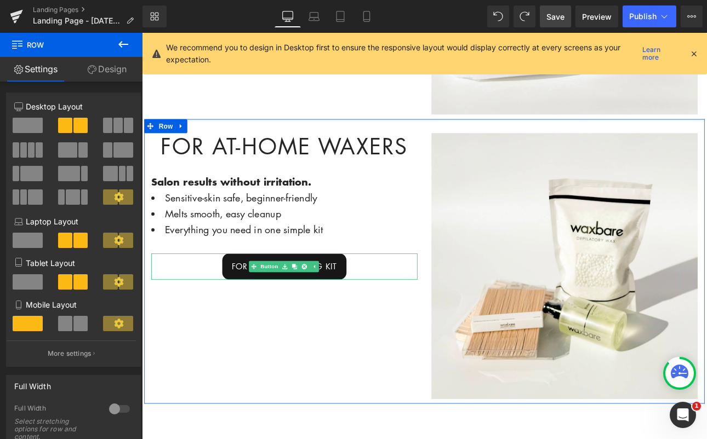
click at [242, 295] on link "FOR AT-HOME WAXING KIT" at bounding box center [308, 307] width 145 height 31
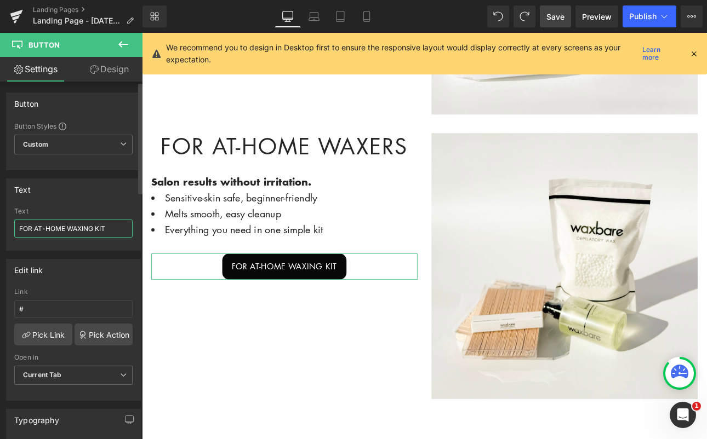
drag, startPoint x: 32, startPoint y: 228, endPoint x: 5, endPoint y: 227, distance: 26.9
click at [5, 227] on div "Text FOR AT-HOME WAXING KIT Text FOR AT-HOME WAXING KIT" at bounding box center [73, 210] width 147 height 81
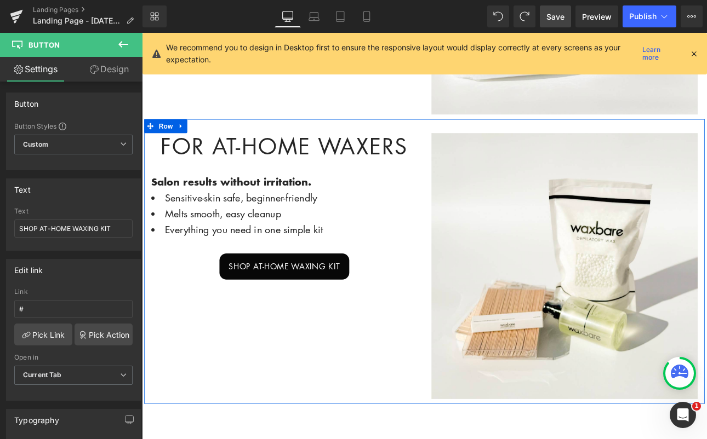
click at [275, 399] on div "For At-Home Waxers Heading Salon results without irritation. Text Block Sensiti…" at bounding box center [474, 301] width 658 height 334
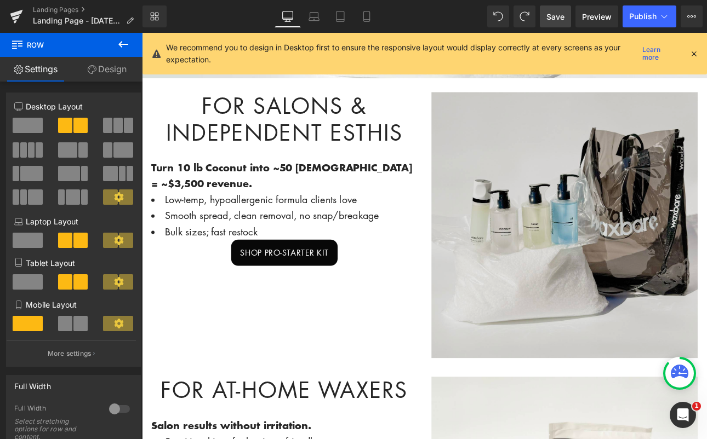
scroll to position [370, 0]
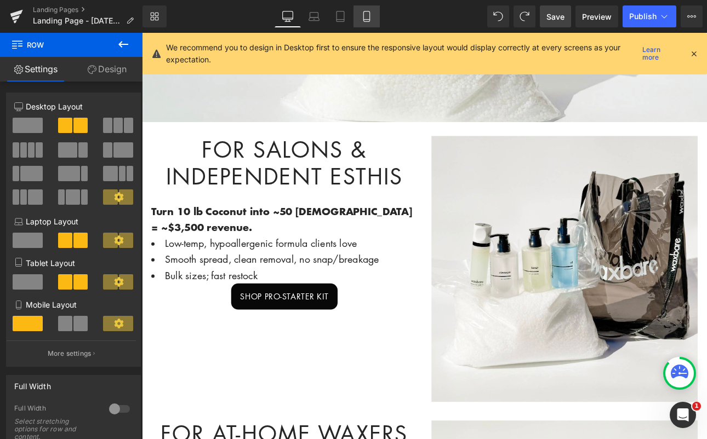
click at [375, 15] on link "Mobile" at bounding box center [366, 16] width 26 height 22
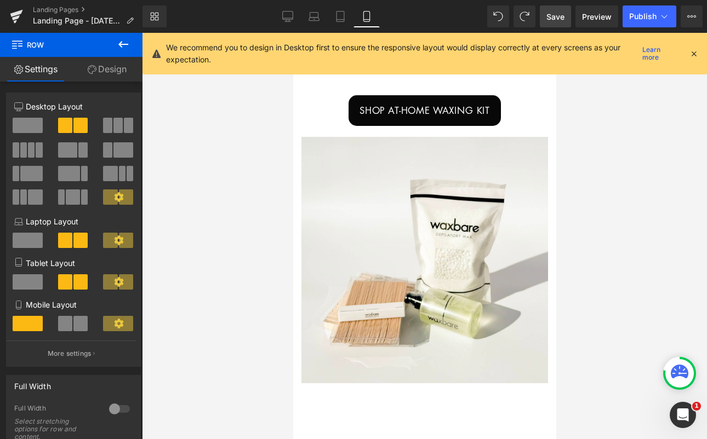
scroll to position [768, 0]
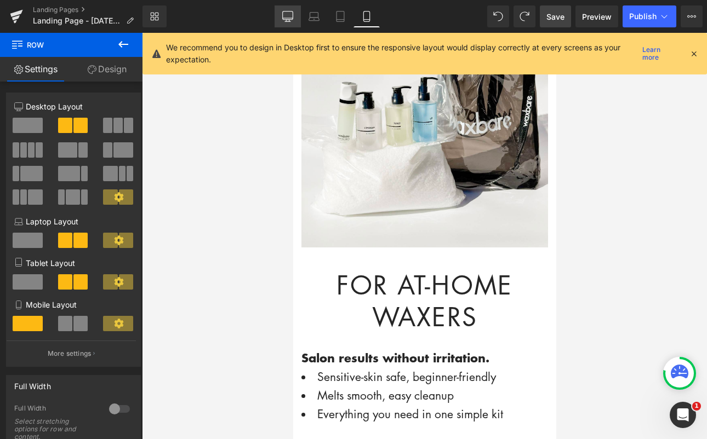
click at [290, 14] on icon at bounding box center [287, 16] width 11 height 11
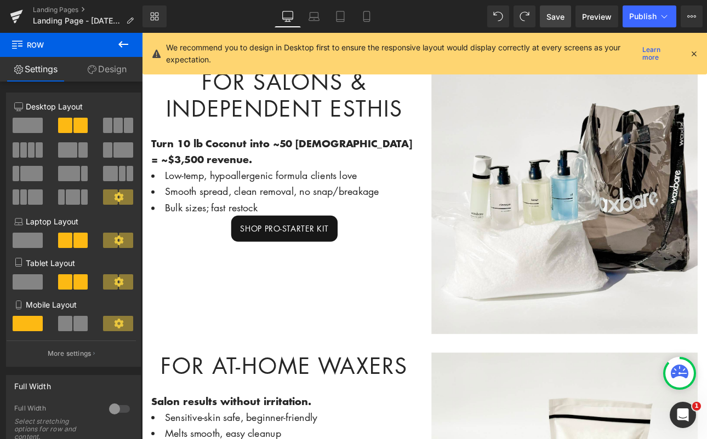
scroll to position [439, 0]
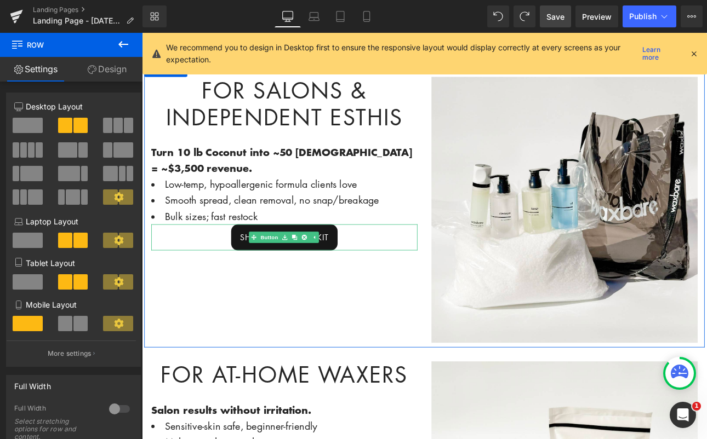
click at [351, 267] on span "SHOP PRO-STARTER KIT" at bounding box center [310, 273] width 104 height 14
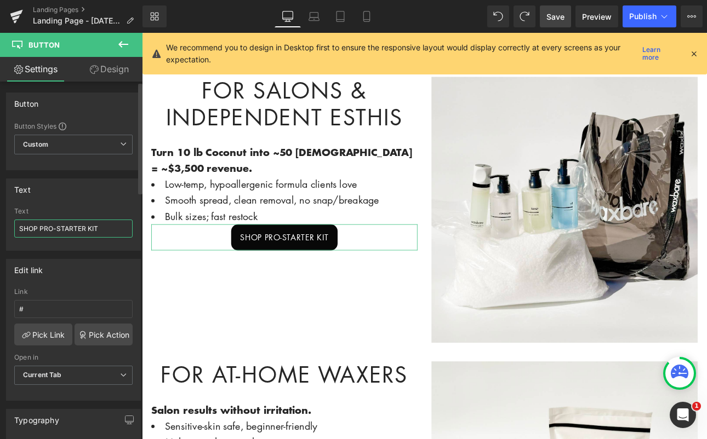
click at [87, 231] on input "SHOP PRO-STARTER KIT" at bounding box center [73, 229] width 118 height 18
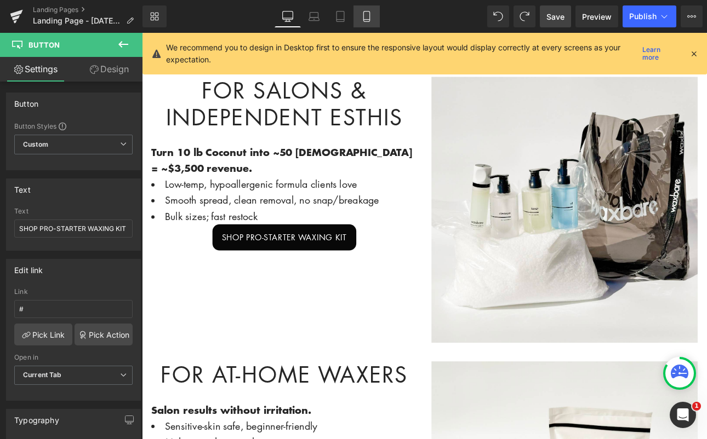
click at [366, 16] on icon at bounding box center [366, 16] width 11 height 11
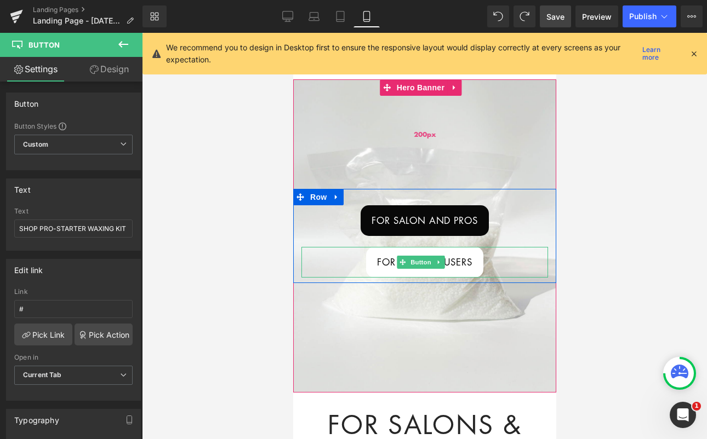
scroll to position [0, 0]
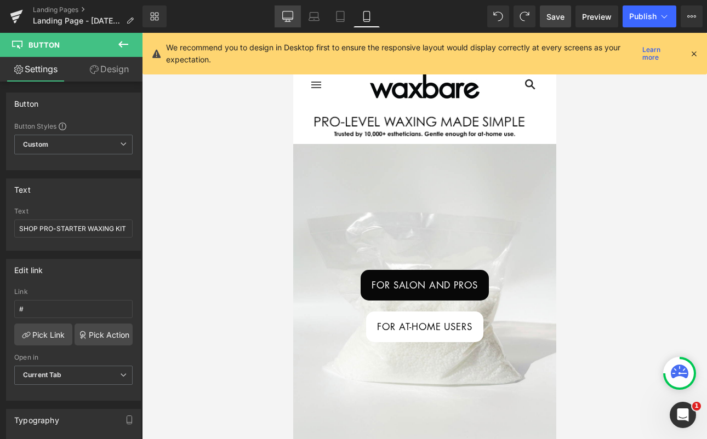
click at [286, 12] on icon at bounding box center [287, 16] width 11 height 11
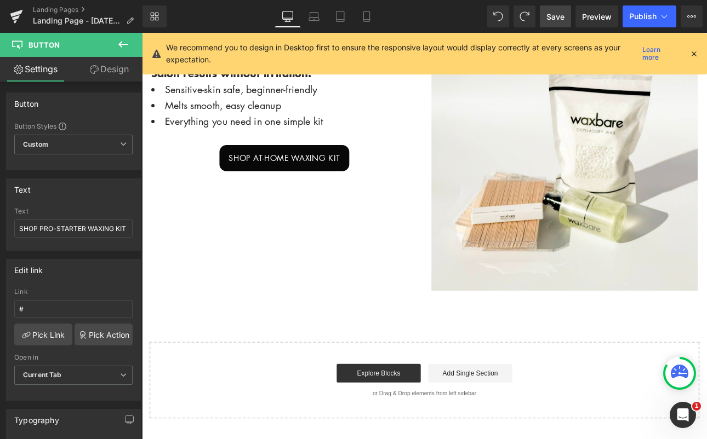
scroll to position [659, 0]
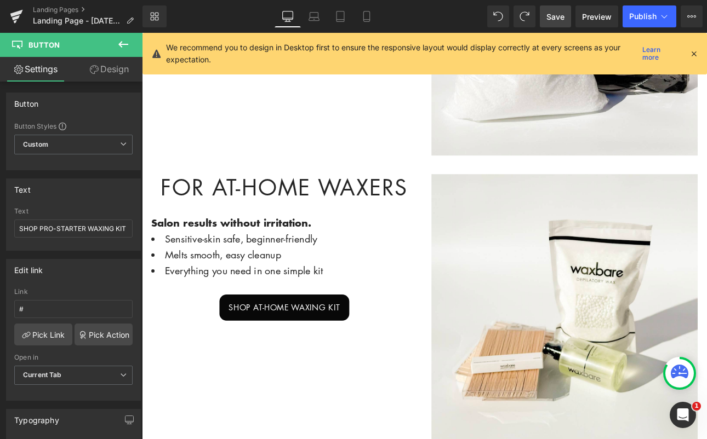
click at [554, 19] on span "Save" at bounding box center [555, 17] width 18 height 12
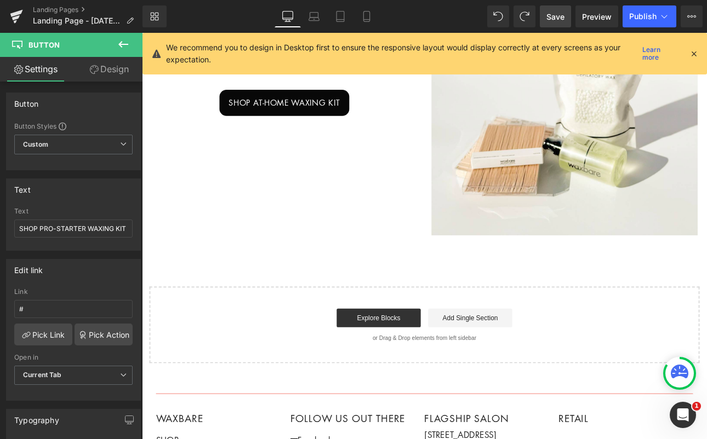
scroll to position [892, 0]
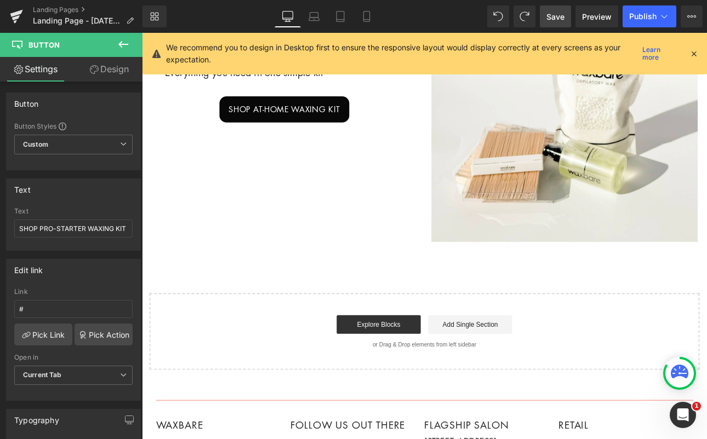
click at [123, 45] on icon at bounding box center [123, 44] width 13 height 13
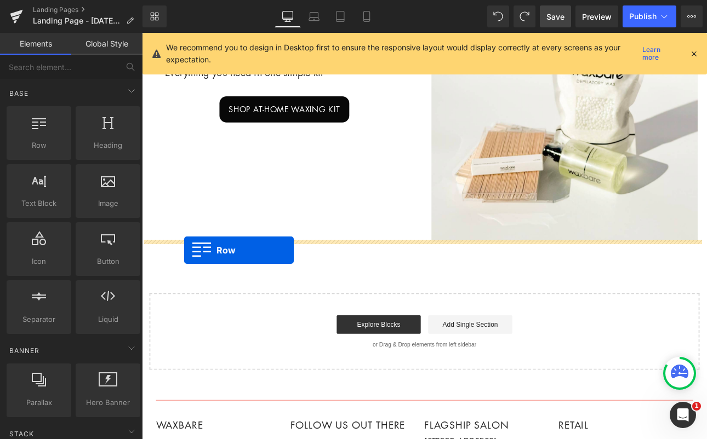
drag, startPoint x: 165, startPoint y: 176, endPoint x: 191, endPoint y: 288, distance: 114.8
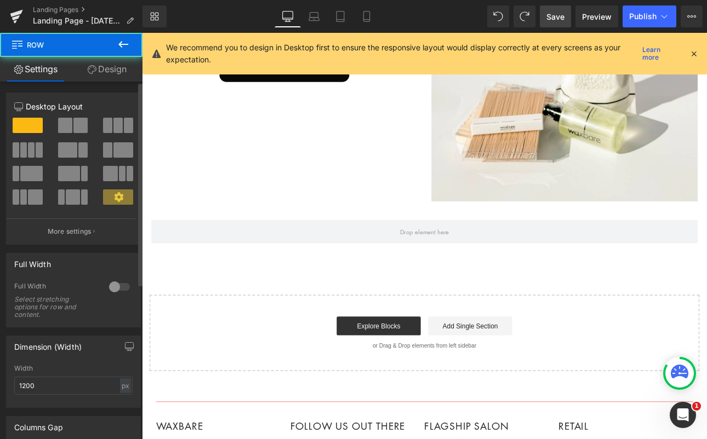
scroll to position [940, 0]
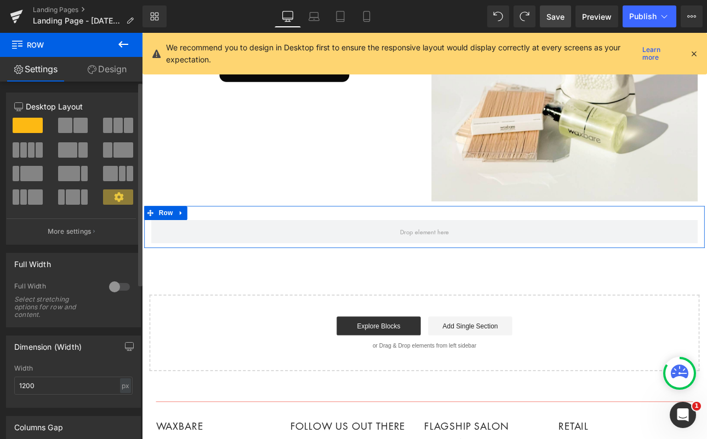
click at [117, 130] on span at bounding box center [117, 125] width 9 height 15
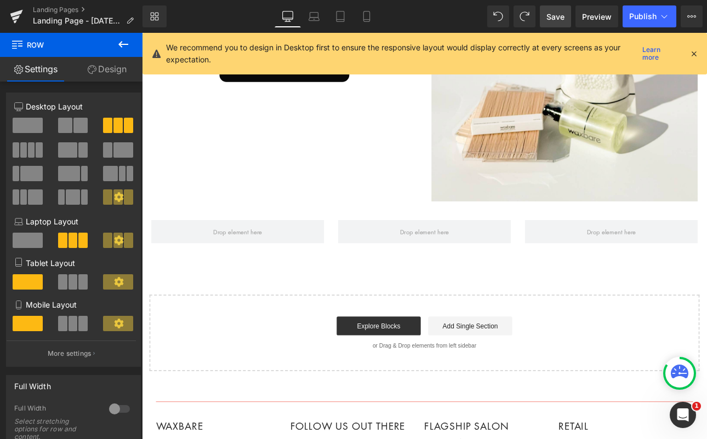
click at [118, 41] on icon at bounding box center [123, 44] width 13 height 13
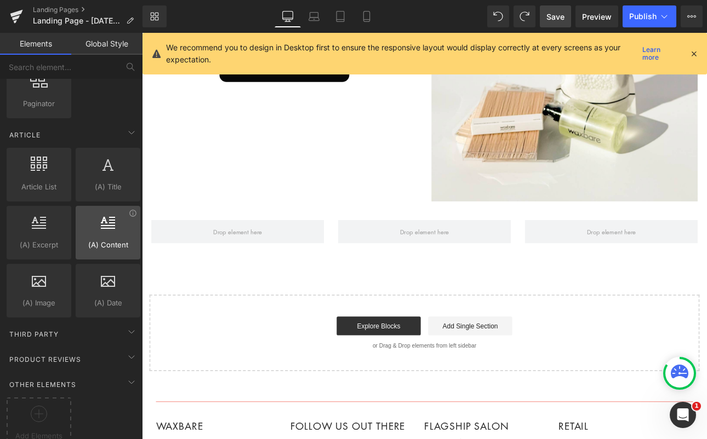
scroll to position [1940, 0]
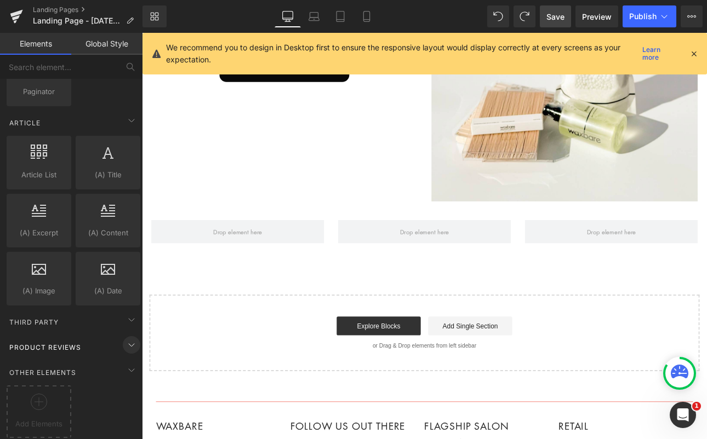
click at [128, 340] on icon at bounding box center [131, 345] width 13 height 13
click at [55, 342] on span "Product Reviews" at bounding box center [45, 347] width 74 height 10
click at [53, 342] on span "Product Reviews" at bounding box center [45, 347] width 74 height 10
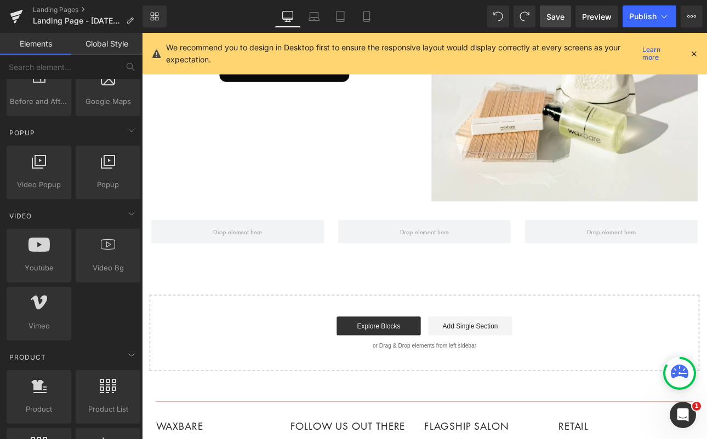
scroll to position [471, 0]
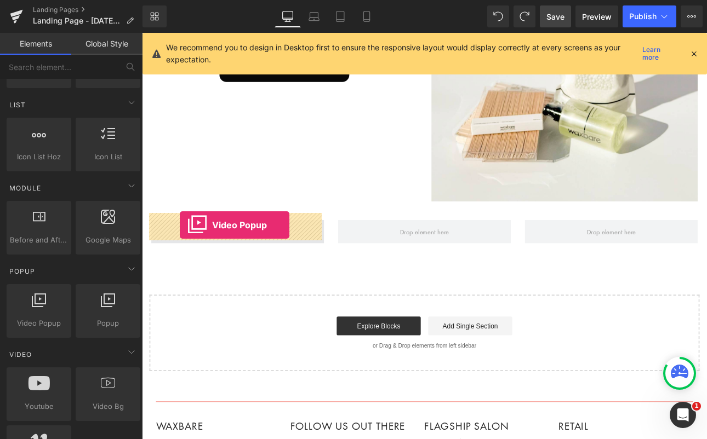
drag, startPoint x: 170, startPoint y: 347, endPoint x: 186, endPoint y: 259, distance: 90.2
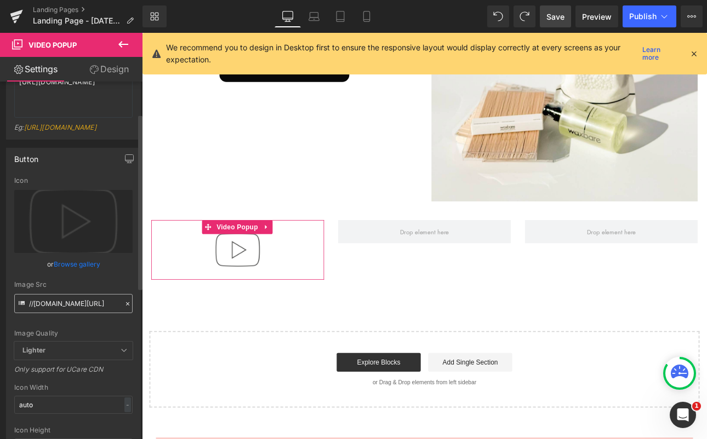
scroll to position [107, 0]
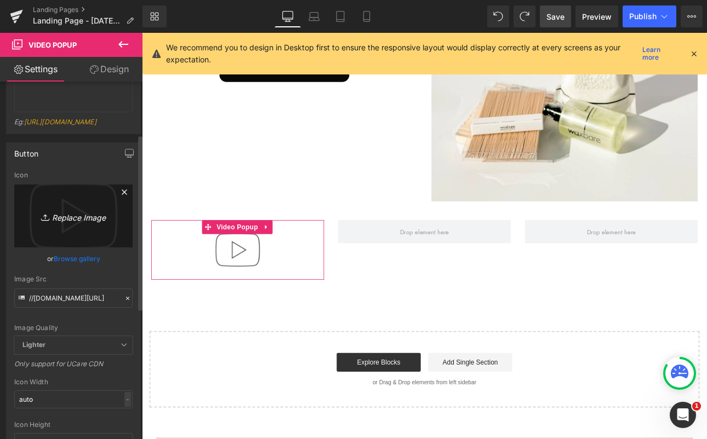
click at [84, 223] on icon "Replace Image" at bounding box center [74, 216] width 88 height 14
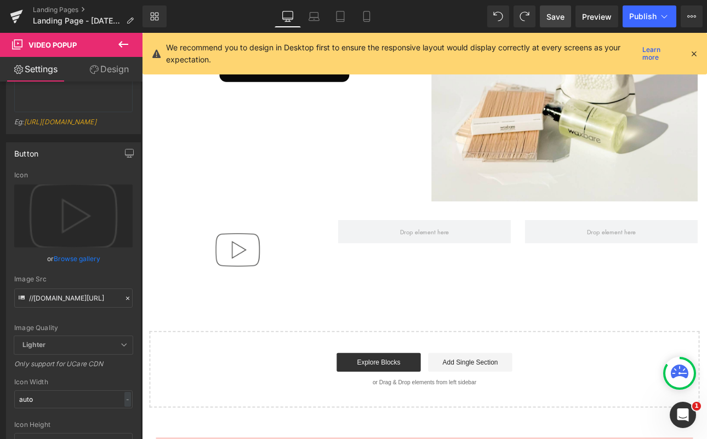
click at [128, 45] on icon at bounding box center [123, 44] width 13 height 13
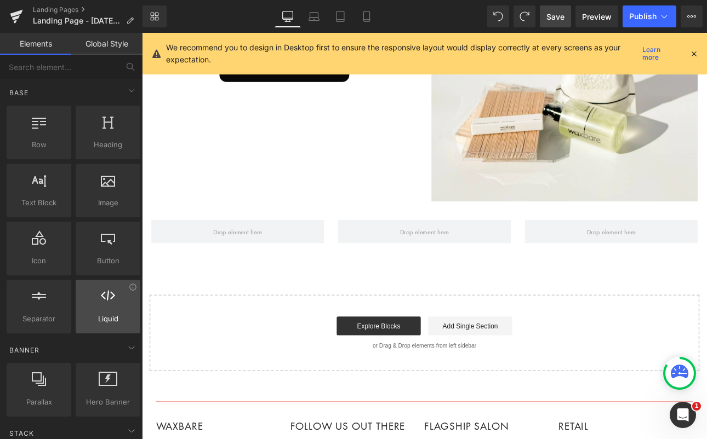
scroll to position [0, 0]
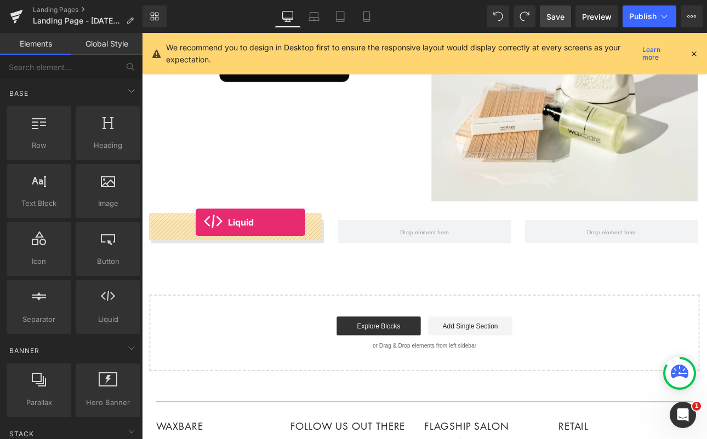
drag, startPoint x: 236, startPoint y: 358, endPoint x: 205, endPoint y: 255, distance: 107.7
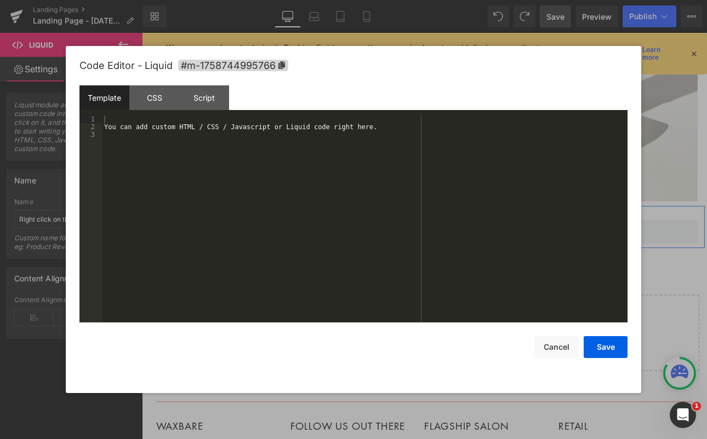
click at [265, 253] on div "Liquid" at bounding box center [254, 266] width 203 height 27
click at [563, 353] on button "Cancel" at bounding box center [556, 347] width 44 height 22
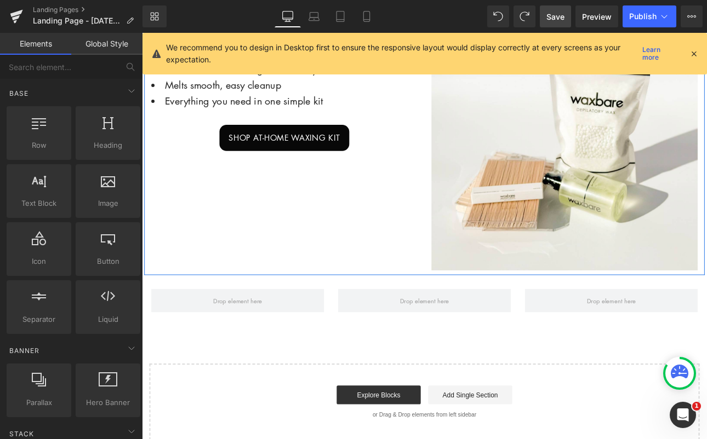
scroll to position [912, 0]
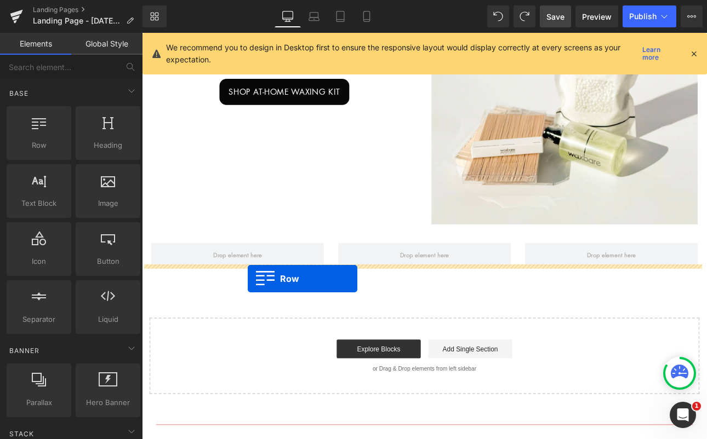
drag, startPoint x: 173, startPoint y: 167, endPoint x: 266, endPoint y: 322, distance: 180.6
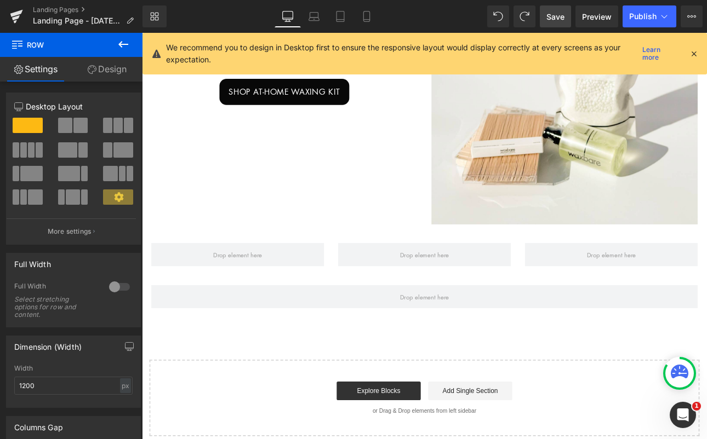
click at [124, 41] on icon at bounding box center [123, 44] width 13 height 13
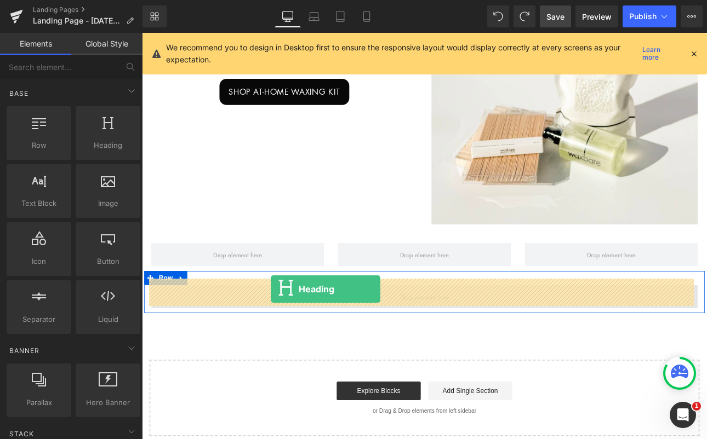
drag, startPoint x: 248, startPoint y: 175, endPoint x: 293, endPoint y: 334, distance: 165.1
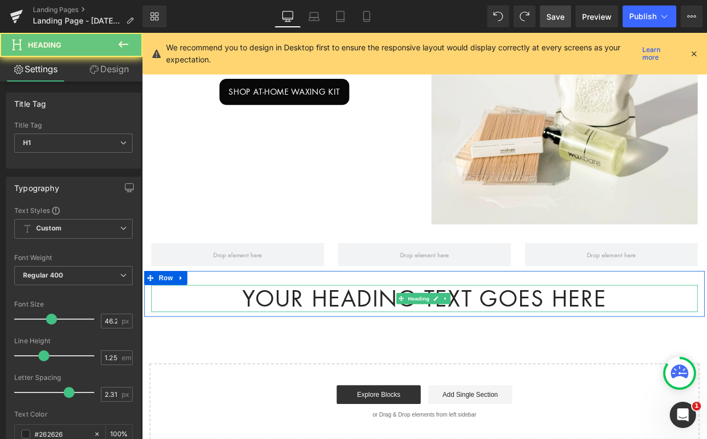
click at [706, 340] on h1 "Your heading text goes here" at bounding box center [473, 345] width 641 height 32
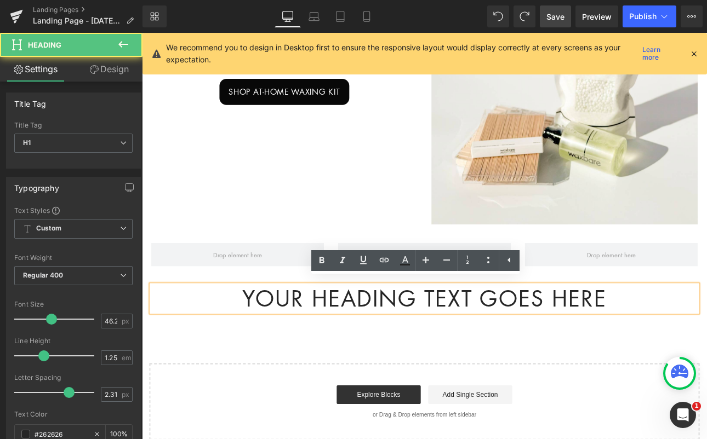
drag, startPoint x: 711, startPoint y: 340, endPoint x: 466, endPoint y: 339, distance: 244.4
click at [226, 357] on div "Your heading text goes here Heading Row" at bounding box center [474, 340] width 658 height 54
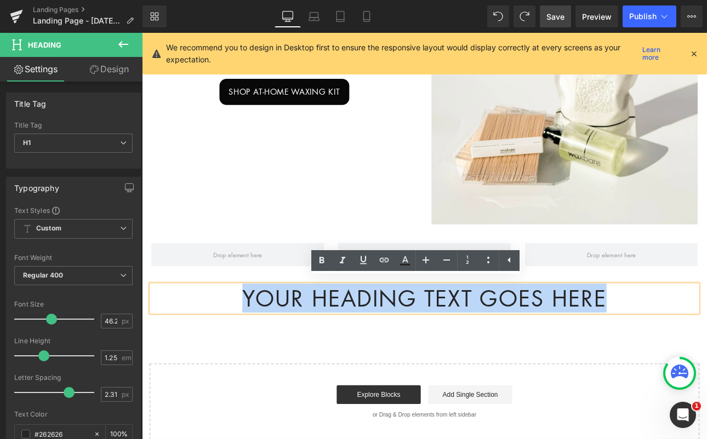
drag, startPoint x: 676, startPoint y: 336, endPoint x: 207, endPoint y: 332, distance: 469.6
click at [208, 332] on h1 "Your heading text goes here" at bounding box center [473, 345] width 641 height 32
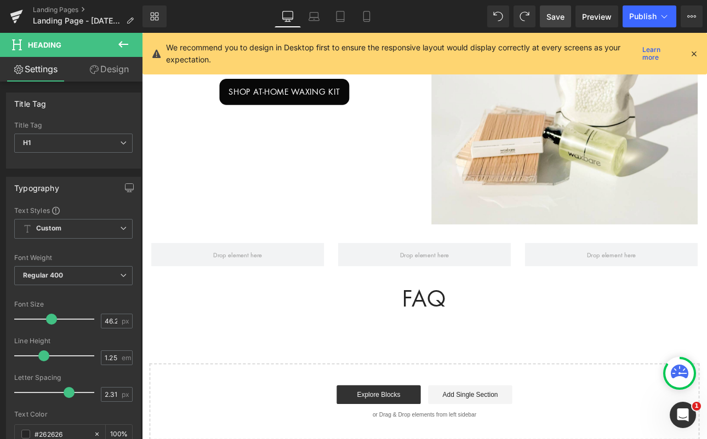
click at [121, 43] on icon at bounding box center [123, 44] width 13 height 13
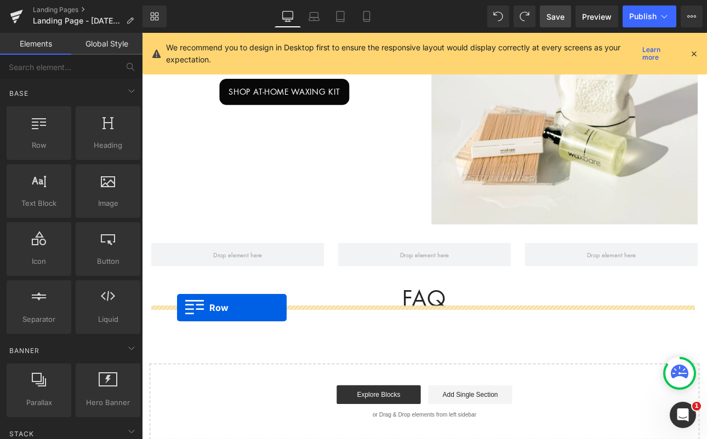
drag, startPoint x: 210, startPoint y: 161, endPoint x: 183, endPoint y: 356, distance: 196.9
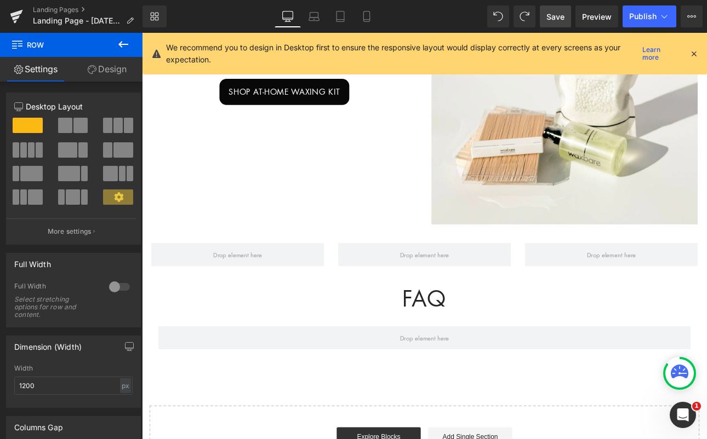
click at [126, 43] on icon at bounding box center [123, 44] width 13 height 13
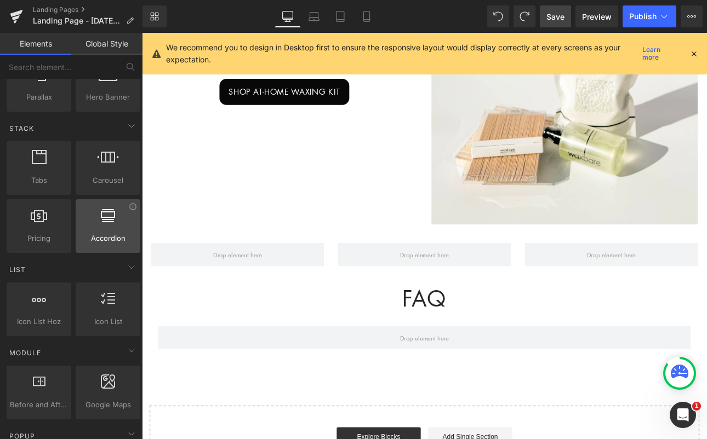
scroll to position [323, 0]
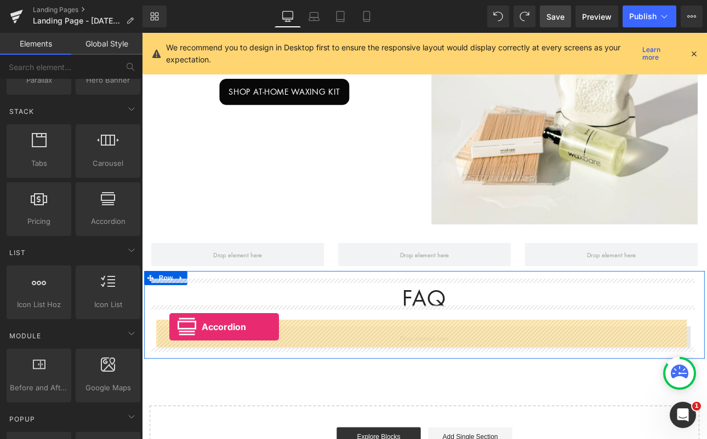
drag, startPoint x: 254, startPoint y: 245, endPoint x: 174, endPoint y: 378, distance: 155.1
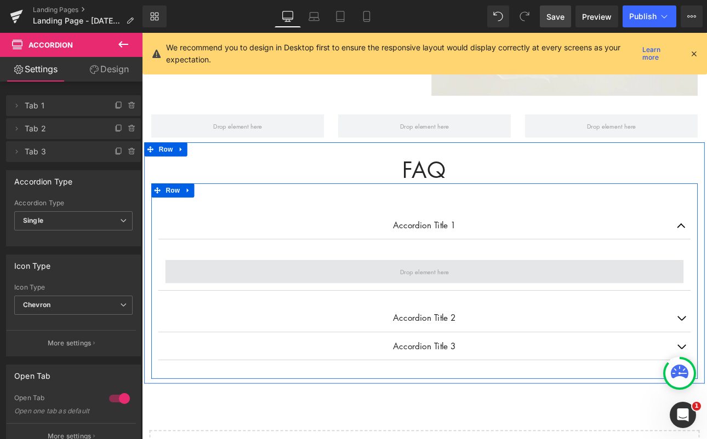
scroll to position [1129, 0]
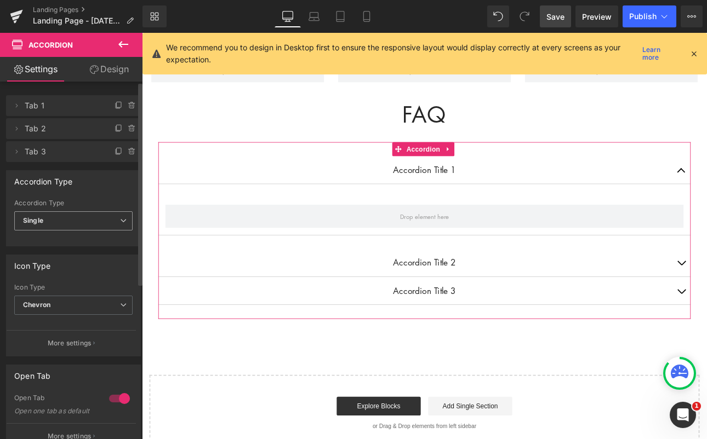
click at [77, 218] on span "Single" at bounding box center [73, 221] width 118 height 19
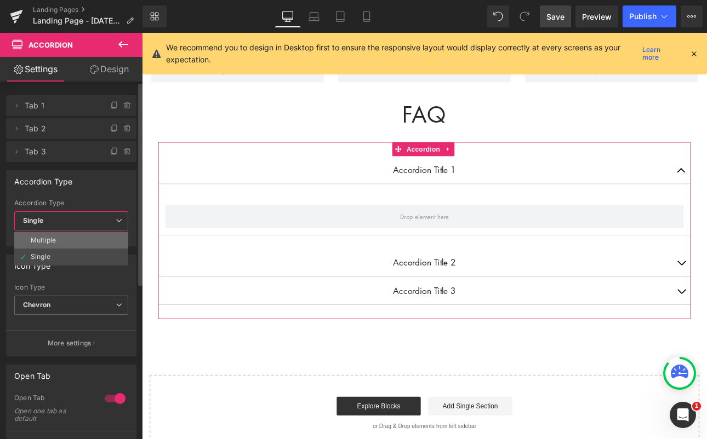
click at [66, 237] on li "Multiple" at bounding box center [71, 240] width 114 height 16
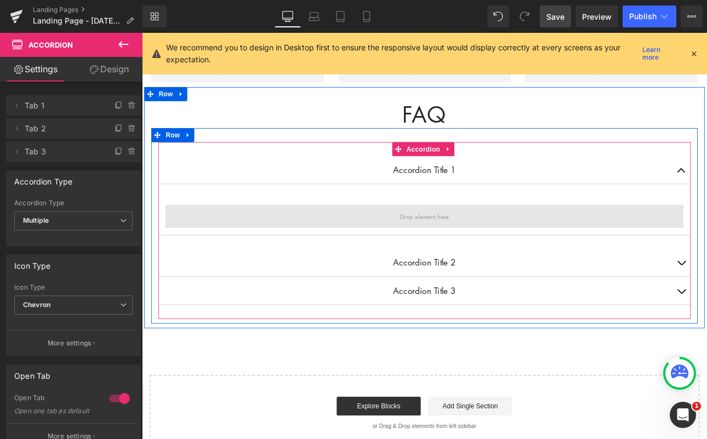
click at [242, 238] on span at bounding box center [473, 248] width 608 height 27
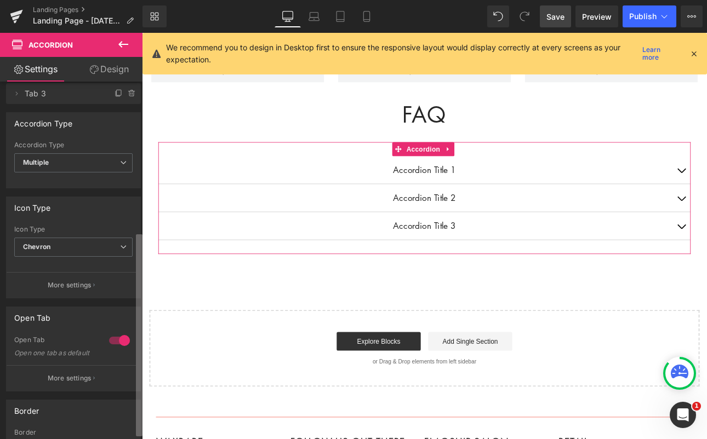
scroll to position [0, 0]
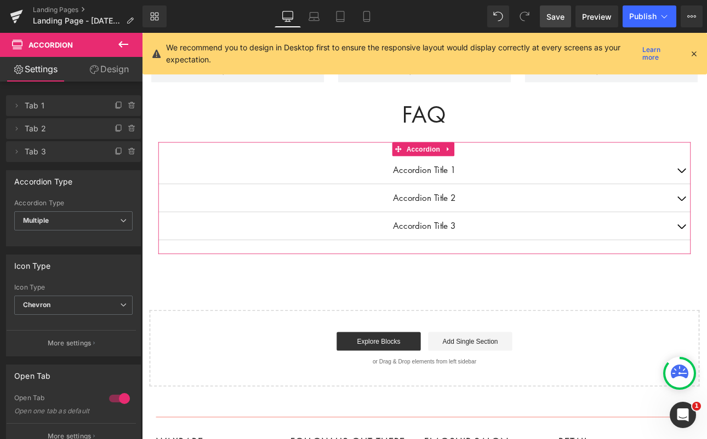
click at [128, 70] on link "Design" at bounding box center [108, 69] width 71 height 25
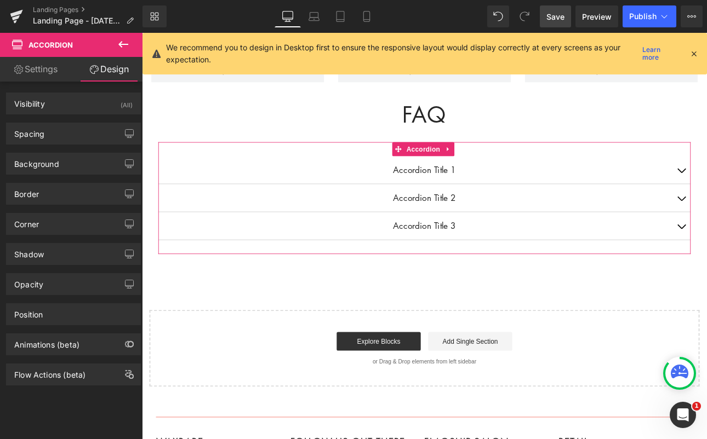
click at [25, 67] on link "Settings" at bounding box center [35, 69] width 71 height 25
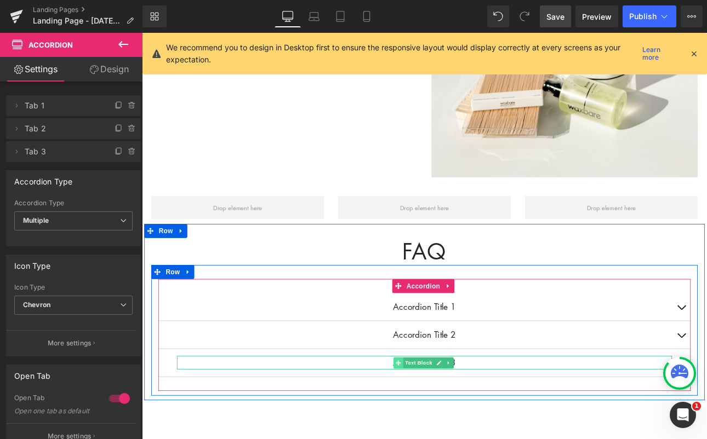
scroll to position [946, 0]
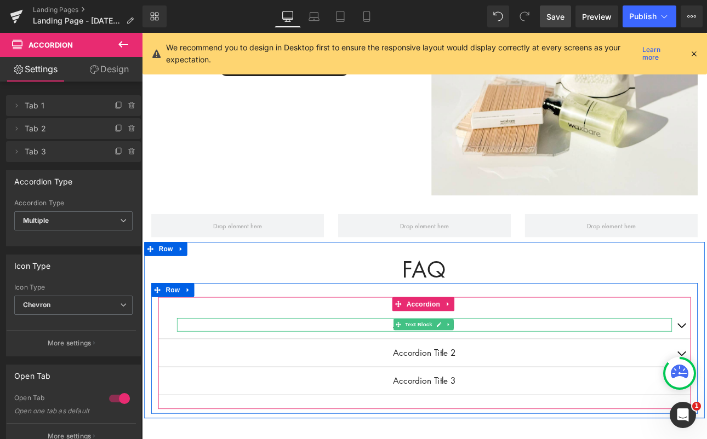
click at [461, 369] on span "Text Block" at bounding box center [466, 375] width 36 height 13
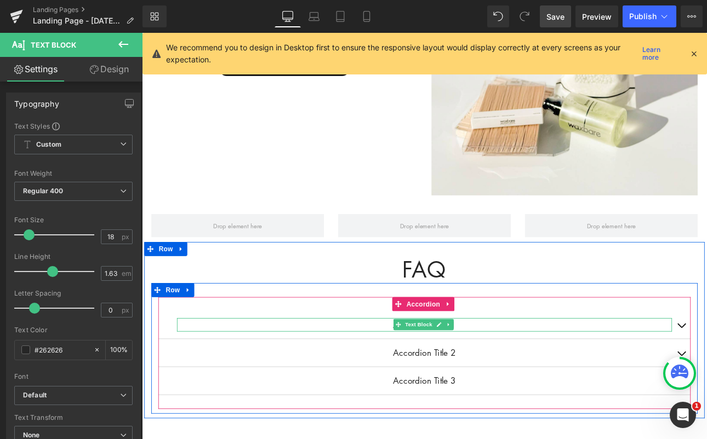
click at [365, 372] on p "Accordion Title 1" at bounding box center [473, 376] width 581 height 16
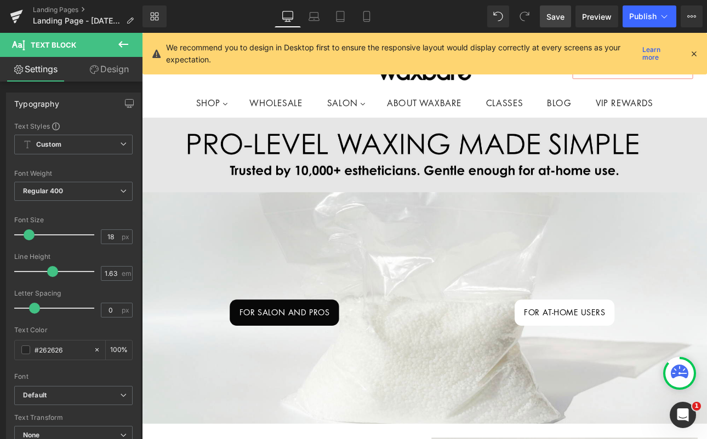
scroll to position [16, 0]
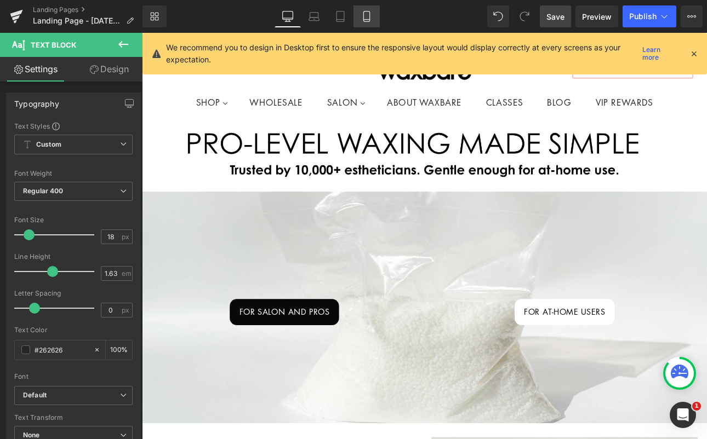
click at [368, 17] on icon at bounding box center [366, 16] width 11 height 11
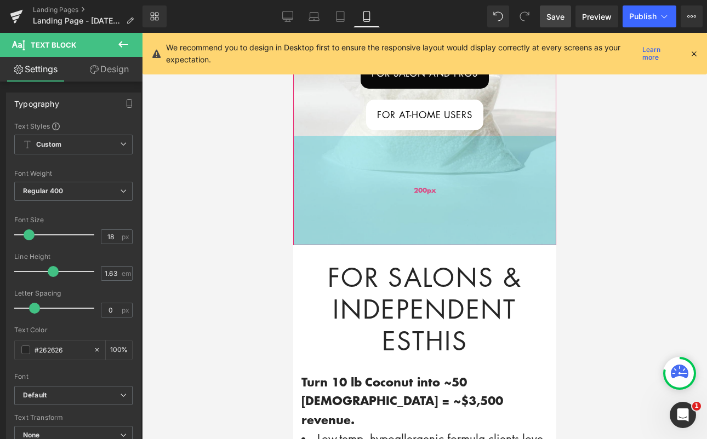
scroll to position [227, 0]
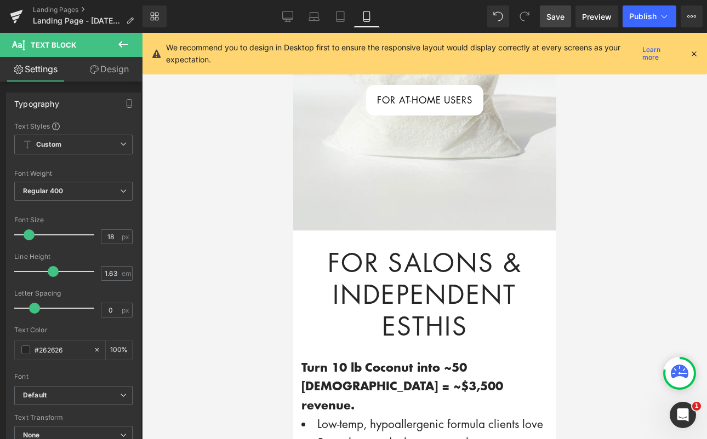
click at [620, 141] on div at bounding box center [424, 236] width 565 height 407
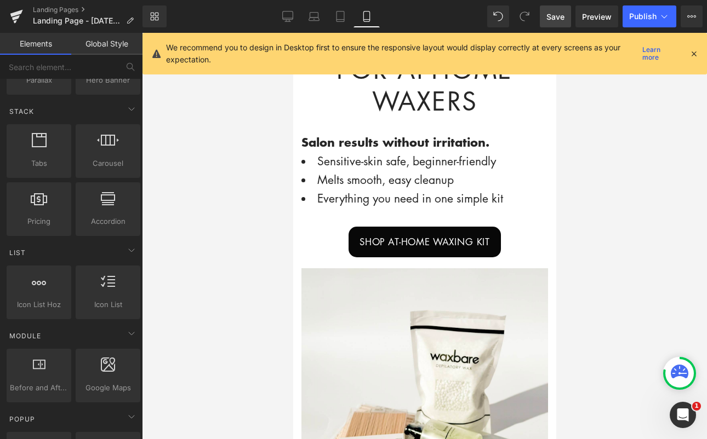
scroll to position [964, 0]
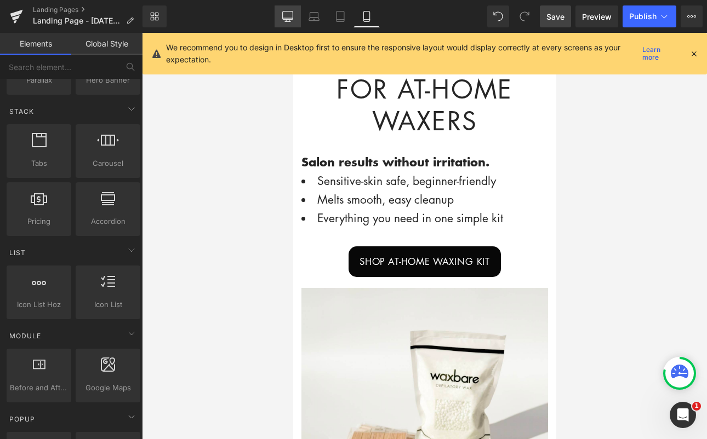
click at [282, 18] on link "Desktop" at bounding box center [288, 16] width 26 height 22
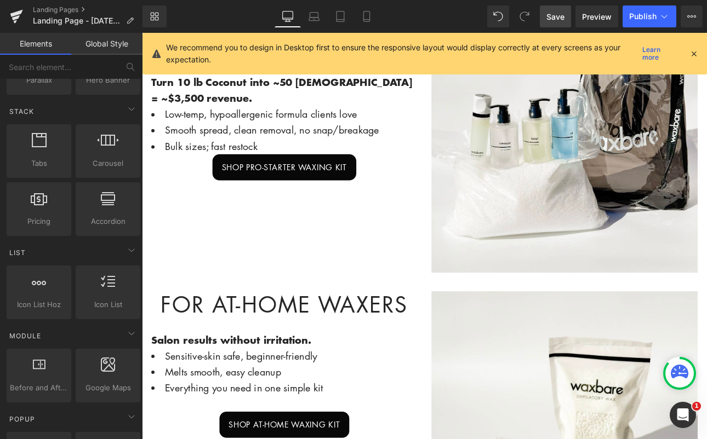
scroll to position [0, 0]
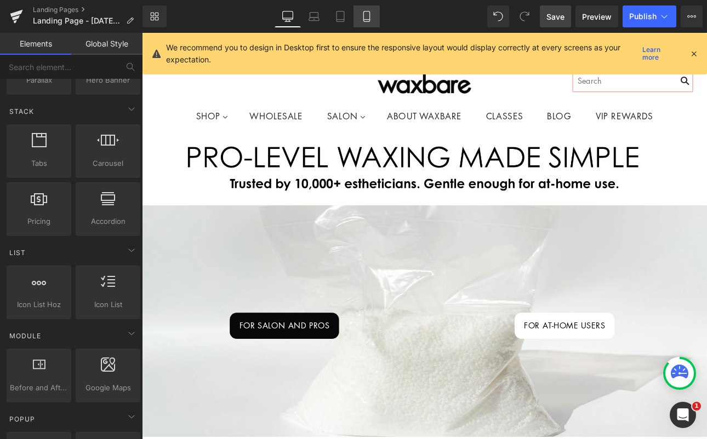
click at [364, 17] on icon at bounding box center [366, 16] width 11 height 11
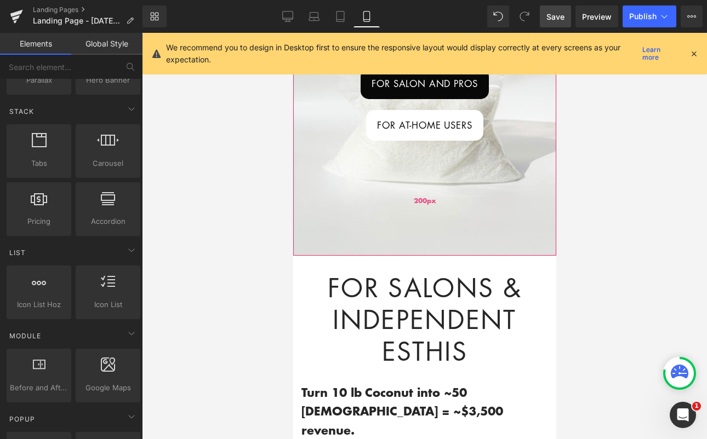
scroll to position [309, 0]
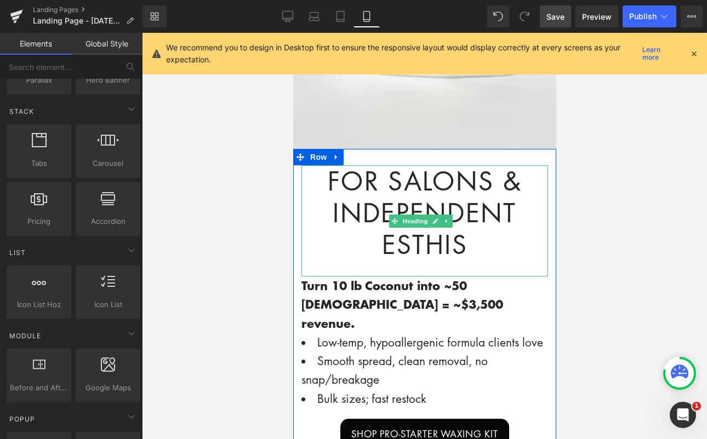
click at [467, 230] on h1 "For Salons & Independent Esthis" at bounding box center [424, 212] width 247 height 95
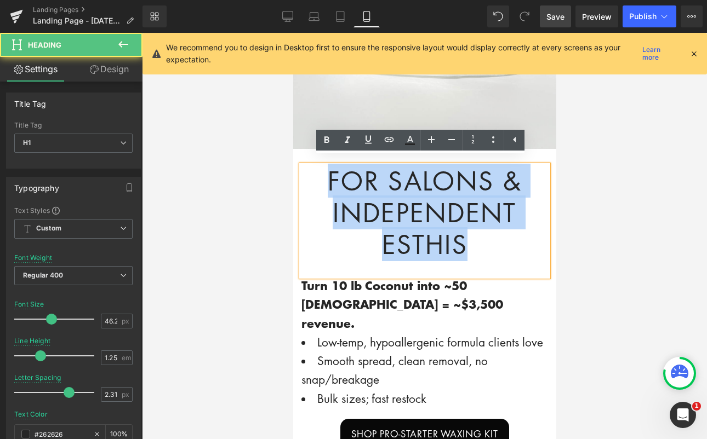
drag, startPoint x: 465, startPoint y: 231, endPoint x: 318, endPoint y: 167, distance: 160.5
click at [318, 167] on h1 "For Salons & Independent Esthis" at bounding box center [424, 212] width 247 height 95
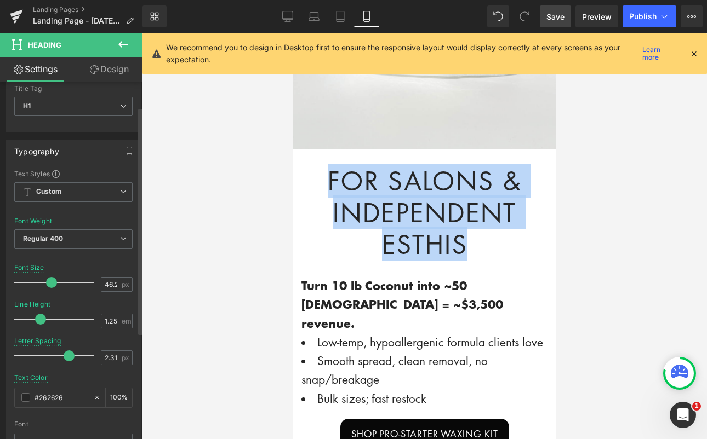
scroll to position [42, 0]
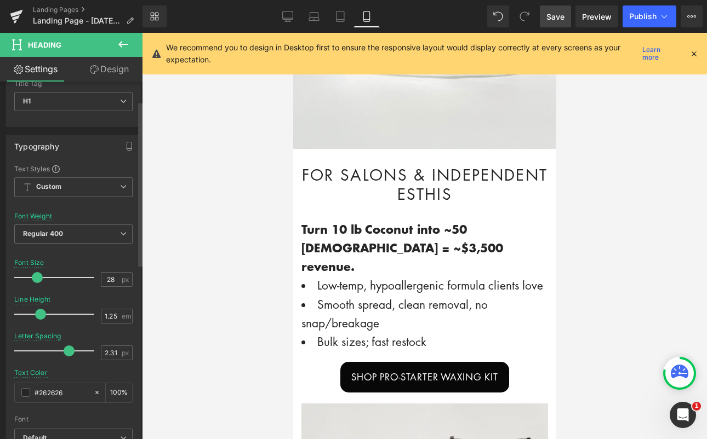
drag, startPoint x: 48, startPoint y: 277, endPoint x: 35, endPoint y: 272, distance: 14.6
click at [35, 272] on span at bounding box center [37, 277] width 11 height 11
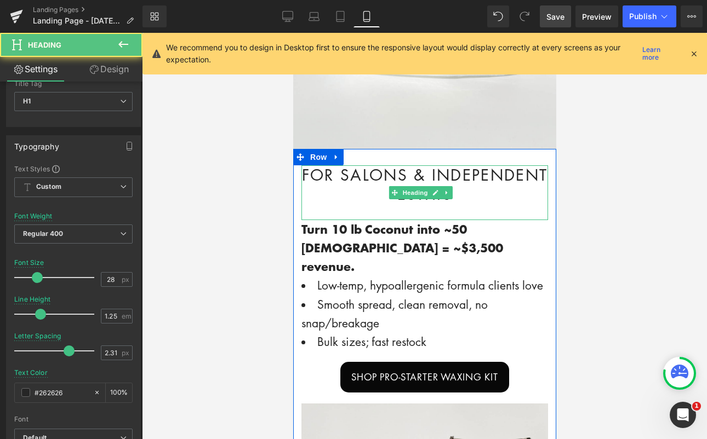
click at [466, 204] on div at bounding box center [424, 212] width 247 height 16
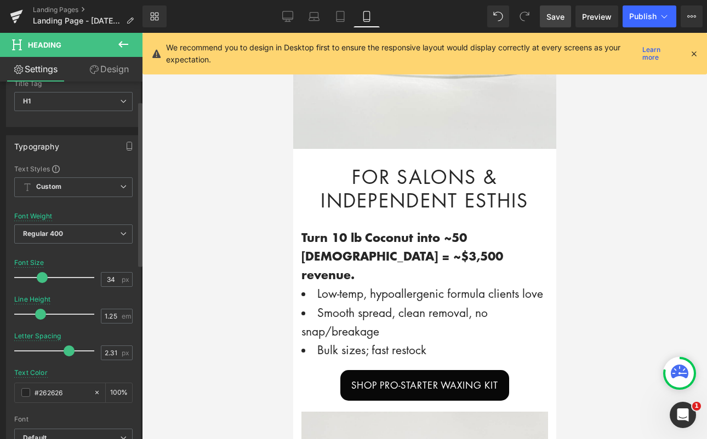
click at [43, 282] on span at bounding box center [42, 277] width 11 height 11
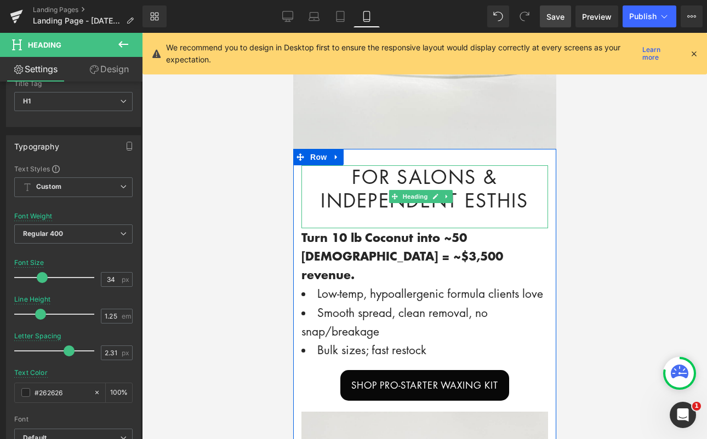
click at [477, 214] on div at bounding box center [424, 220] width 247 height 16
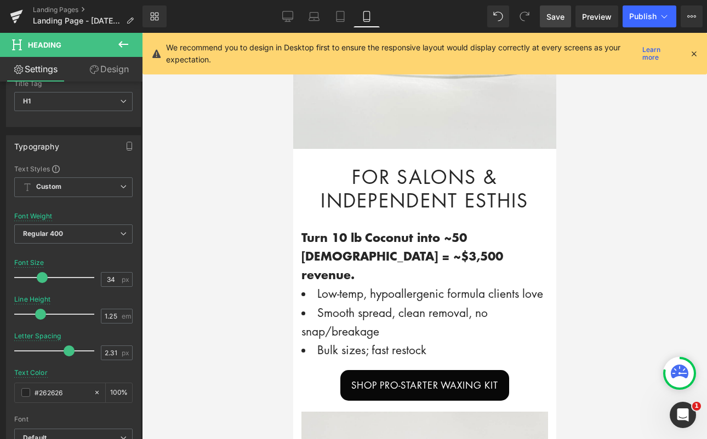
click at [589, 254] on div at bounding box center [424, 236] width 565 height 407
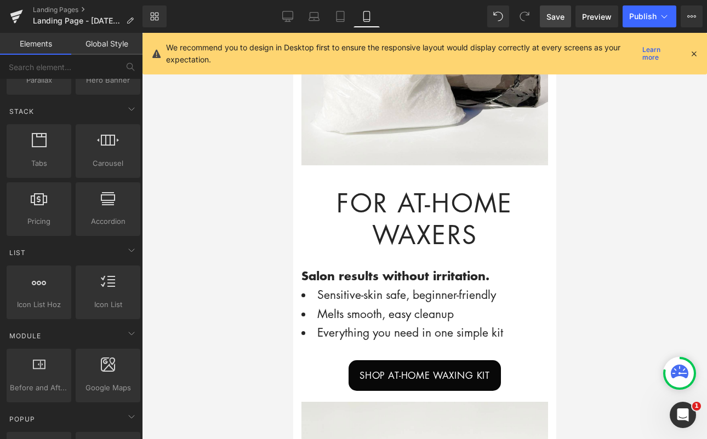
scroll to position [812, 0]
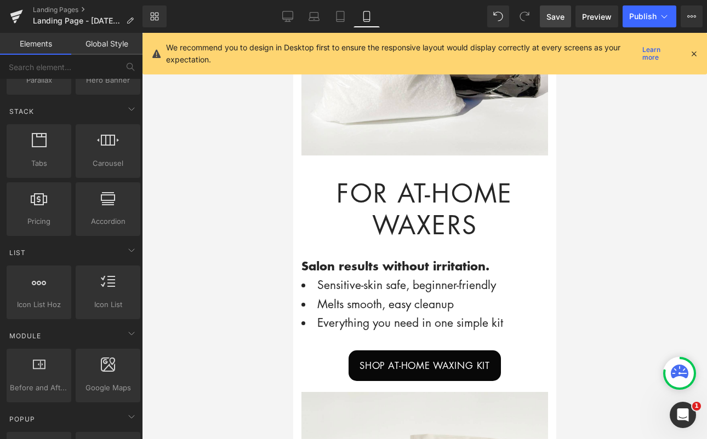
click at [478, 203] on h1 "For At-Home Waxers" at bounding box center [424, 210] width 247 height 64
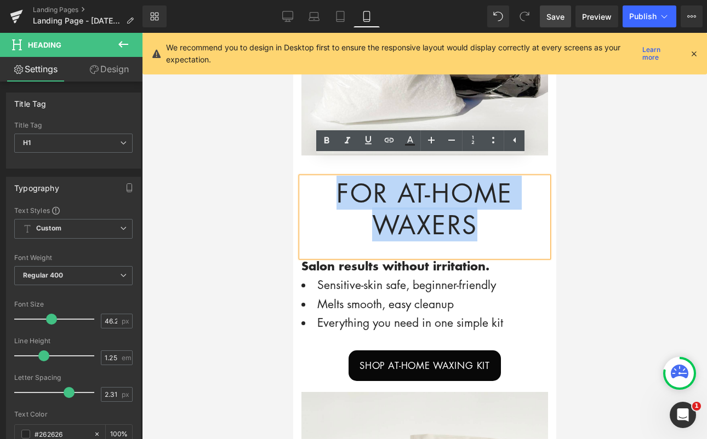
drag, startPoint x: 478, startPoint y: 204, endPoint x: 316, endPoint y: 168, distance: 166.8
click at [316, 178] on h1 "For At-Home Waxers" at bounding box center [424, 210] width 247 height 64
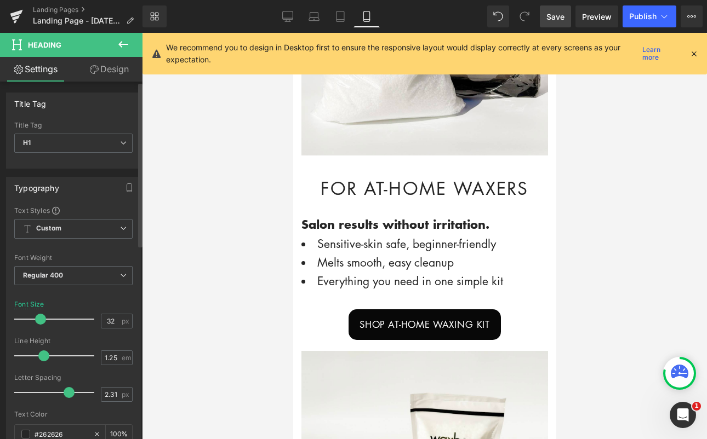
drag, startPoint x: 45, startPoint y: 321, endPoint x: 35, endPoint y: 322, distance: 10.4
click at [35, 322] on span at bounding box center [40, 319] width 11 height 11
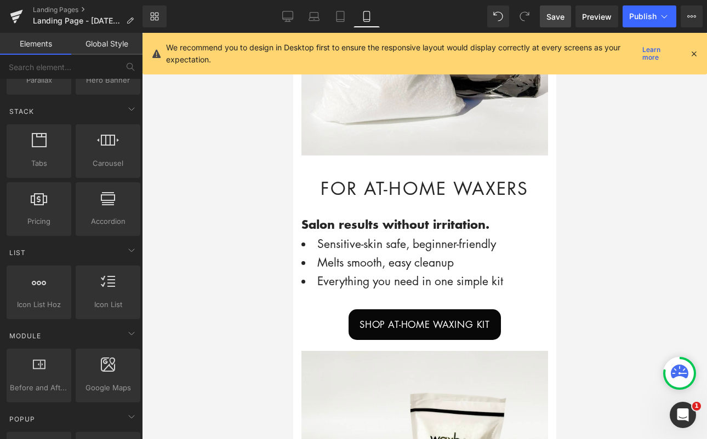
click at [643, 205] on div at bounding box center [424, 236] width 565 height 407
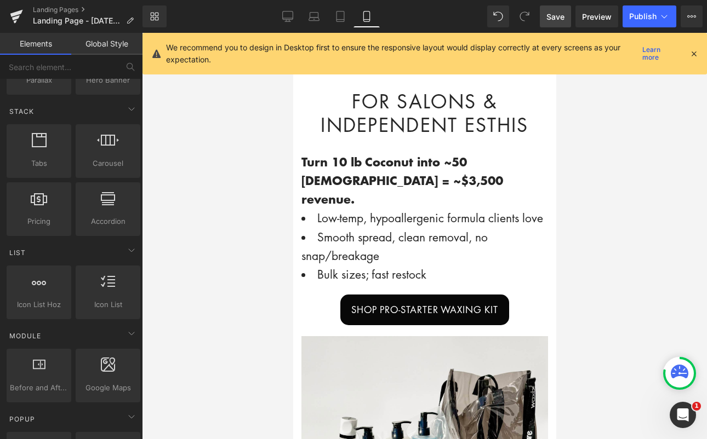
scroll to position [382, 0]
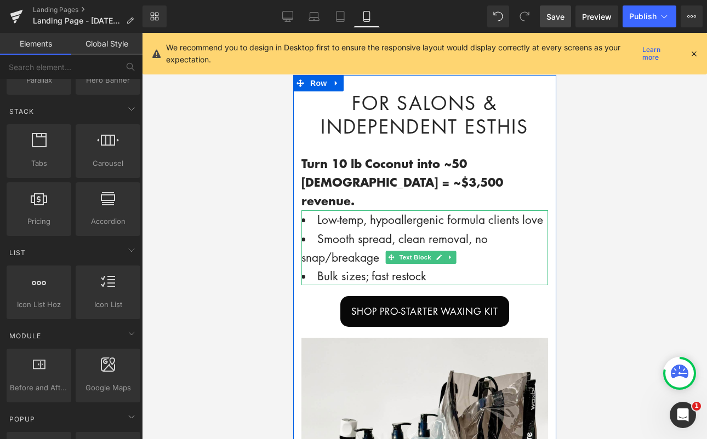
click at [455, 267] on li "Bulk sizes; fast restock" at bounding box center [424, 276] width 247 height 19
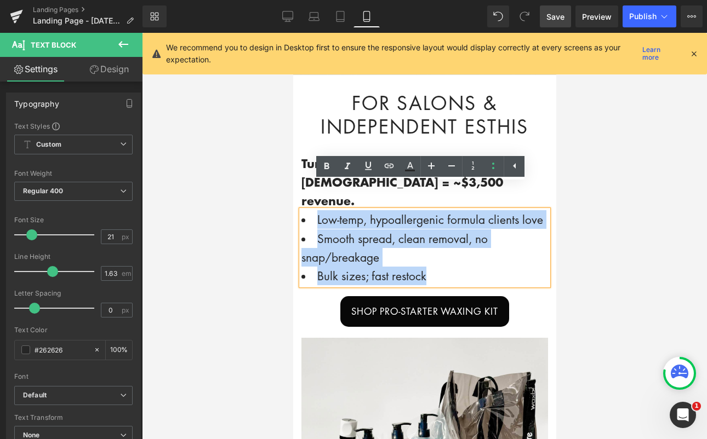
drag, startPoint x: 454, startPoint y: 265, endPoint x: 302, endPoint y: 186, distance: 171.3
click at [302, 210] on ul "Low-temp, hypoallergenic formula clients love Smooth spread, clean removal, no …" at bounding box center [424, 247] width 247 height 75
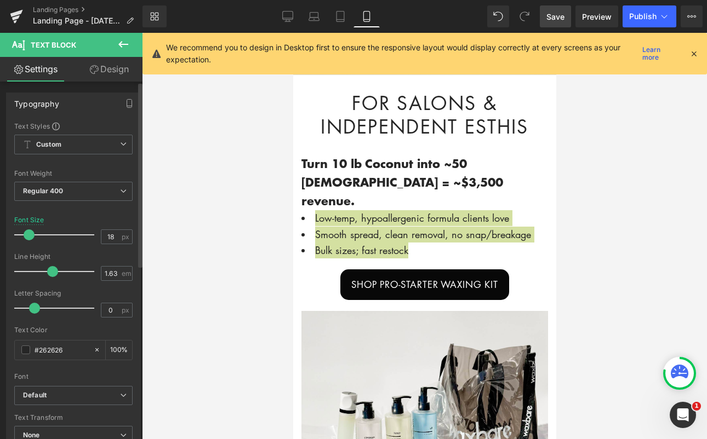
click at [30, 238] on span at bounding box center [29, 235] width 11 height 11
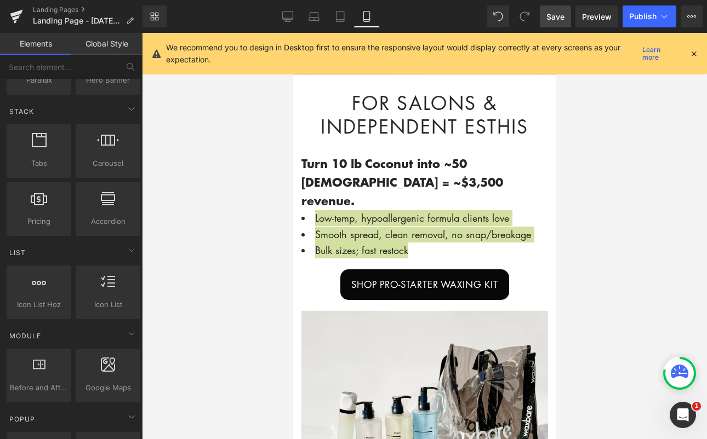
click at [612, 232] on div at bounding box center [424, 236] width 565 height 407
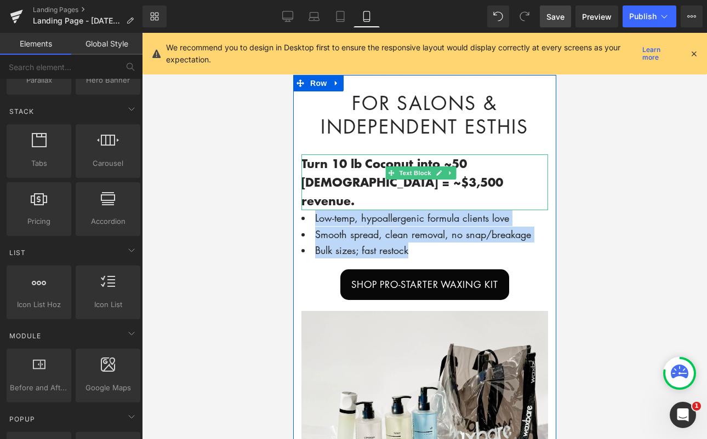
click at [437, 177] on p "Turn 10 lb Coconut into ~50 [DEMOGRAPHIC_DATA] = ~$3,500 revenue." at bounding box center [424, 183] width 247 height 56
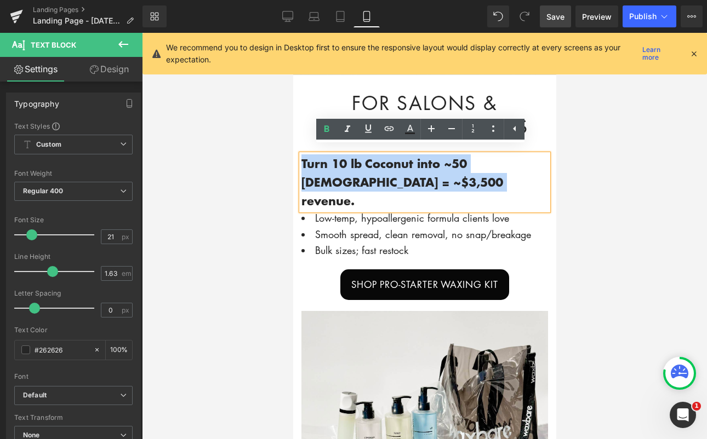
drag, startPoint x: 432, startPoint y: 176, endPoint x: 295, endPoint y: 156, distance: 139.0
click at [295, 156] on div "For Salons & Independent Esthis Heading Turn 10 lb Coconut into ~50 Brazilians …" at bounding box center [424, 196] width 263 height 209
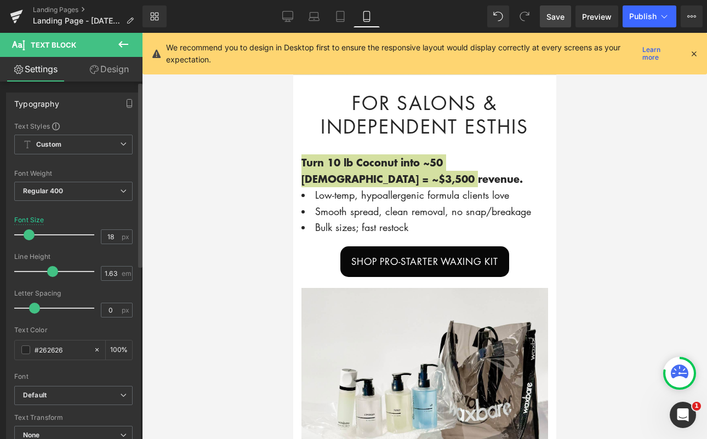
click at [30, 237] on span at bounding box center [29, 235] width 11 height 11
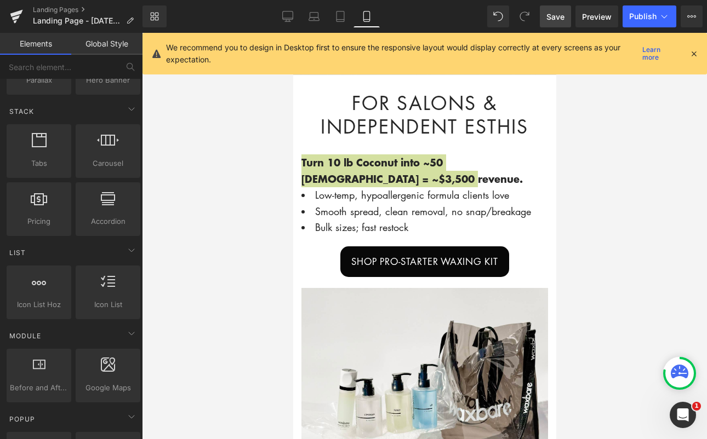
click at [607, 187] on div at bounding box center [424, 236] width 565 height 407
click at [605, 188] on div at bounding box center [424, 236] width 565 height 407
click at [596, 191] on div at bounding box center [424, 236] width 565 height 407
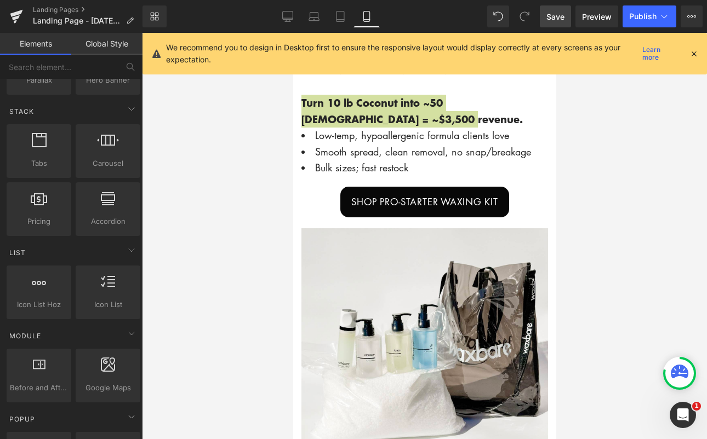
scroll to position [444, 0]
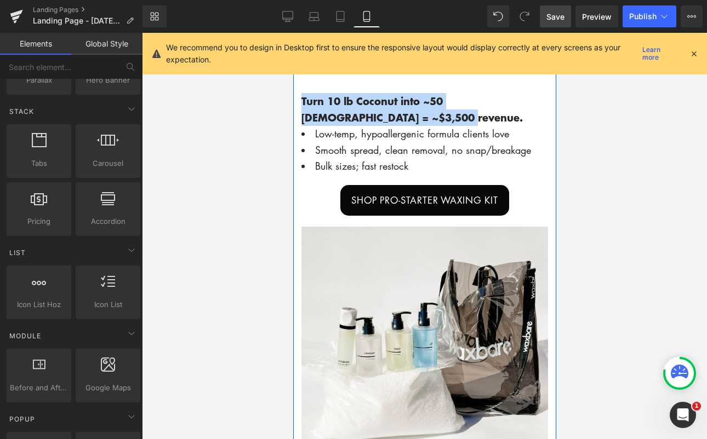
click at [506, 162] on li "Bulk sizes; fast restock" at bounding box center [424, 166] width 247 height 16
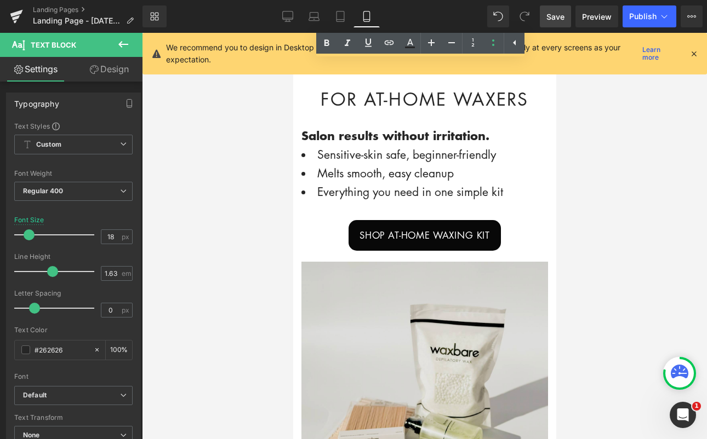
scroll to position [852, 0]
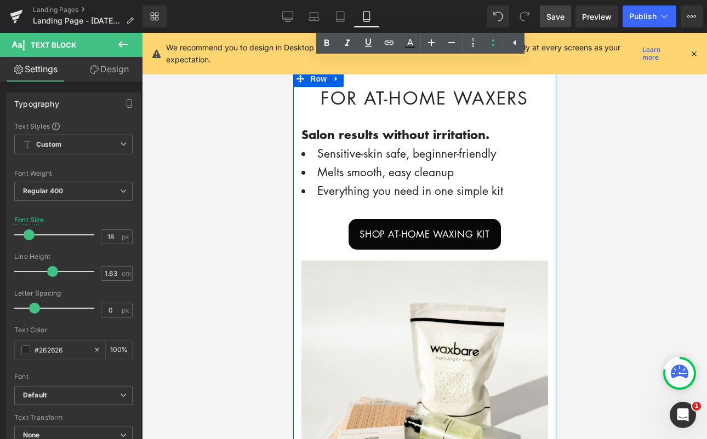
click at [493, 125] on p "Salon results without irritation." at bounding box center [424, 134] width 247 height 19
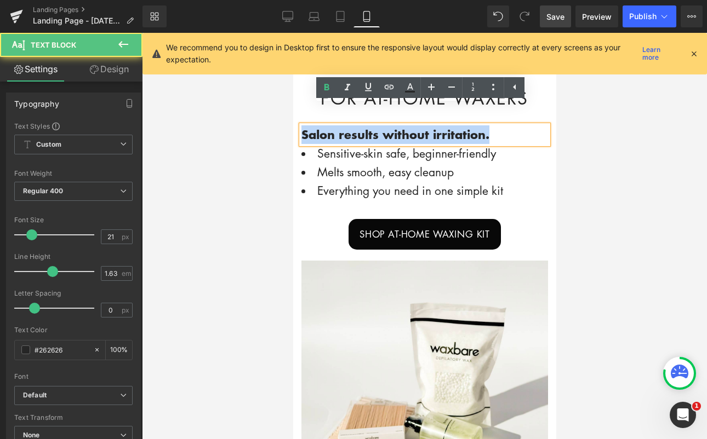
drag, startPoint x: 493, startPoint y: 117, endPoint x: 575, endPoint y: 148, distance: 88.4
click at [293, 113] on div "For At-Home Waxers Heading Salon results without irritation. Text Block Sensiti…" at bounding box center [424, 168] width 263 height 162
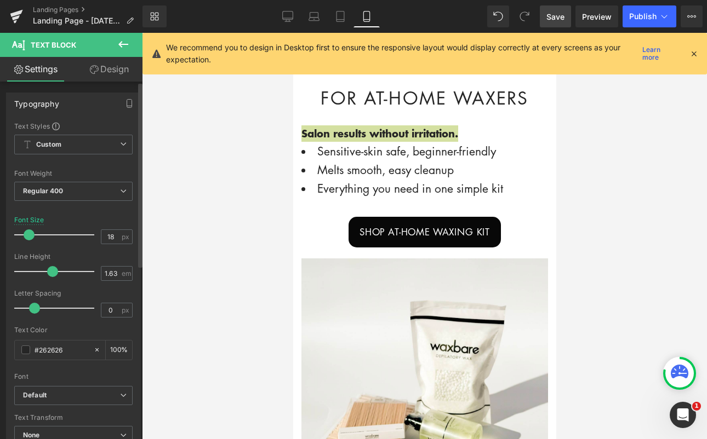
click at [25, 236] on span at bounding box center [29, 235] width 11 height 11
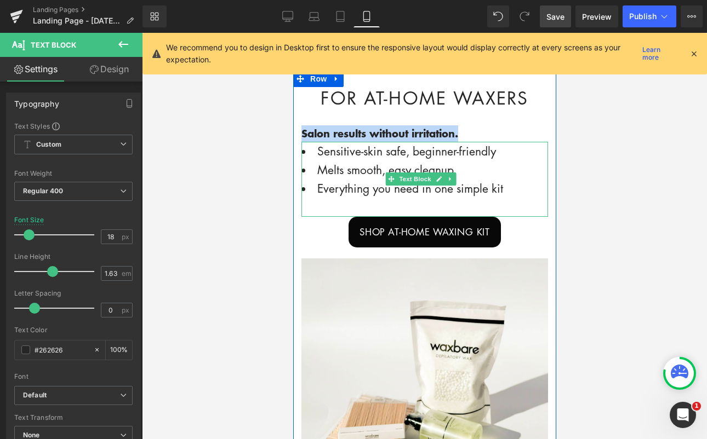
click at [517, 179] on li "Everything you need in one simple kit" at bounding box center [424, 188] width 247 height 19
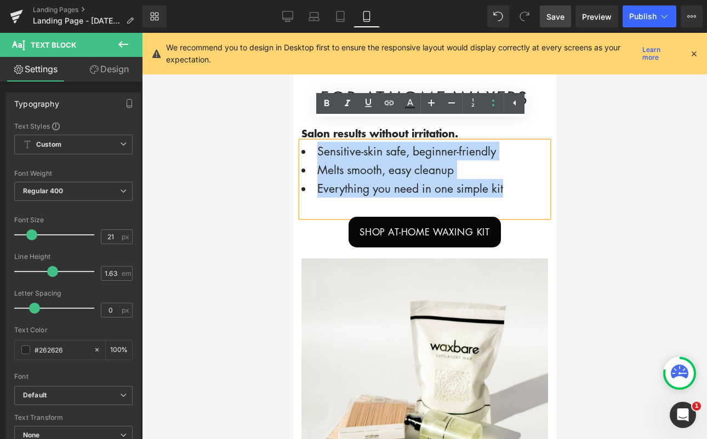
drag, startPoint x: 511, startPoint y: 170, endPoint x: 290, endPoint y: 131, distance: 224.3
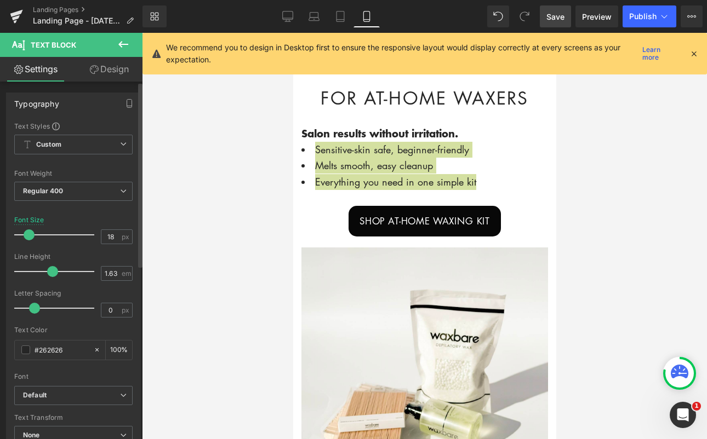
click at [31, 237] on span at bounding box center [29, 235] width 11 height 11
click at [609, 218] on div at bounding box center [424, 236] width 565 height 407
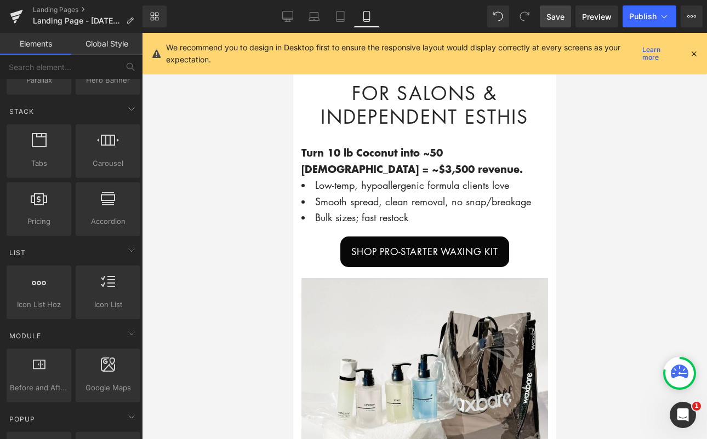
scroll to position [379, 0]
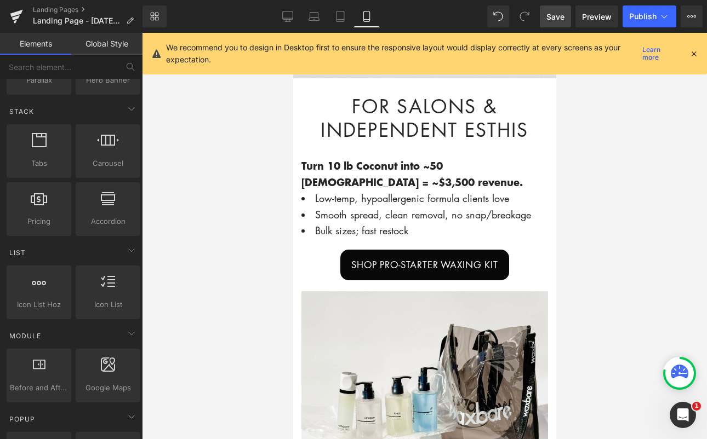
click at [395, 202] on div "Low-temp, hypoallergenic formula clients love Smooth spread, clean removal, no …" at bounding box center [424, 215] width 247 height 48
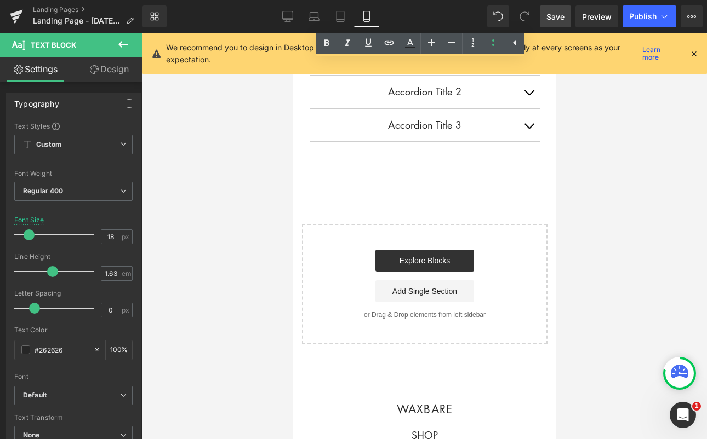
scroll to position [1261, 0]
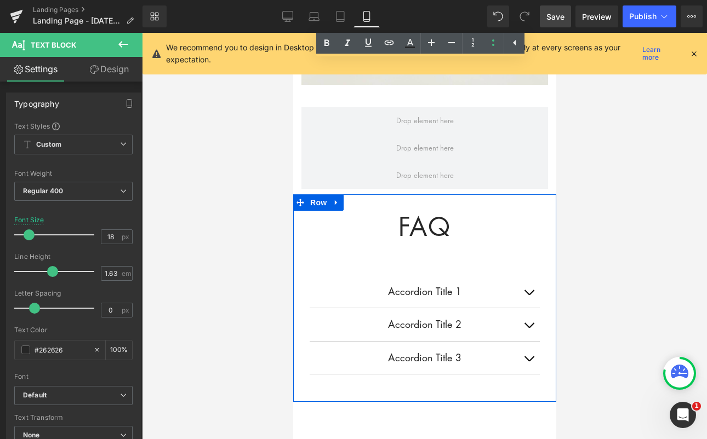
click at [443, 224] on icon at bounding box center [446, 227] width 6 height 7
click at [494, 211] on h1 "FAQ" at bounding box center [424, 227] width 247 height 32
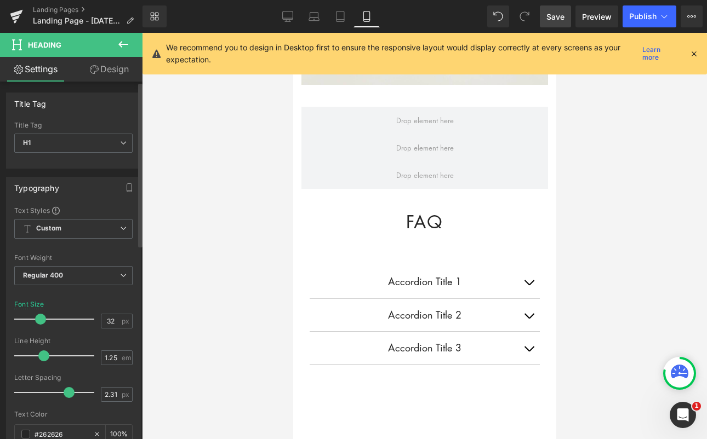
drag, startPoint x: 44, startPoint y: 317, endPoint x: 34, endPoint y: 315, distance: 10.6
click at [34, 315] on div at bounding box center [57, 320] width 75 height 22
click at [628, 232] on div at bounding box center [424, 236] width 565 height 407
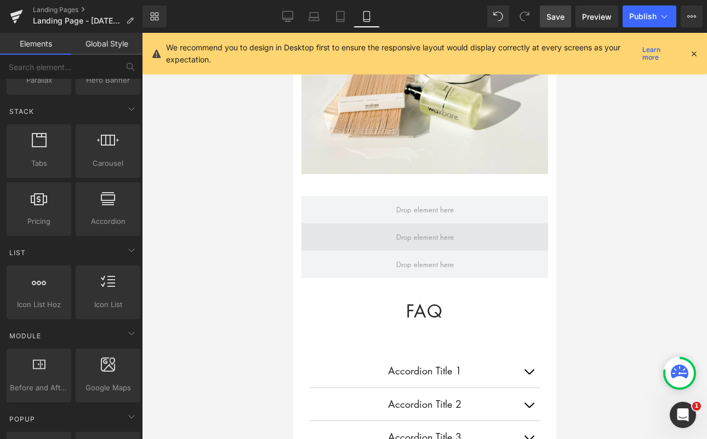
scroll to position [1167, 0]
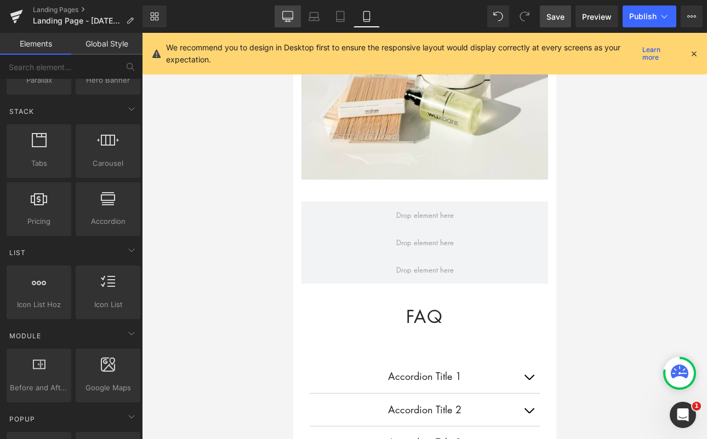
click at [293, 20] on link "Desktop" at bounding box center [288, 16] width 26 height 22
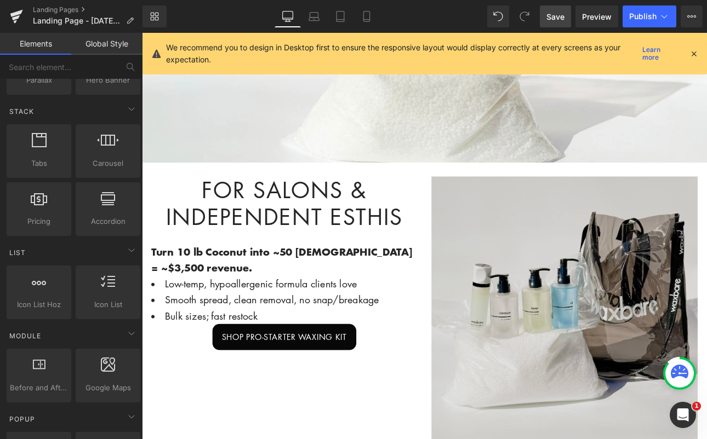
scroll to position [320, 0]
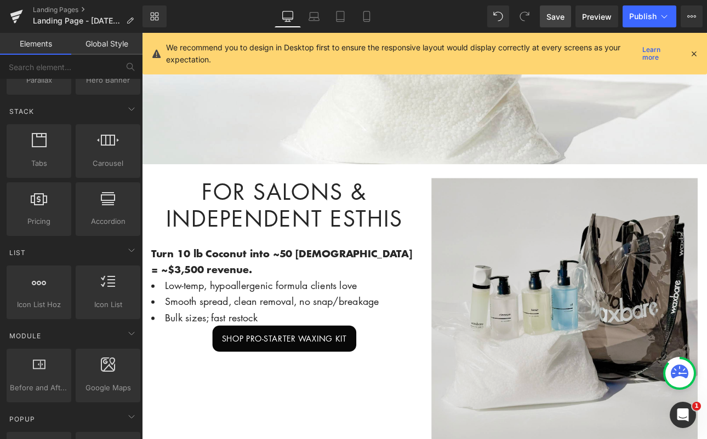
click at [607, 284] on img at bounding box center [638, 360] width 312 height 312
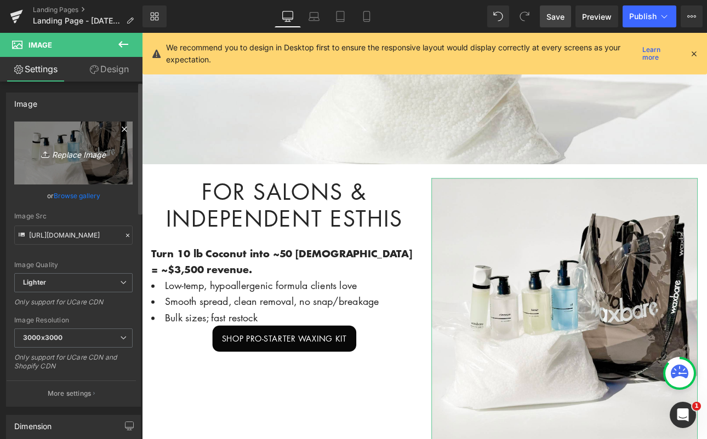
click at [70, 152] on icon "Replace Image" at bounding box center [74, 153] width 88 height 14
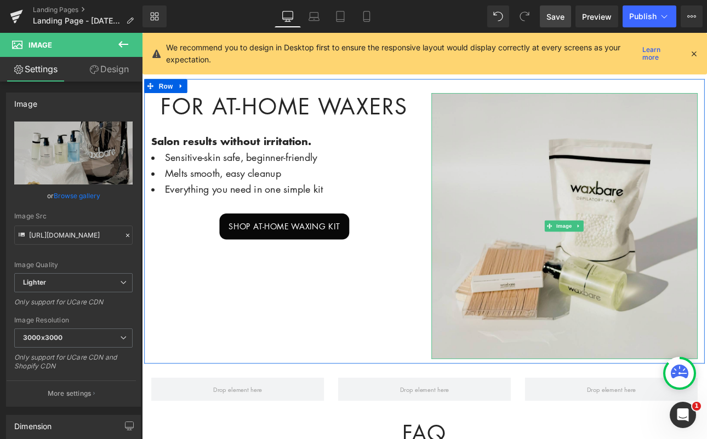
scroll to position [757, 0]
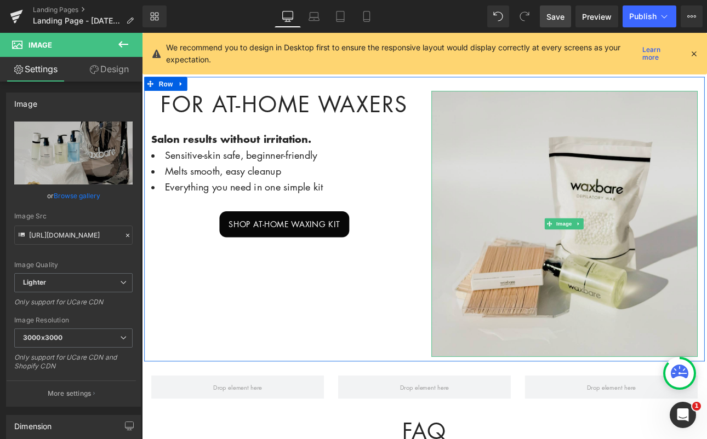
click at [600, 282] on img at bounding box center [638, 257] width 312 height 312
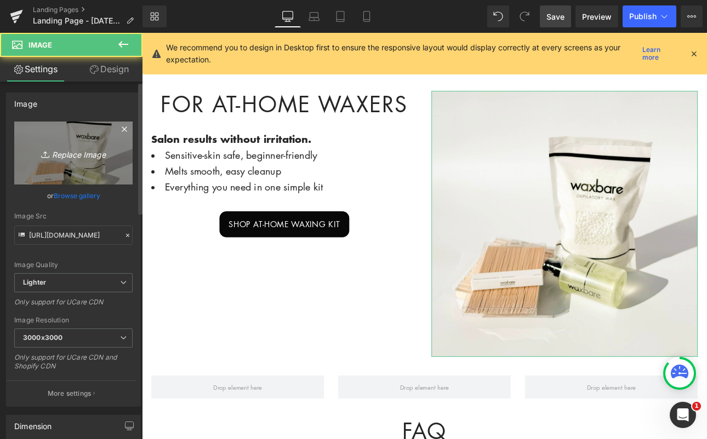
click at [71, 166] on link "Replace Image" at bounding box center [73, 153] width 118 height 63
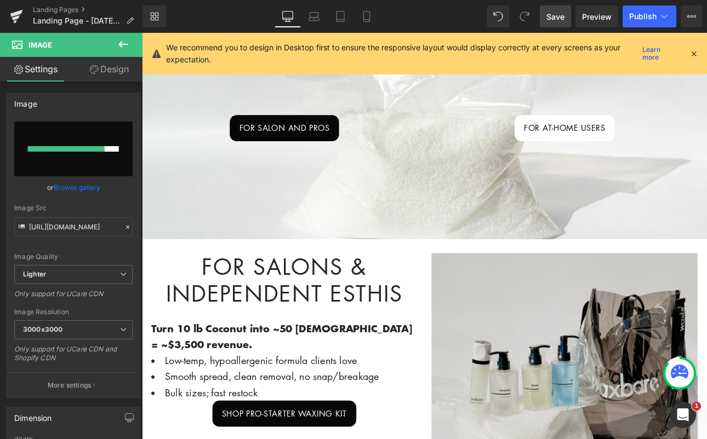
scroll to position [0, 0]
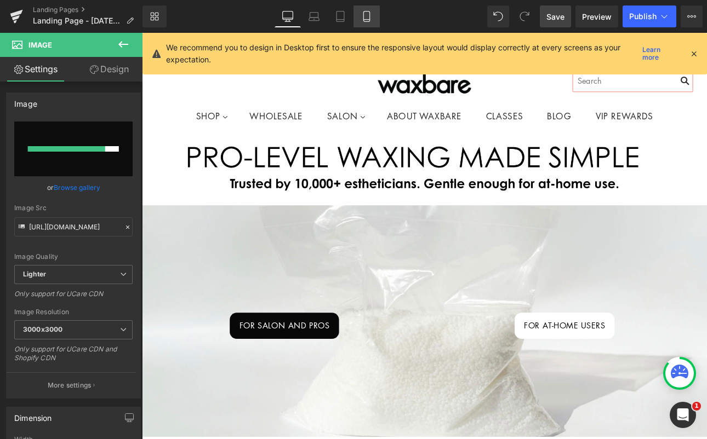
click at [369, 16] on icon at bounding box center [366, 16] width 11 height 11
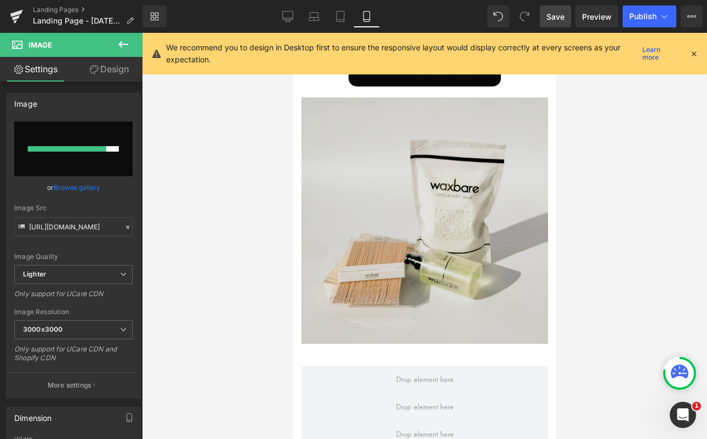
scroll to position [1034, 0]
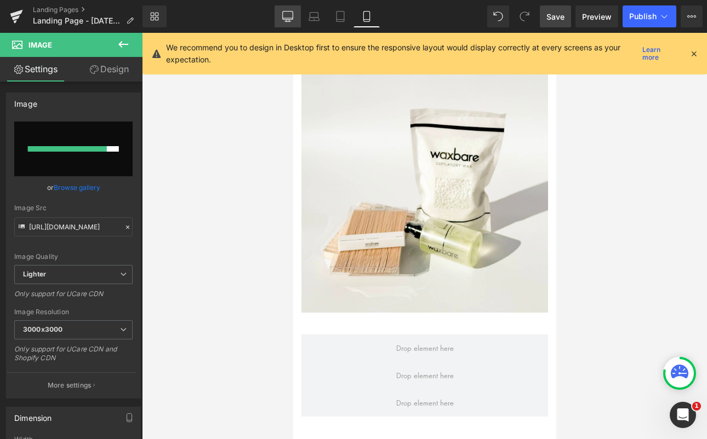
click at [285, 20] on icon at bounding box center [287, 16] width 11 height 11
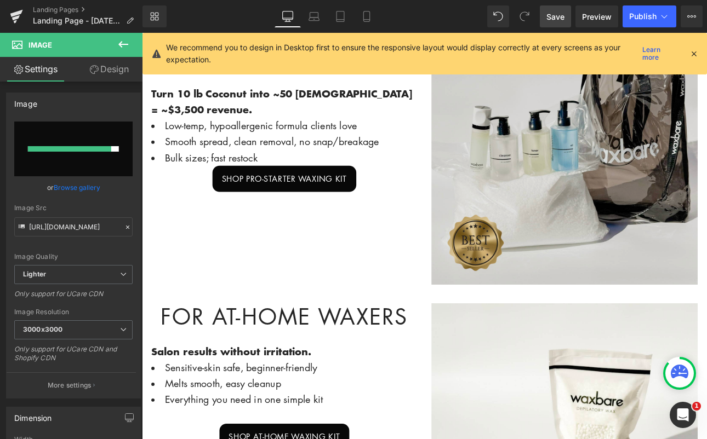
scroll to position [511, 0]
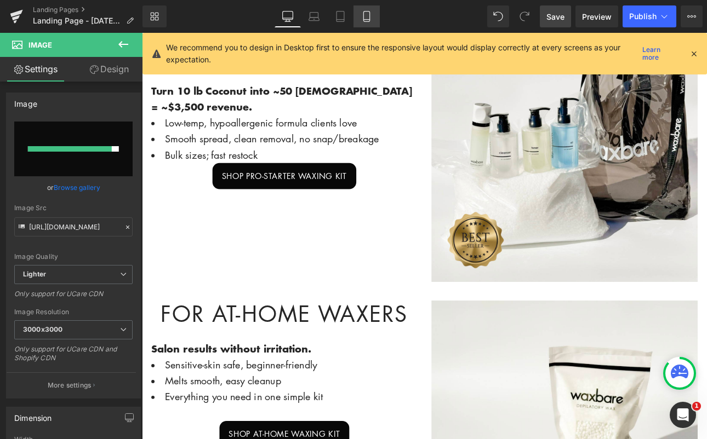
click at [371, 12] on icon at bounding box center [366, 16] width 11 height 11
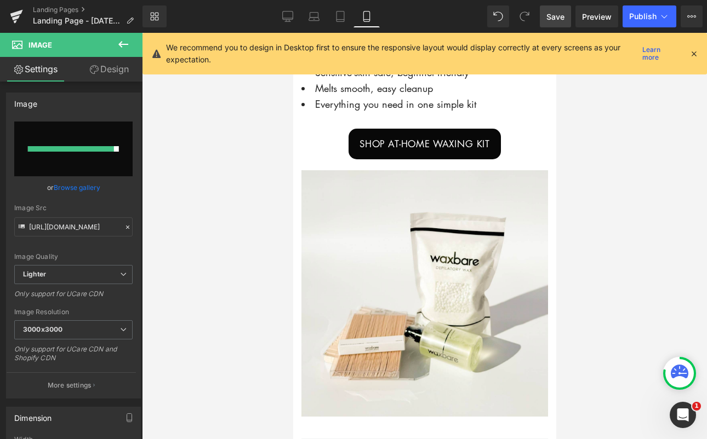
scroll to position [954, 0]
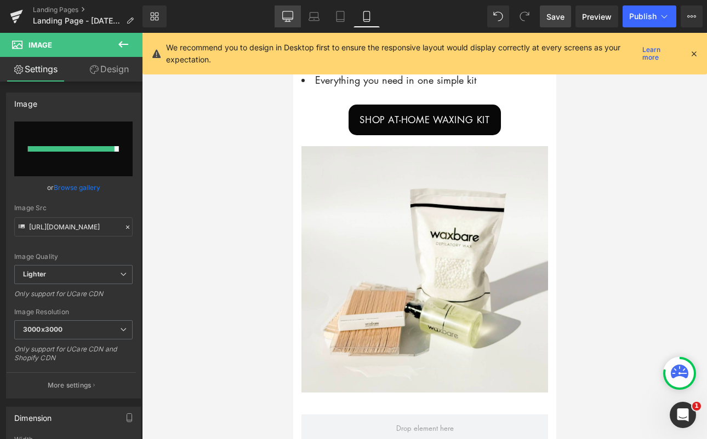
click at [290, 20] on icon at bounding box center [287, 16] width 11 height 11
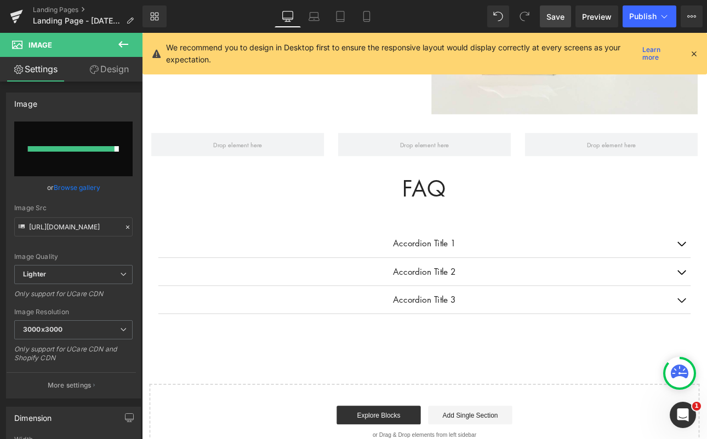
scroll to position [1041, 0]
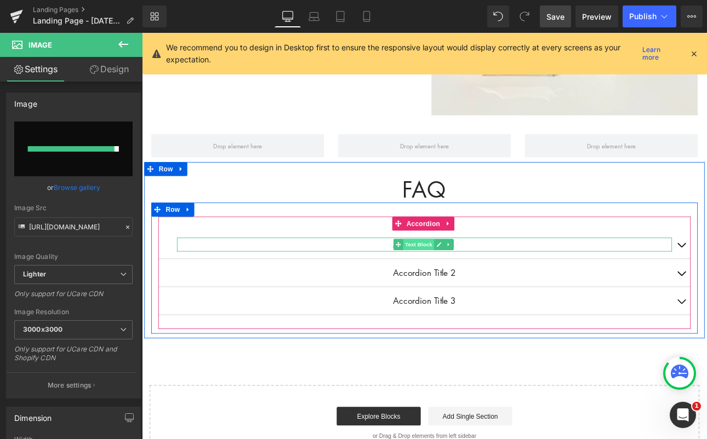
click at [478, 276] on span "Text Block" at bounding box center [466, 281] width 36 height 13
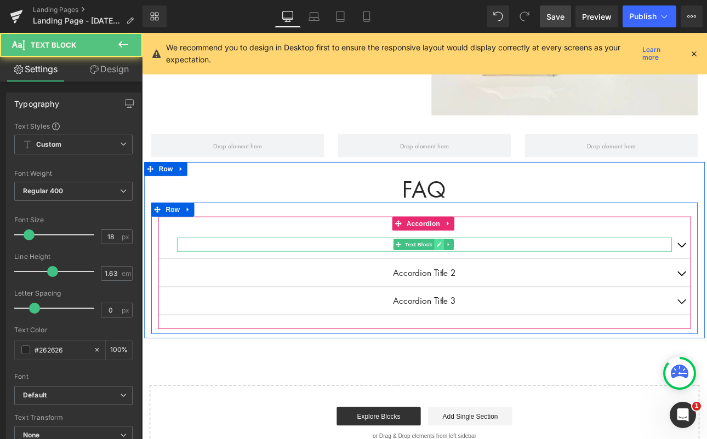
click at [487, 278] on icon at bounding box center [490, 281] width 6 height 7
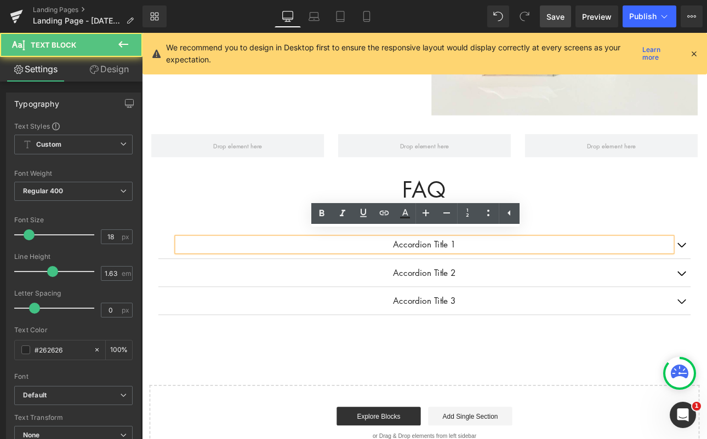
click at [370, 273] on p "Accordion Title 1" at bounding box center [473, 281] width 581 height 16
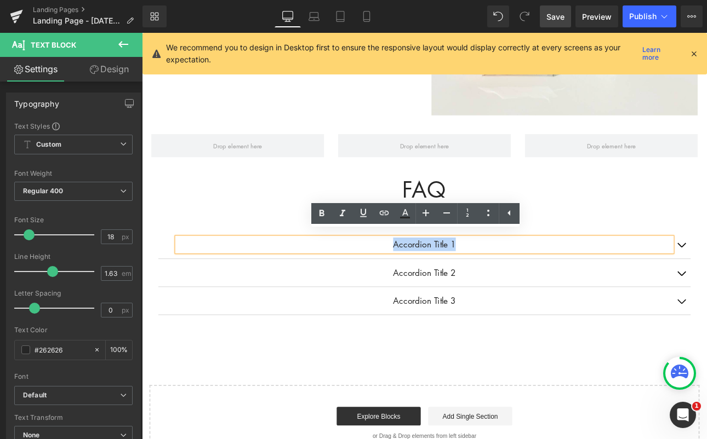
click at [525, 273] on p "Accordion Title 1" at bounding box center [473, 281] width 581 height 16
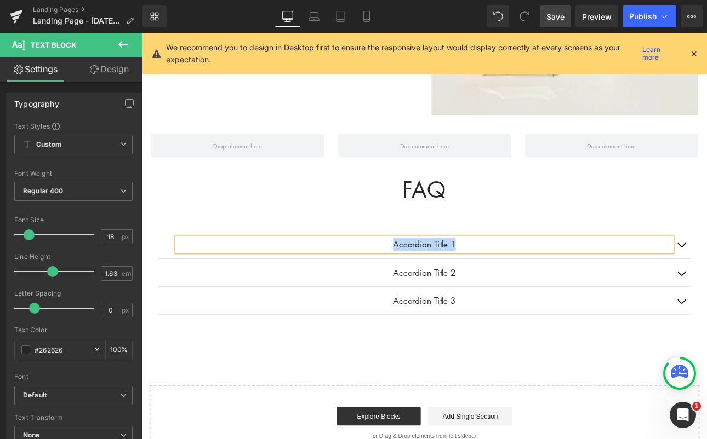
paste div
drag, startPoint x: 585, startPoint y: 276, endPoint x: 335, endPoint y: 276, distance: 249.3
click at [335, 276] on p "Do I need a professional license to use Waxbare?" at bounding box center [473, 281] width 581 height 16
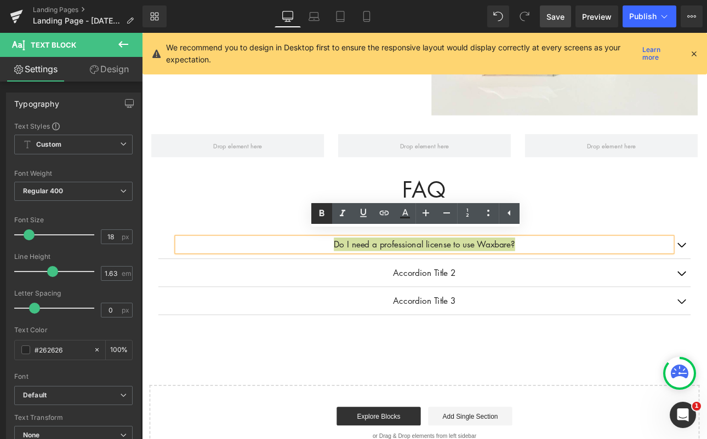
click at [326, 213] on icon at bounding box center [321, 213] width 13 height 13
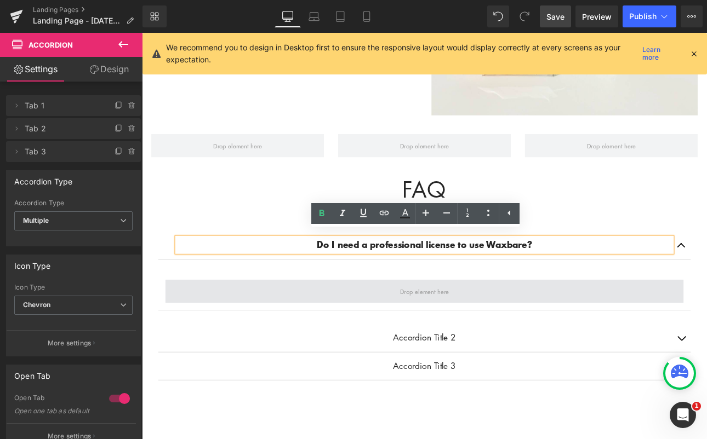
click at [332, 323] on span at bounding box center [473, 336] width 608 height 27
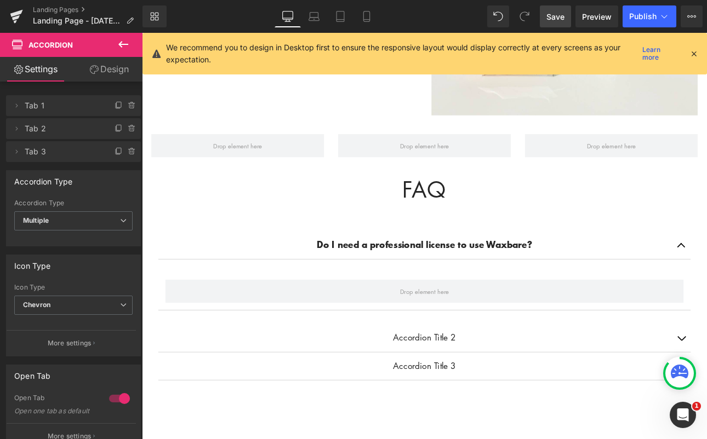
click at [121, 45] on icon at bounding box center [123, 44] width 10 height 7
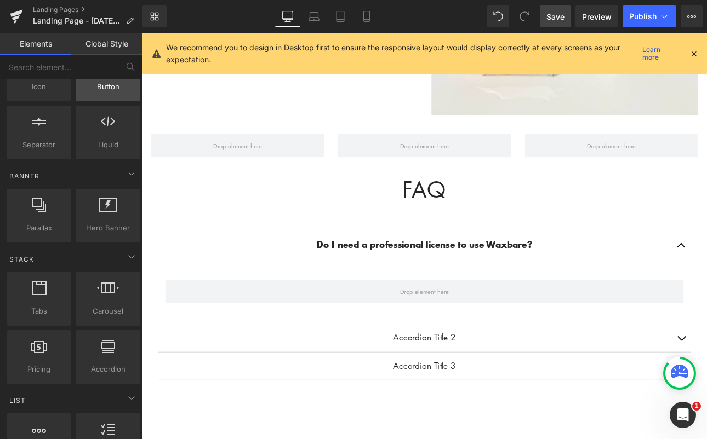
scroll to position [0, 0]
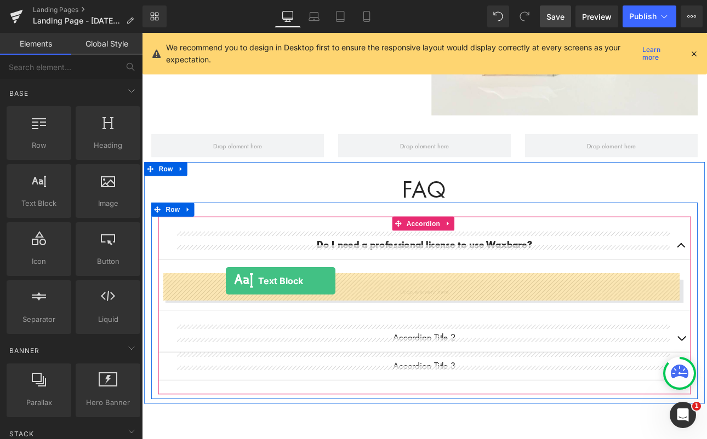
drag, startPoint x: 190, startPoint y: 223, endPoint x: 241, endPoint y: 324, distance: 113.2
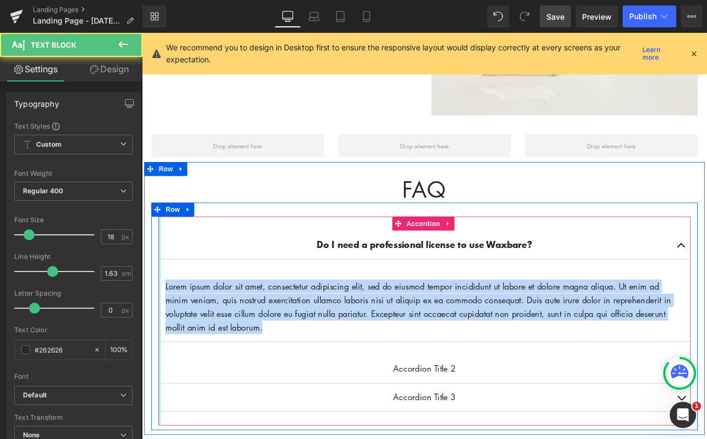
drag, startPoint x: 301, startPoint y: 370, endPoint x: 158, endPoint y: 317, distance: 152.4
click at [161, 317] on div "Do I need a professional license to use Waxbare? Text Block Lorem ipsum dolor s…" at bounding box center [473, 371] width 625 height 245
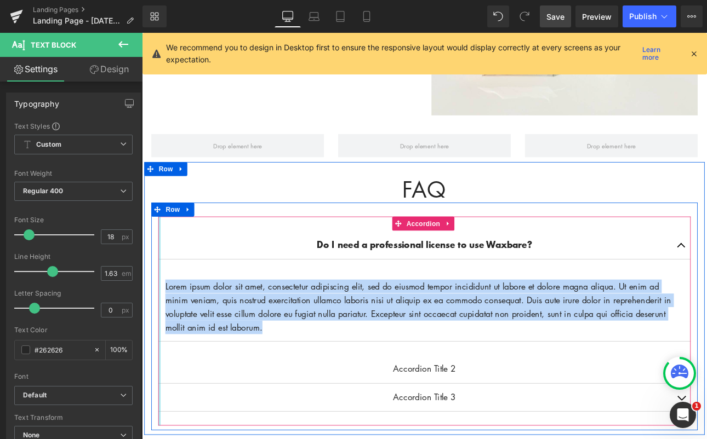
paste div
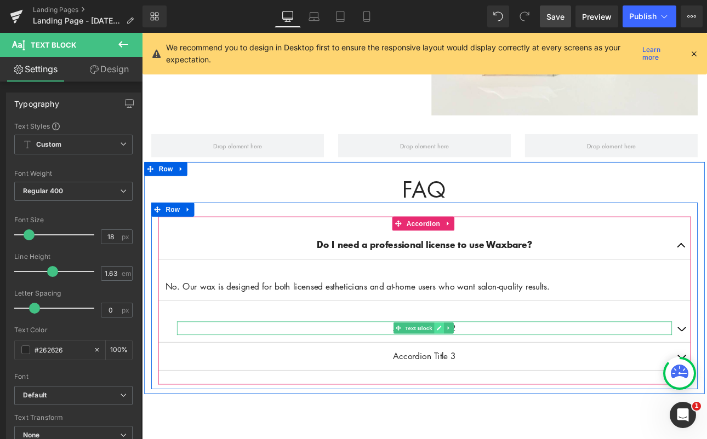
click at [492, 373] on link at bounding box center [490, 379] width 12 height 13
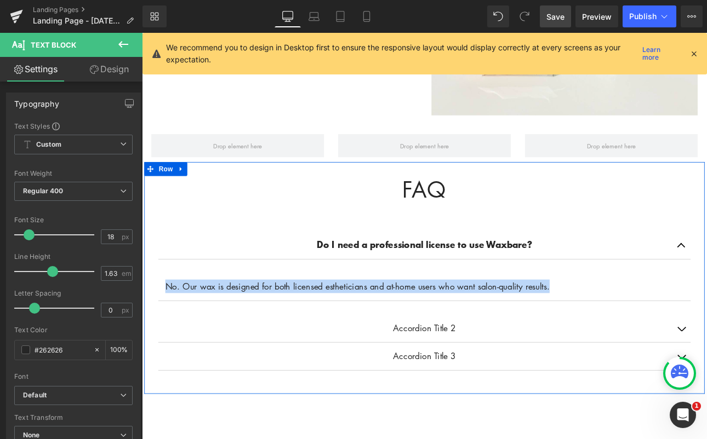
drag, startPoint x: 619, startPoint y: 322, endPoint x: 149, endPoint y: 326, distance: 469.6
click at [149, 326] on div "FAQ Heading Do I need a professional license to use Waxbare? Text Block No. Our…" at bounding box center [474, 326] width 658 height 250
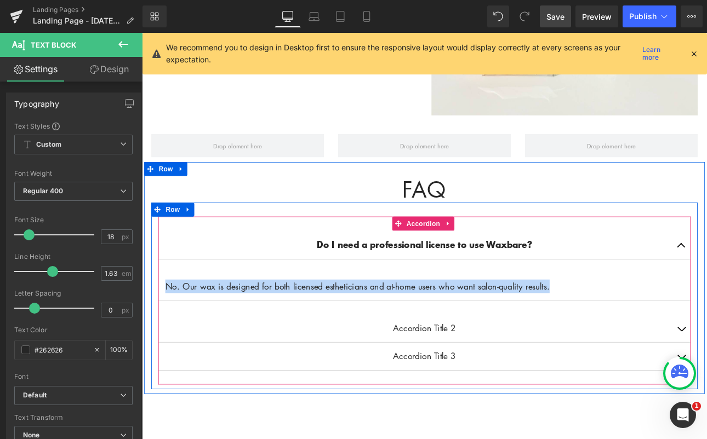
click at [470, 373] on span "Text Block" at bounding box center [466, 379] width 36 height 13
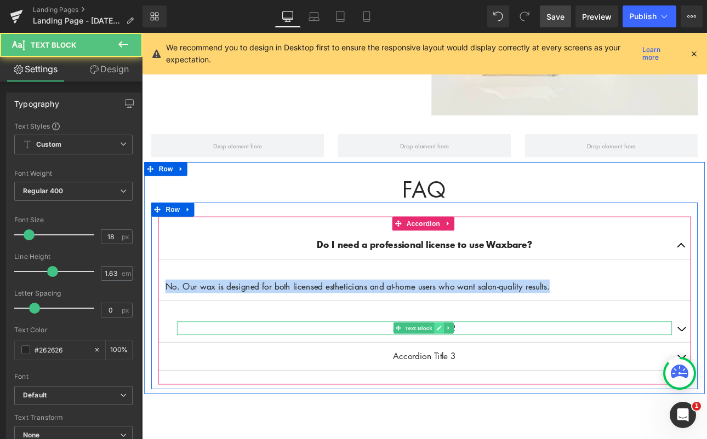
click at [488, 377] on icon at bounding box center [490, 379] width 5 height 5
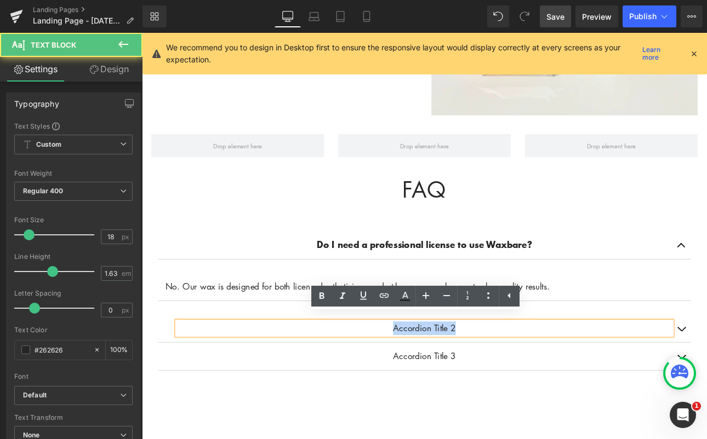
drag, startPoint x: 534, startPoint y: 375, endPoint x: 382, endPoint y: 371, distance: 151.3
click at [385, 372] on p "Accordion Title 2" at bounding box center [473, 380] width 581 height 16
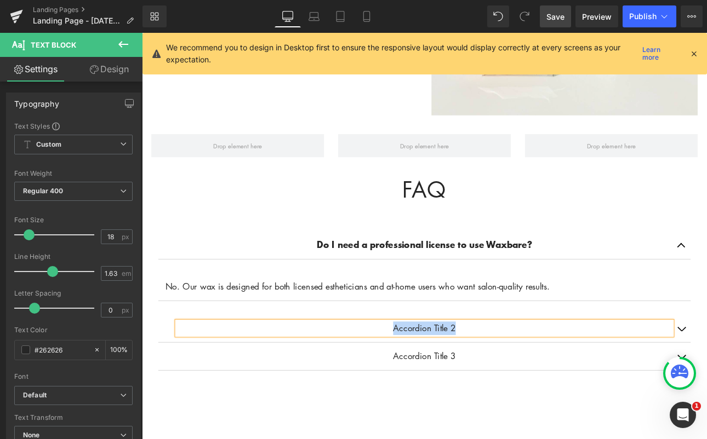
paste div
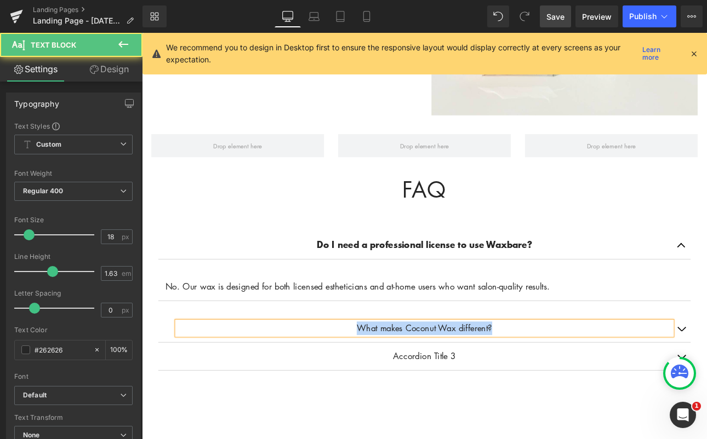
drag, startPoint x: 559, startPoint y: 373, endPoint x: 379, endPoint y: 359, distance: 180.9
click at [384, 372] on p "What makes Coconut Wax different?" at bounding box center [473, 380] width 581 height 16
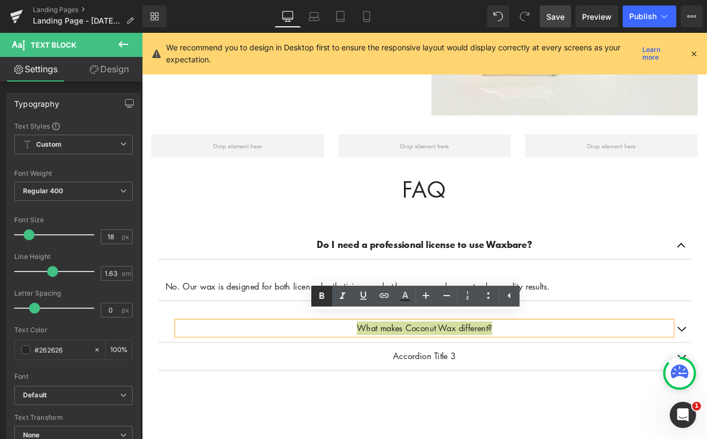
click at [320, 294] on icon at bounding box center [321, 296] width 5 height 7
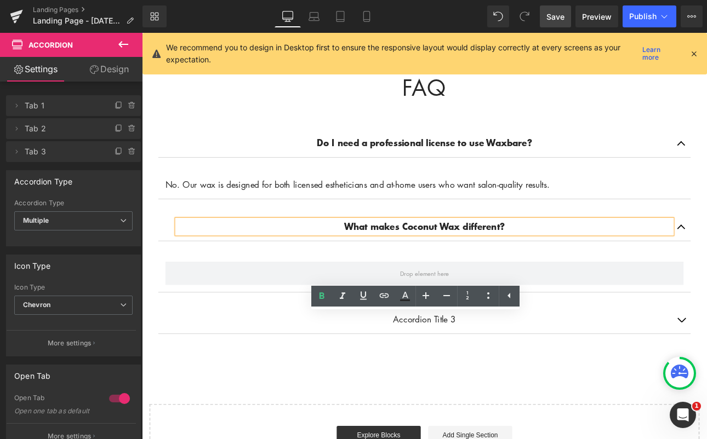
scroll to position [1190, 0]
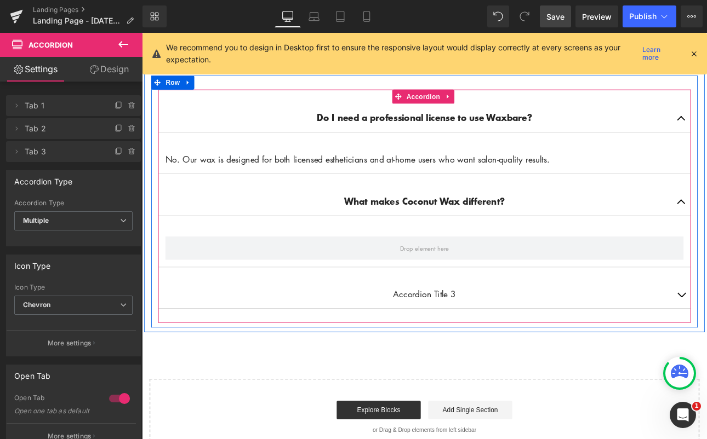
click at [521, 332] on p "Accordion Title 3" at bounding box center [473, 340] width 581 height 16
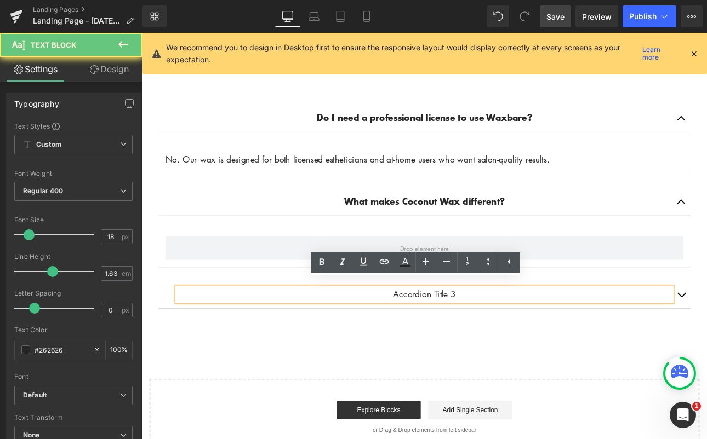
click at [505, 332] on p "Accordion Title 3" at bounding box center [473, 340] width 581 height 16
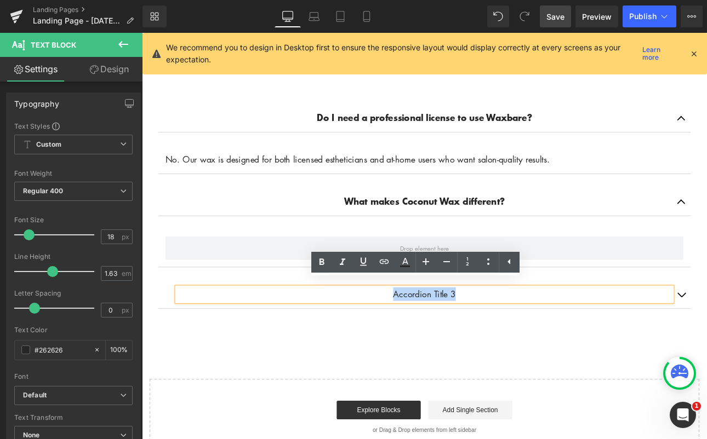
drag, startPoint x: 517, startPoint y: 332, endPoint x: 412, endPoint y: 332, distance: 104.7
click at [412, 332] on p "Accordion Title 3" at bounding box center [473, 340] width 581 height 16
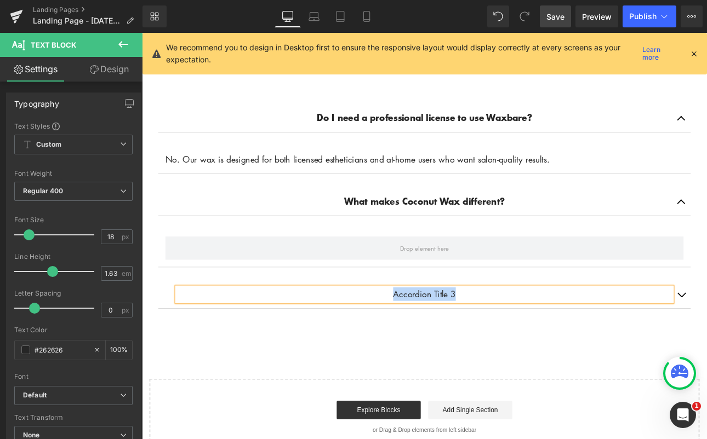
paste div
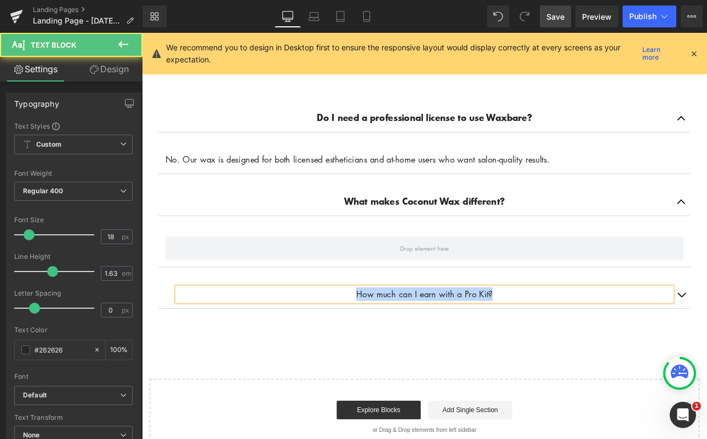
drag, startPoint x: 559, startPoint y: 330, endPoint x: 376, endPoint y: 324, distance: 183.1
click at [376, 332] on p "How much can I earn with a Pro Kit?" at bounding box center [473, 340] width 581 height 16
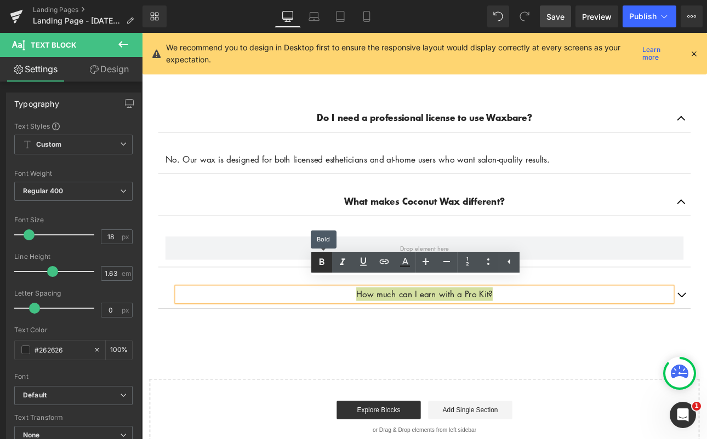
click at [316, 258] on icon at bounding box center [321, 262] width 13 height 13
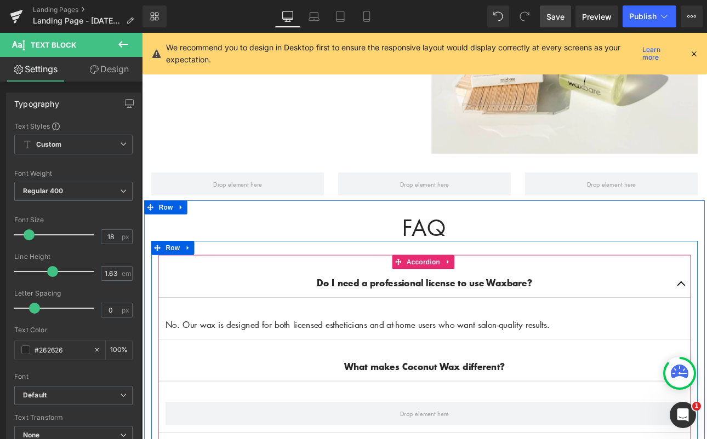
scroll to position [1012, 0]
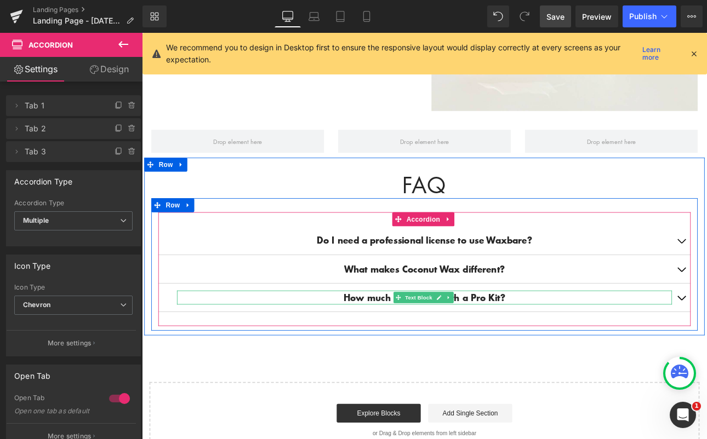
scroll to position [1068, 0]
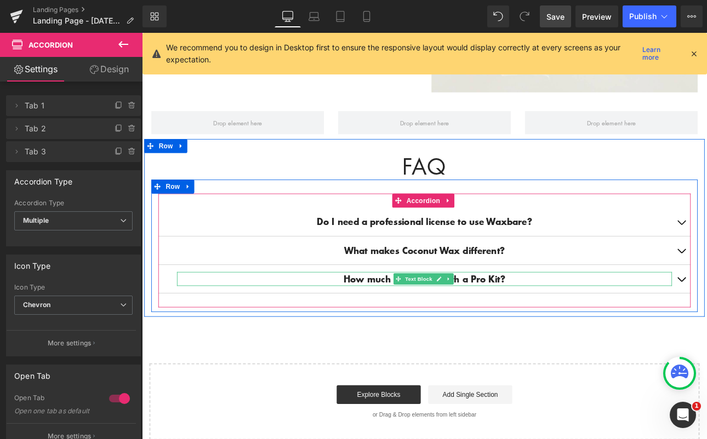
click at [650, 314] on p "How much can I earn with a Pro Kit?" at bounding box center [473, 322] width 581 height 16
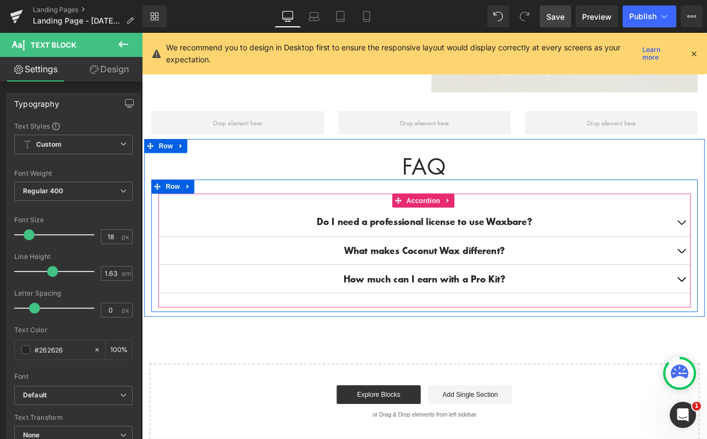
click at [582, 281] on p "What makes Coconut Wax different?" at bounding box center [473, 289] width 581 height 16
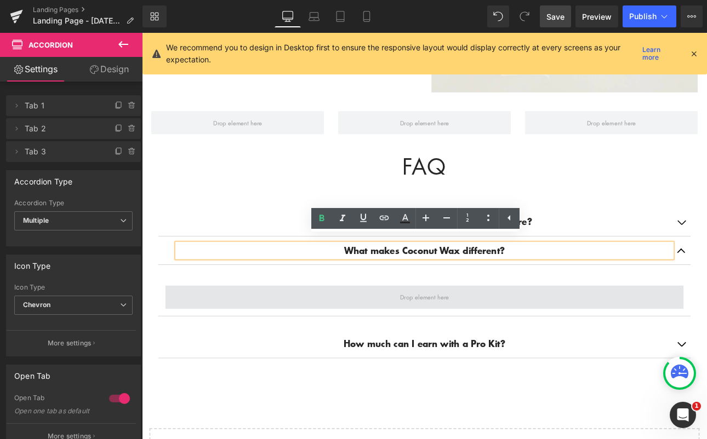
click at [552, 340] on span at bounding box center [473, 343] width 608 height 27
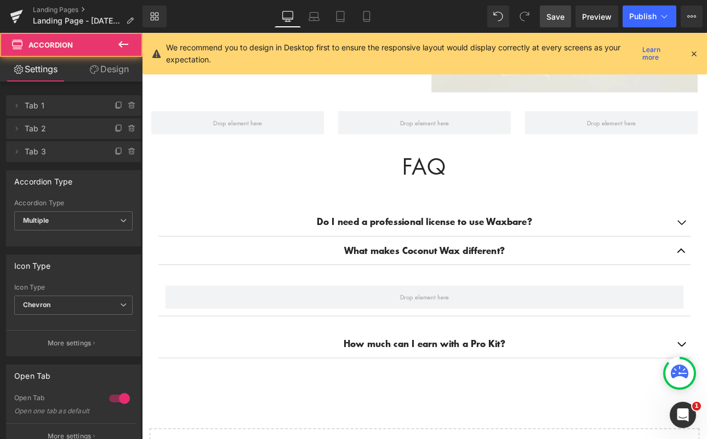
click at [121, 47] on icon at bounding box center [123, 44] width 13 height 13
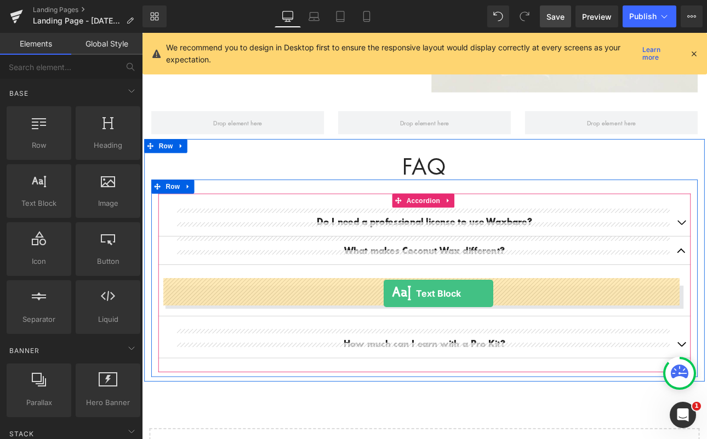
drag, startPoint x: 182, startPoint y: 227, endPoint x: 425, endPoint y: 337, distance: 266.6
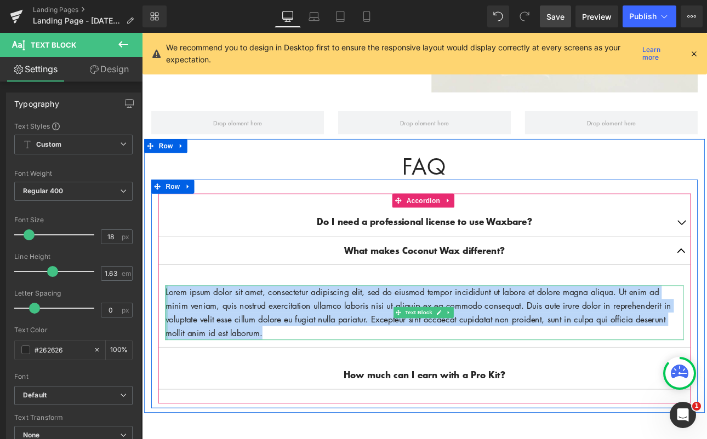
drag, startPoint x: 299, startPoint y: 379, endPoint x: 167, endPoint y: 326, distance: 142.4
click at [169, 330] on div "Lorem ipsum dolor sit amet, consectetur adipiscing elit, sed do eiusmod tempor …" at bounding box center [473, 362] width 608 height 64
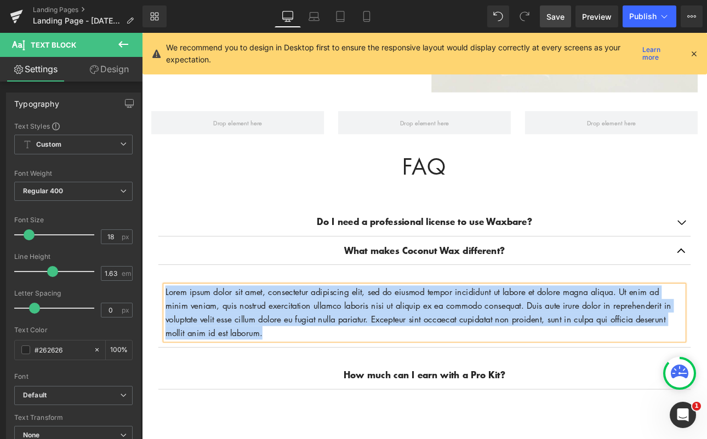
paste div
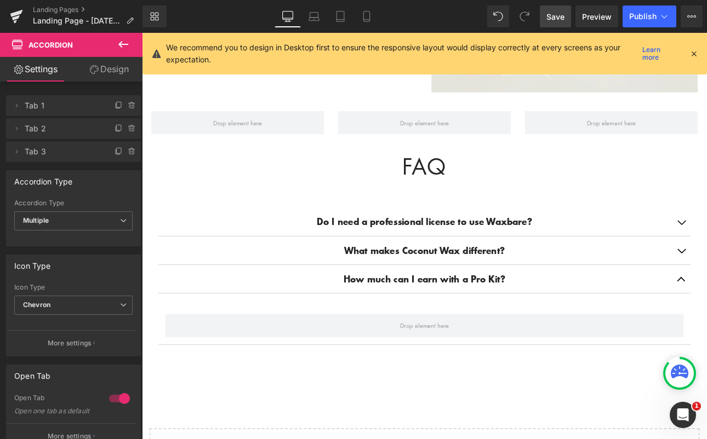
click at [124, 43] on icon at bounding box center [123, 44] width 13 height 13
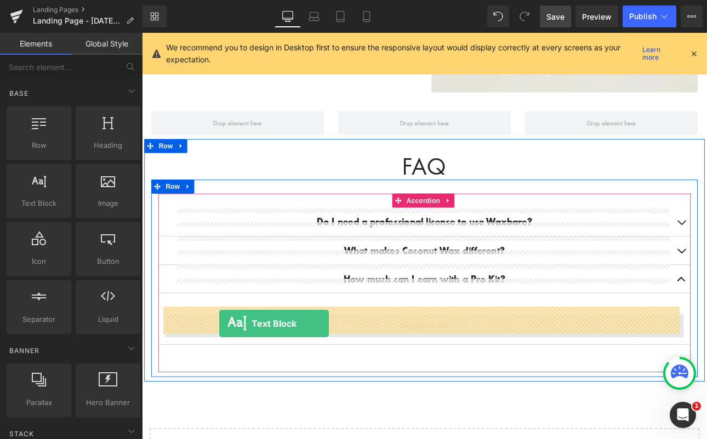
drag, startPoint x: 184, startPoint y: 233, endPoint x: 232, endPoint y: 374, distance: 148.9
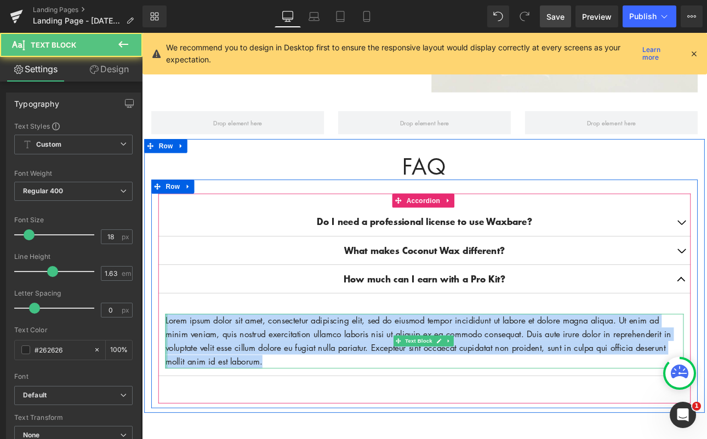
drag, startPoint x: 291, startPoint y: 412, endPoint x: 165, endPoint y: 364, distance: 134.4
click at [169, 364] on div "Lorem ipsum dolor sit amet, consectetur adipiscing elit, sed do eiusmod tempor …" at bounding box center [473, 395] width 608 height 64
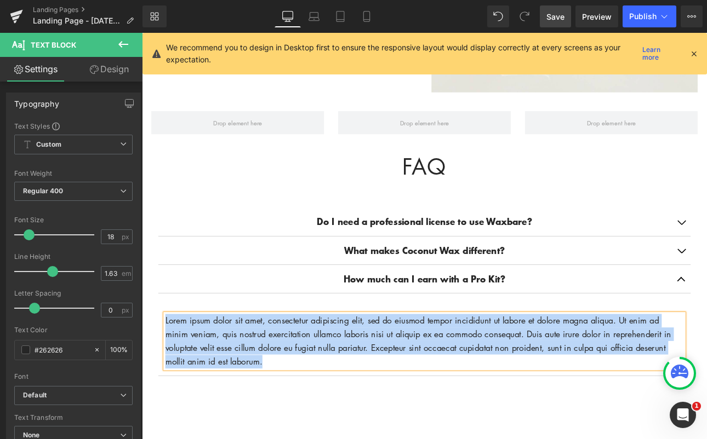
paste div
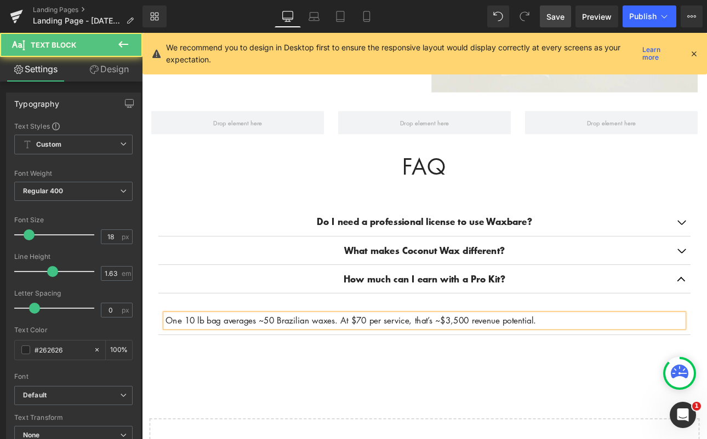
click at [293, 363] on p "One 10 lb bag averages ~50 Brazilian waxes. At $70 per service, that’s ~$3,500 …" at bounding box center [473, 371] width 608 height 16
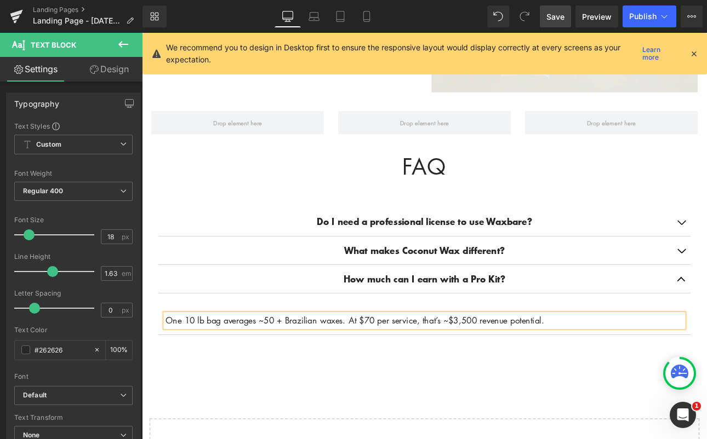
click at [400, 419] on div "FAQ Heading Do I need a professional license to use Waxbare? Text Block No. Our…" at bounding box center [474, 294] width 658 height 273
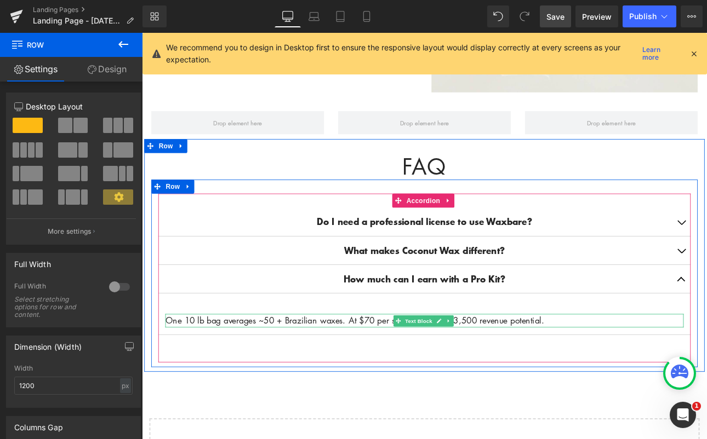
drag, startPoint x: 532, startPoint y: 364, endPoint x: 553, endPoint y: 359, distance: 21.5
click at [532, 364] on p "One 10 lb bag averages ~50 + Brazilian waxes. At $70 per service, that’s ~$3,50…" at bounding box center [473, 371] width 608 height 16
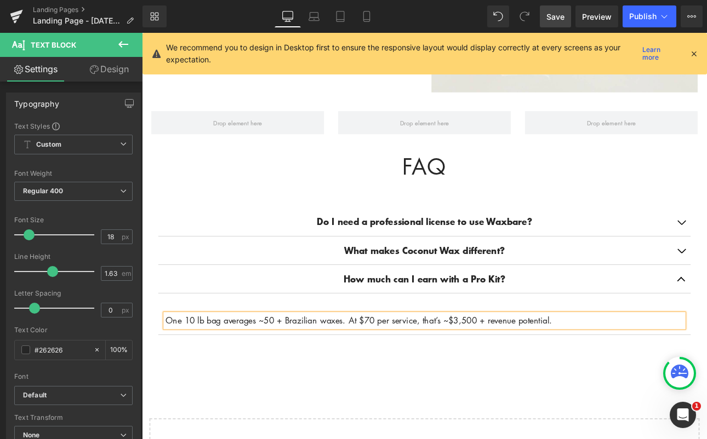
click at [555, 410] on div "Do I need a professional license to use Waxbare? Text Block No. Our wax is desi…" at bounding box center [473, 321] width 625 height 198
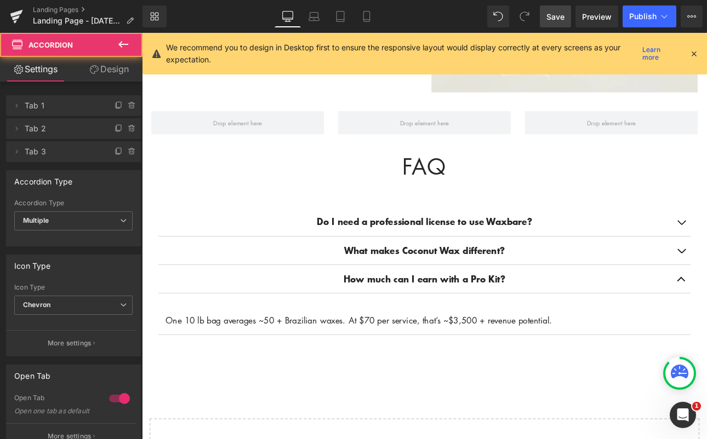
scroll to position [978, 0]
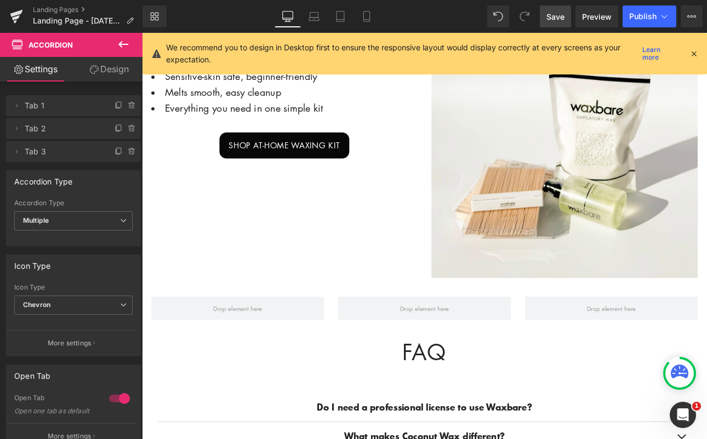
scroll to position [1085, 0]
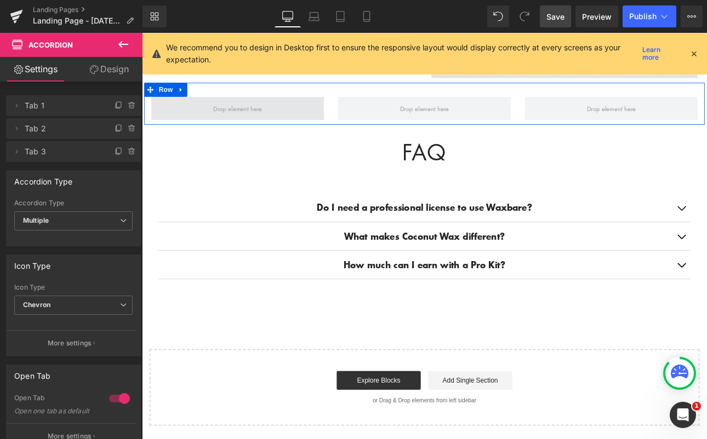
click at [262, 123] on span at bounding box center [254, 121] width 203 height 27
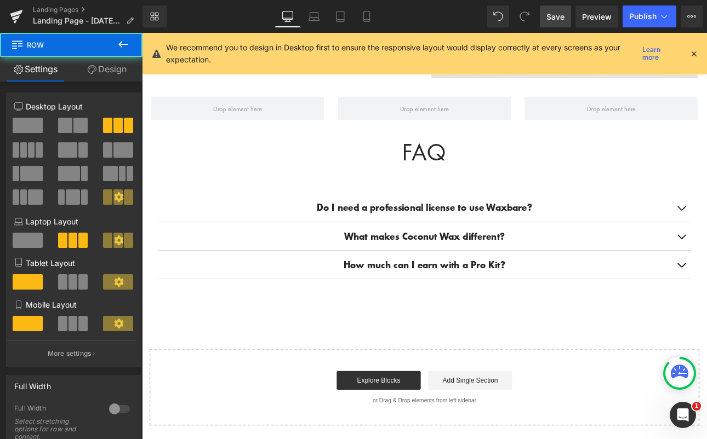
click at [122, 49] on icon at bounding box center [123, 44] width 13 height 13
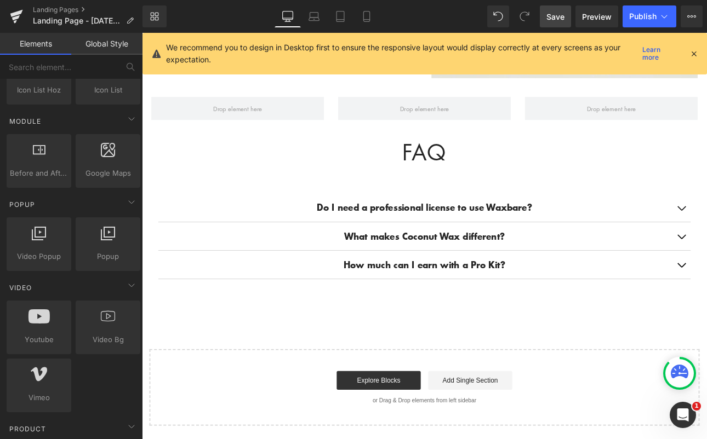
scroll to position [589, 0]
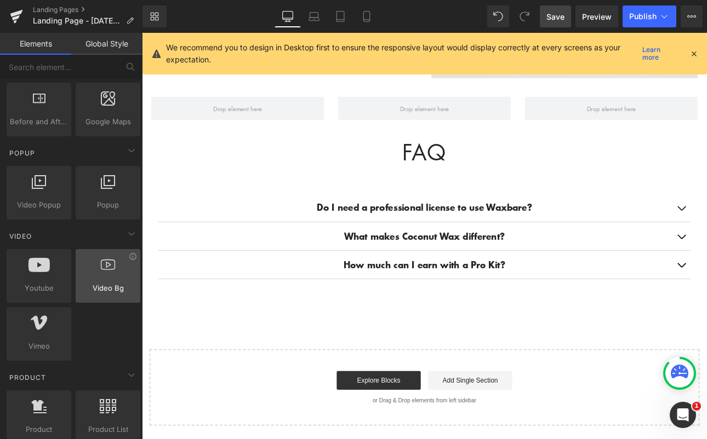
click at [119, 289] on span "Video Bg" at bounding box center [108, 289] width 58 height 12
click at [109, 282] on div at bounding box center [108, 270] width 58 height 25
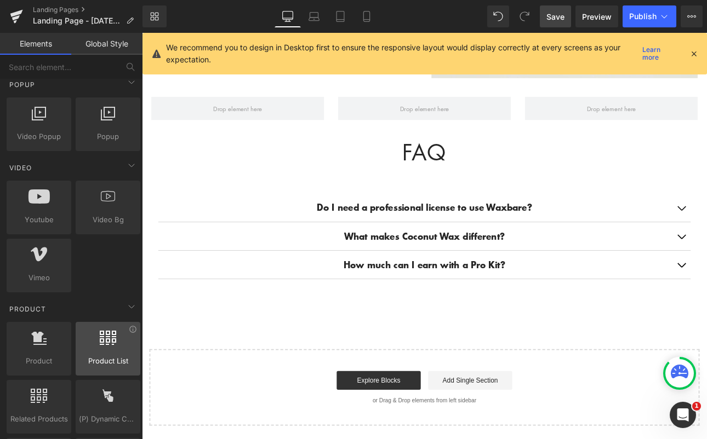
scroll to position [657, 0]
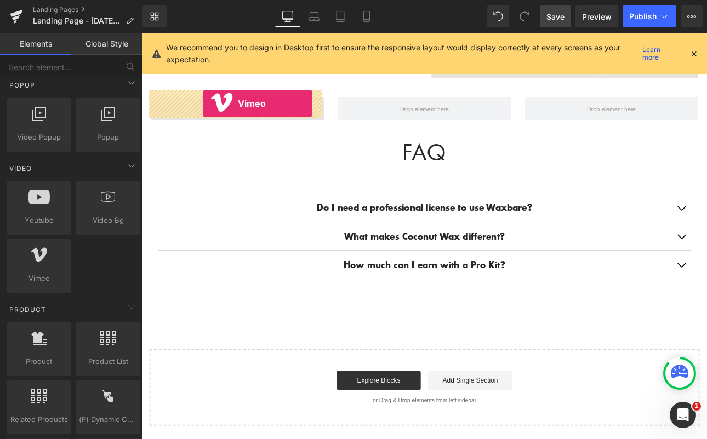
drag, startPoint x: 178, startPoint y: 293, endPoint x: 213, endPoint y: 116, distance: 181.1
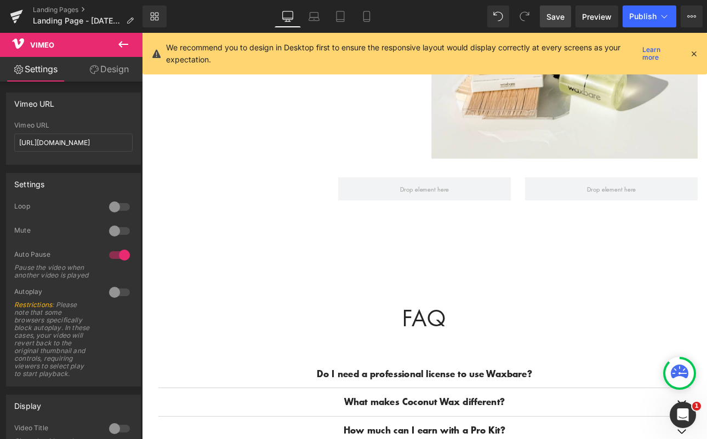
scroll to position [1032, 0]
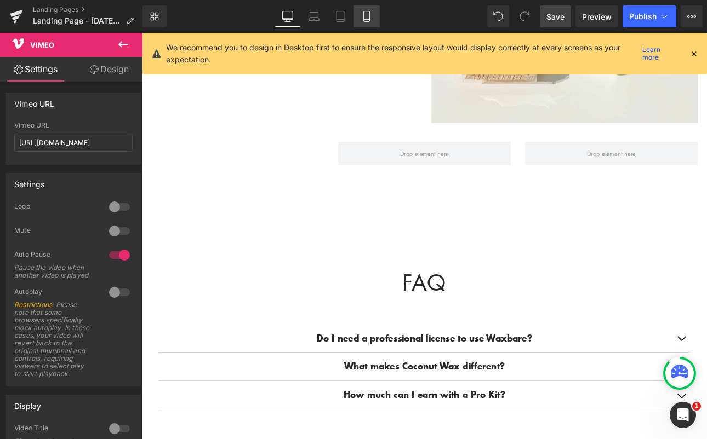
click at [373, 18] on link "Mobile" at bounding box center [366, 16] width 26 height 22
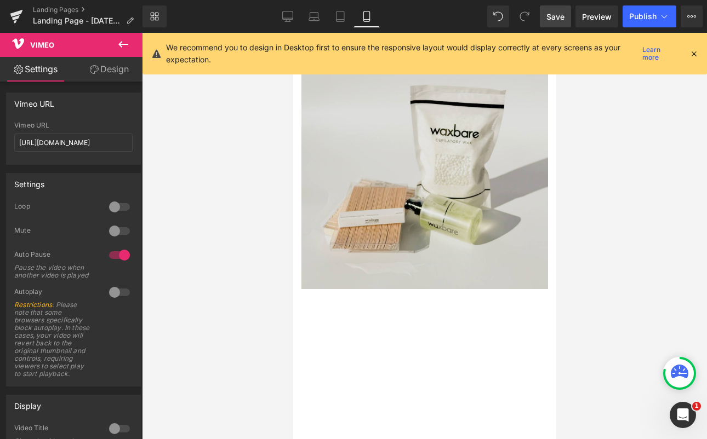
scroll to position [1034, 0]
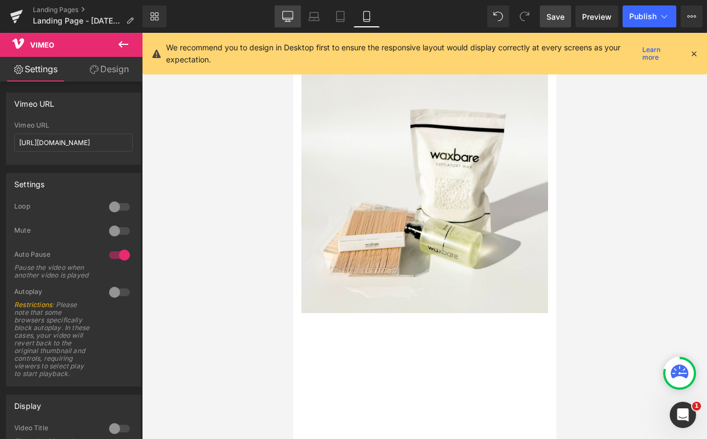
click at [290, 15] on icon at bounding box center [287, 16] width 11 height 11
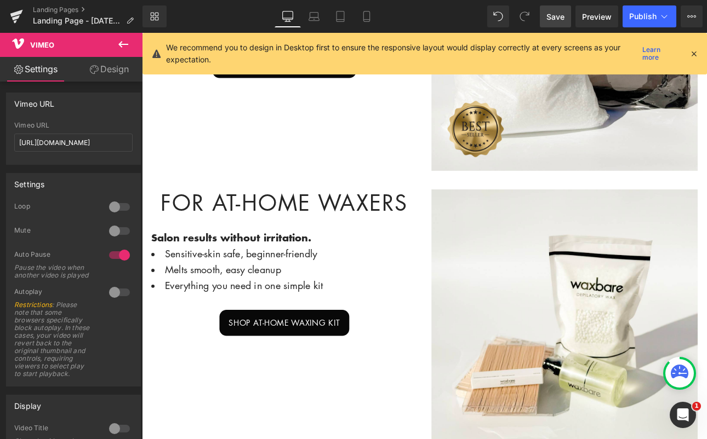
scroll to position [640, 0]
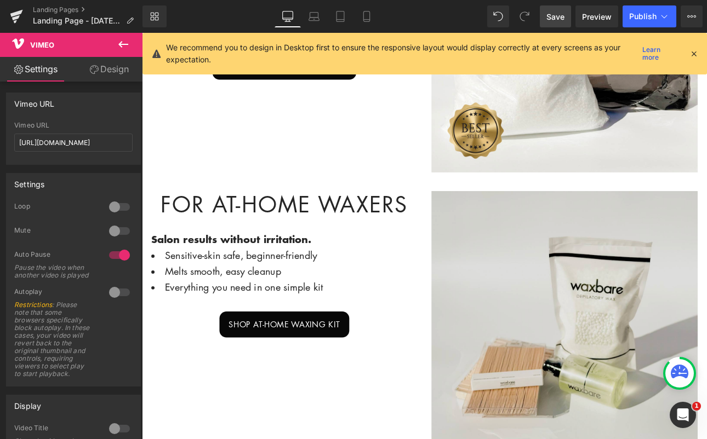
click at [559, 262] on img at bounding box center [638, 375] width 312 height 312
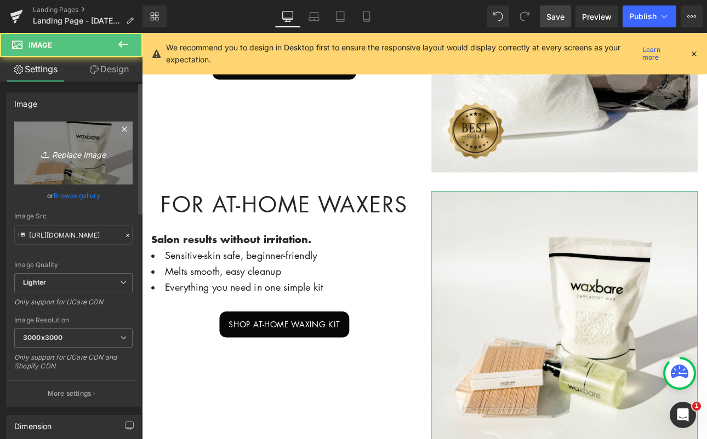
click at [60, 164] on link "Replace Image" at bounding box center [73, 153] width 118 height 63
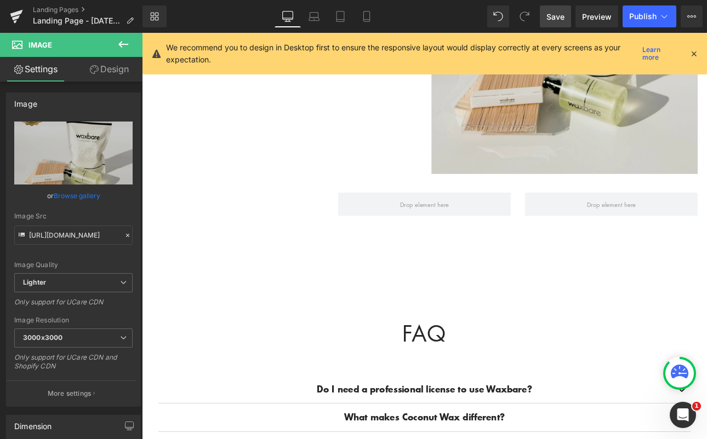
scroll to position [964, 0]
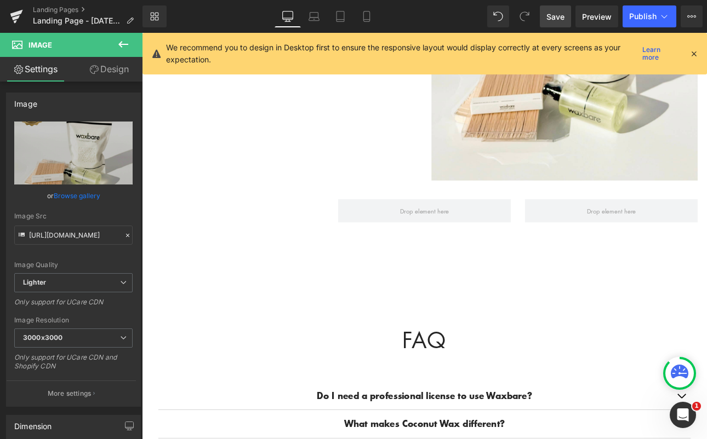
click at [124, 44] on icon at bounding box center [123, 44] width 10 height 7
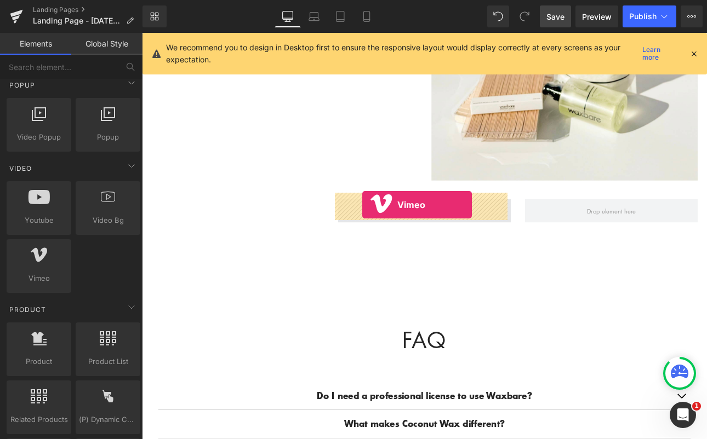
drag, startPoint x: 163, startPoint y: 311, endPoint x: 401, endPoint y: 235, distance: 249.7
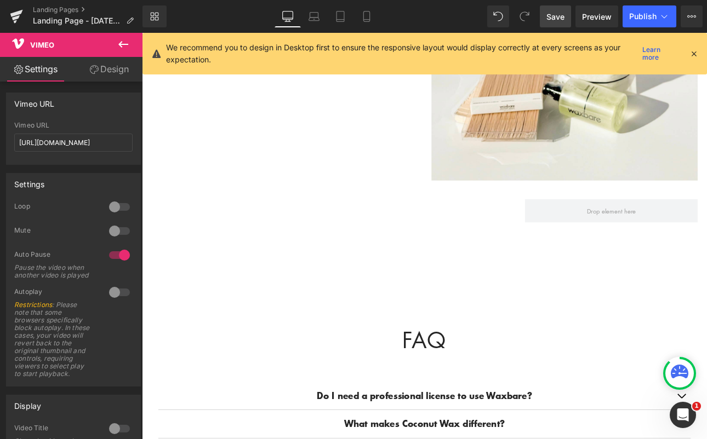
click at [125, 43] on icon at bounding box center [123, 44] width 13 height 13
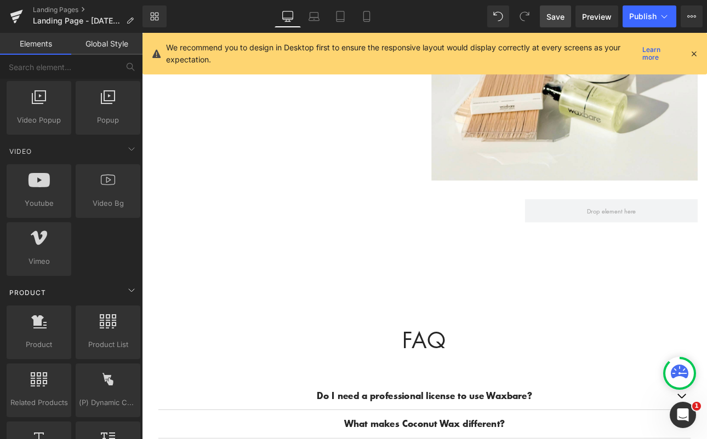
scroll to position [695, 0]
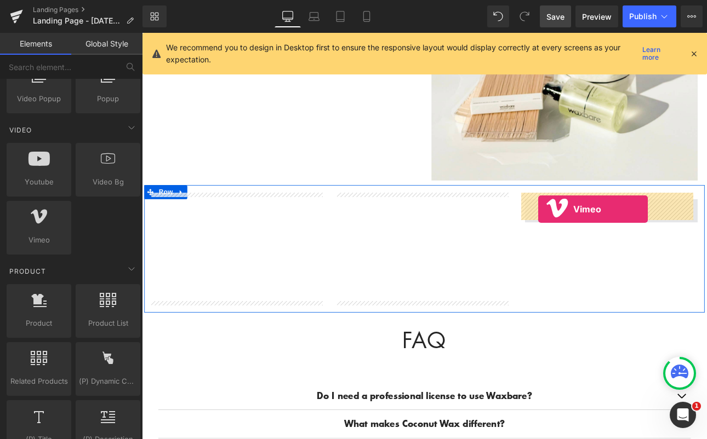
drag, startPoint x: 183, startPoint y: 281, endPoint x: 608, endPoint y: 239, distance: 426.7
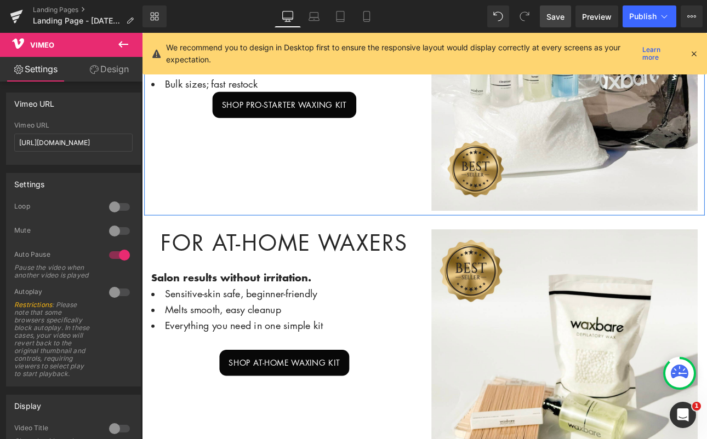
scroll to position [631, 0]
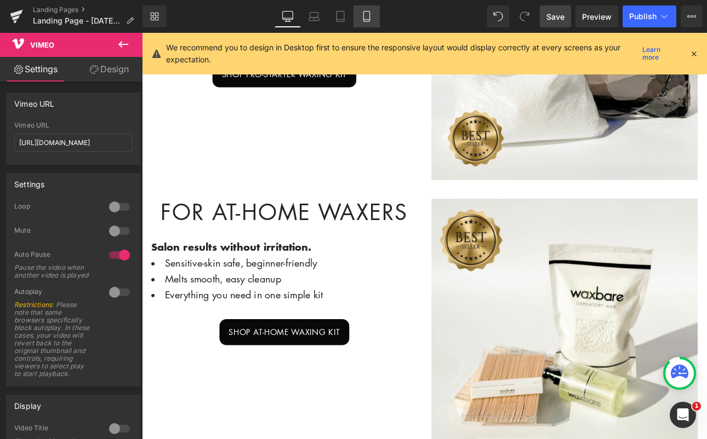
click at [367, 17] on icon at bounding box center [366, 16] width 11 height 11
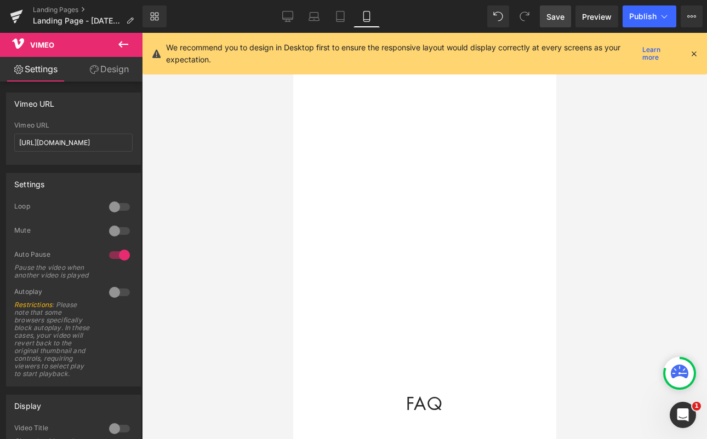
scroll to position [1472, 0]
click at [292, 18] on icon at bounding box center [287, 18] width 10 height 0
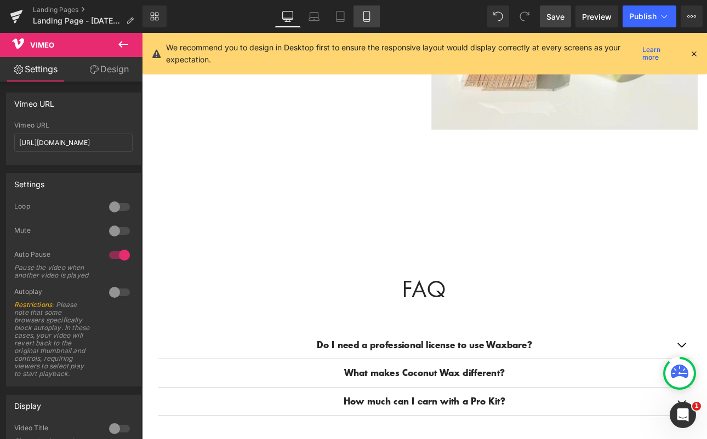
click at [355, 18] on link "Mobile" at bounding box center [366, 16] width 26 height 22
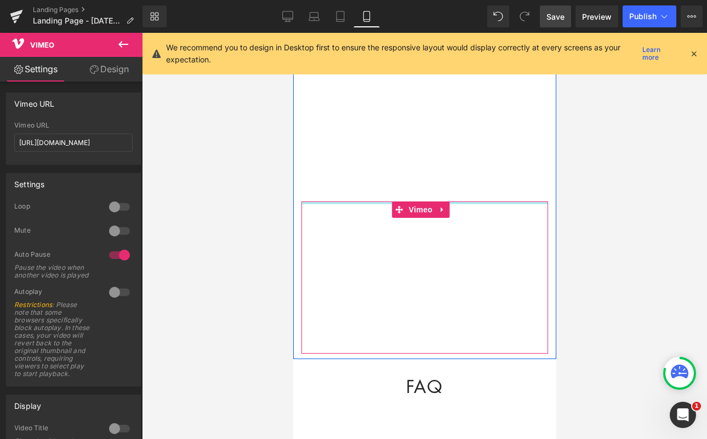
scroll to position [1755, 0]
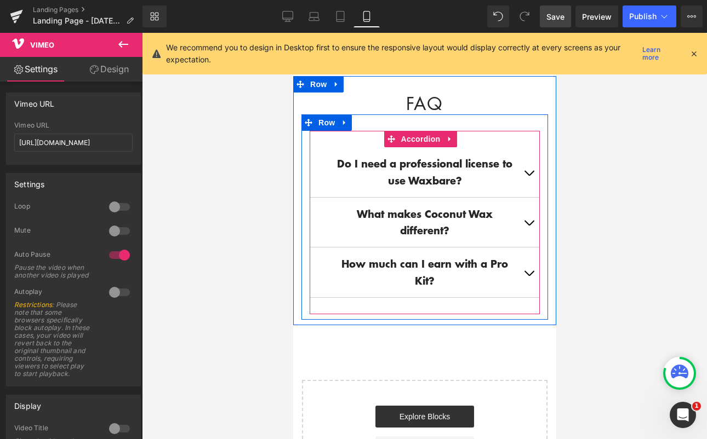
click at [522, 147] on button "button" at bounding box center [528, 172] width 22 height 50
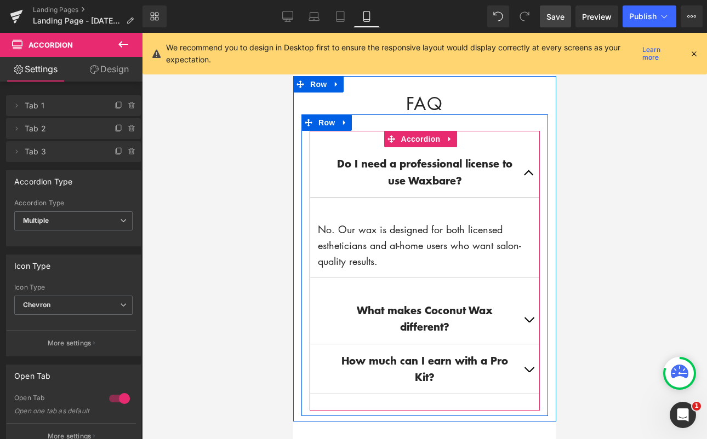
click at [519, 147] on button "button" at bounding box center [528, 172] width 22 height 50
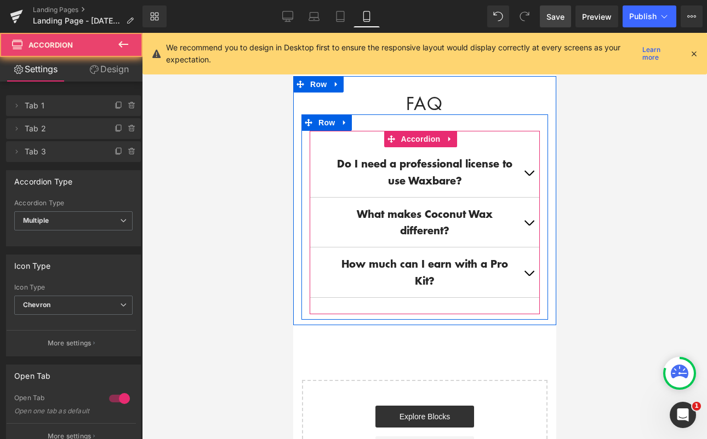
click at [519, 198] on button "button" at bounding box center [528, 223] width 22 height 50
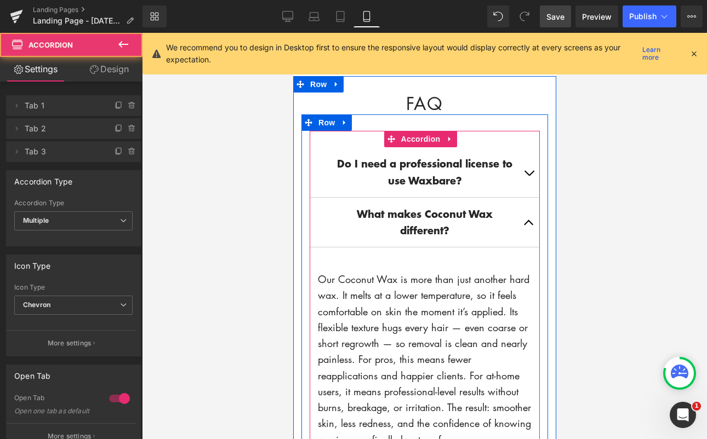
click at [517, 198] on button "button" at bounding box center [528, 223] width 22 height 50
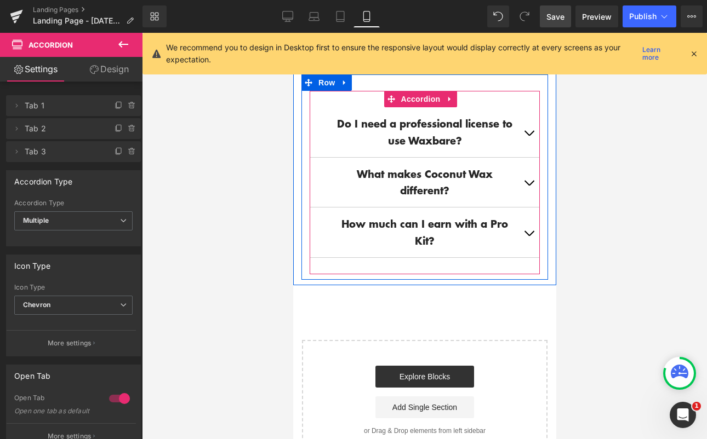
scroll to position [1801, 0]
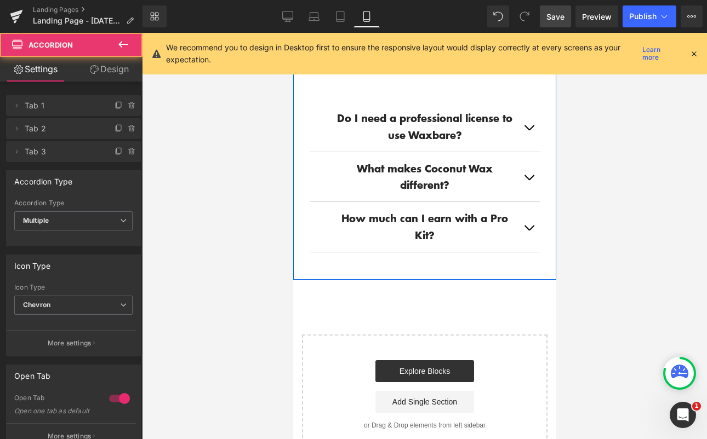
click at [528, 231] on span "button" at bounding box center [528, 231] width 0 height 0
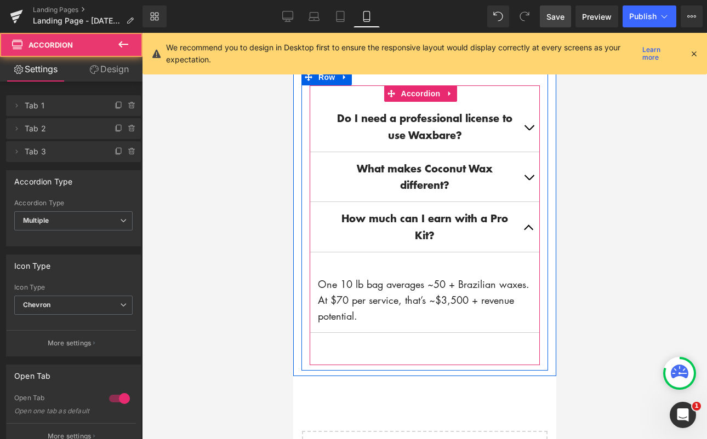
click at [517, 202] on button "button" at bounding box center [528, 227] width 22 height 50
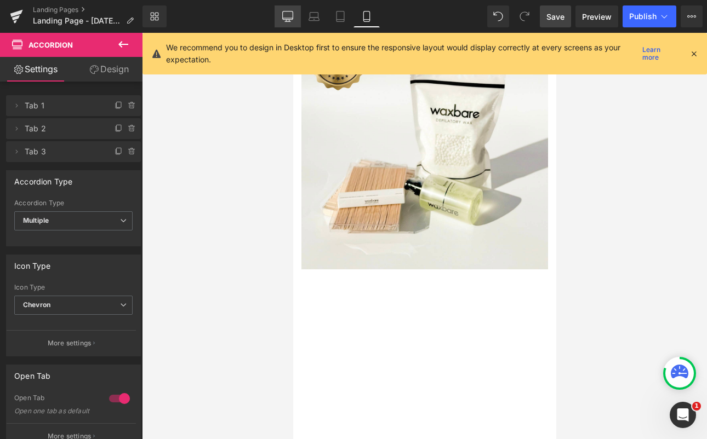
click at [288, 21] on icon at bounding box center [287, 16] width 11 height 11
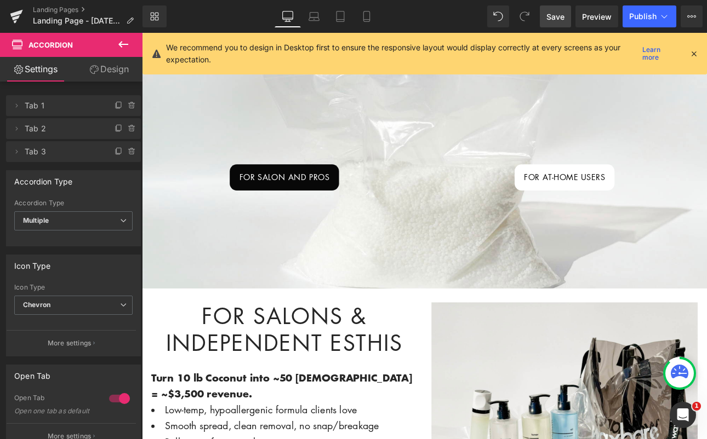
scroll to position [21, 0]
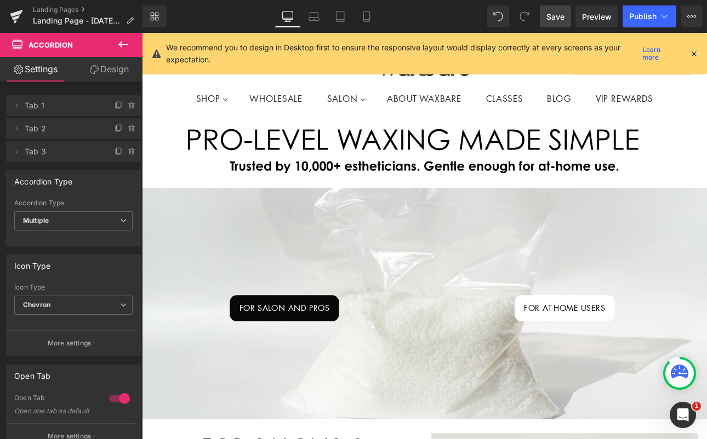
click at [556, 20] on span "Save" at bounding box center [555, 17] width 18 height 12
click at [366, 20] on icon at bounding box center [366, 20] width 6 height 0
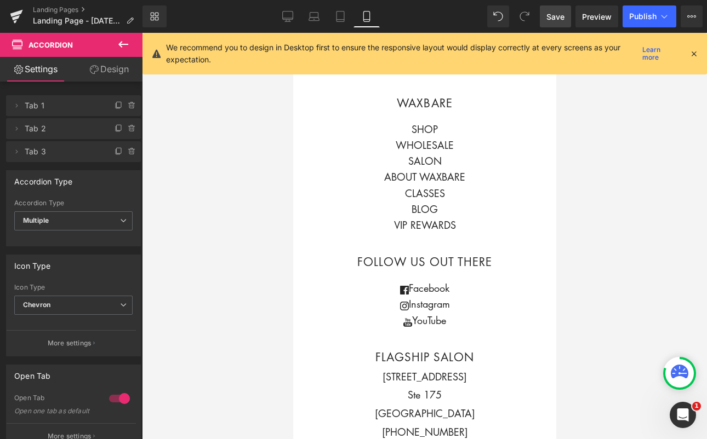
scroll to position [2219, 0]
click at [50, 9] on link "Landing Pages" at bounding box center [88, 9] width 110 height 9
